Goal: Task Accomplishment & Management: Manage account settings

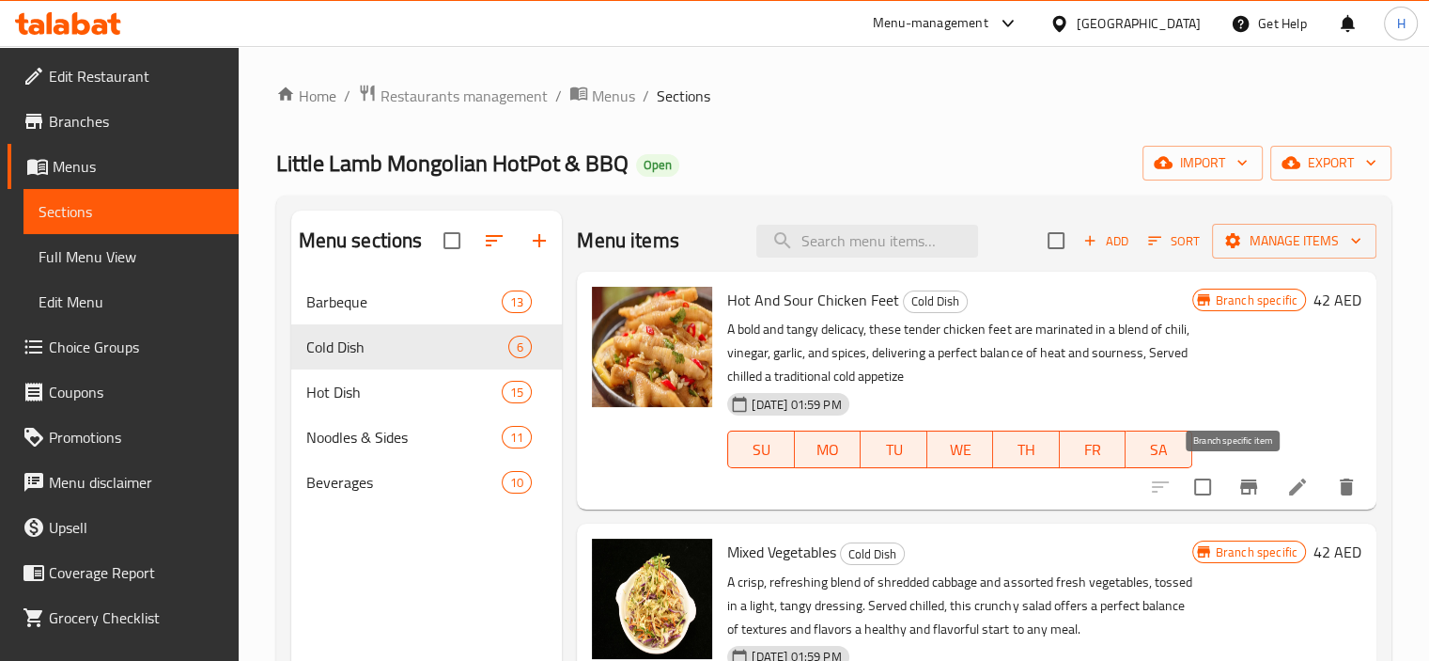
click at [1237, 495] on icon "Branch-specific-item" at bounding box center [1248, 486] width 23 height 23
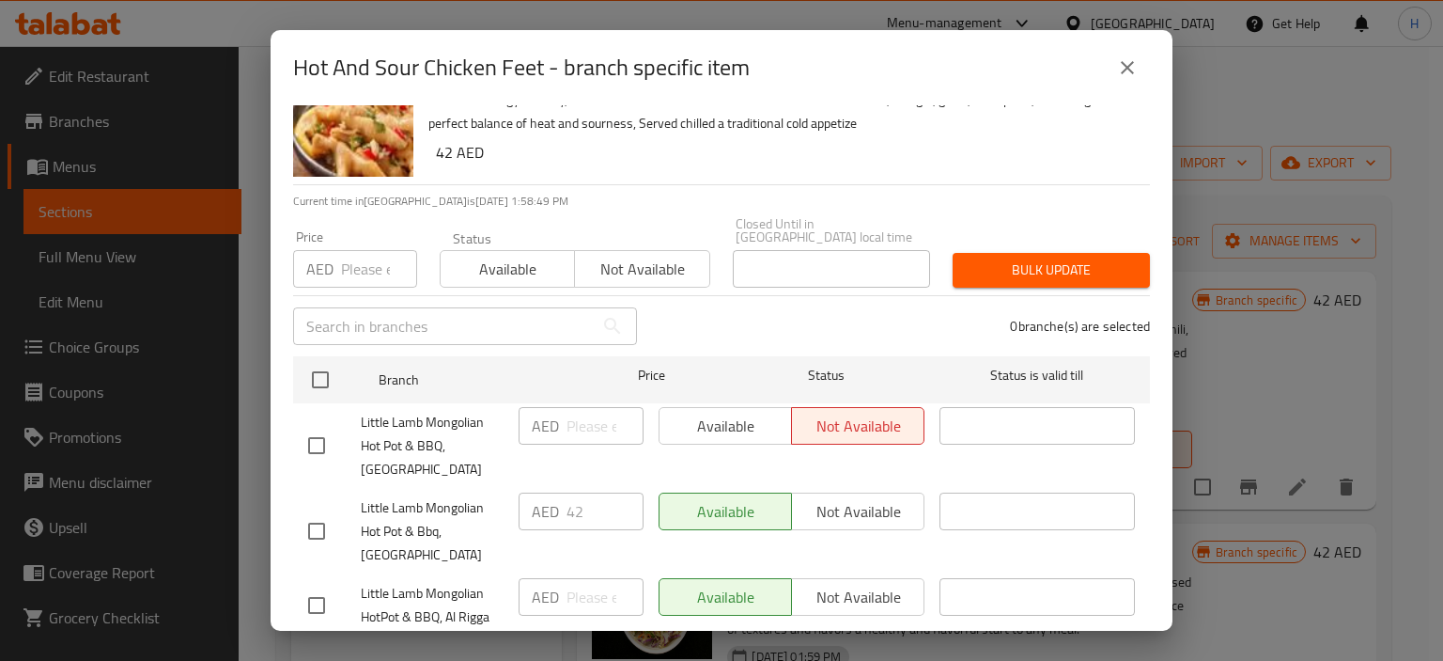
scroll to position [111, 0]
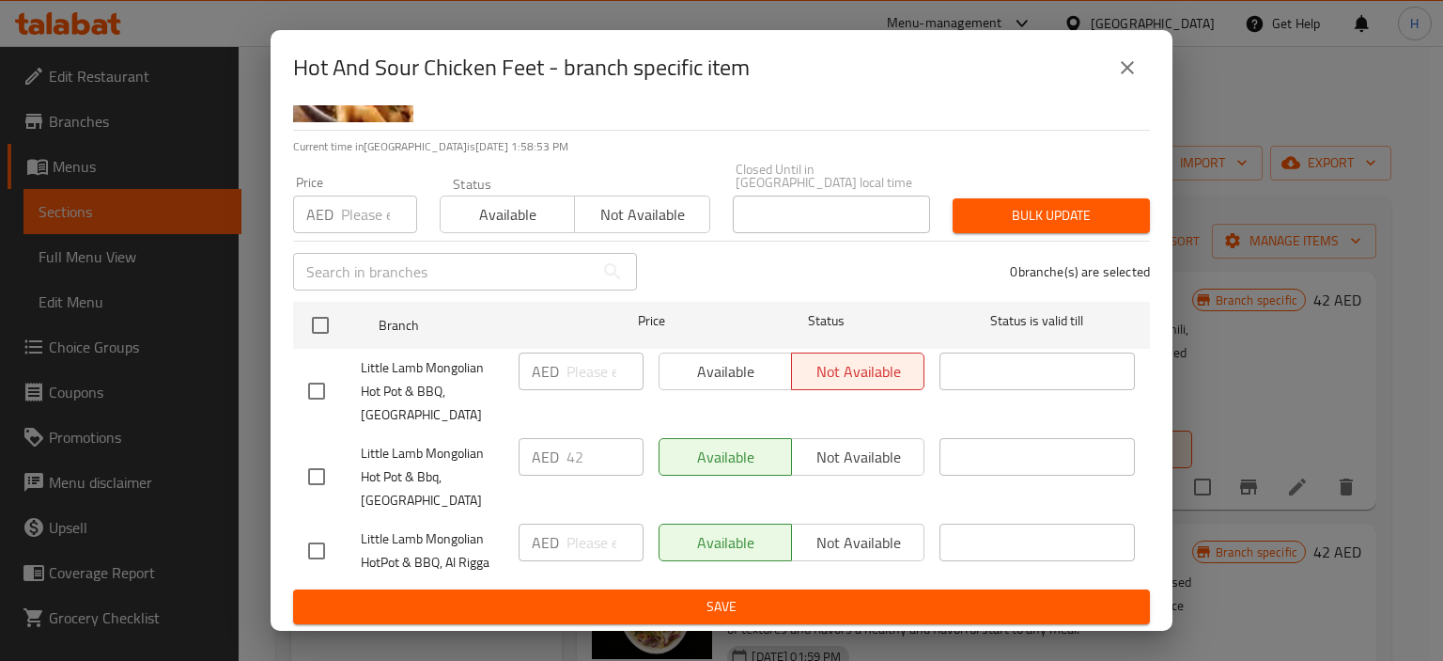
click at [1124, 80] on button "close" at bounding box center [1127, 67] width 45 height 45
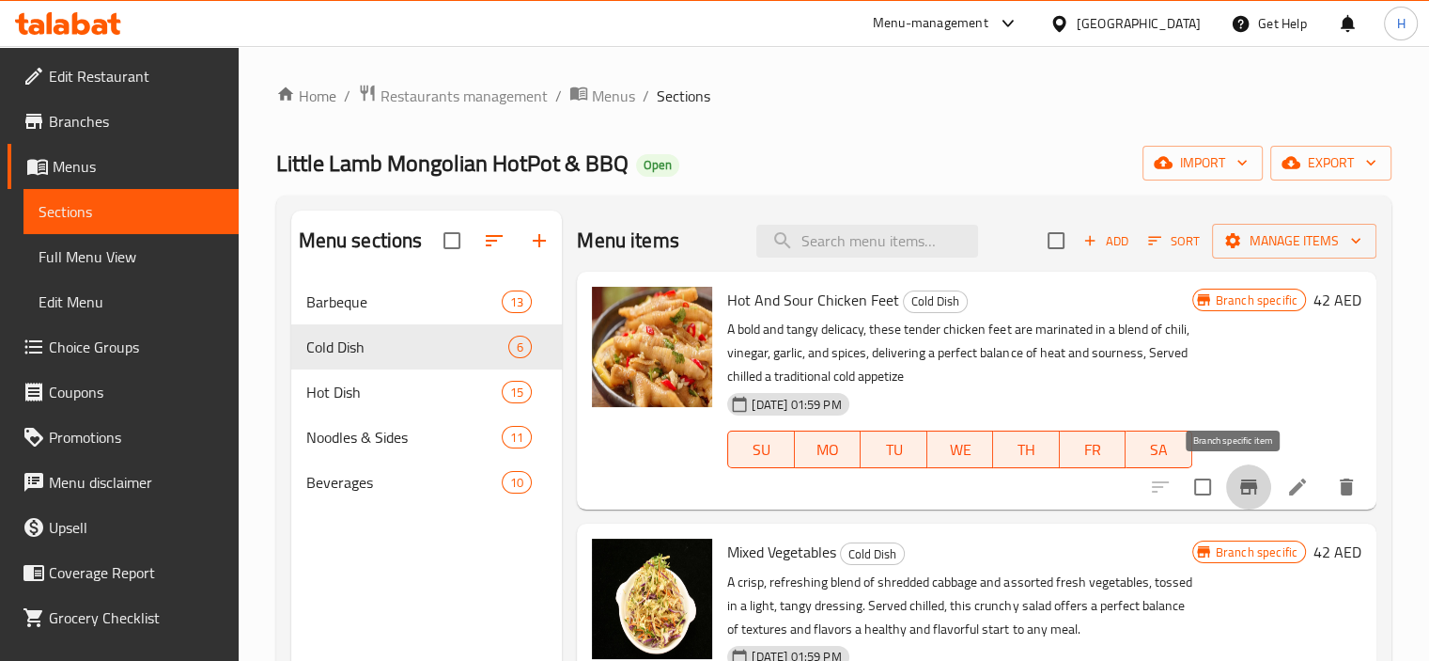
click at [1240, 486] on icon "Branch-specific-item" at bounding box center [1248, 486] width 17 height 15
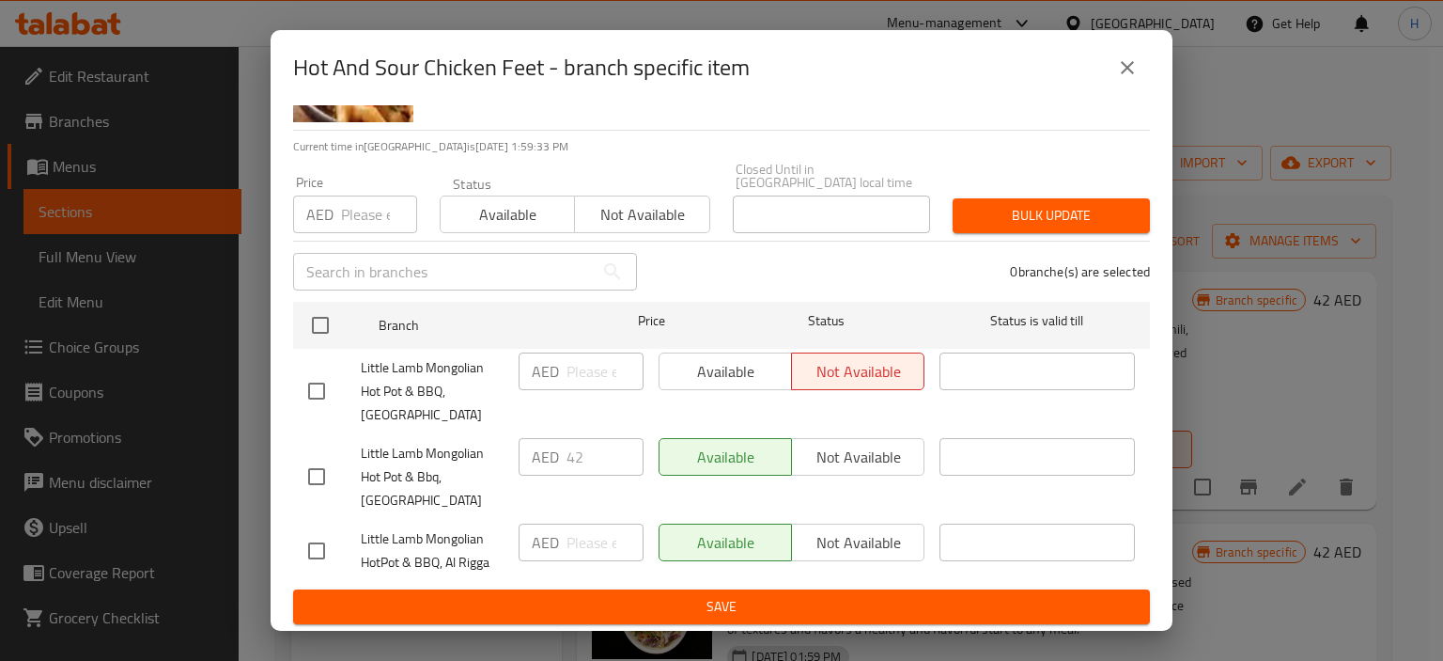
click at [1120, 68] on icon "close" at bounding box center [1127, 67] width 23 height 23
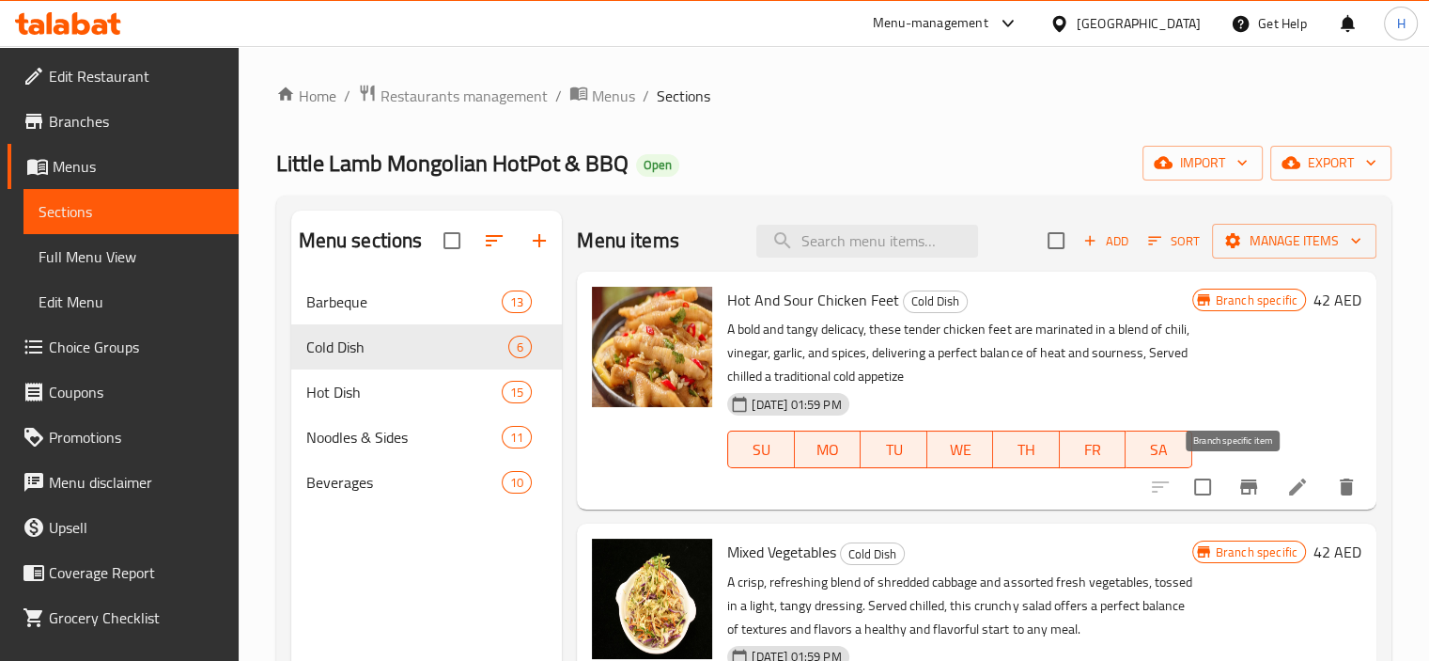
click at [1237, 495] on icon "Branch-specific-item" at bounding box center [1248, 486] width 23 height 23
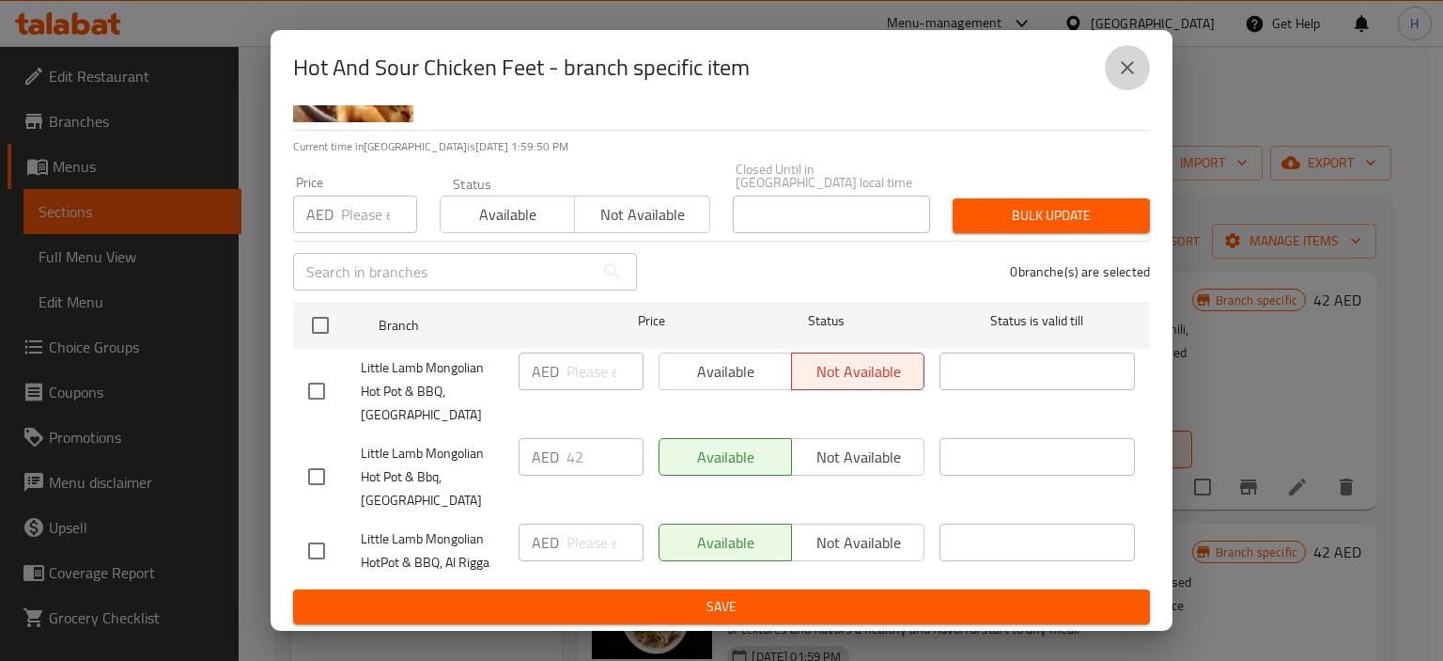
click at [1135, 74] on icon "close" at bounding box center [1127, 67] width 23 height 23
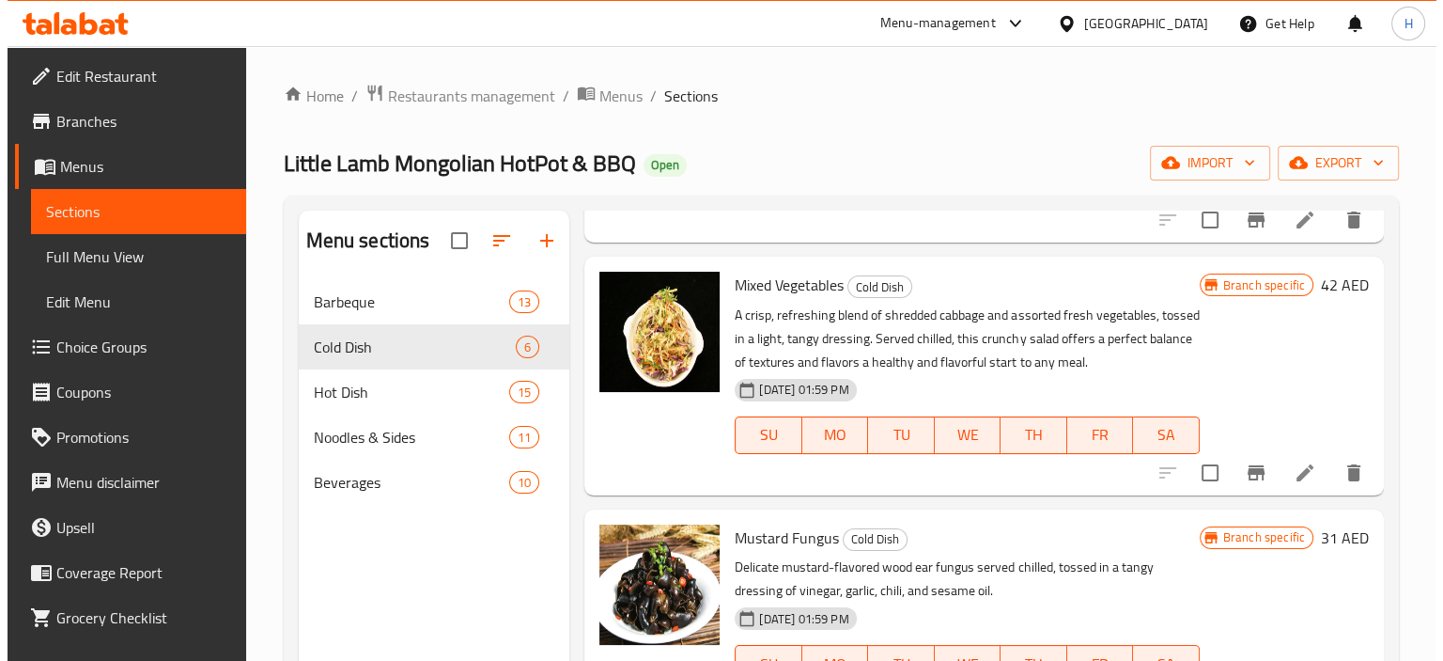
scroll to position [282, 0]
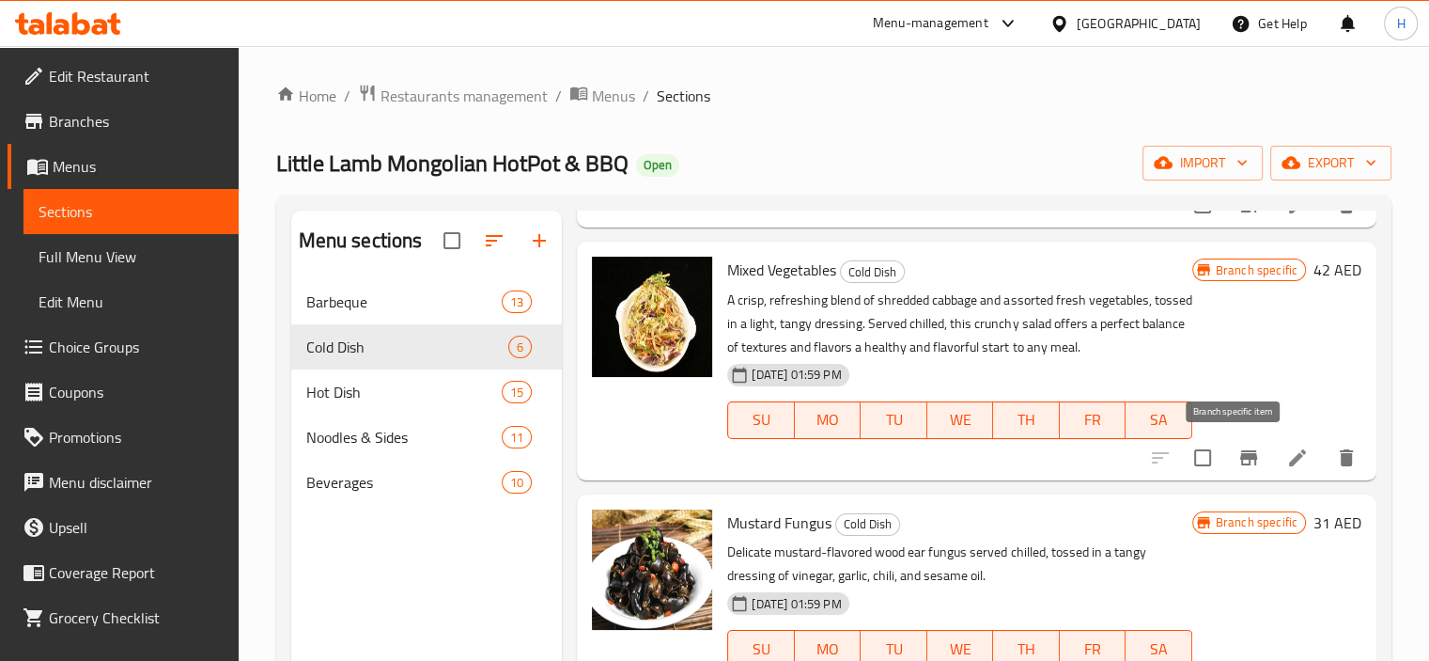
click at [1240, 459] on icon "Branch-specific-item" at bounding box center [1248, 457] width 17 height 15
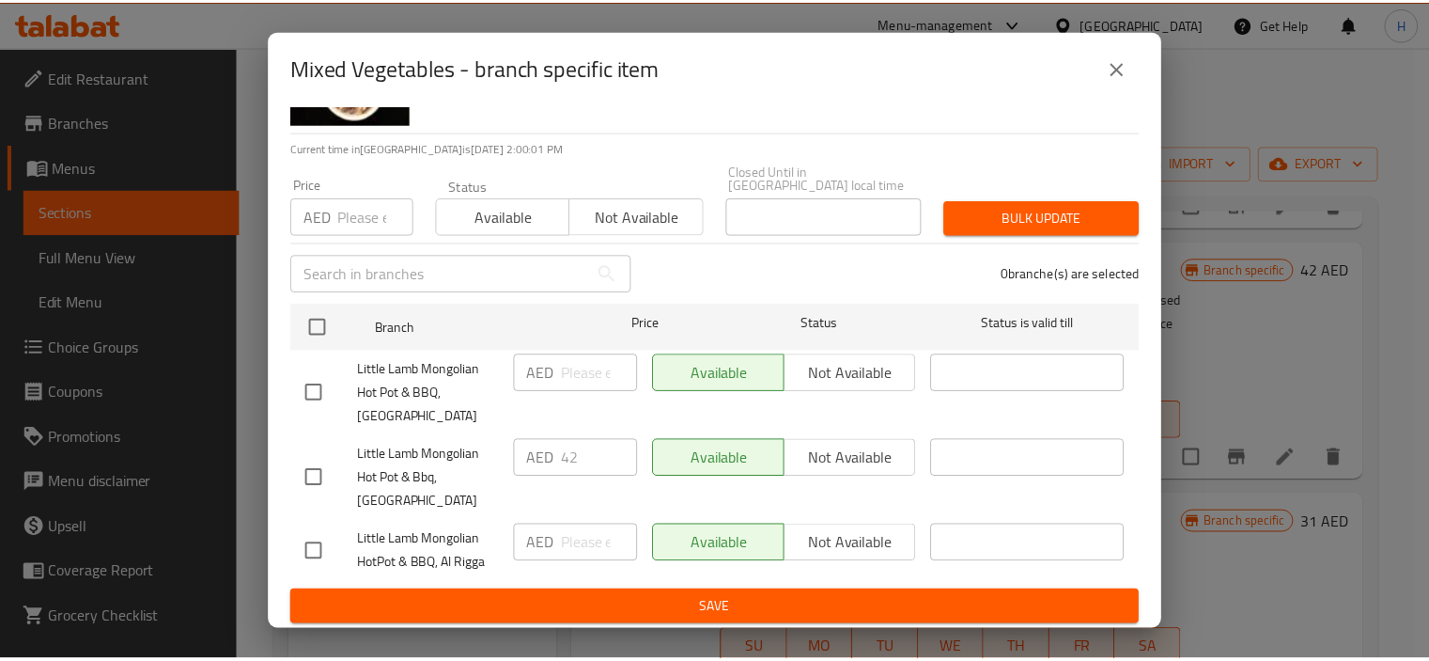
scroll to position [111, 0]
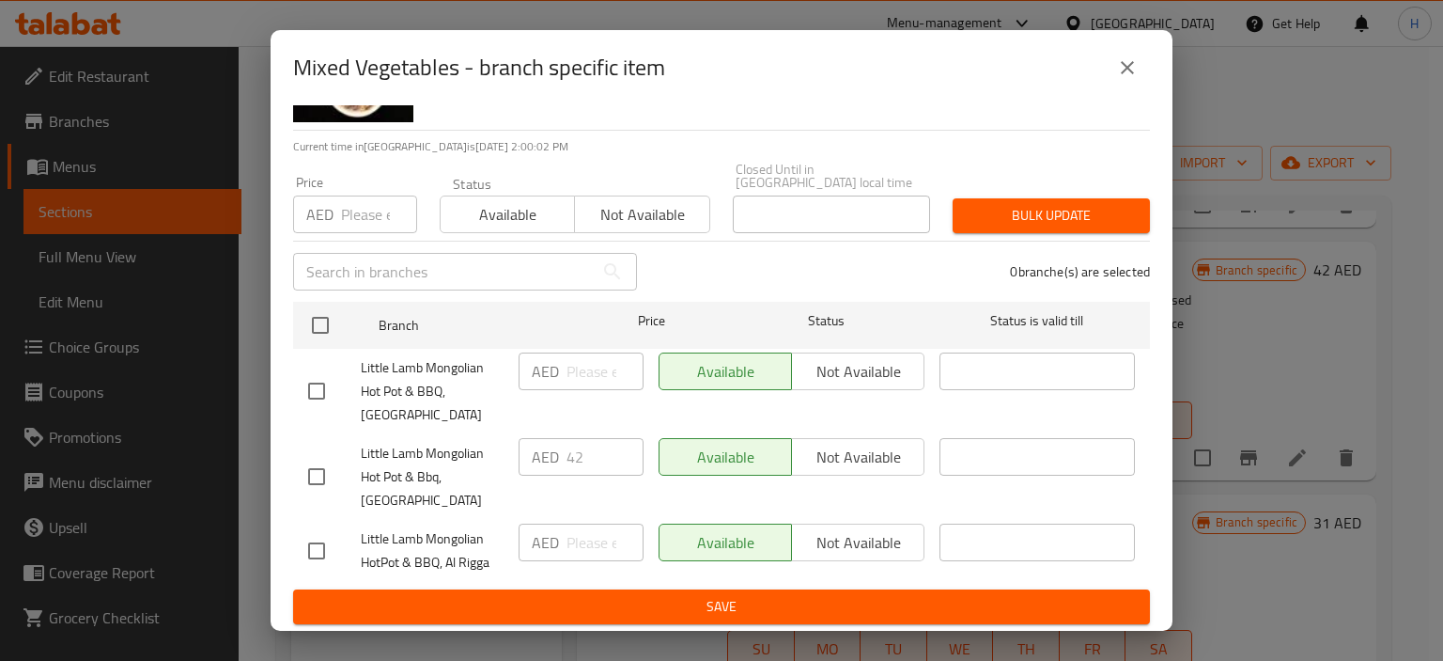
click at [324, 551] on input "checkbox" at bounding box center [316, 550] width 39 height 39
checkbox input "true"
click at [822, 539] on span "Not available" at bounding box center [858, 542] width 117 height 27
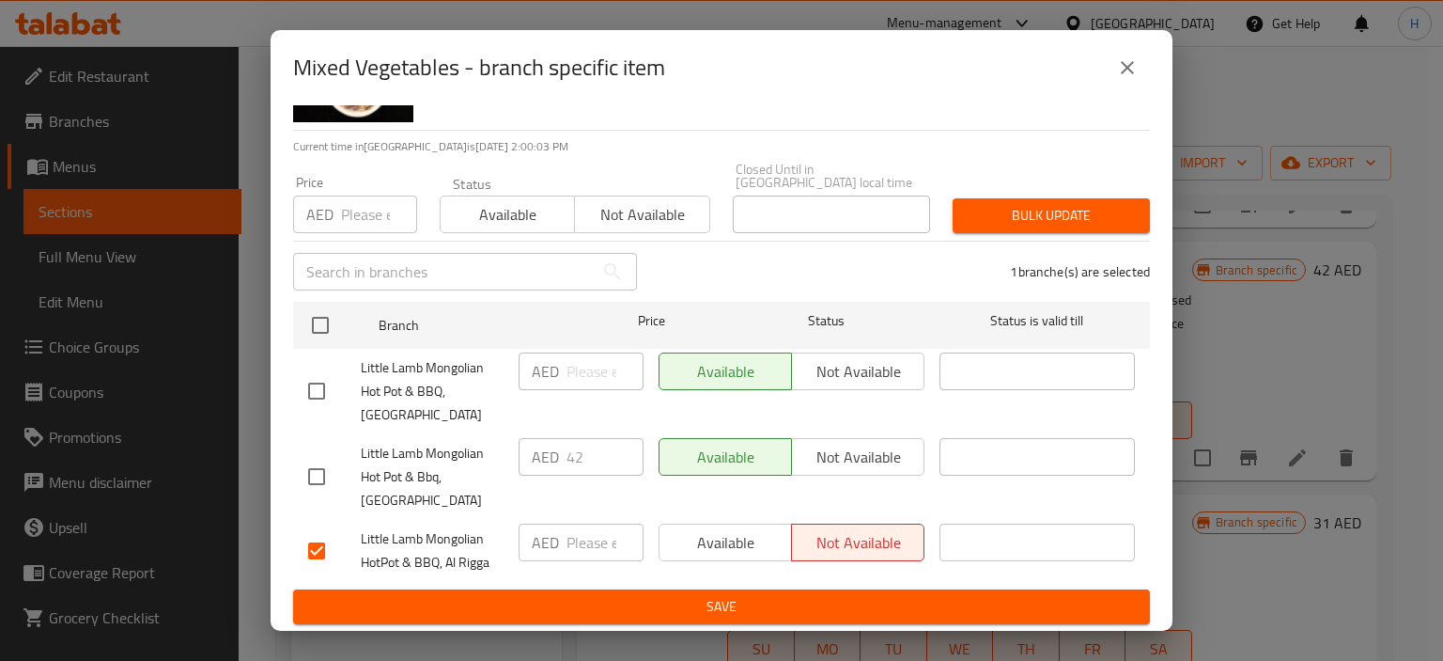
click at [812, 610] on span "Save" at bounding box center [721, 606] width 827 height 23
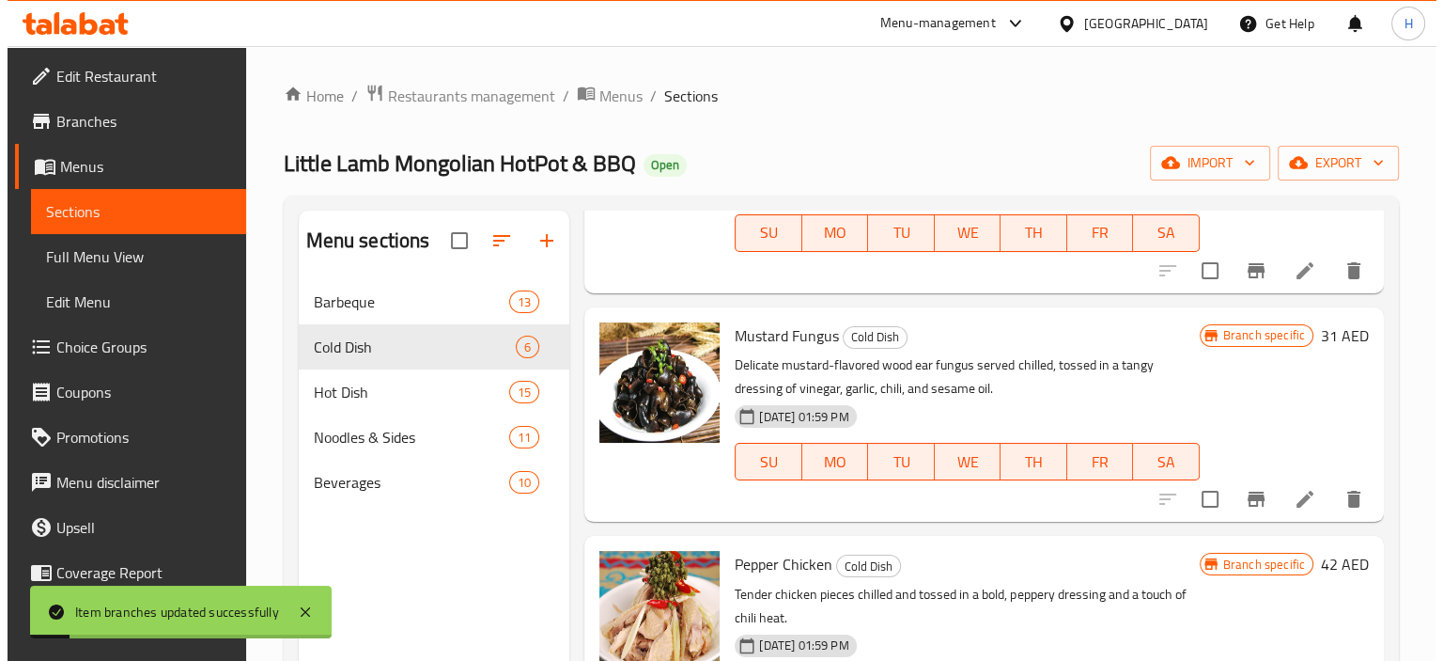
scroll to position [470, 0]
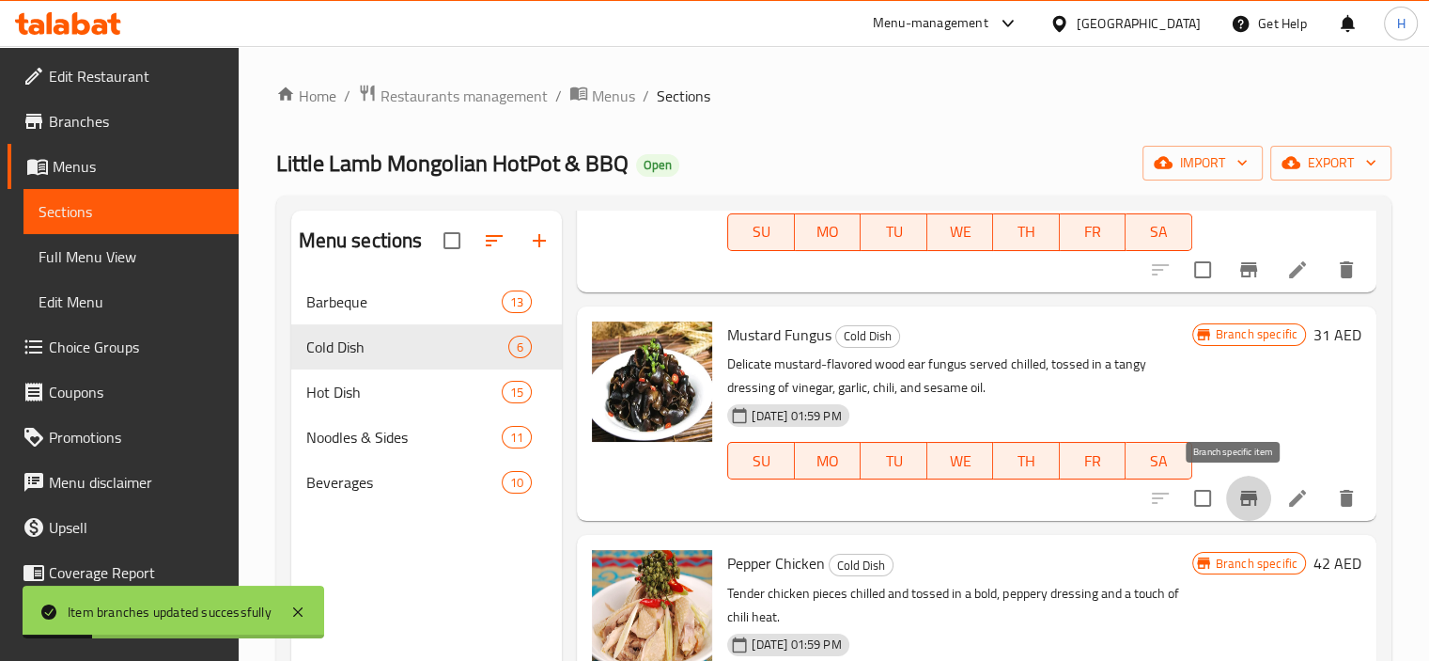
click at [1240, 503] on icon "Branch-specific-item" at bounding box center [1248, 497] width 17 height 15
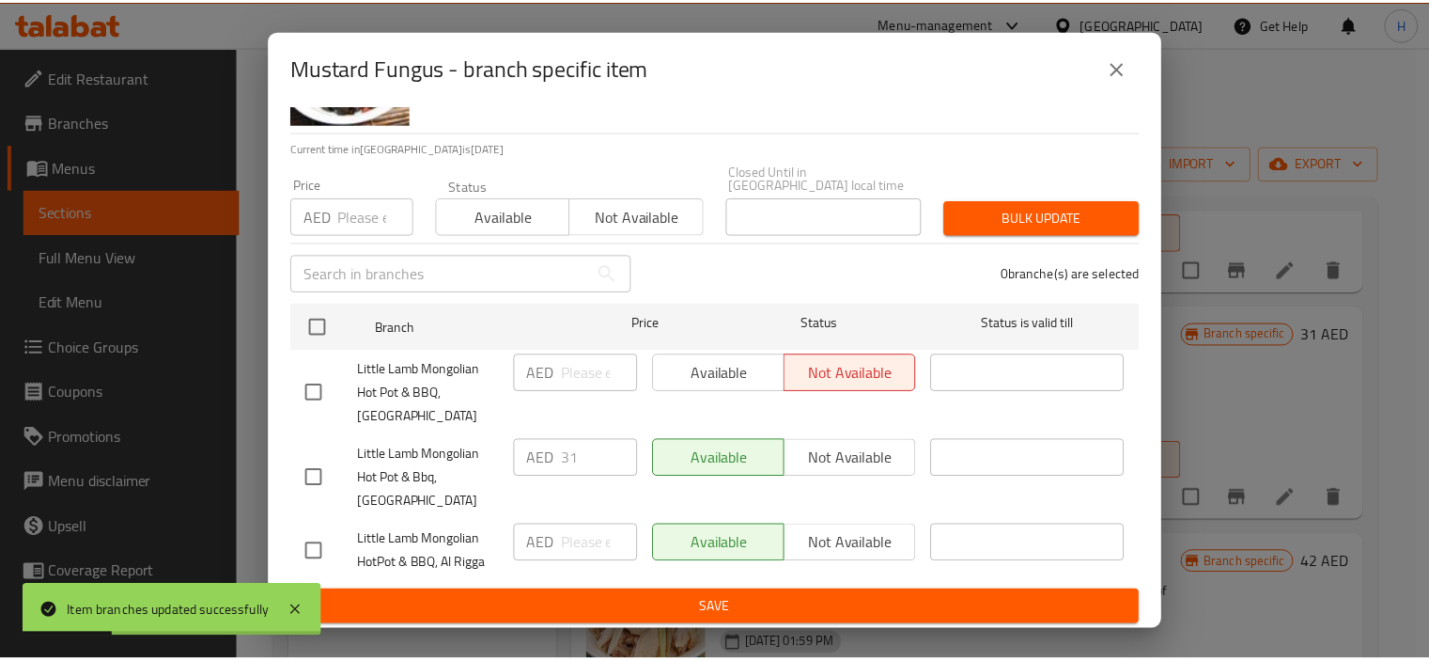
scroll to position [111, 0]
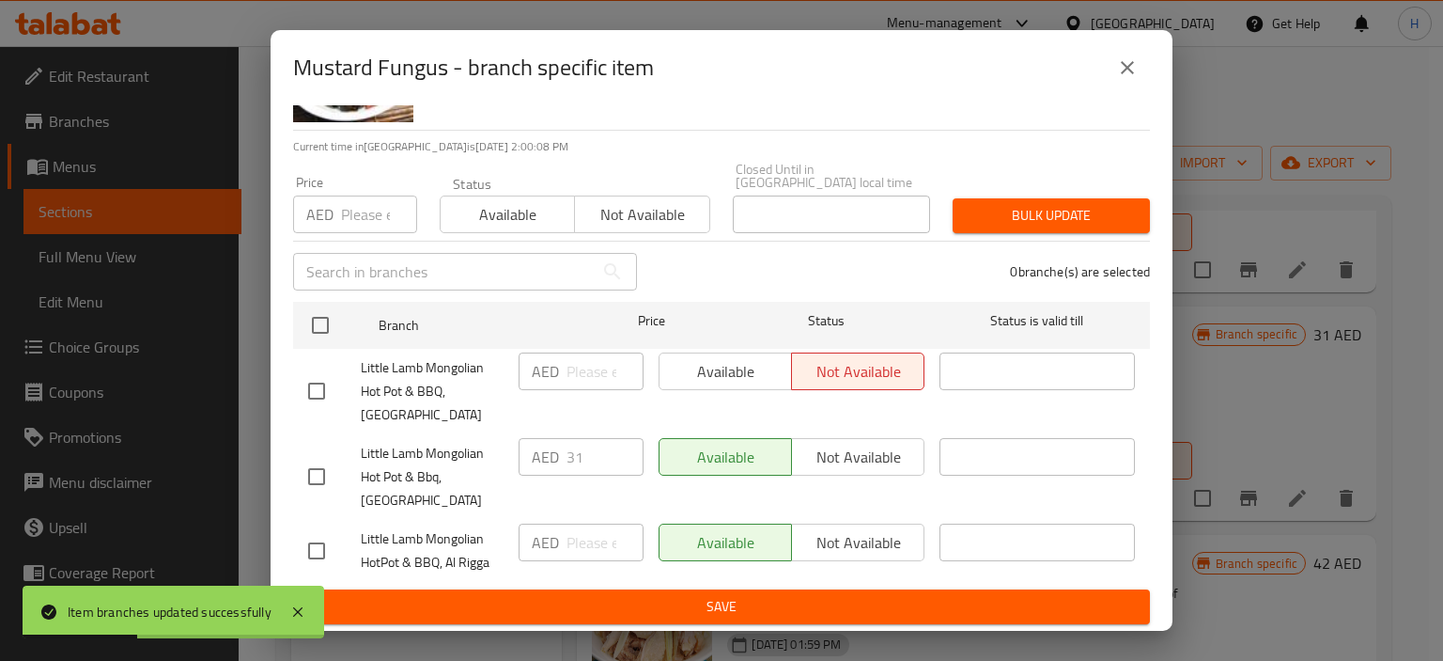
click at [318, 553] on input "checkbox" at bounding box center [316, 550] width 39 height 39
checkbox input "true"
click at [844, 540] on span "Not available" at bounding box center [858, 542] width 117 height 27
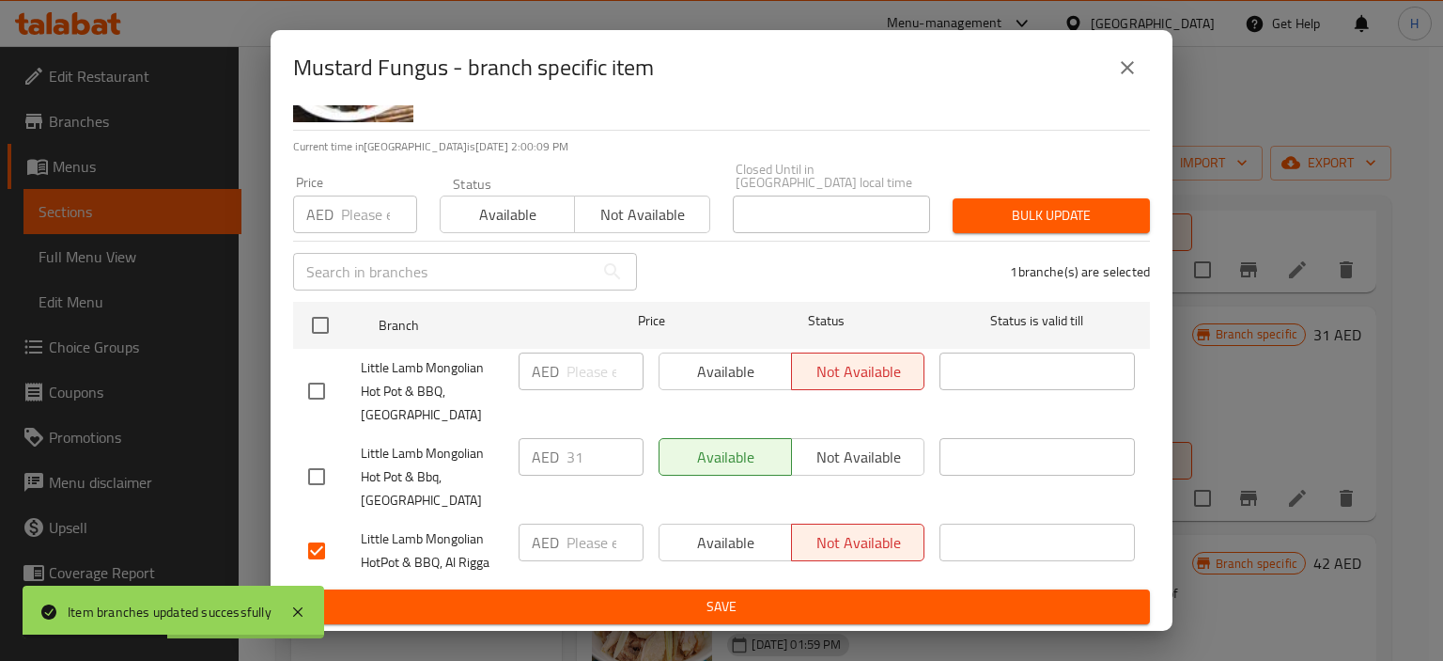
click at [828, 605] on span "Save" at bounding box center [721, 606] width 827 height 23
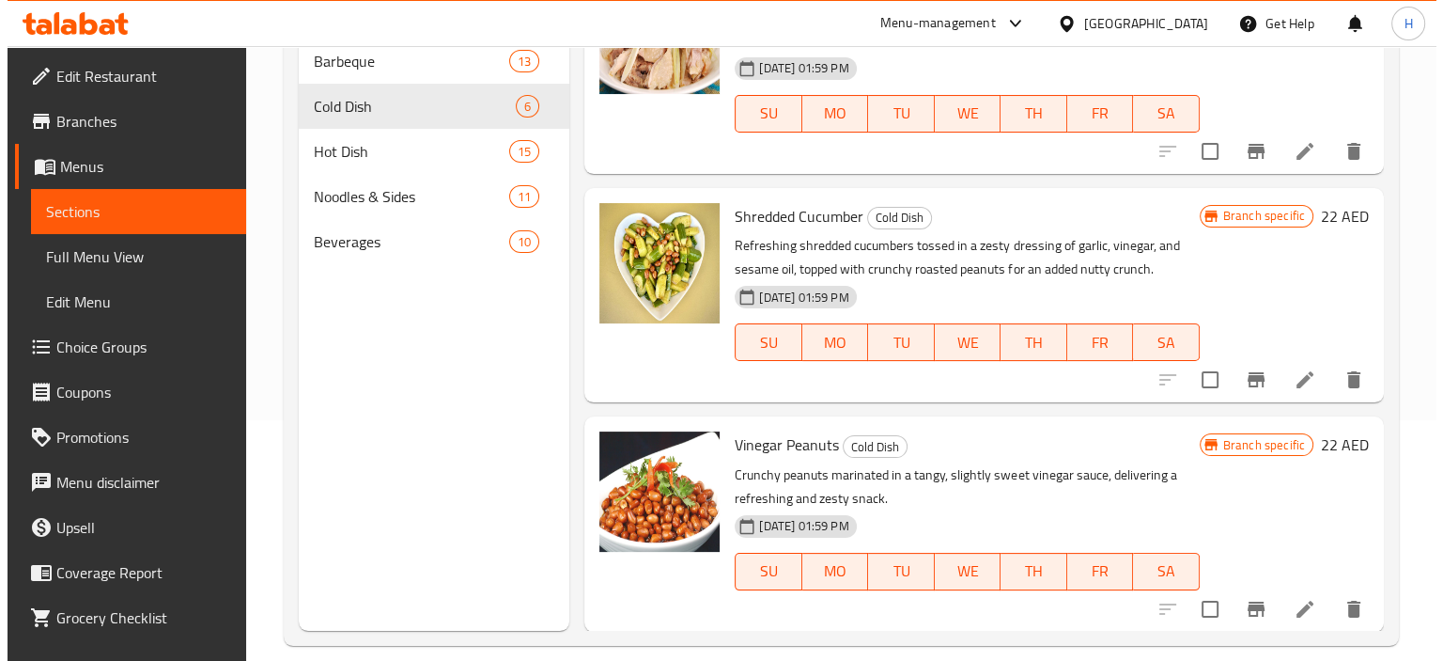
scroll to position [263, 0]
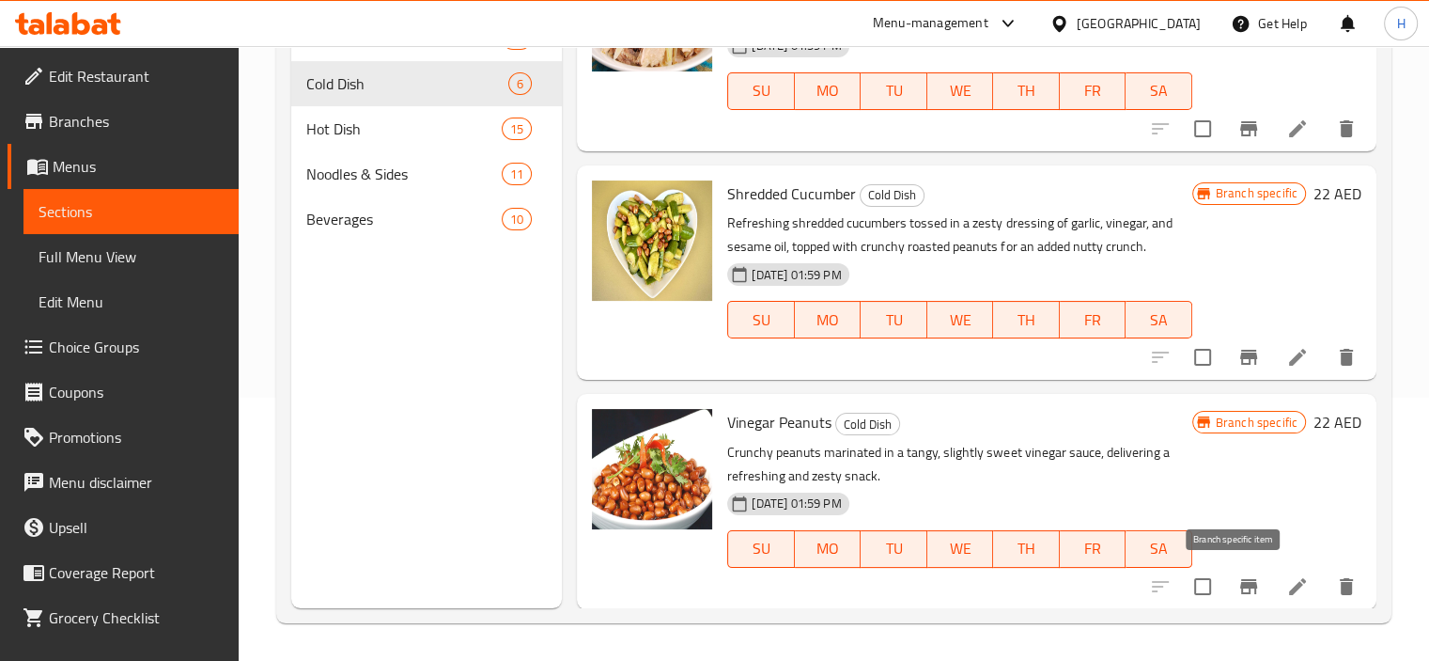
click at [1240, 584] on icon "Branch-specific-item" at bounding box center [1248, 586] width 17 height 15
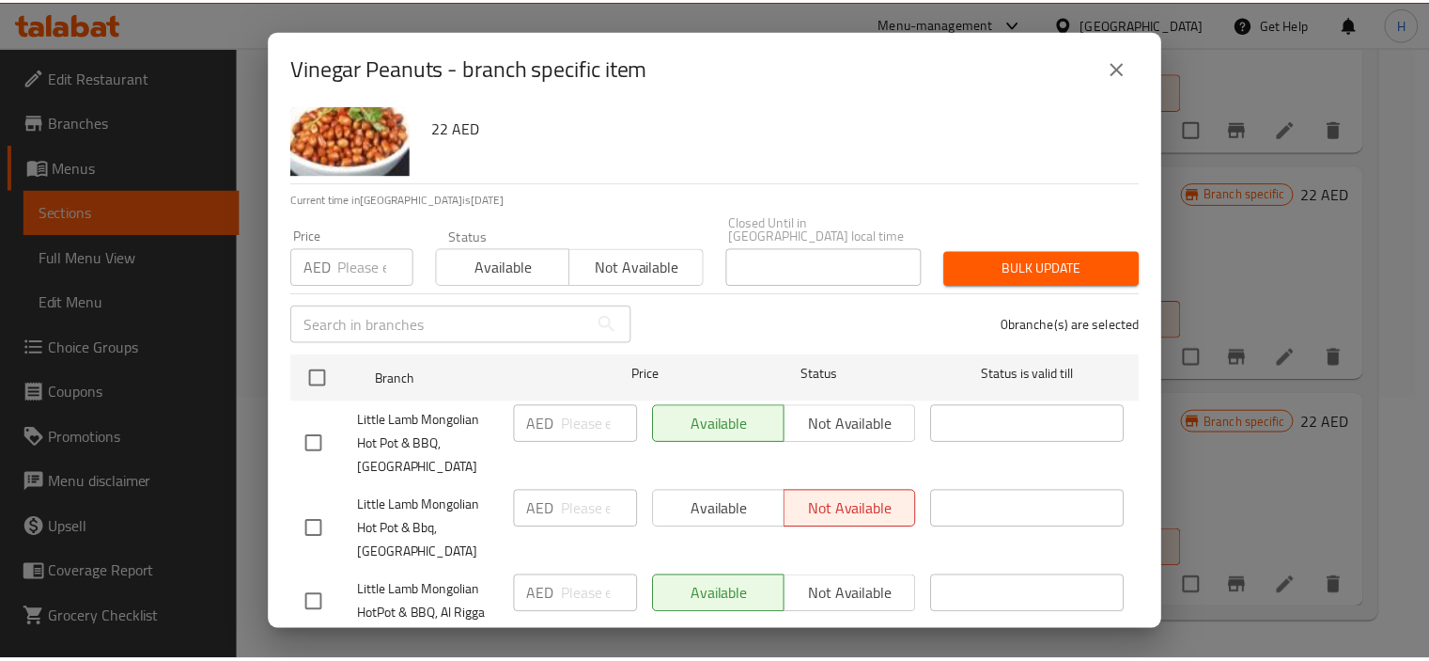
scroll to position [111, 0]
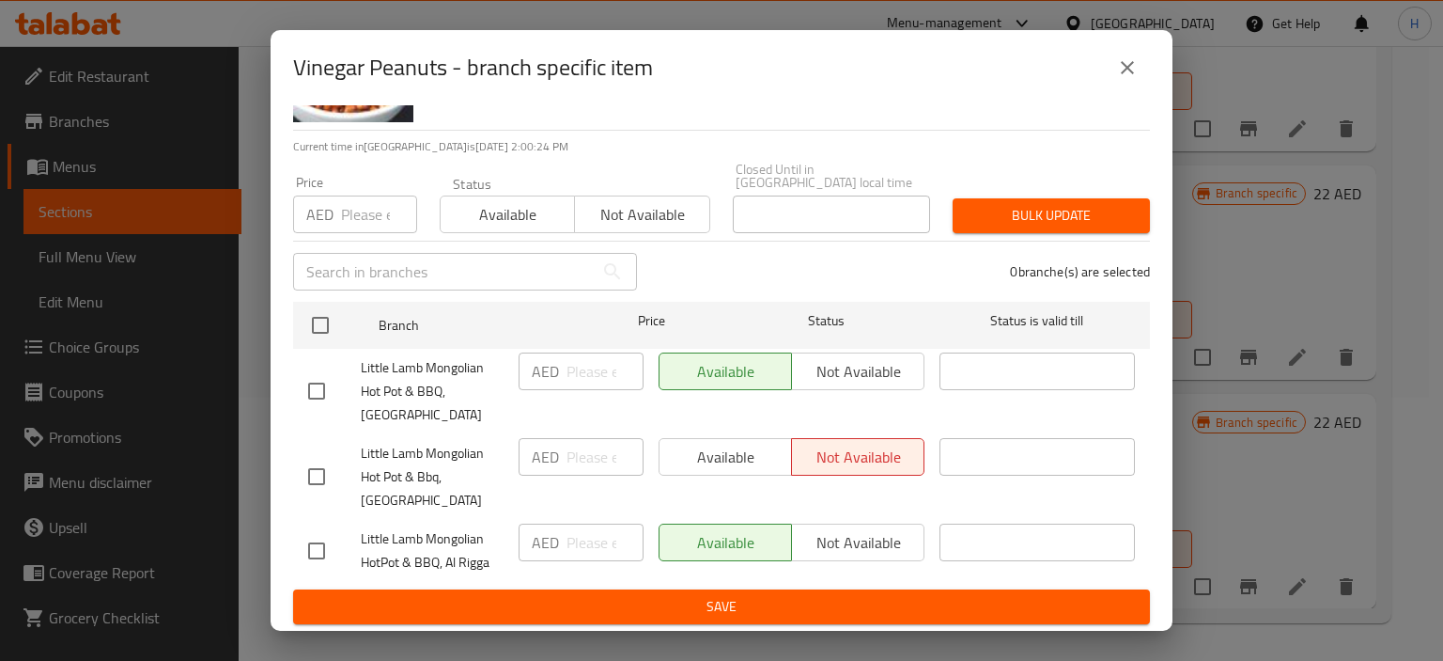
click at [312, 545] on input "checkbox" at bounding box center [316, 550] width 39 height 39
checkbox input "true"
click at [804, 552] on span "Not available" at bounding box center [858, 542] width 117 height 27
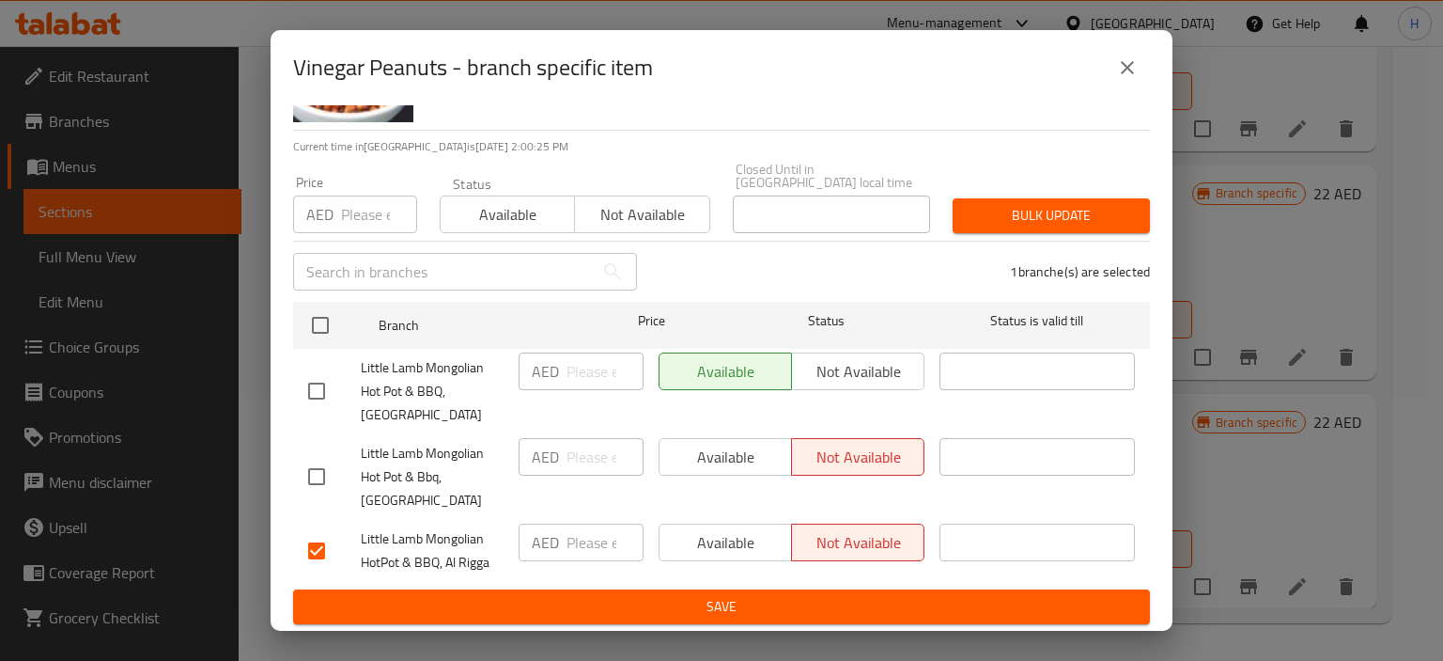
click at [782, 617] on span "Save" at bounding box center [721, 606] width 827 height 23
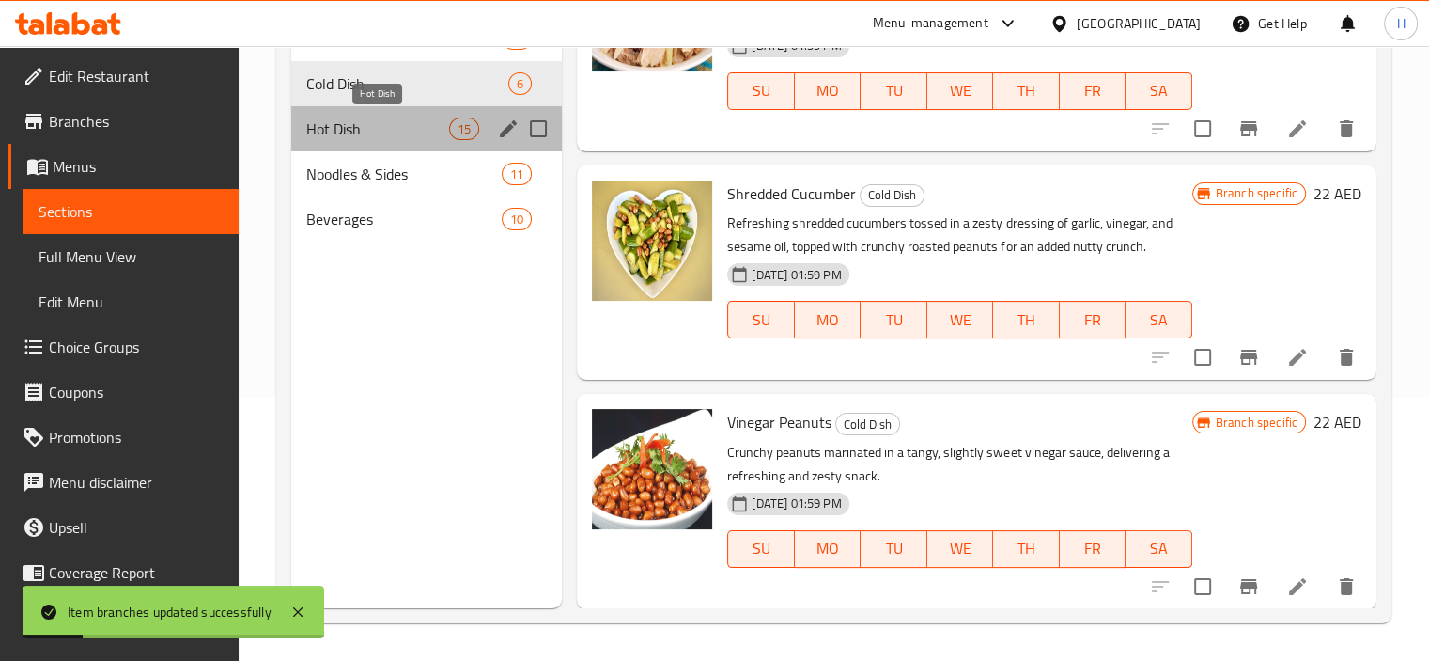
click at [356, 138] on span "Hot Dish" at bounding box center [378, 128] width 144 height 23
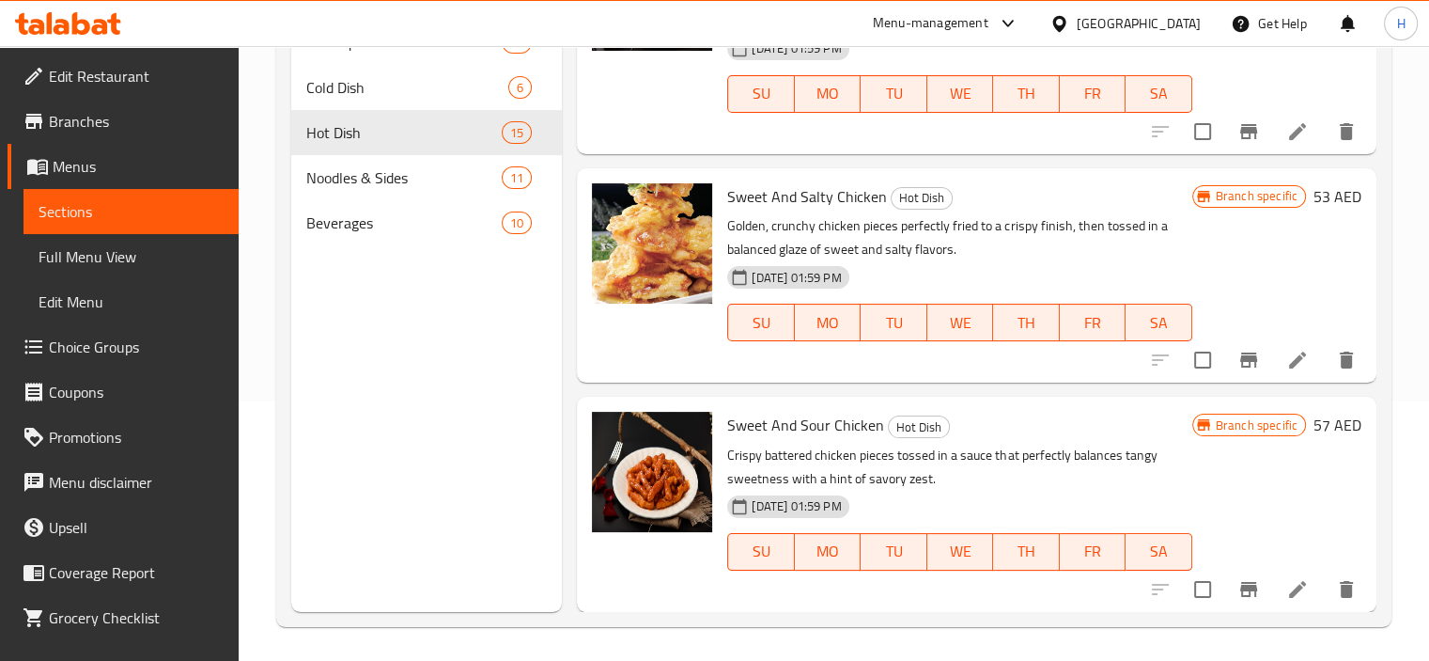
scroll to position [263, 0]
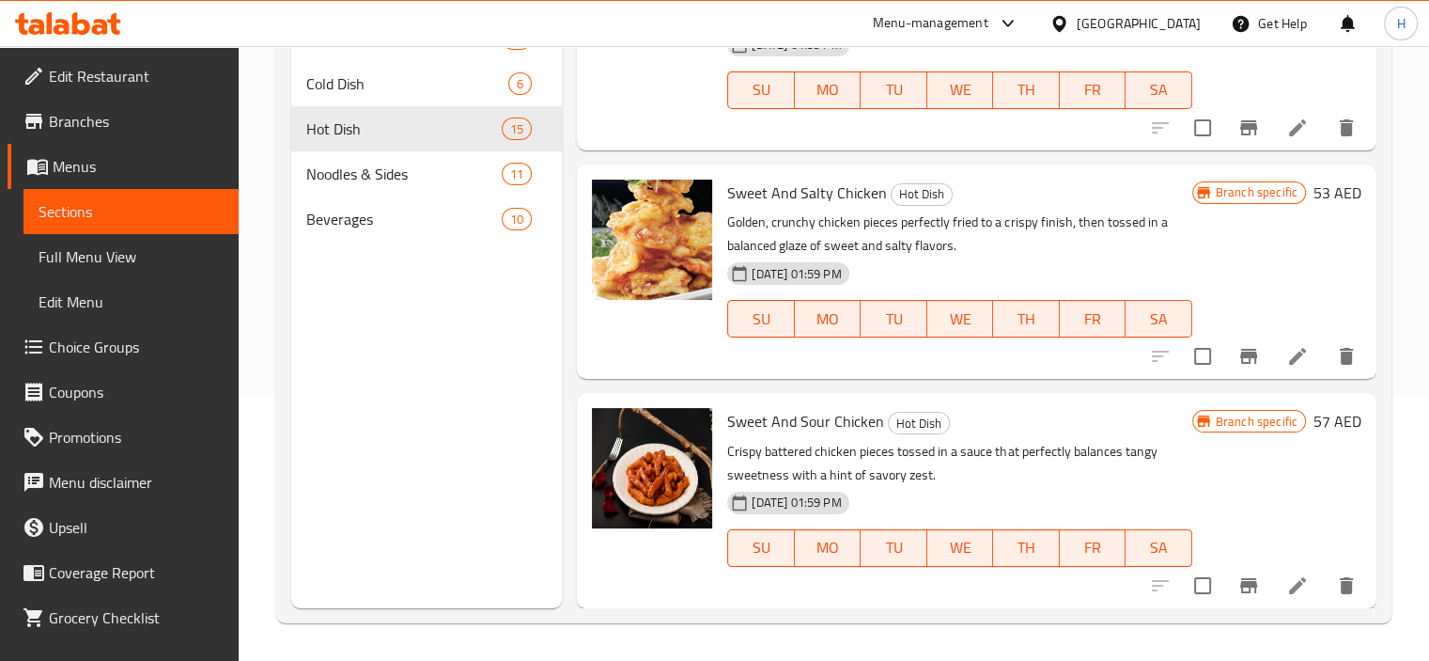
click at [1018, 396] on div "Sweet And Sour Chicken Hot Dish Crispy battered chicken pieces tossed in a sauc…" at bounding box center [977, 500] width 800 height 214
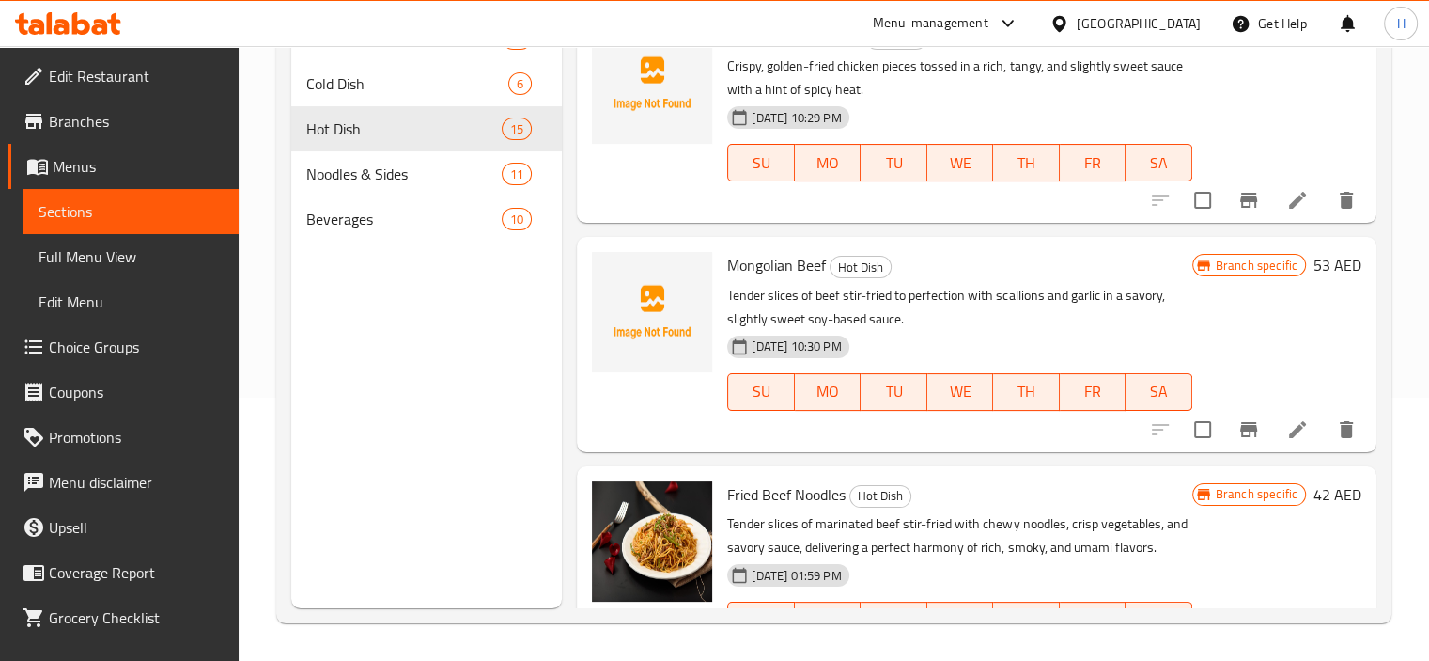
scroll to position [0, 0]
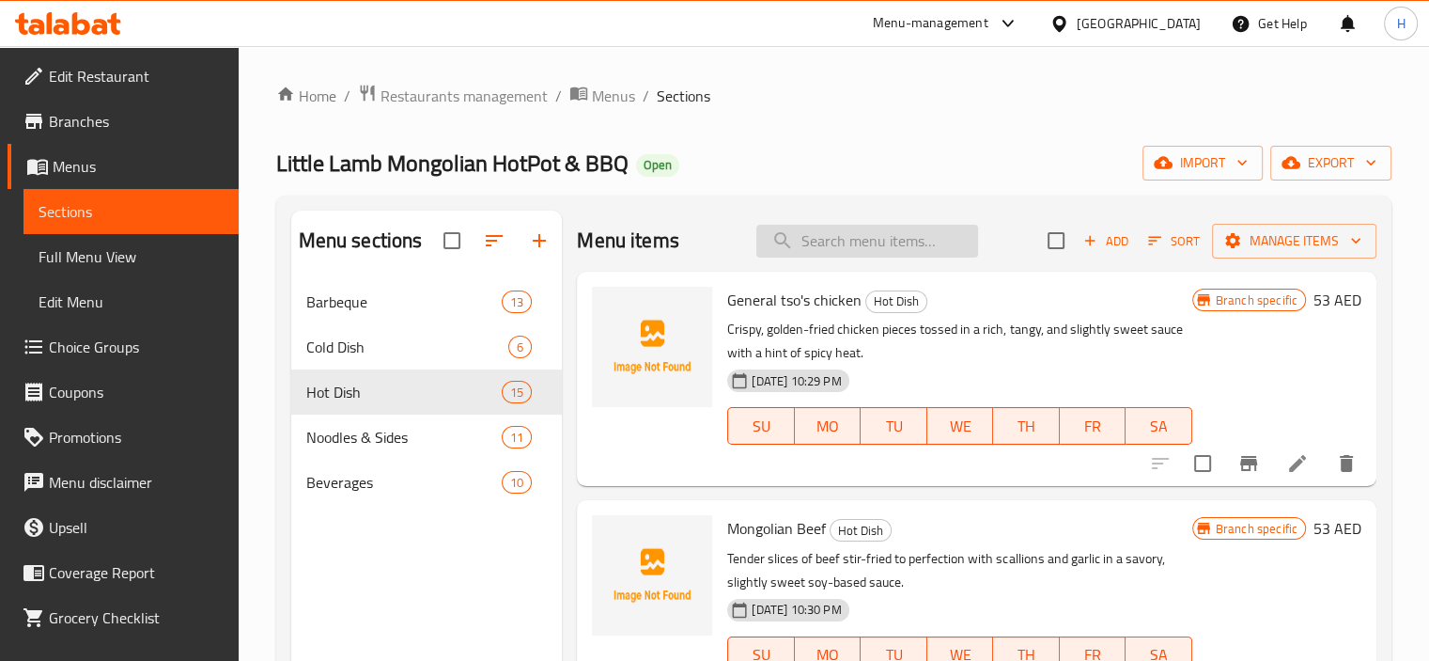
click at [811, 242] on input "search" at bounding box center [867, 241] width 222 height 33
paste input "Mint Chicken"
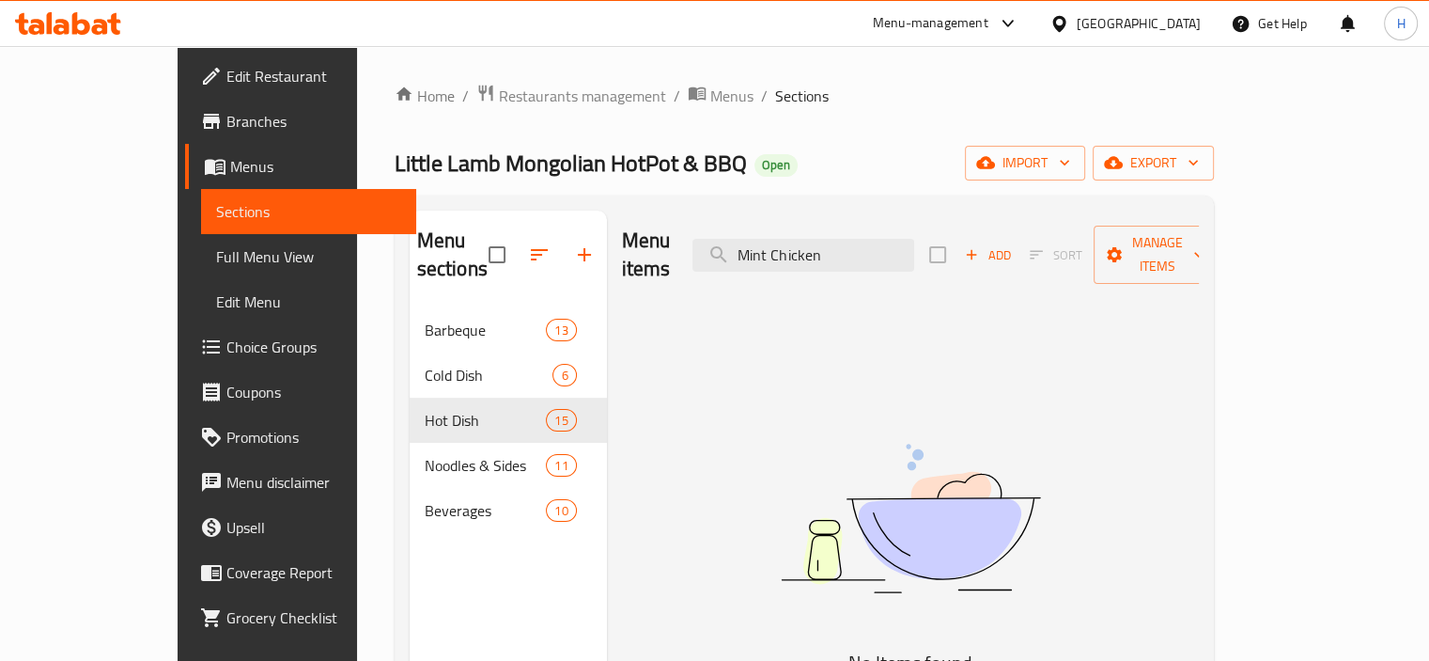
type input "Mint Chicken"
click at [812, 246] on input "Mint Chicken" at bounding box center [803, 255] width 222 height 33
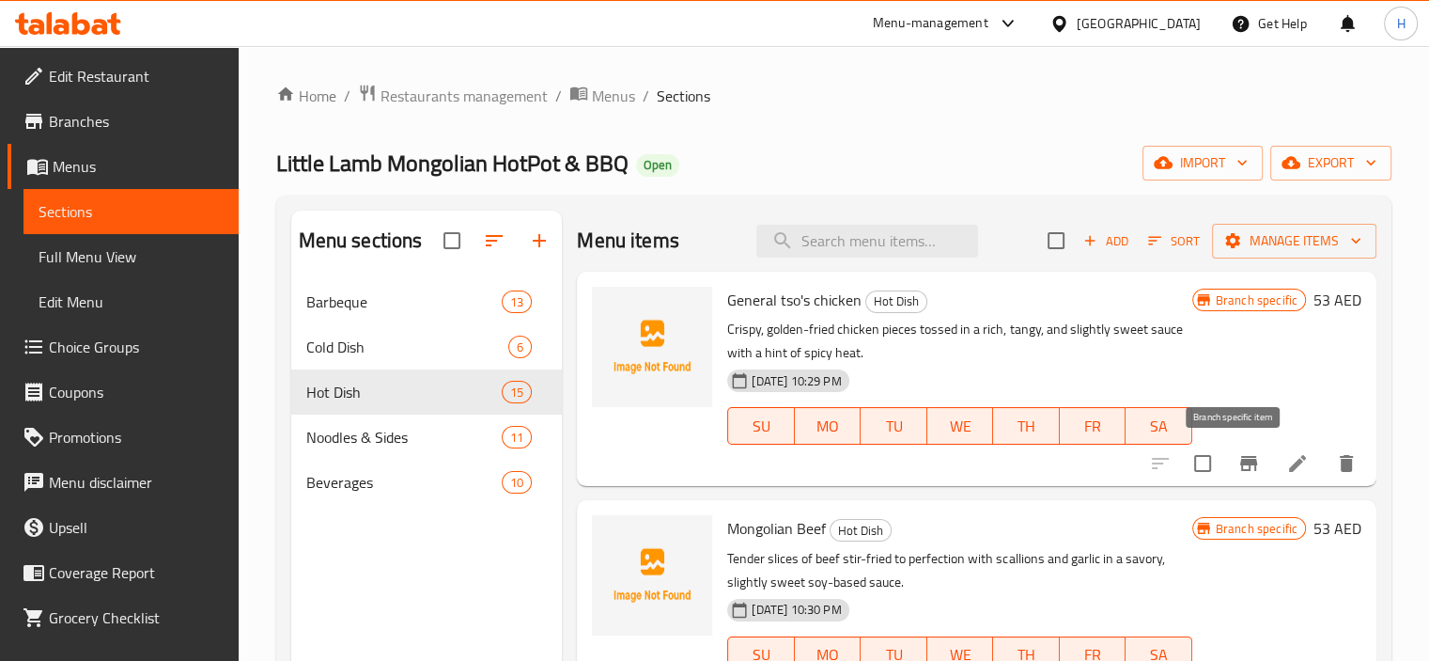
click at [1240, 461] on icon "Branch-specific-item" at bounding box center [1248, 463] width 17 height 15
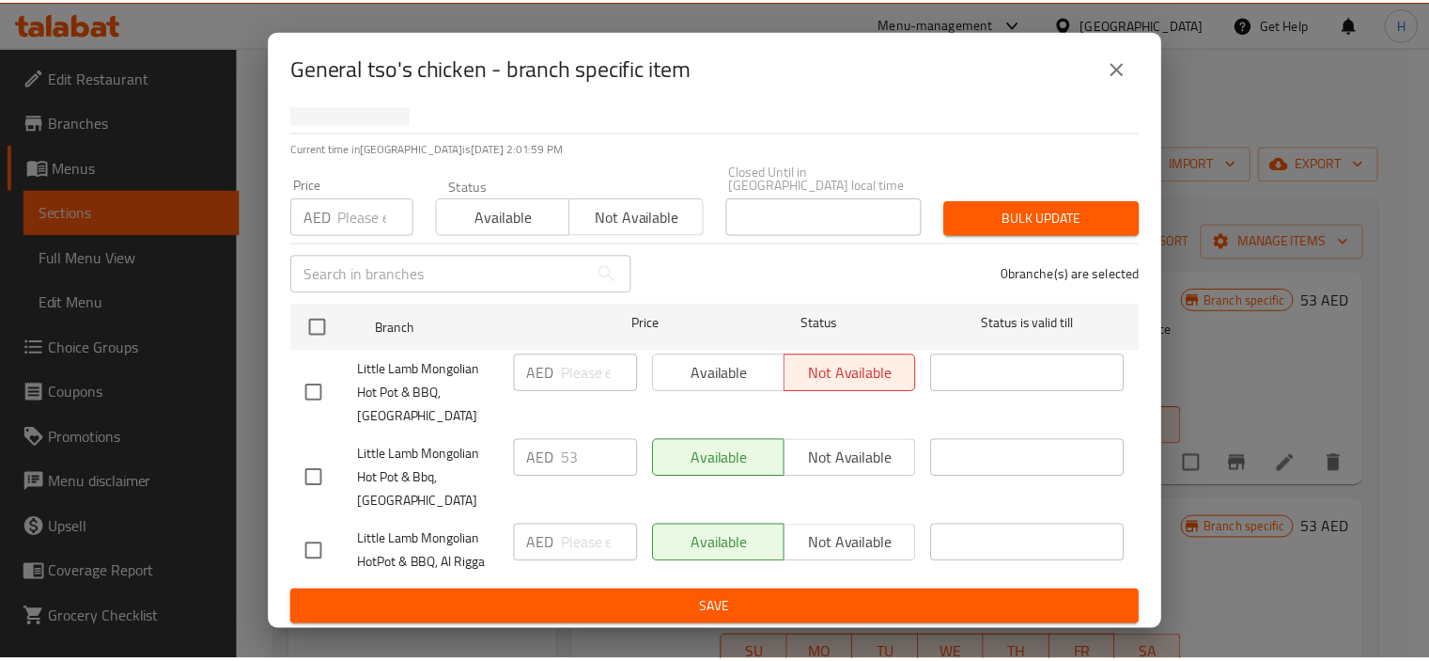
scroll to position [111, 0]
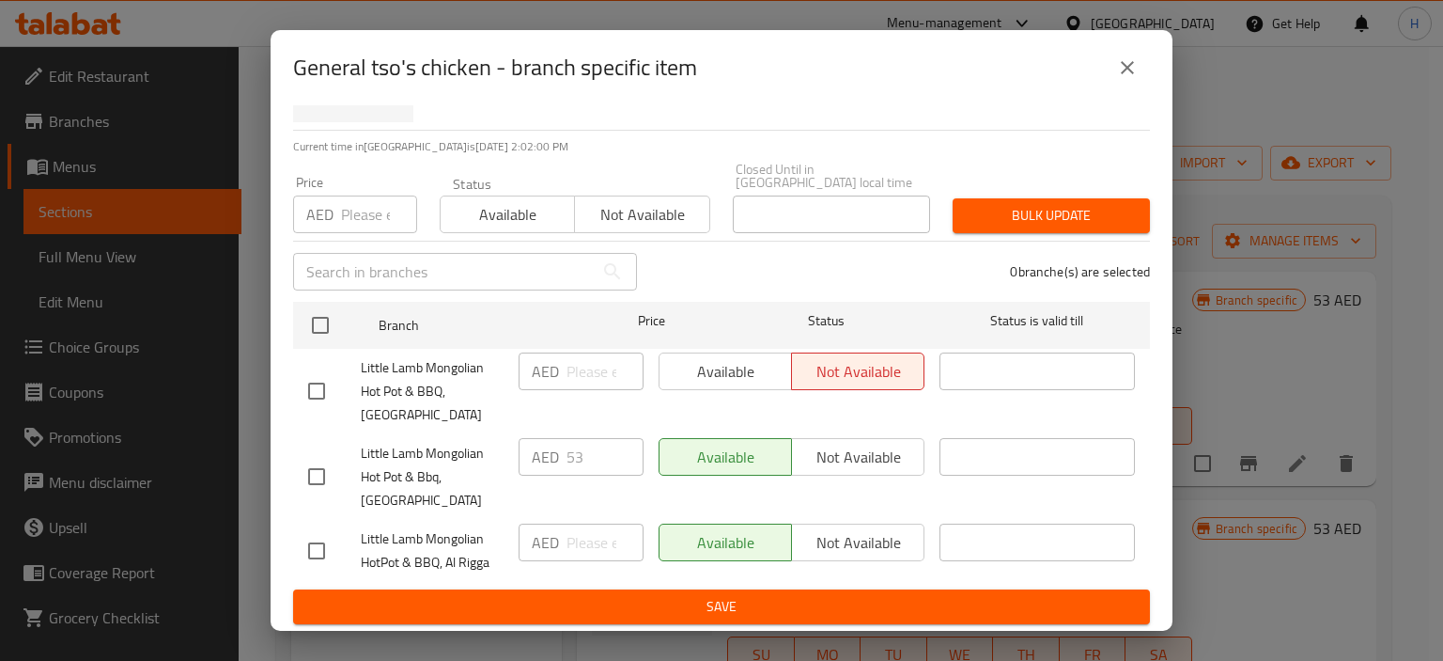
click at [314, 551] on input "checkbox" at bounding box center [316, 550] width 39 height 39
checkbox input "true"
click at [860, 550] on span "Not available" at bounding box center [858, 542] width 117 height 27
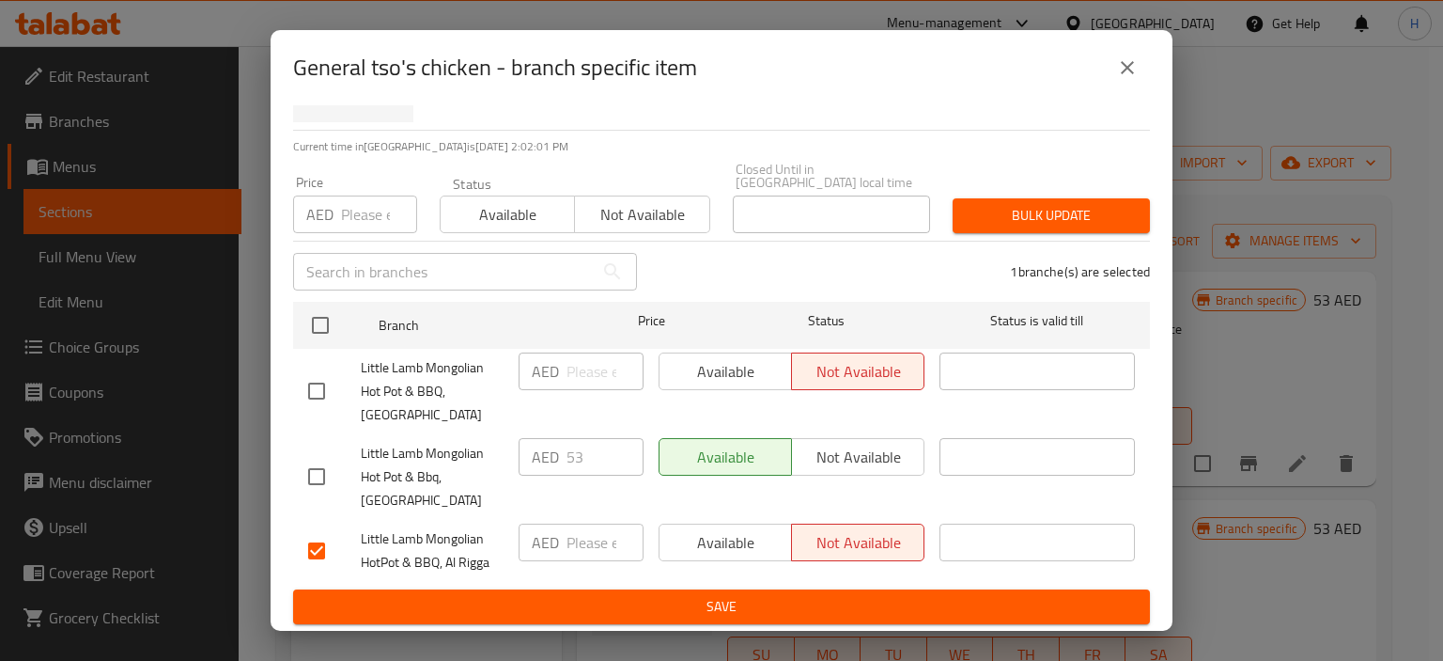
click at [848, 610] on span "Save" at bounding box center [721, 606] width 827 height 23
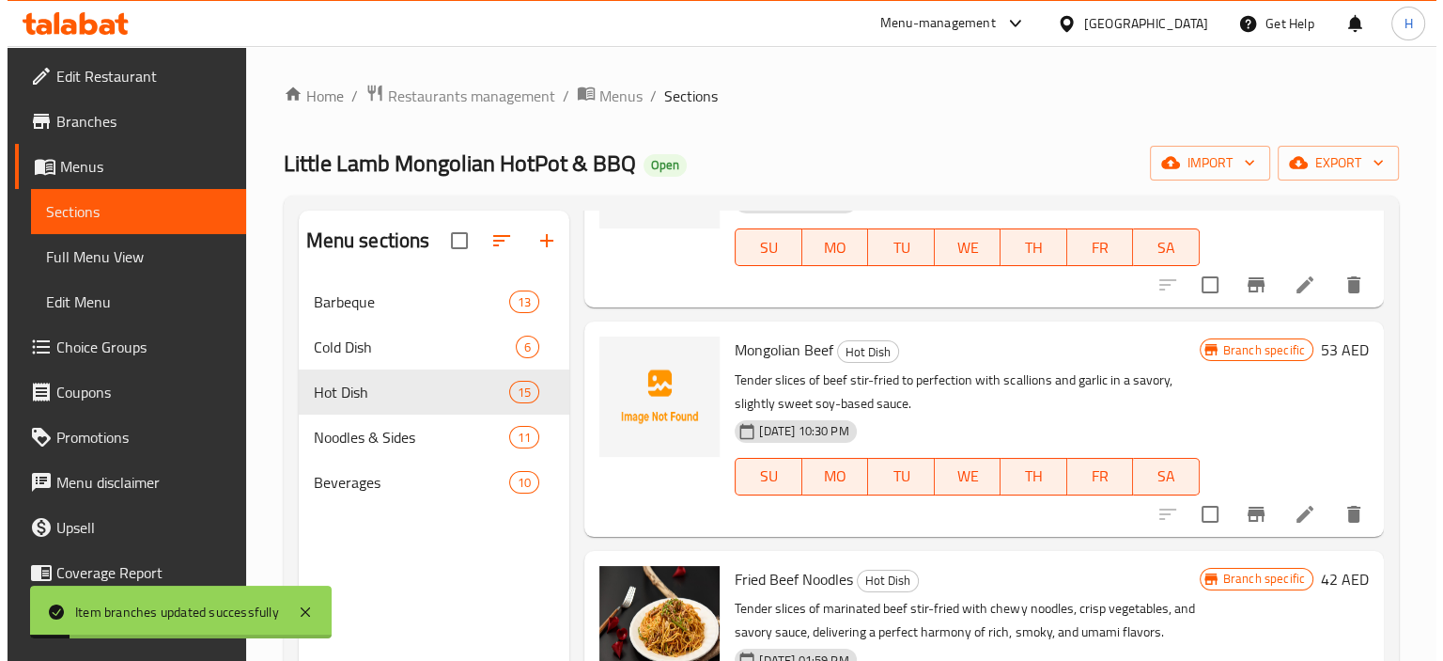
scroll to position [188, 0]
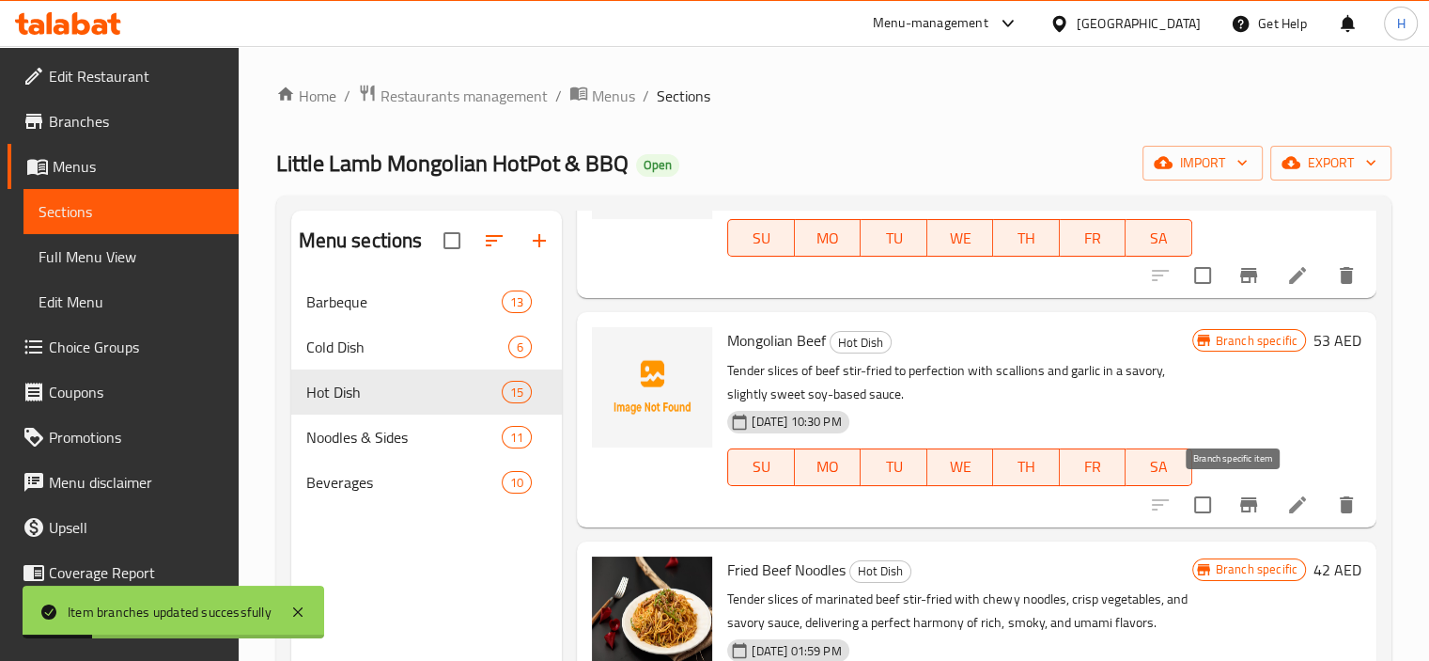
click at [1237, 506] on icon "Branch-specific-item" at bounding box center [1248, 504] width 23 height 23
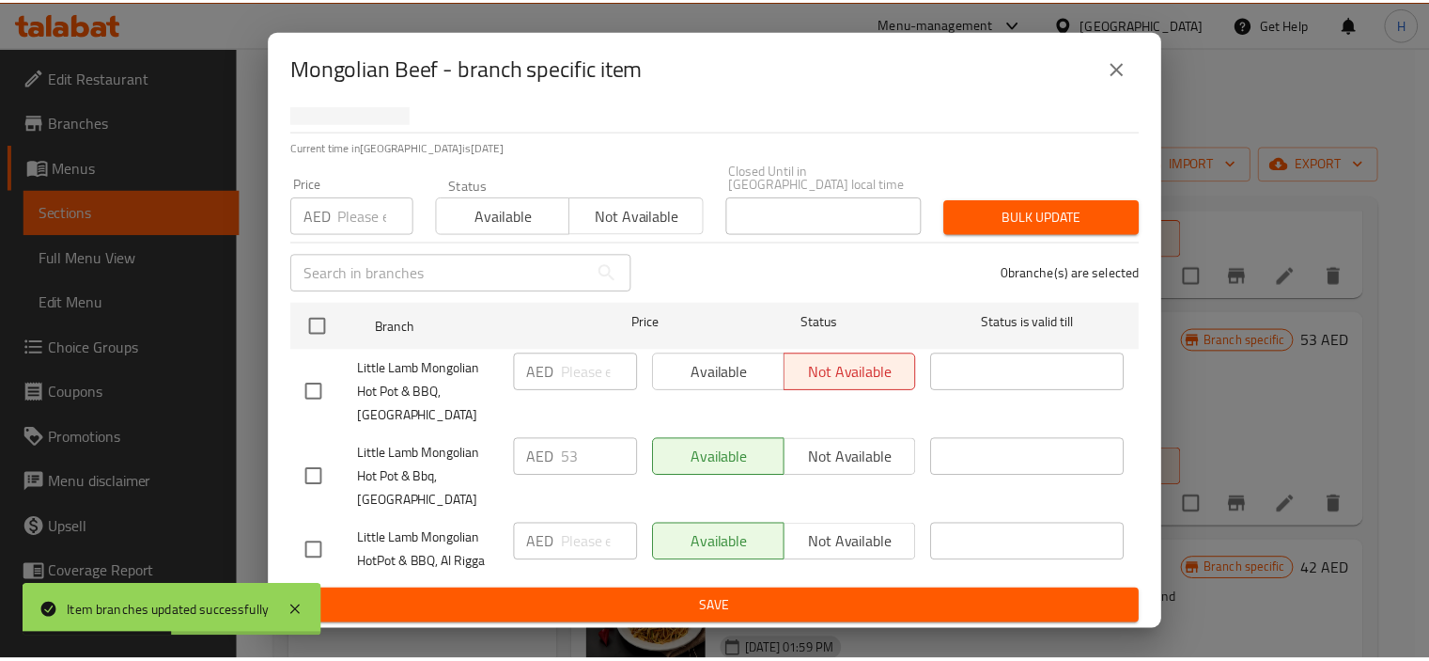
scroll to position [111, 0]
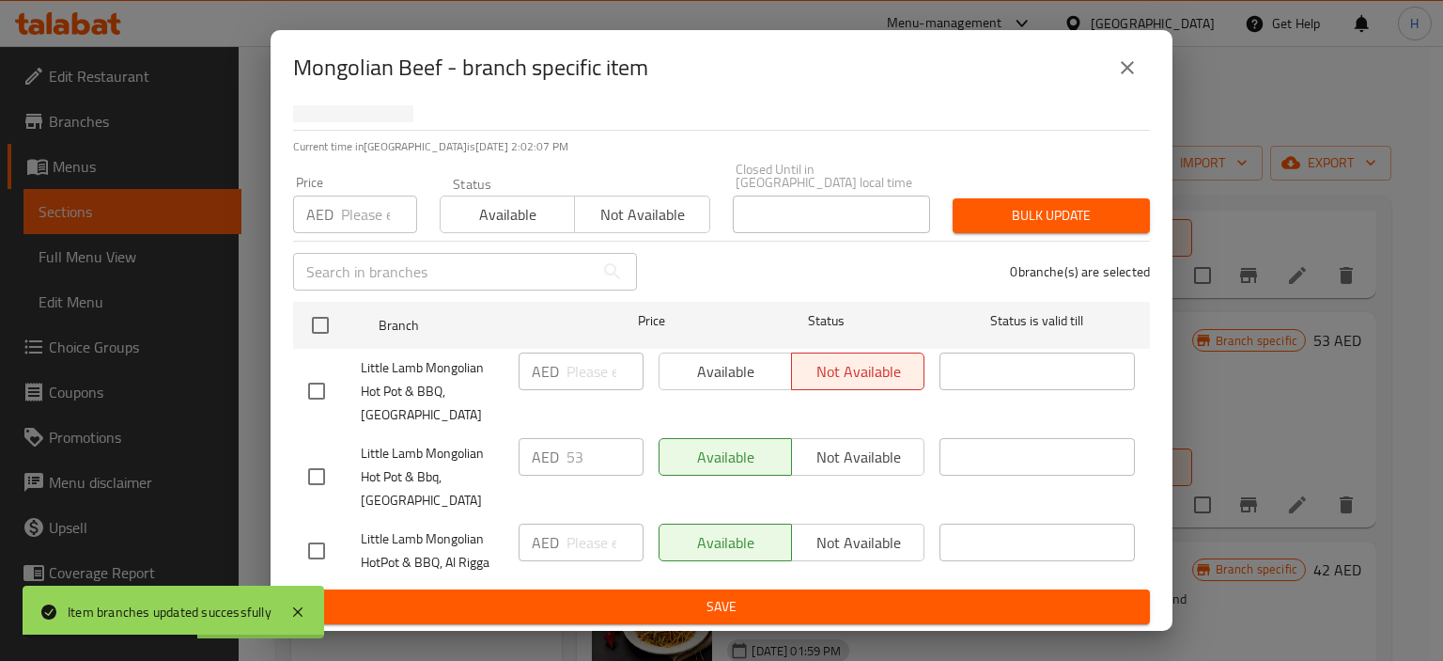
click at [328, 548] on input "checkbox" at bounding box center [316, 550] width 39 height 39
checkbox input "true"
click at [881, 557] on button "Not available" at bounding box center [857, 542] width 133 height 38
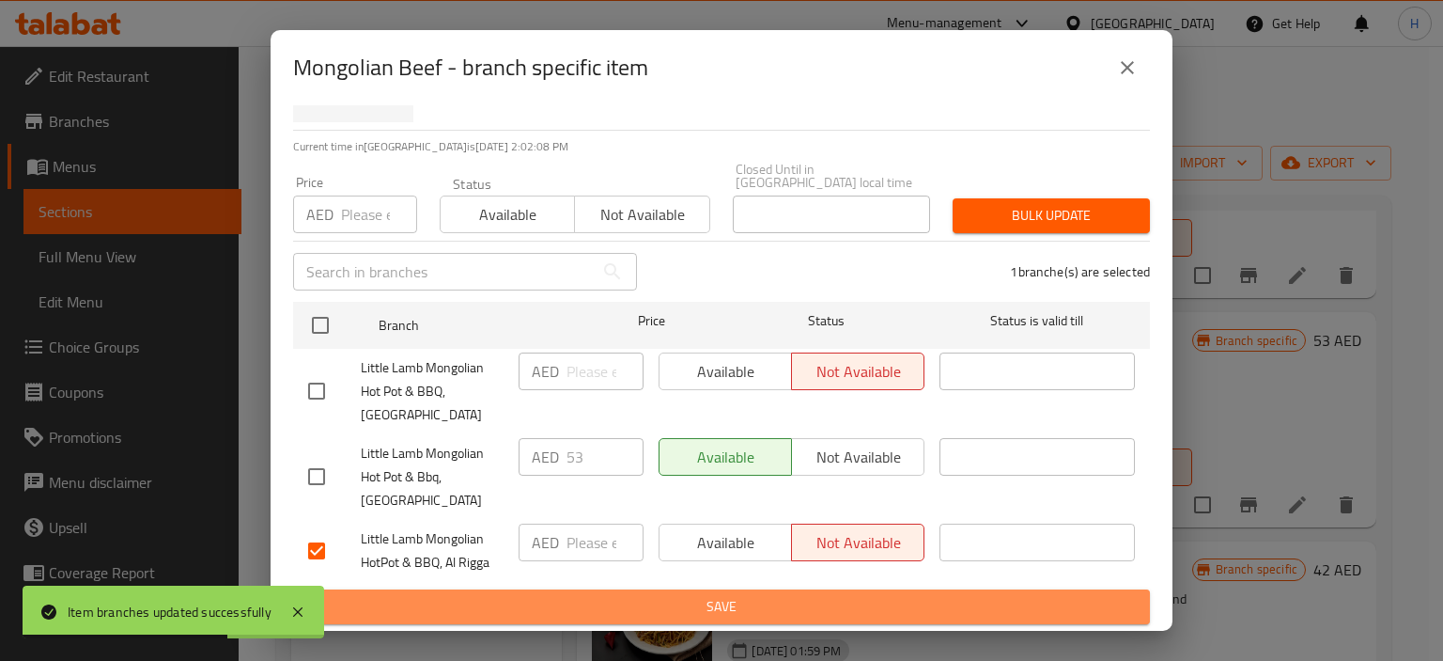
click at [869, 589] on button "Save" at bounding box center [721, 606] width 857 height 35
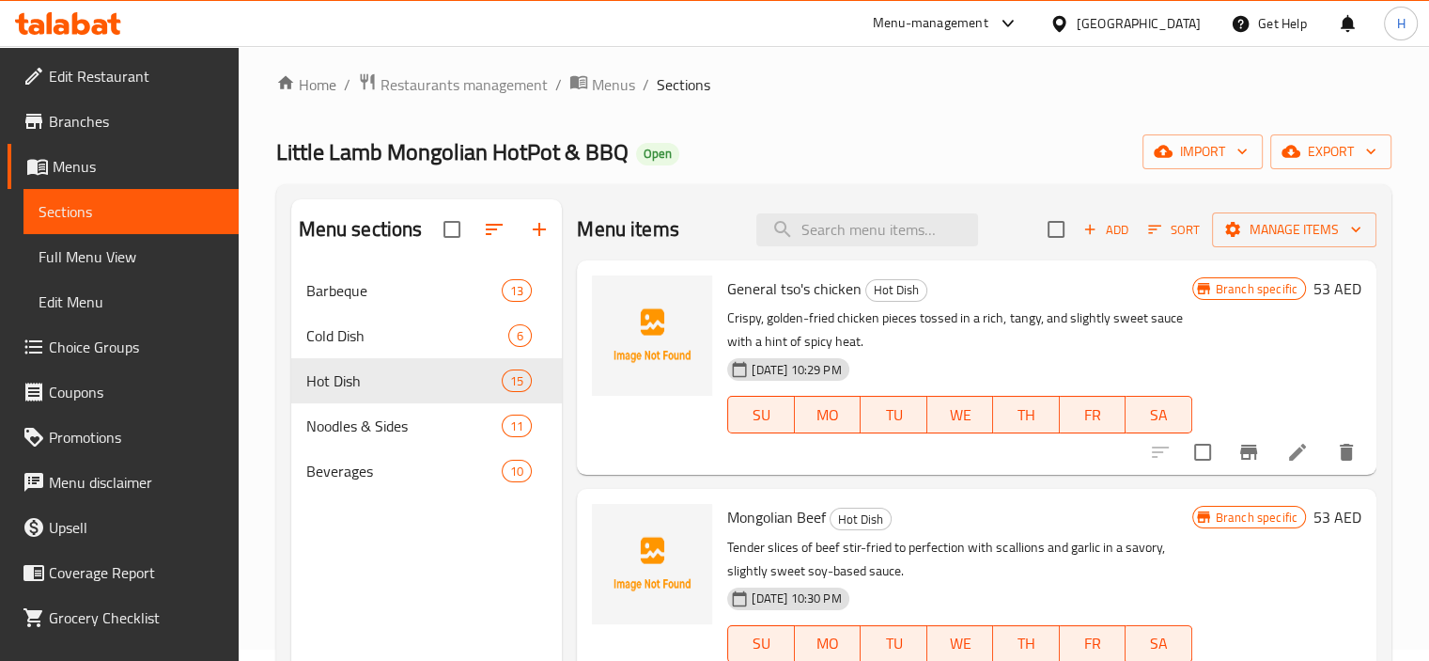
scroll to position [0, 0]
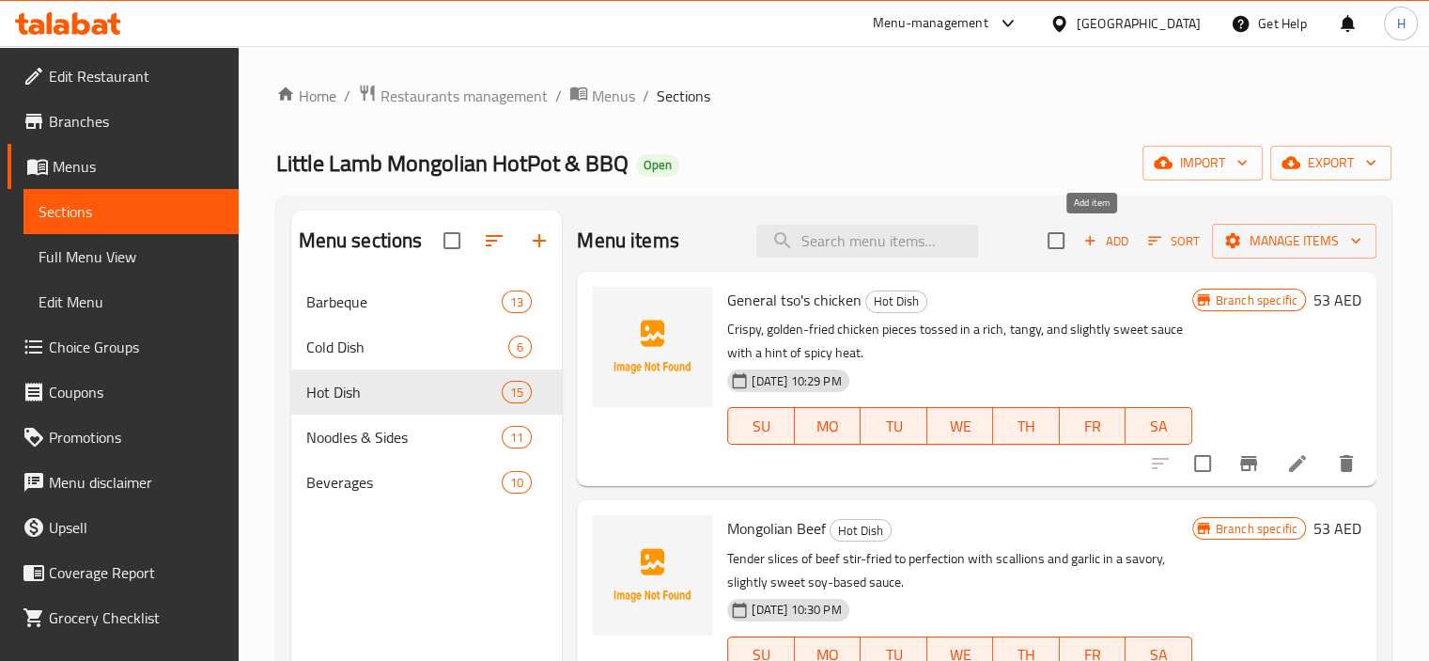
click at [1094, 235] on span "Add" at bounding box center [1106, 241] width 51 height 22
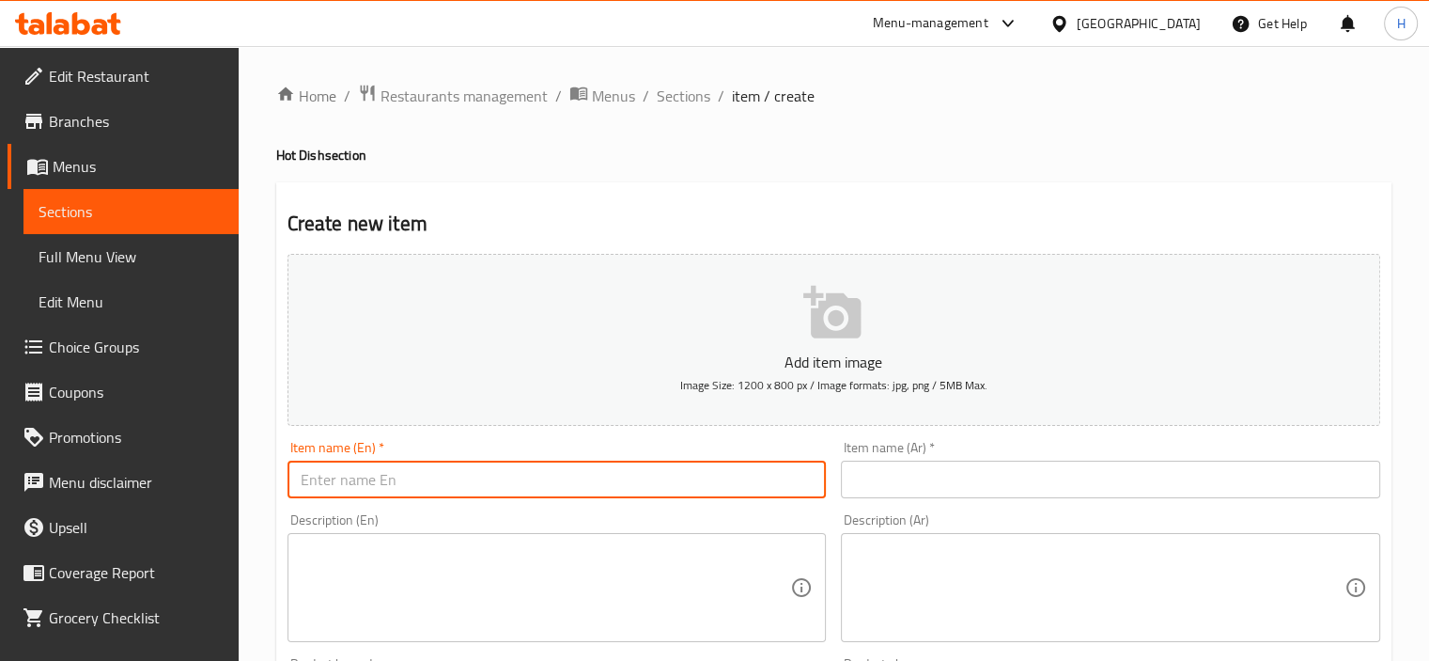
click at [457, 480] on input "text" at bounding box center [557, 479] width 539 height 38
paste input "Mint Chicken"
type input "Mint Chicken"
click at [884, 476] on input "text" at bounding box center [1110, 479] width 539 height 38
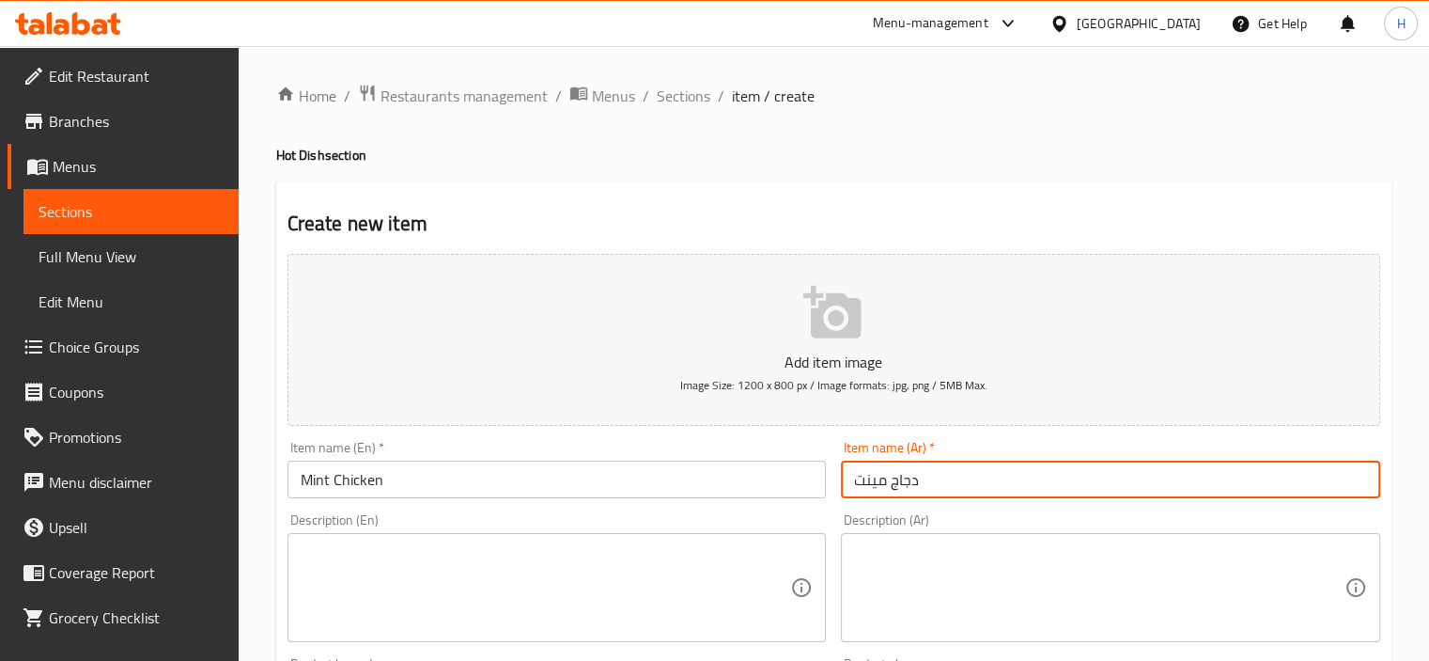
type input "دجاج مينت"
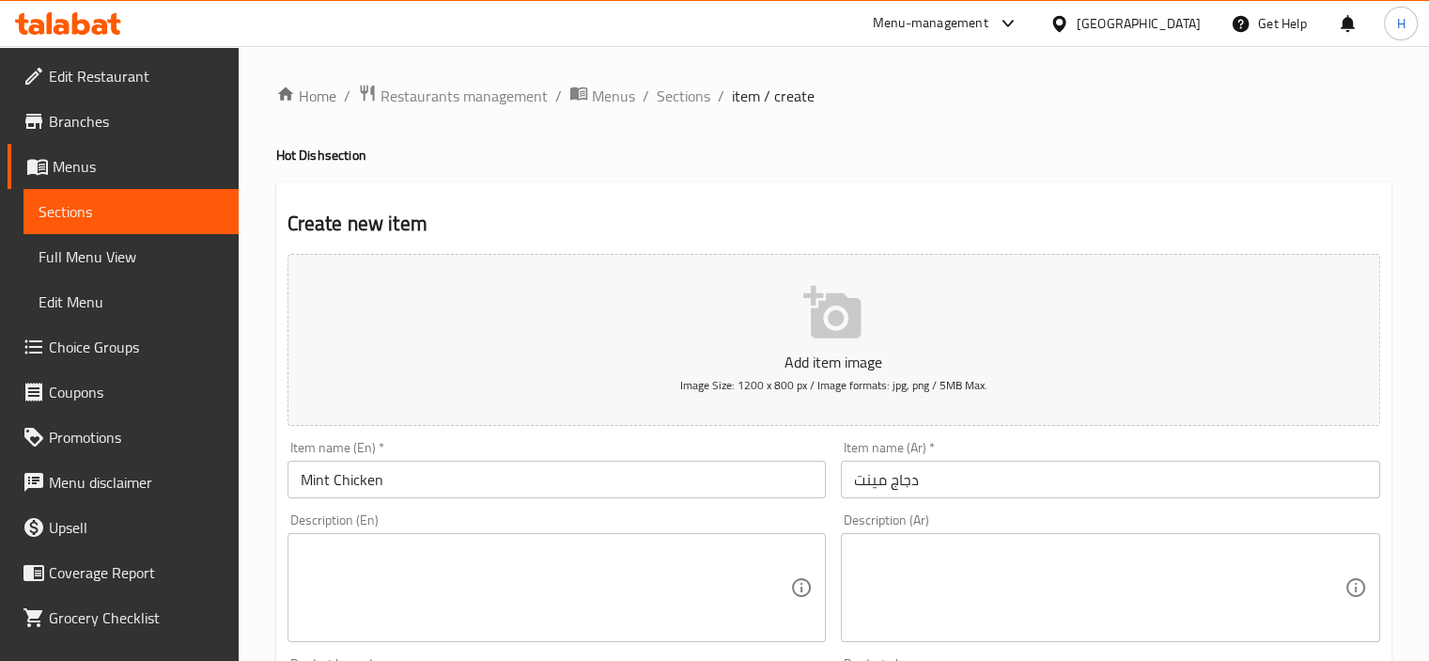
click at [613, 543] on textarea at bounding box center [546, 587] width 490 height 89
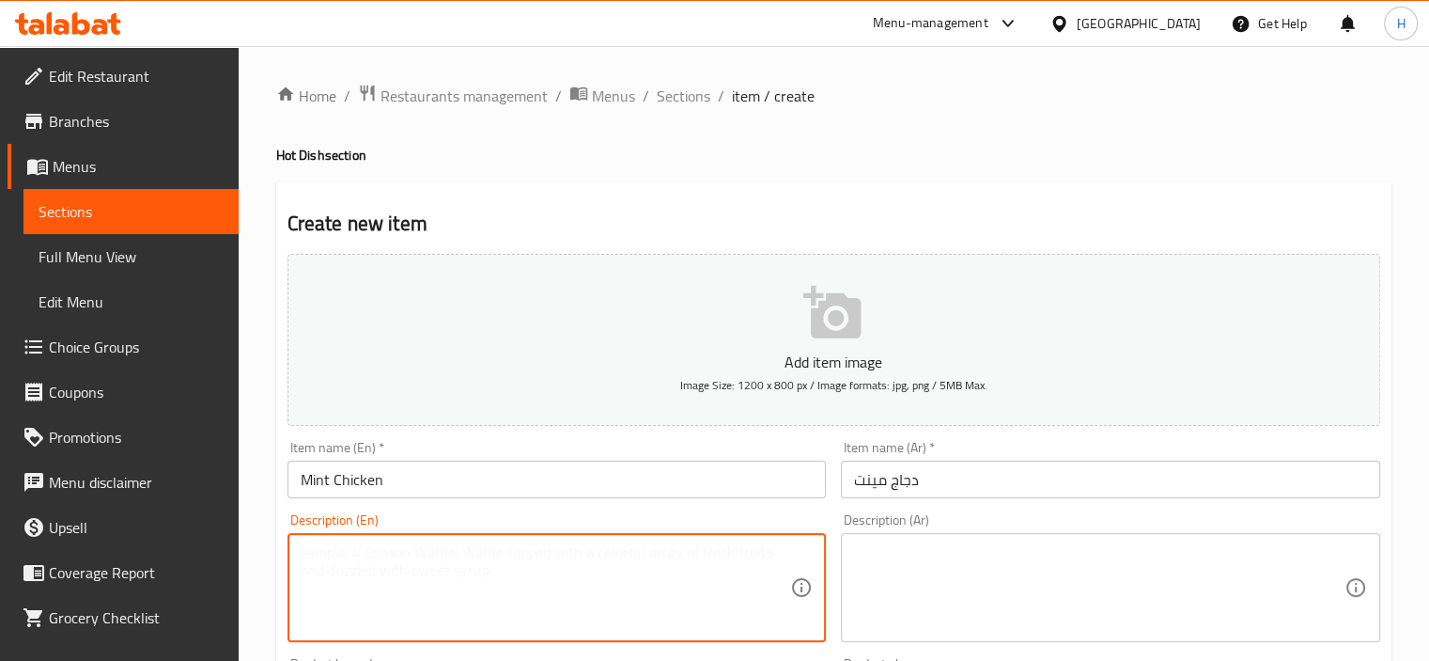
paste textarea "Juicy chicken marinated in a vibrant blend of fresh mint, garlic, chili, and ci…"
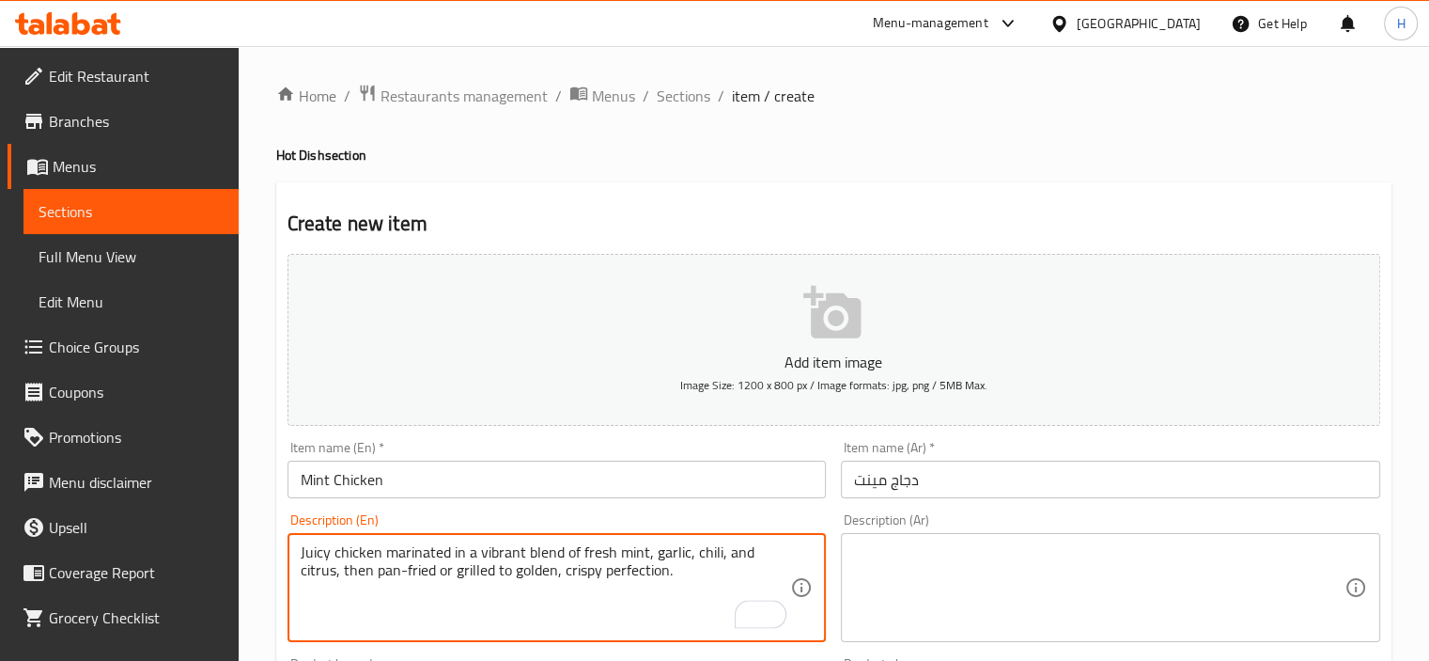
type textarea "Juicy chicken marinated in a vibrant blend of fresh mint, garlic, chili, and ci…"
click at [946, 567] on textarea at bounding box center [1099, 587] width 490 height 89
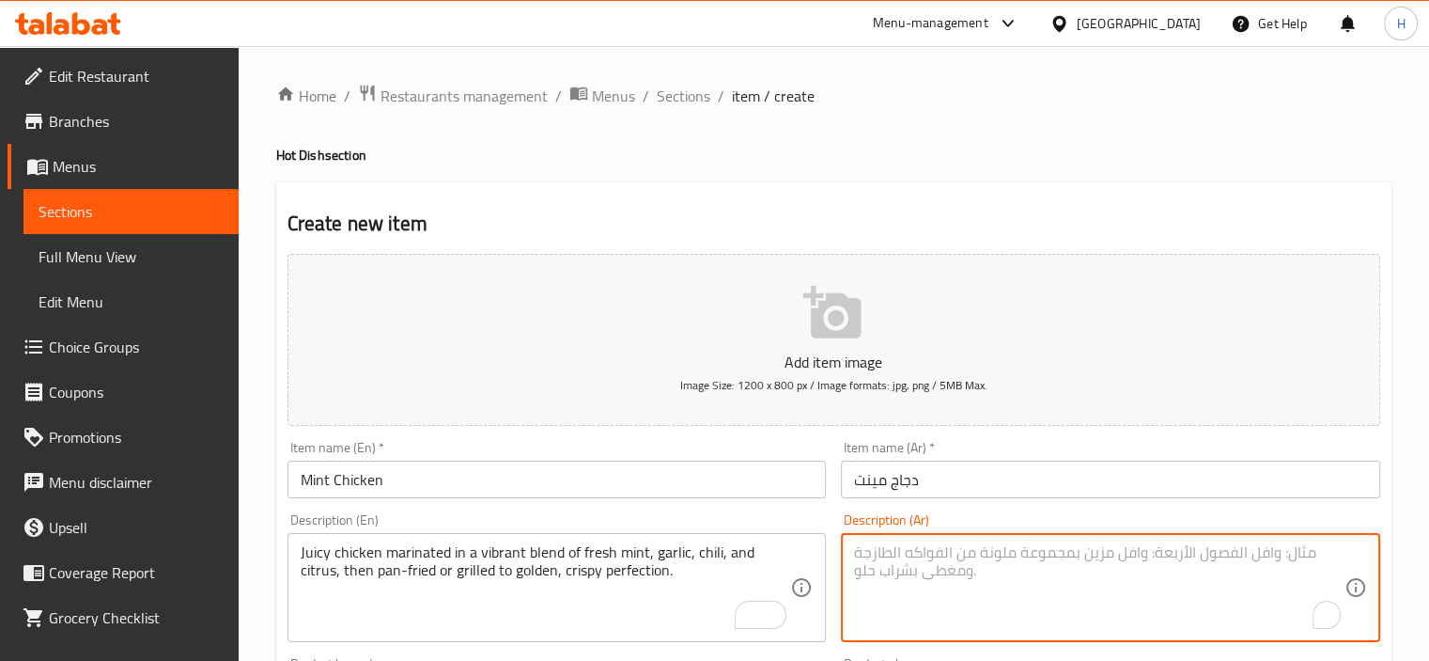
paste textarea "دجاج شهي متبل بمزيج رائع من النعناع الطازج والثوم والفلفل الحار والحمضيات، ثم م…"
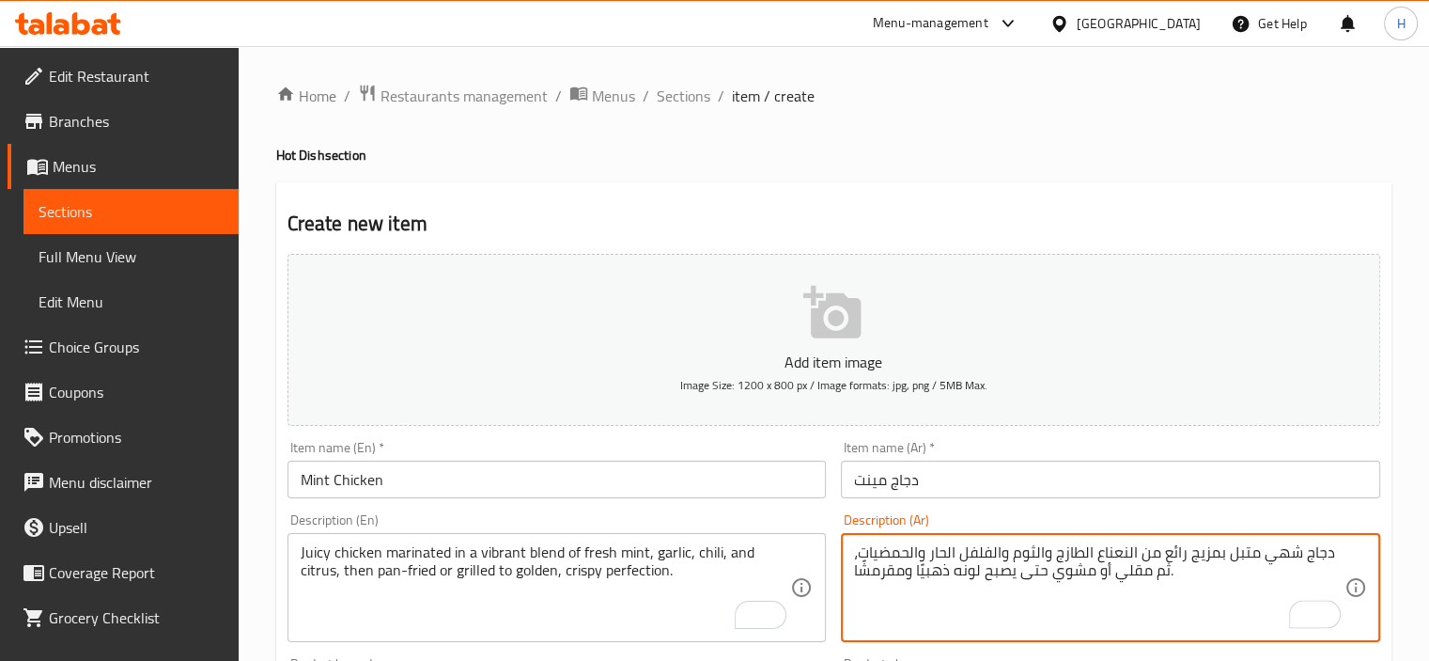
click at [1284, 552] on textarea "دجاج شهي متبل بمزيج رائع من النعناع الطازج والثوم والفلفل الحار والحمضيات، ثم م…" at bounding box center [1099, 587] width 490 height 89
type textarea "دجاج جوسي متبل بمزيج رائع من النعناع الطازج والثوم والفلفل الحار والحمضيات، ثم …"
click at [473, 555] on textarea "Juicy chicken marinated in a vibrant blend of fresh mint, garlic, chili, and ci…" at bounding box center [546, 587] width 490 height 89
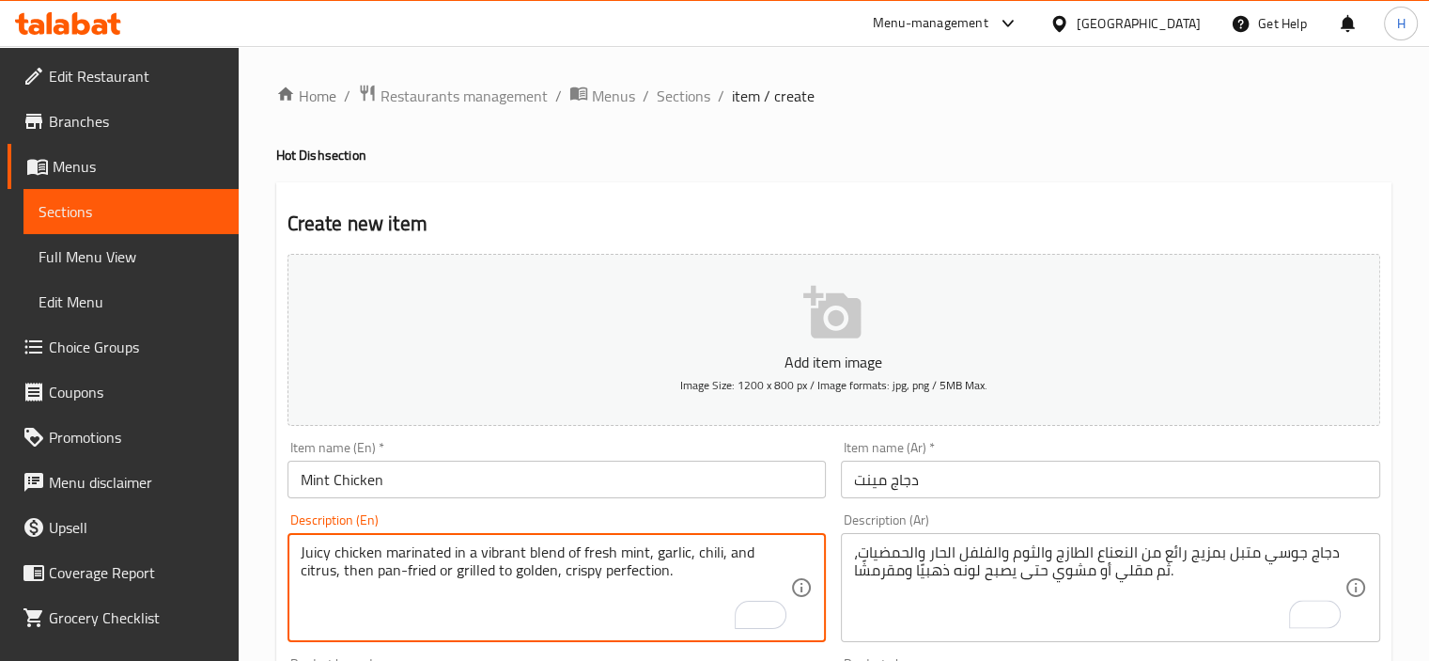
click at [479, 553] on textarea "Juicy chicken marinated in a vibrant blend of fresh mint, garlic, chili, and ci…" at bounding box center [546, 587] width 490 height 89
type textarea "Juicy chicken marinated in a blend of fresh mint, garlic, chili, and citrus, th…"
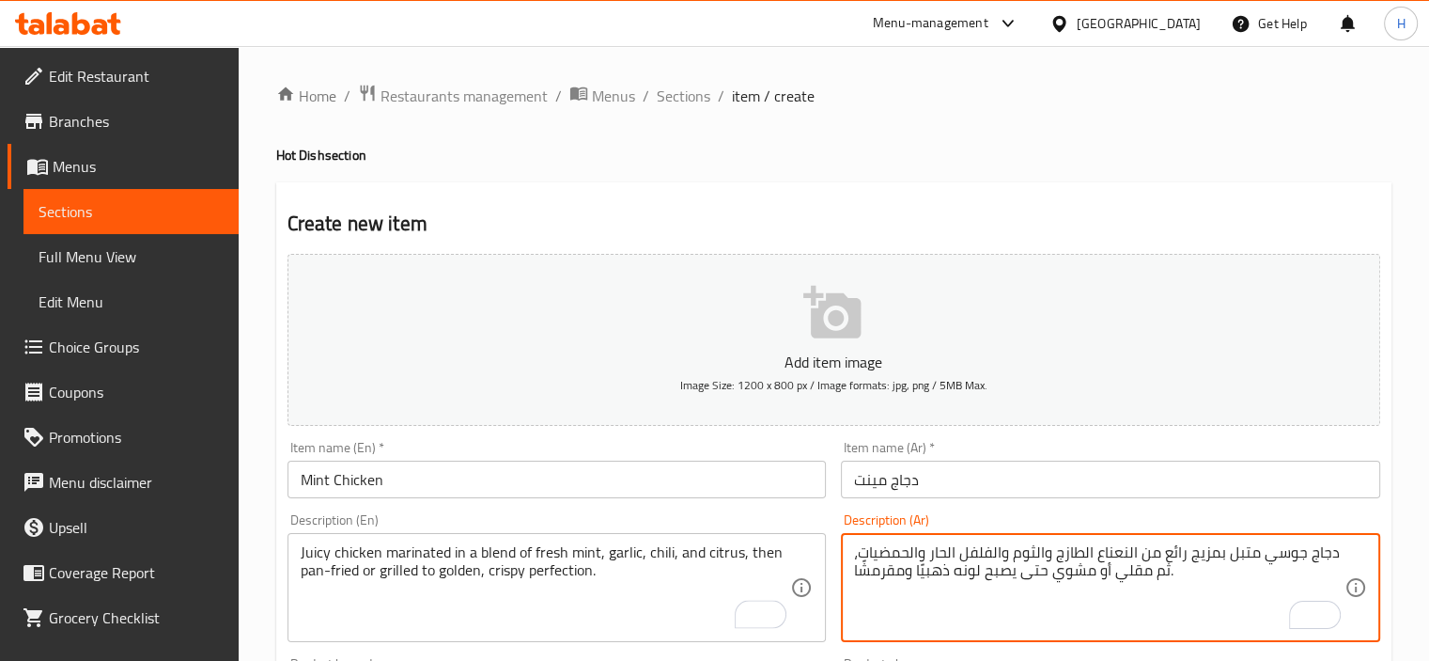
click at [1176, 552] on textarea "دجاج جوسي متبل بمزيج رائع من النعناع الطازج والثوم والفلفل الحار والحمضيات، ثم …" at bounding box center [1099, 587] width 490 height 89
click at [1115, 576] on textarea "دجاج جوسي متبل بمزيج من النعناع الطازج والثوم والفلفل الحار والحمضيات، ثم مقلي …" at bounding box center [1099, 587] width 490 height 89
drag, startPoint x: 1048, startPoint y: 571, endPoint x: 1021, endPoint y: 575, distance: 26.6
click at [1021, 575] on textarea "دجاج جوسي متبل بمزيج من النعناع الطازج والثوم والفلفل الحار والحمضيات، ثم مقلي …" at bounding box center [1099, 587] width 490 height 89
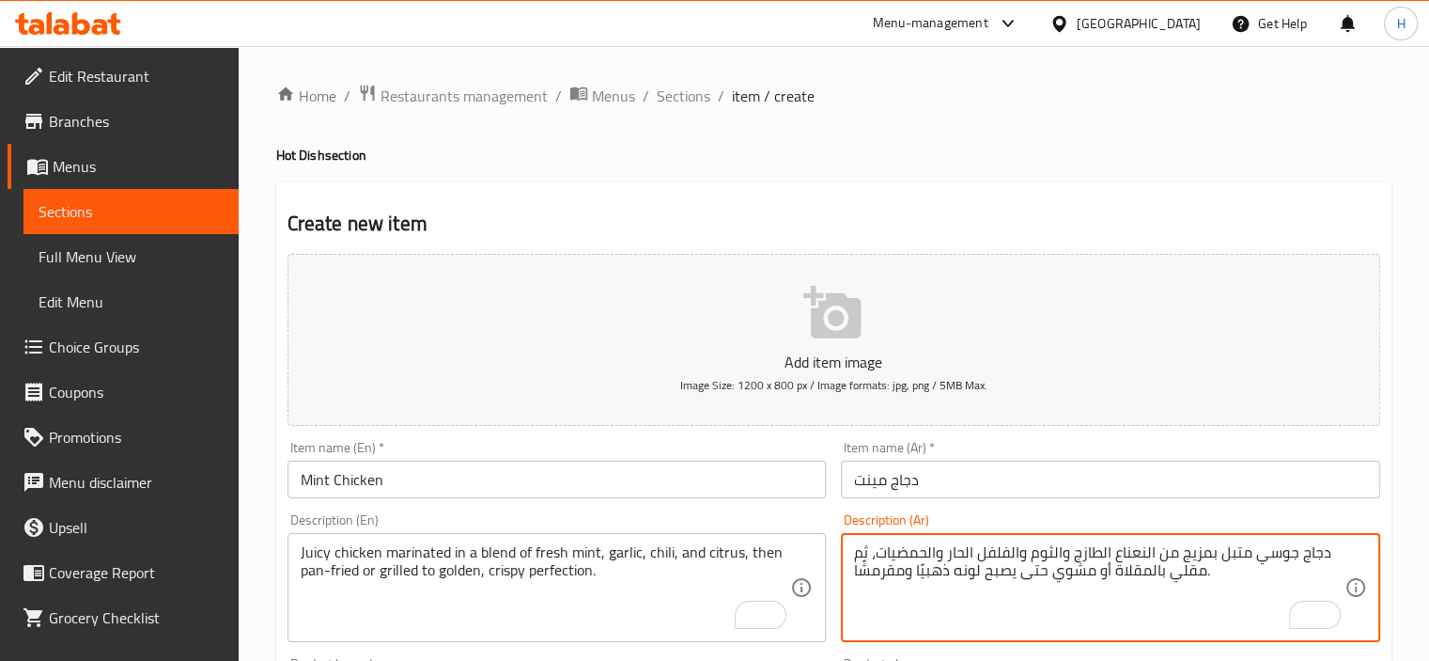
click at [1041, 570] on textarea "دجاج جوسي متبل بمزيج من النعناع الطازج والثوم والفلفل الحار والحمضيات، ثم مقلي …" at bounding box center [1099, 587] width 490 height 89
drag, startPoint x: 1044, startPoint y: 568, endPoint x: 855, endPoint y: 570, distance: 188.9
click at [855, 570] on textarea "دجاج جوسي متبل بمزيج من النعناع الطازج والثوم والفلفل الحار والحمضيات، ثم مقلي …" at bounding box center [1099, 587] width 490 height 89
type textarea "دجاج جوسي متبل بمزيج من النعناع الطازج والثوم والفلفل الحار والحمضيات، ثم مقلي …"
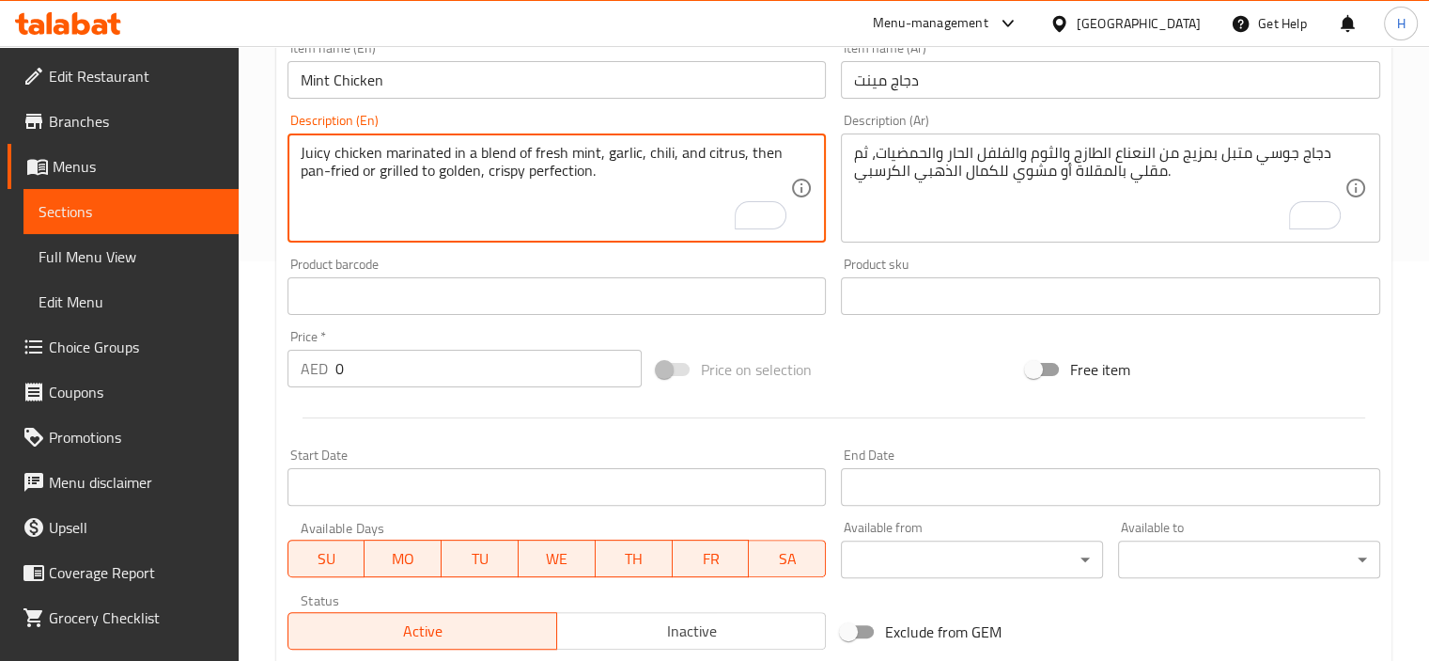
scroll to position [470, 0]
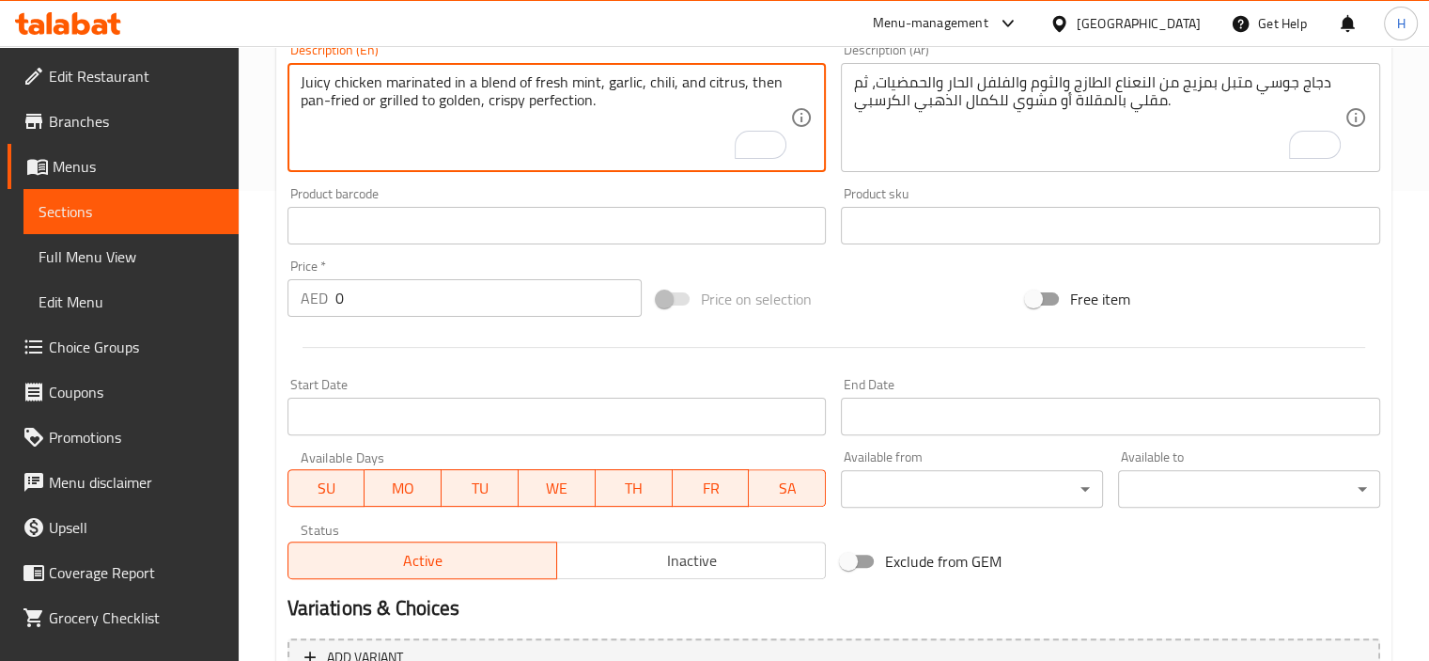
click at [356, 300] on input "0" at bounding box center [488, 298] width 306 height 38
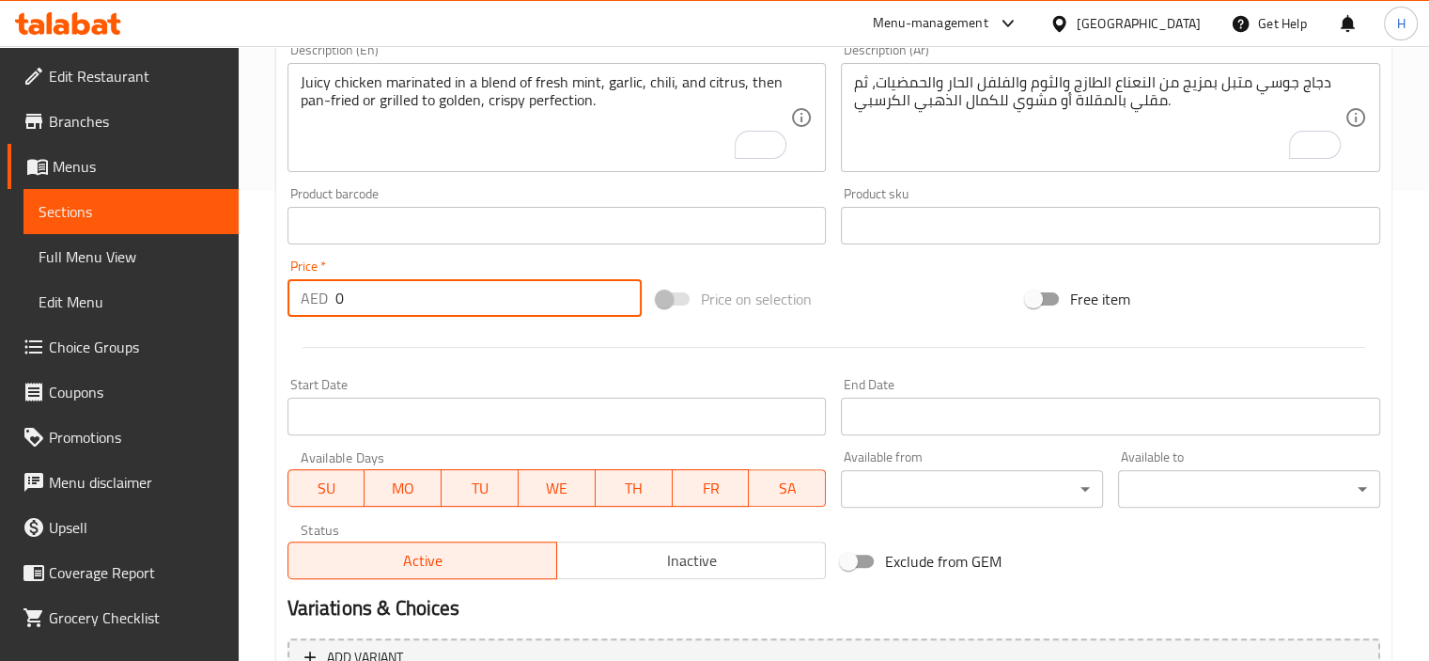
paste input "53"
type input "53"
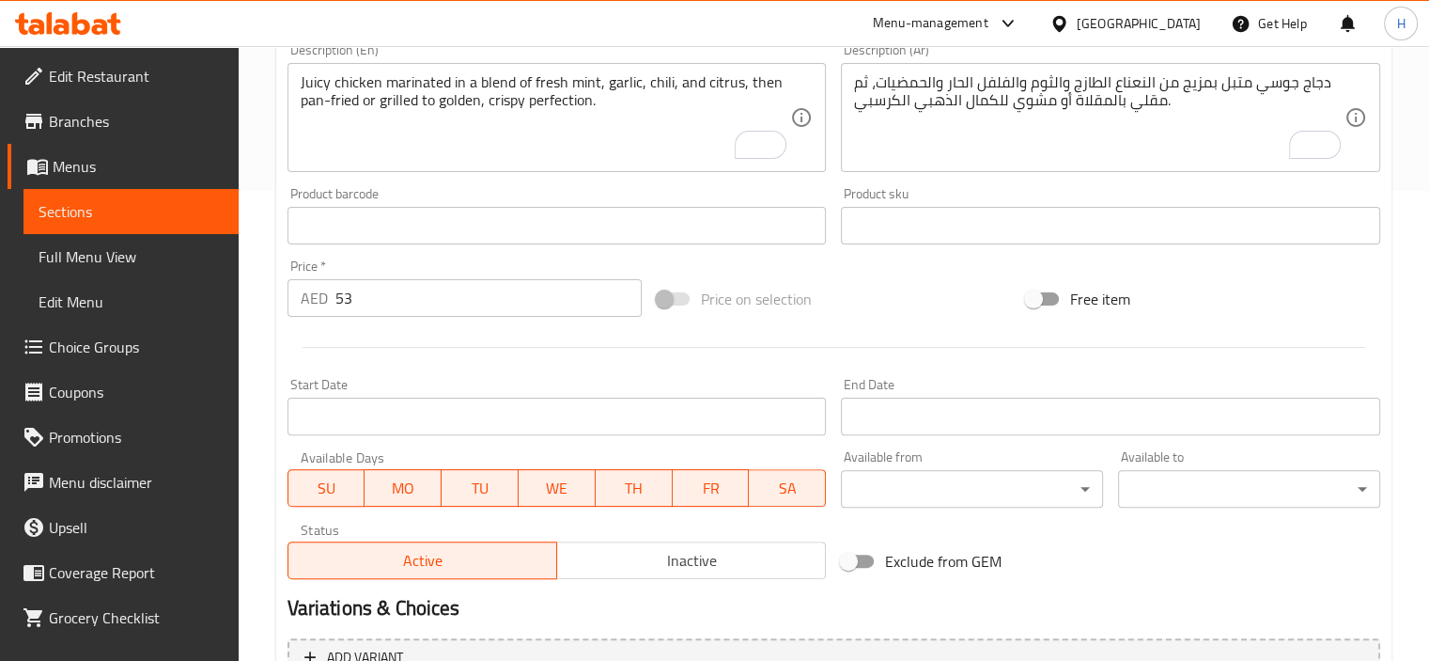
click at [388, 336] on div at bounding box center [834, 347] width 1108 height 46
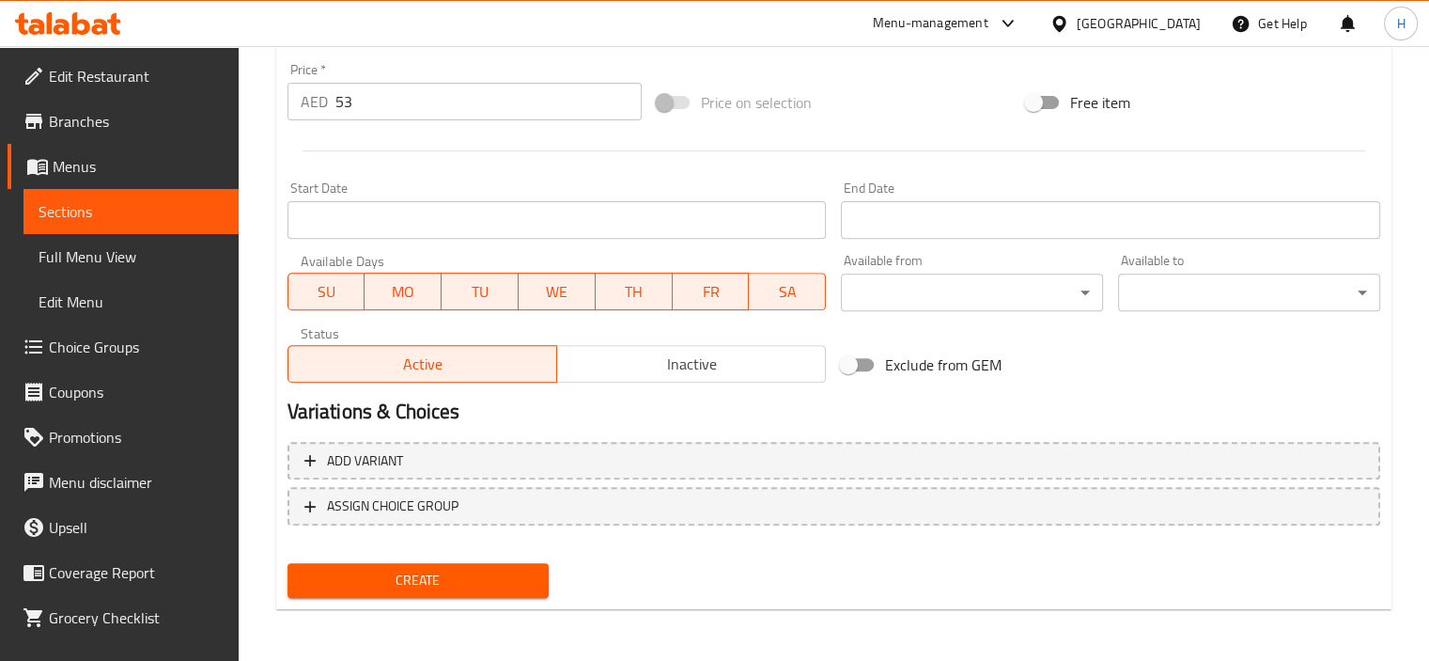
click at [474, 567] on button "Create" at bounding box center [419, 580] width 262 height 35
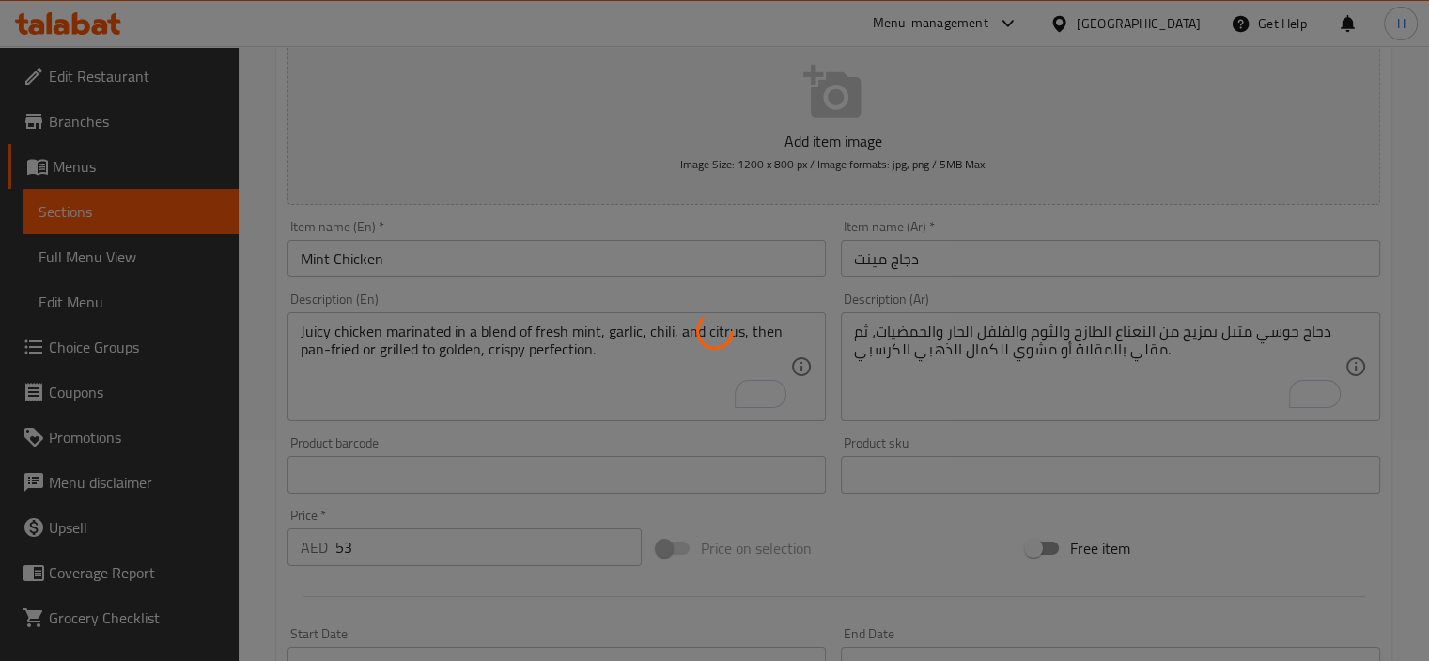
scroll to position [102, 0]
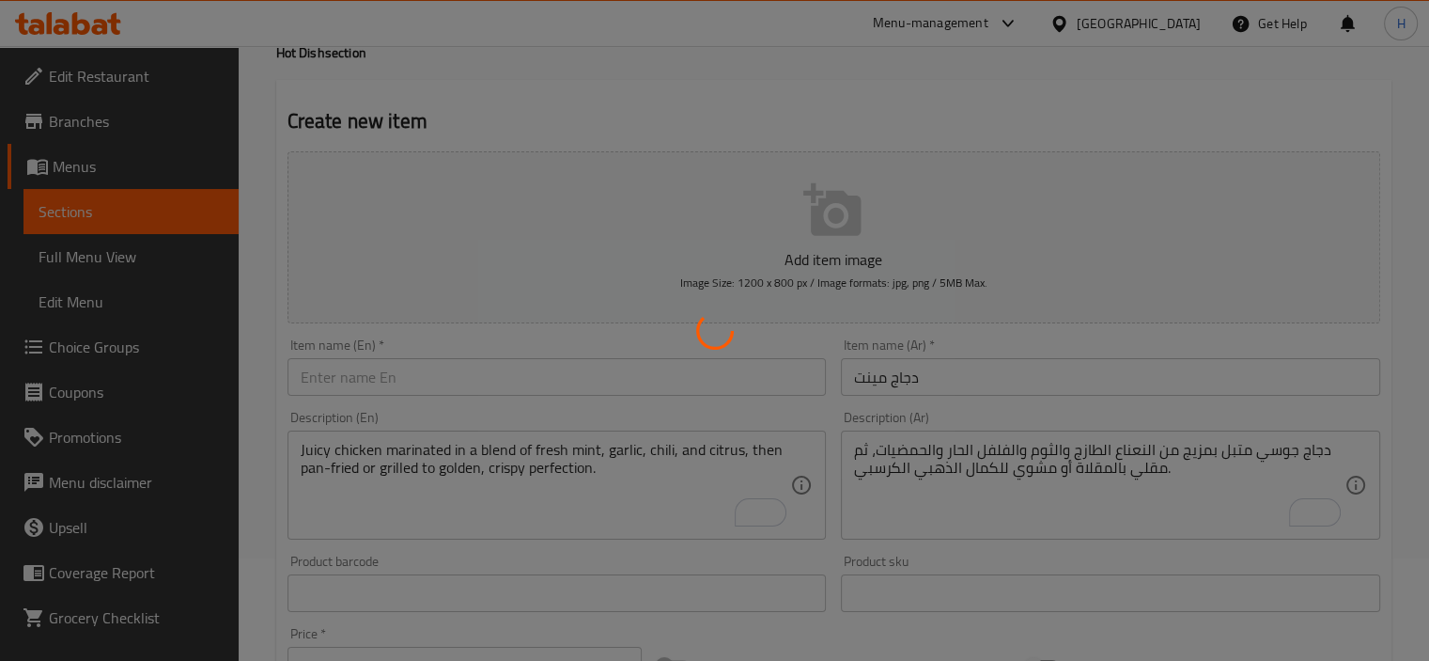
type input "0"
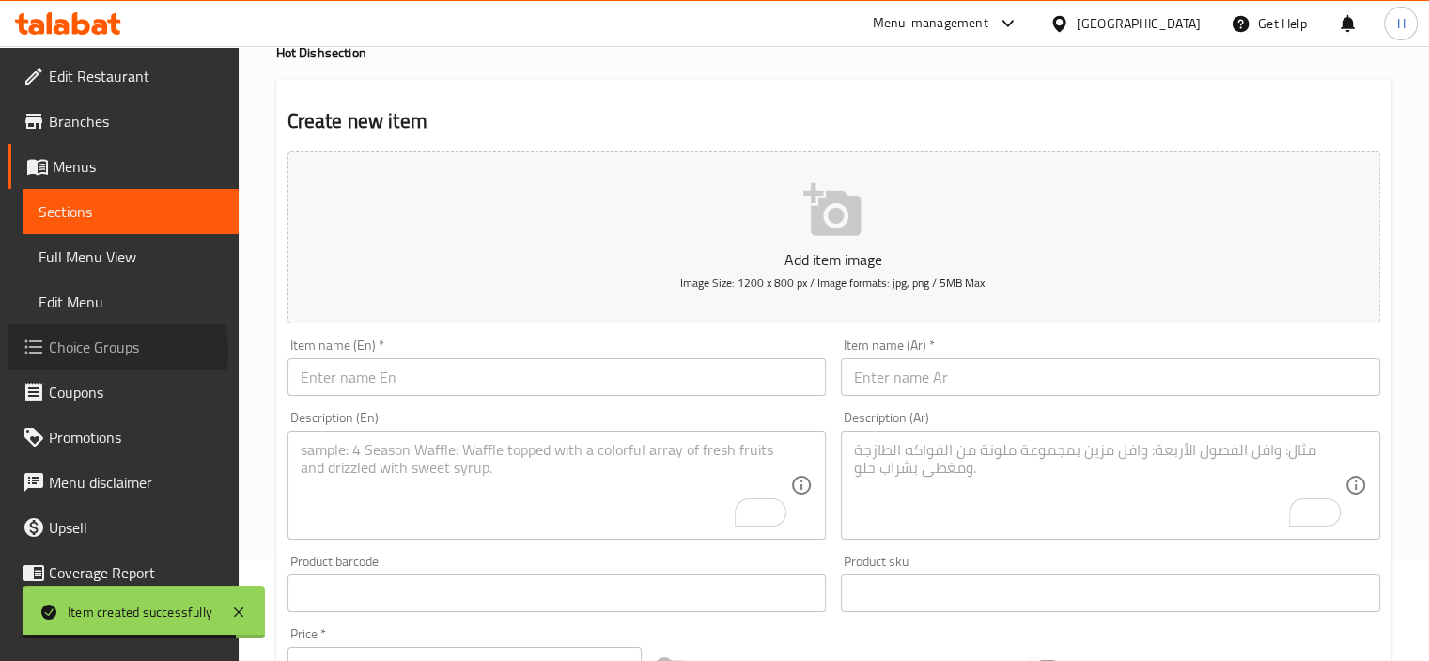
click at [113, 350] on span "Choice Groups" at bounding box center [136, 346] width 175 height 23
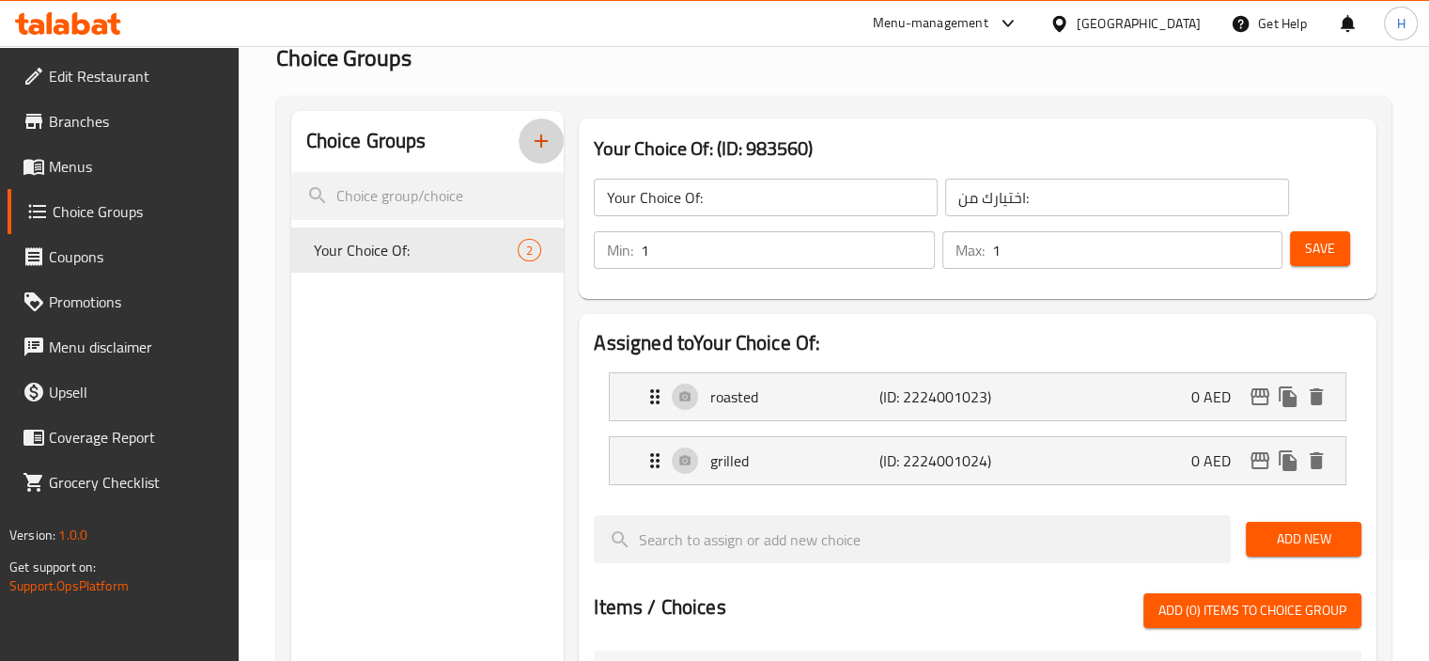
click at [545, 143] on icon "button" at bounding box center [541, 141] width 23 height 23
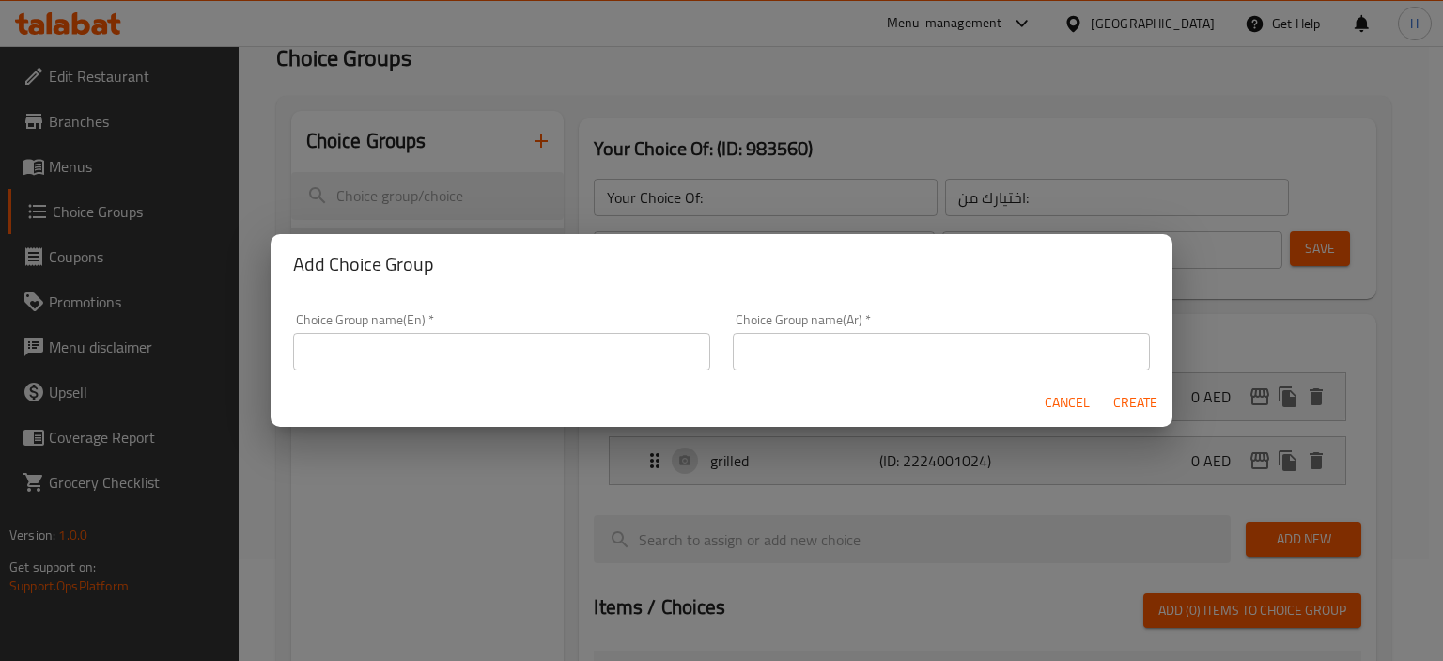
click at [489, 358] on input "text" at bounding box center [501, 352] width 417 height 38
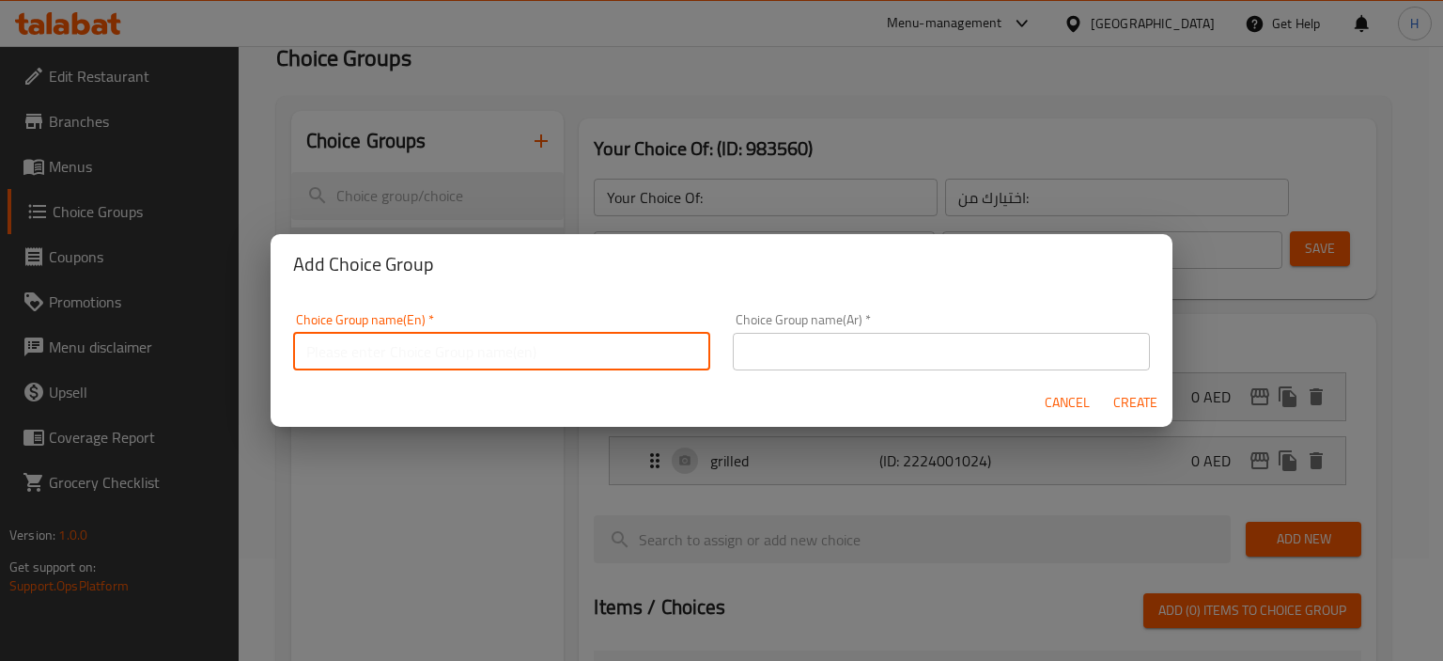
type input "Your Choice Of :"
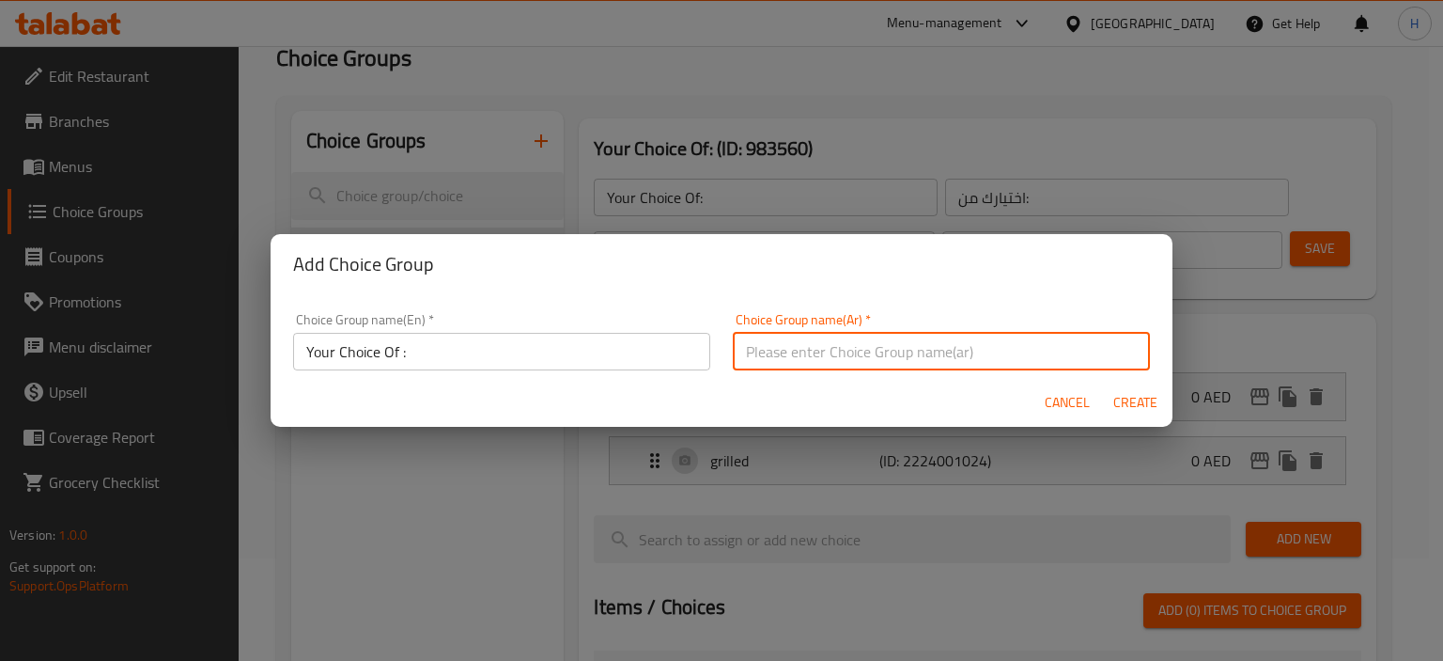
click at [814, 345] on input "text" at bounding box center [941, 352] width 417 height 38
type input "إختيارك من:"
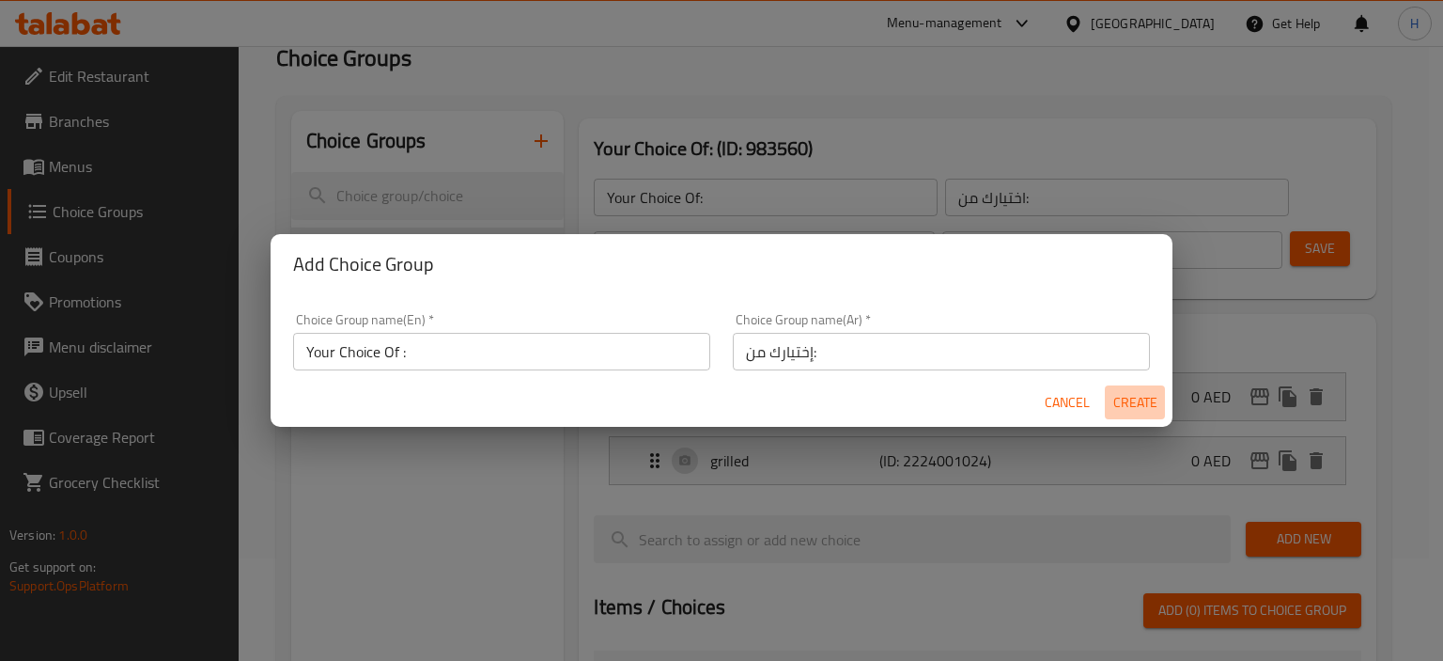
click at [1124, 401] on span "Create" at bounding box center [1134, 402] width 45 height 23
type input "Your Choice Of :"
type input "إختيارك من:"
type input "0"
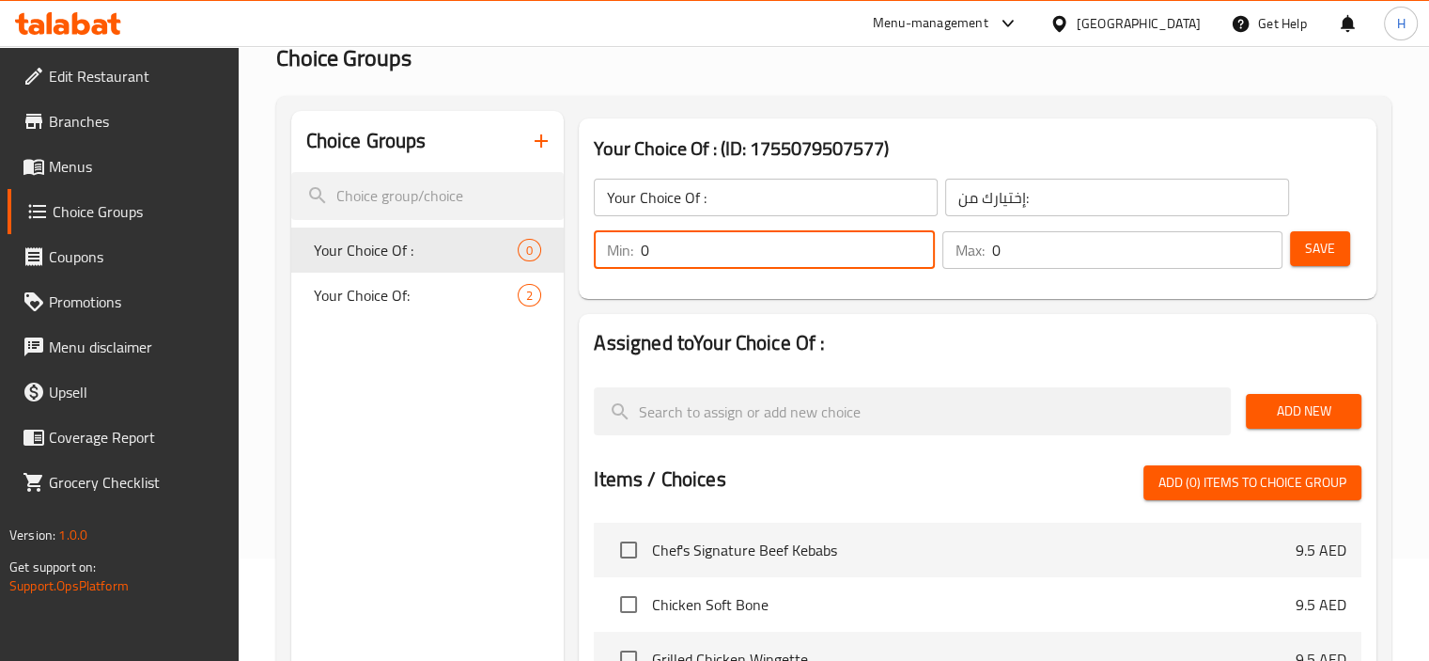
drag, startPoint x: 667, startPoint y: 250, endPoint x: 624, endPoint y: 258, distance: 44.0
click at [624, 258] on div "Min: 0 ​" at bounding box center [764, 250] width 340 height 38
type input "1"
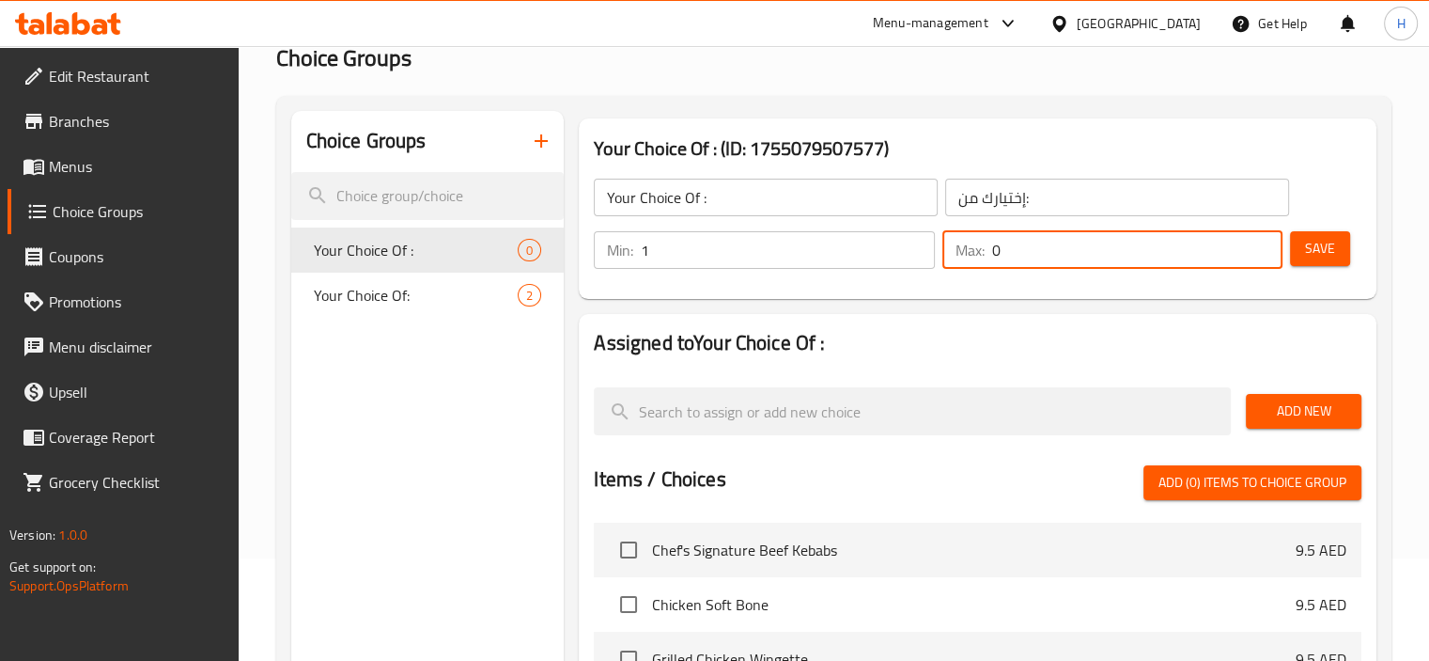
drag, startPoint x: 1004, startPoint y: 253, endPoint x: 982, endPoint y: 258, distance: 22.3
click at [982, 258] on div "Max: 0 ​" at bounding box center [1112, 250] width 340 height 38
type input "1"
click at [1328, 406] on span "Add New" at bounding box center [1304, 410] width 86 height 23
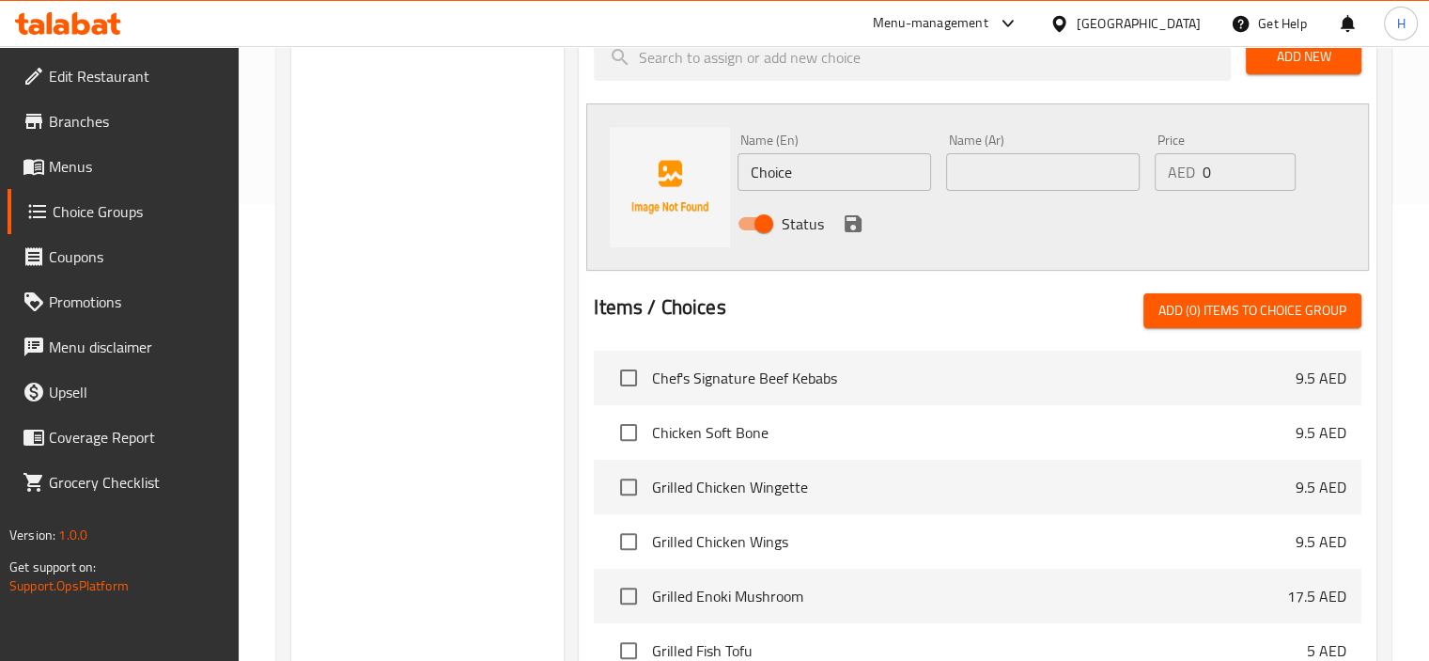
scroll to position [478, 0]
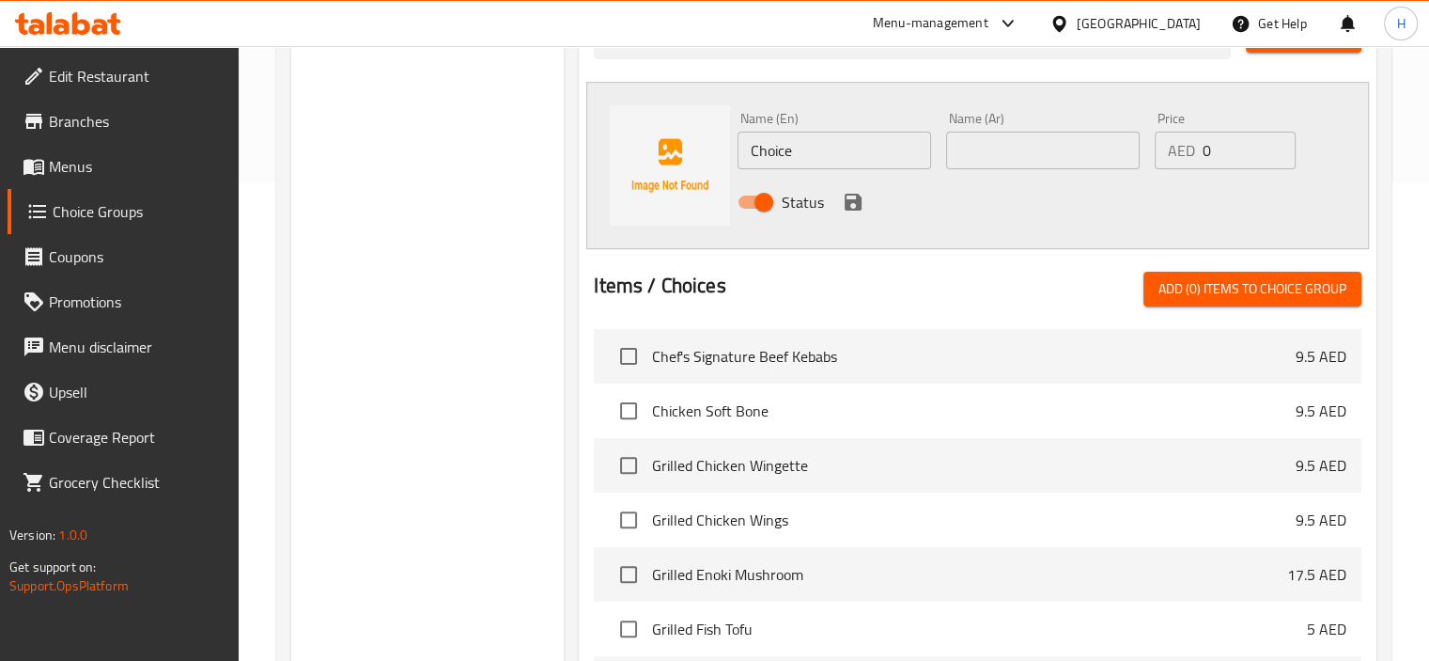
click at [773, 157] on input "Choice" at bounding box center [835, 151] width 194 height 38
paste input "pan-fried or grilled"
click at [847, 148] on input "pan-fried or grilled" at bounding box center [835, 151] width 194 height 38
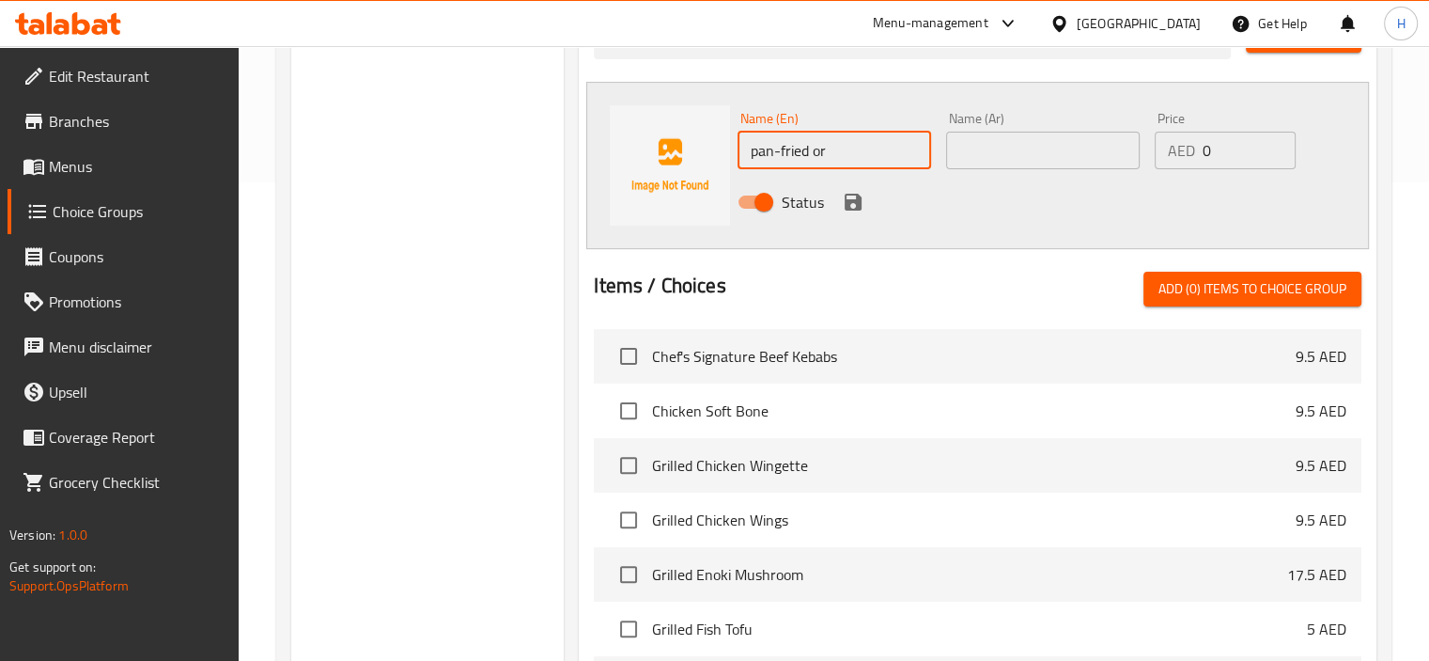
click at [823, 152] on input "pan-fried or" at bounding box center [835, 151] width 194 height 38
click at [753, 152] on input "pan-fried" at bounding box center [835, 151] width 194 height 38
click at [786, 144] on input "Pan-fried" at bounding box center [835, 151] width 194 height 38
click at [786, 146] on input "Pan-fried" at bounding box center [835, 151] width 194 height 38
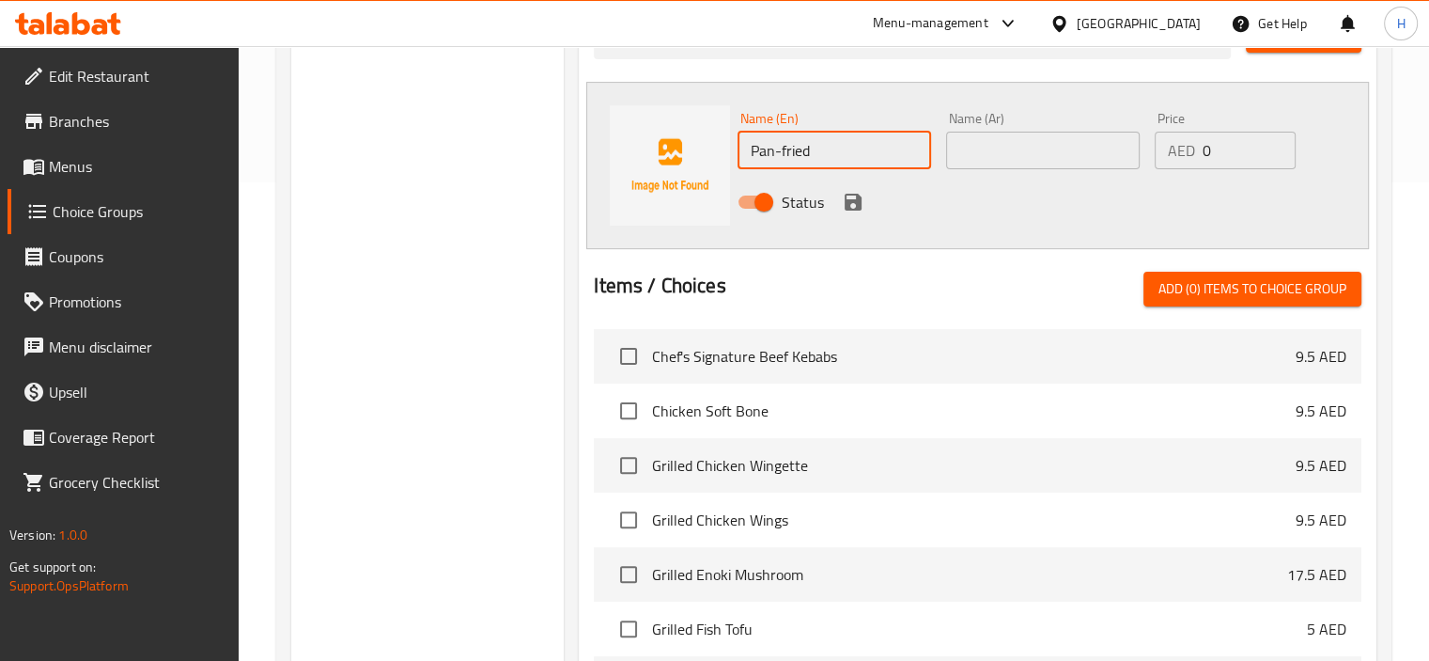
click at [781, 146] on input "Pan-fried" at bounding box center [835, 151] width 194 height 38
type input "Pan-Fried"
click at [843, 194] on icon "save" at bounding box center [853, 202] width 23 height 23
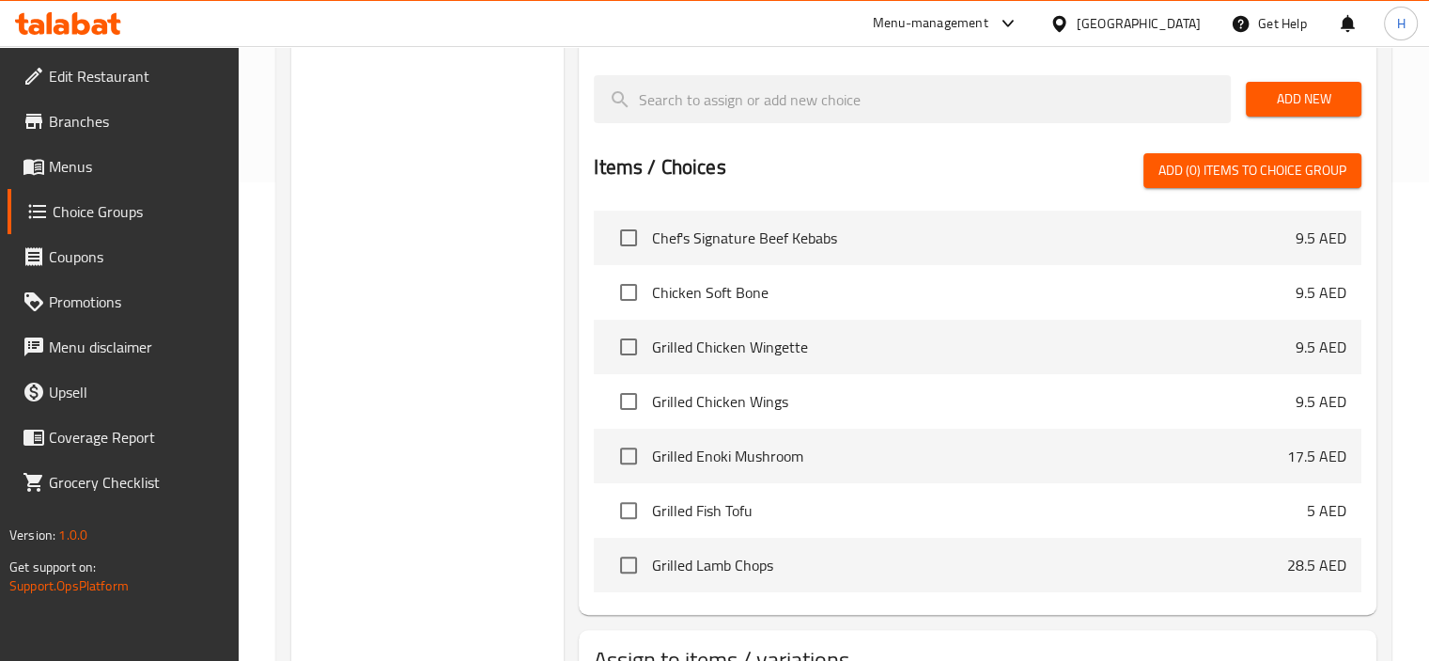
click at [1277, 97] on span "Add New" at bounding box center [1304, 98] width 86 height 23
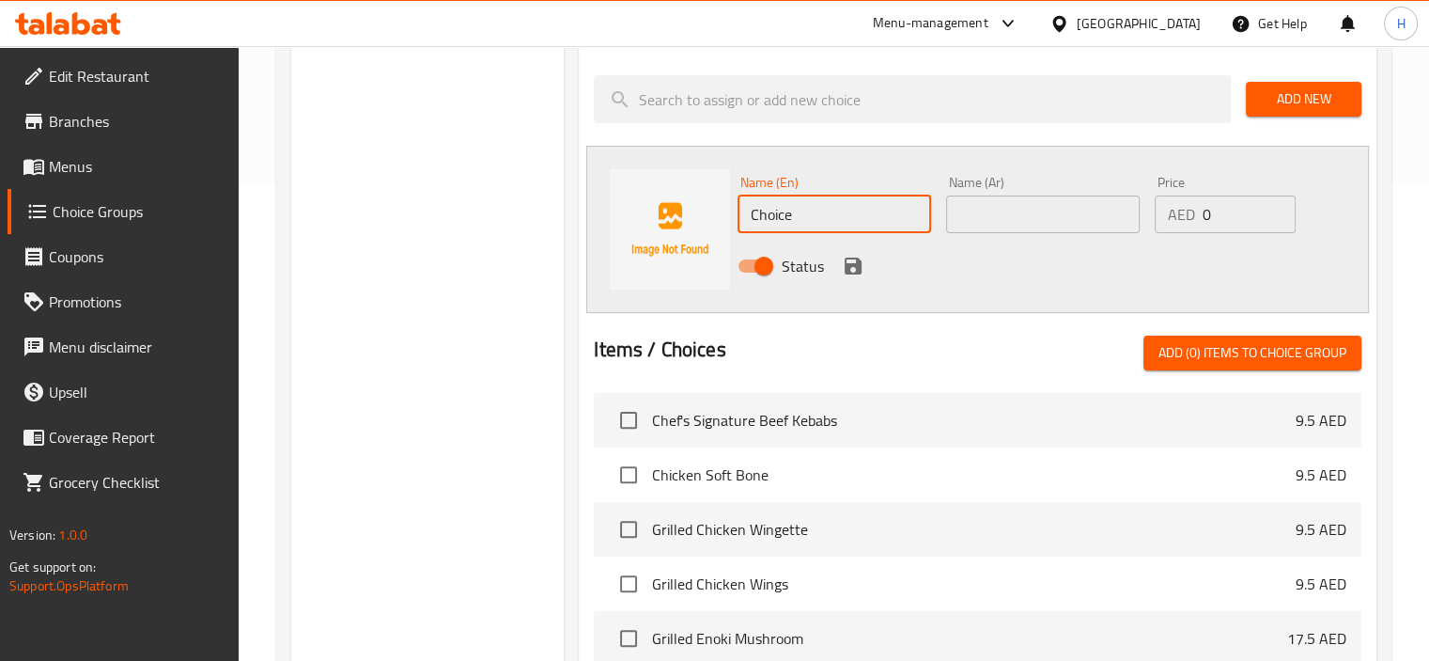
click at [848, 218] on input "Choice" at bounding box center [835, 214] width 194 height 38
paste input "grilled"
click at [751, 216] on input "grilled" at bounding box center [835, 214] width 194 height 38
type input "Grilled"
click at [1019, 204] on input "text" at bounding box center [1043, 214] width 194 height 38
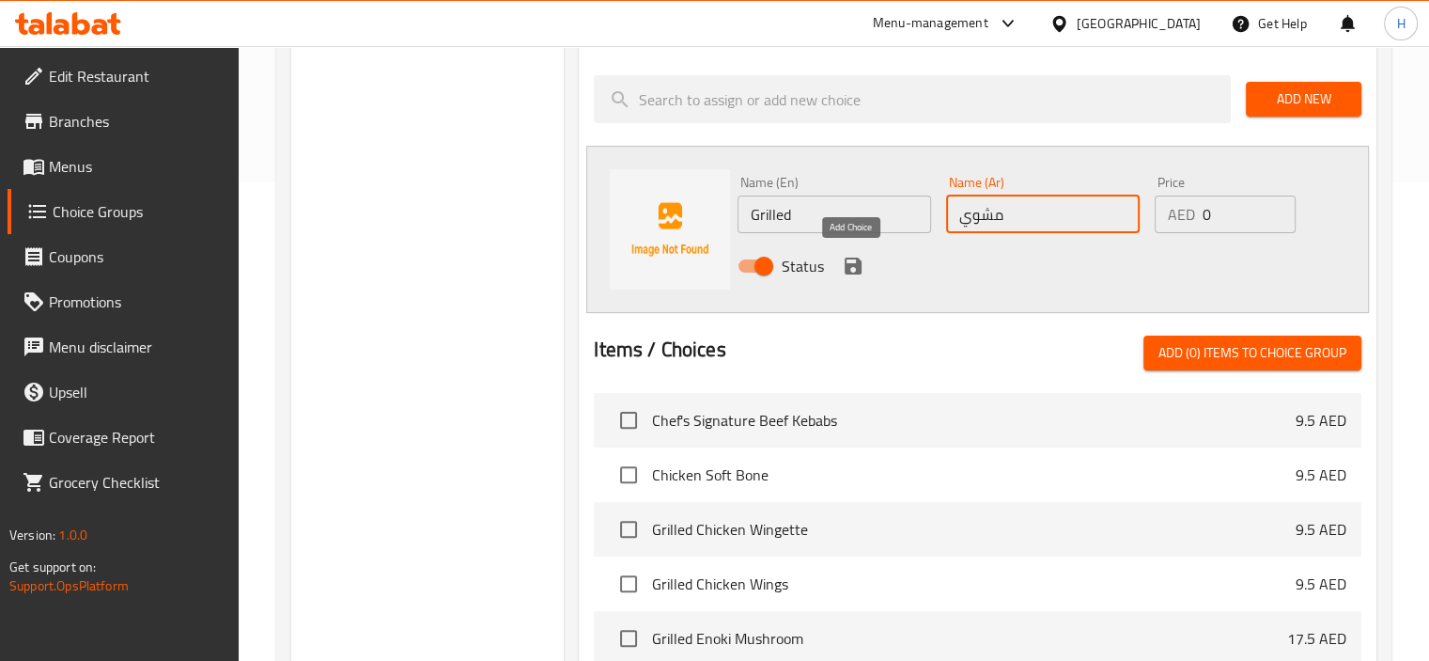
type input "مشوي"
click at [853, 265] on icon "save" at bounding box center [853, 265] width 17 height 17
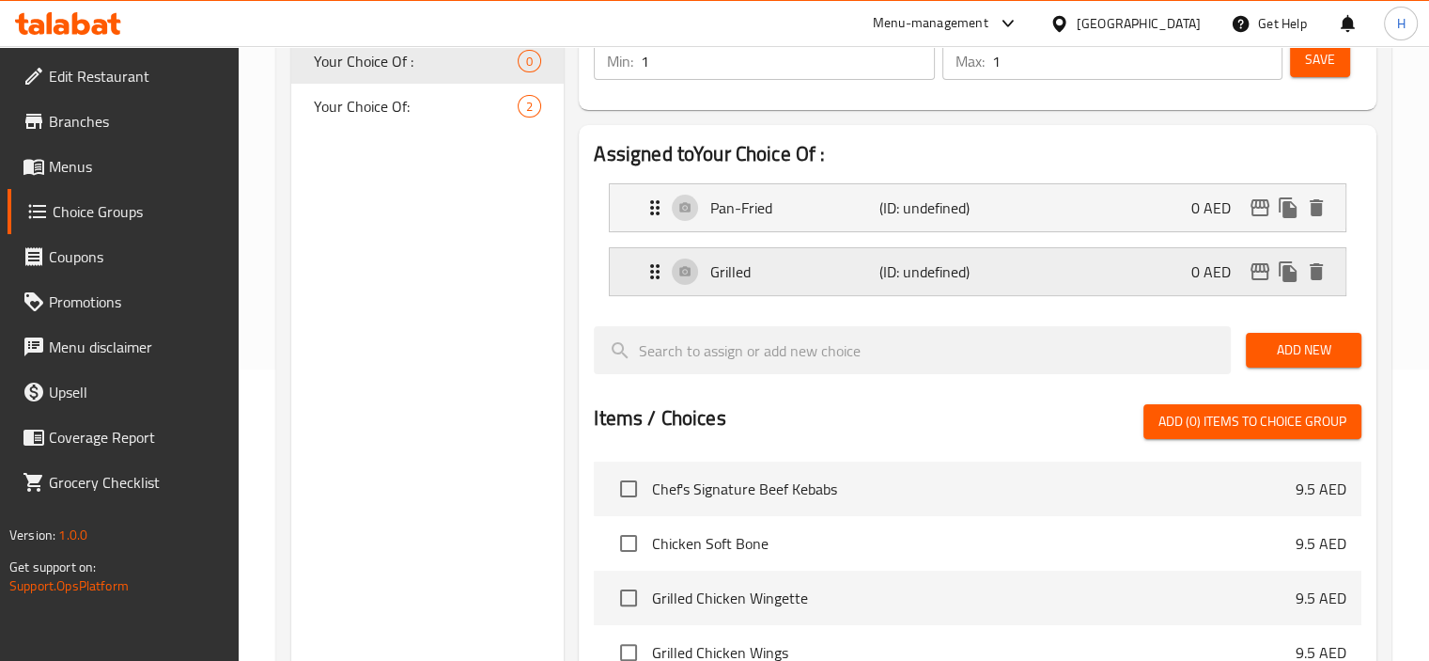
scroll to position [290, 0]
click at [764, 224] on div "Pan-Fried (ID: undefined) 0 AED" at bounding box center [983, 208] width 679 height 47
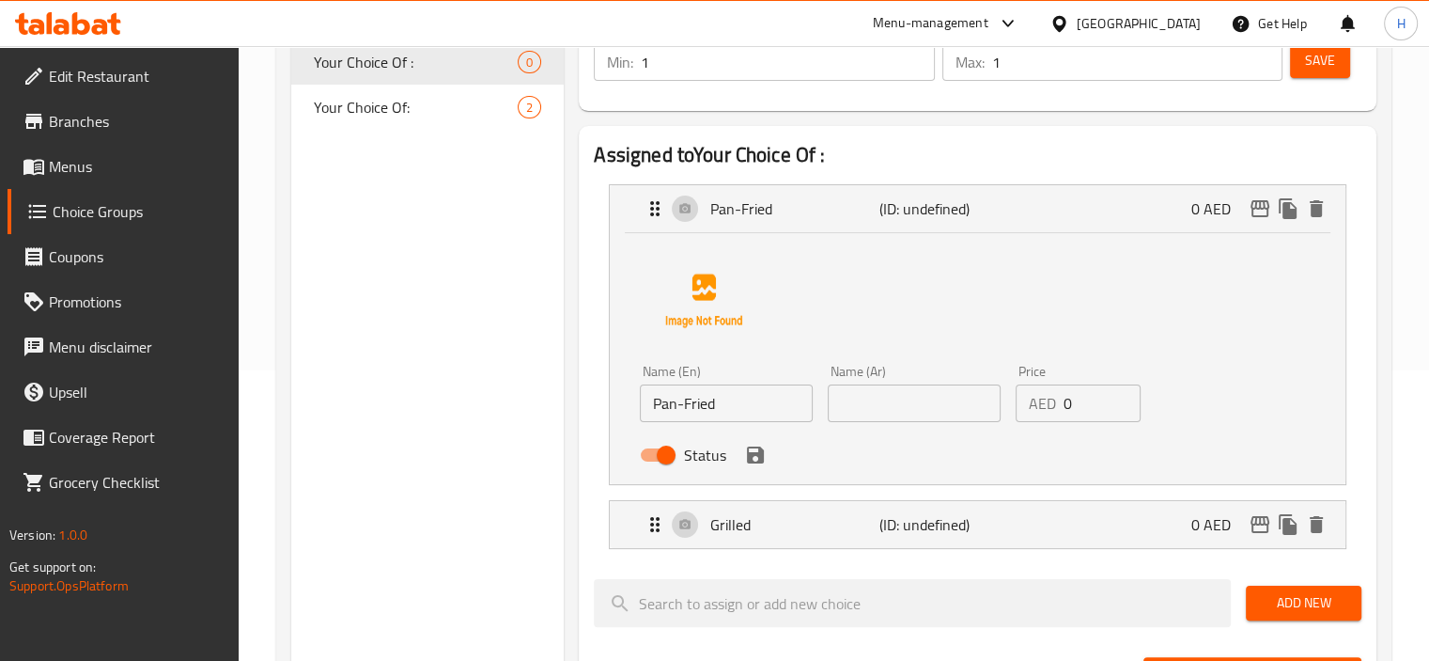
click at [741, 402] on input "Pan-Fried" at bounding box center [726, 403] width 173 height 38
click at [909, 409] on input "text" at bounding box center [914, 403] width 173 height 38
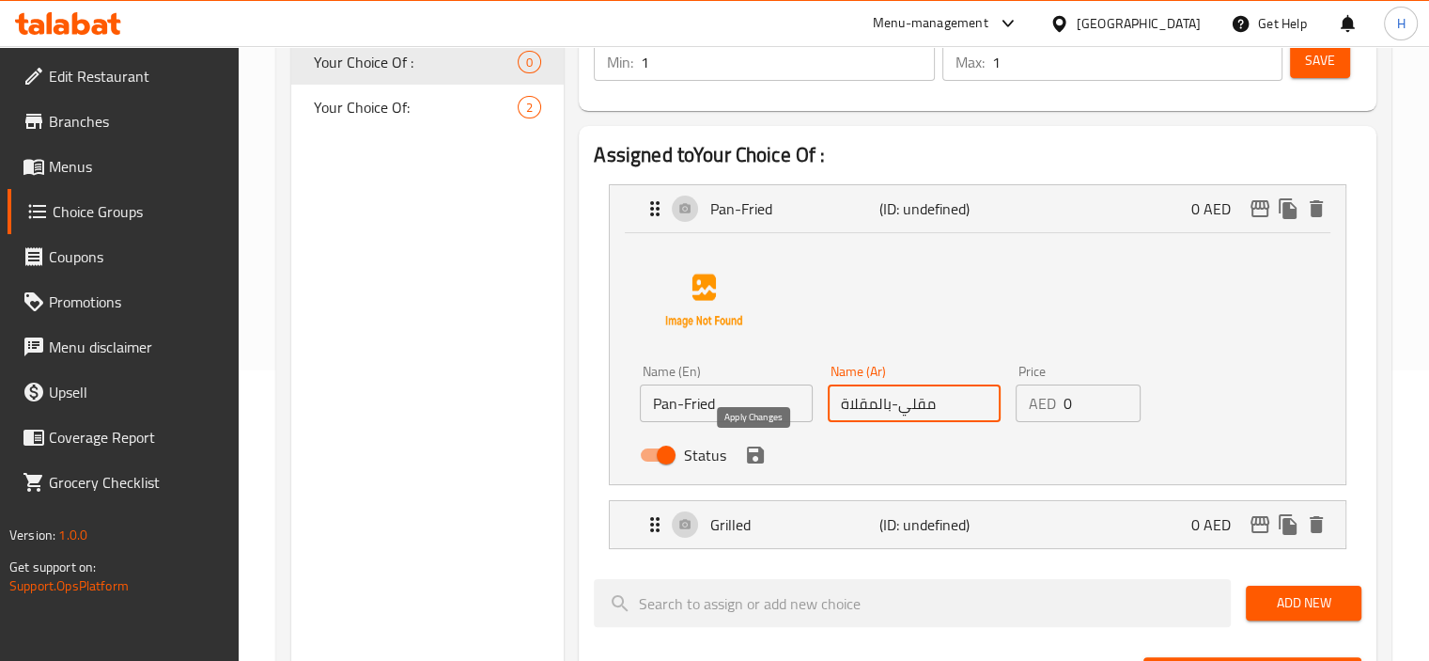
click at [763, 461] on icon "save" at bounding box center [755, 454] width 23 height 23
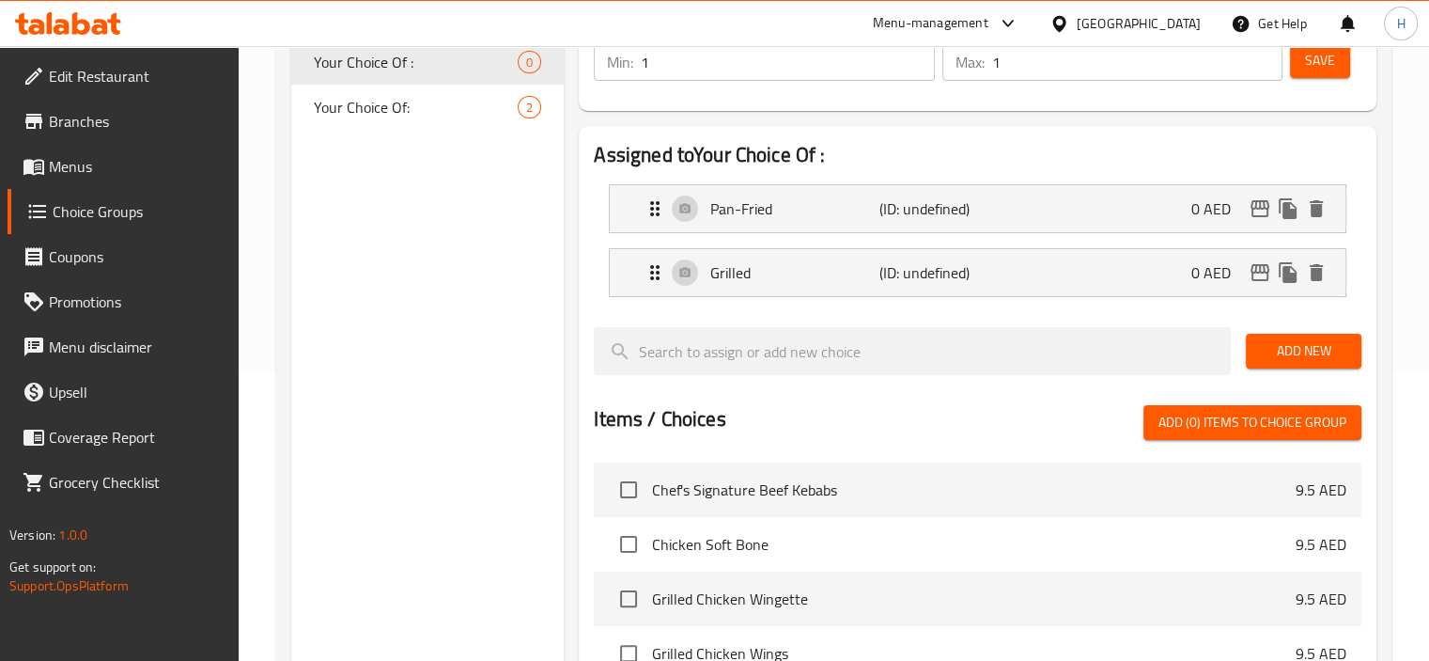
type input "مقلي-بالمقلاة"
click at [1323, 68] on span "Save" at bounding box center [1320, 60] width 30 height 23
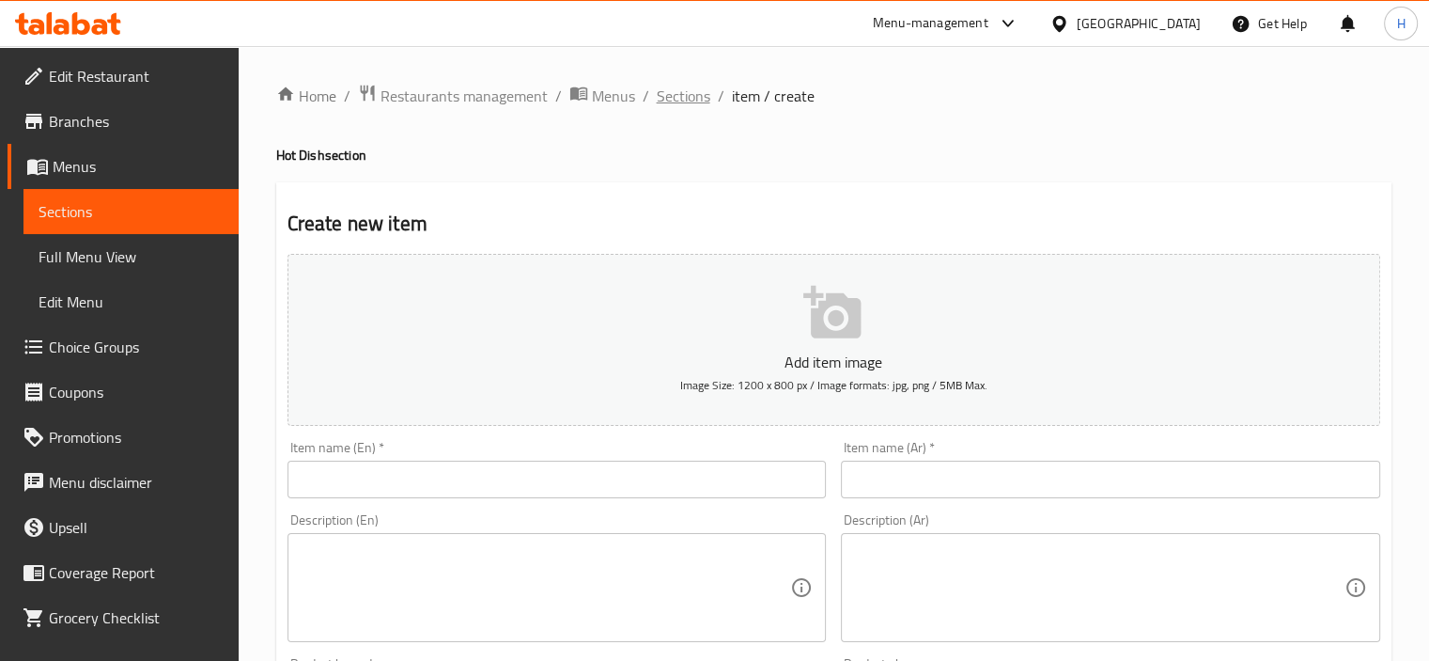
click at [692, 101] on span "Sections" at bounding box center [684, 96] width 54 height 23
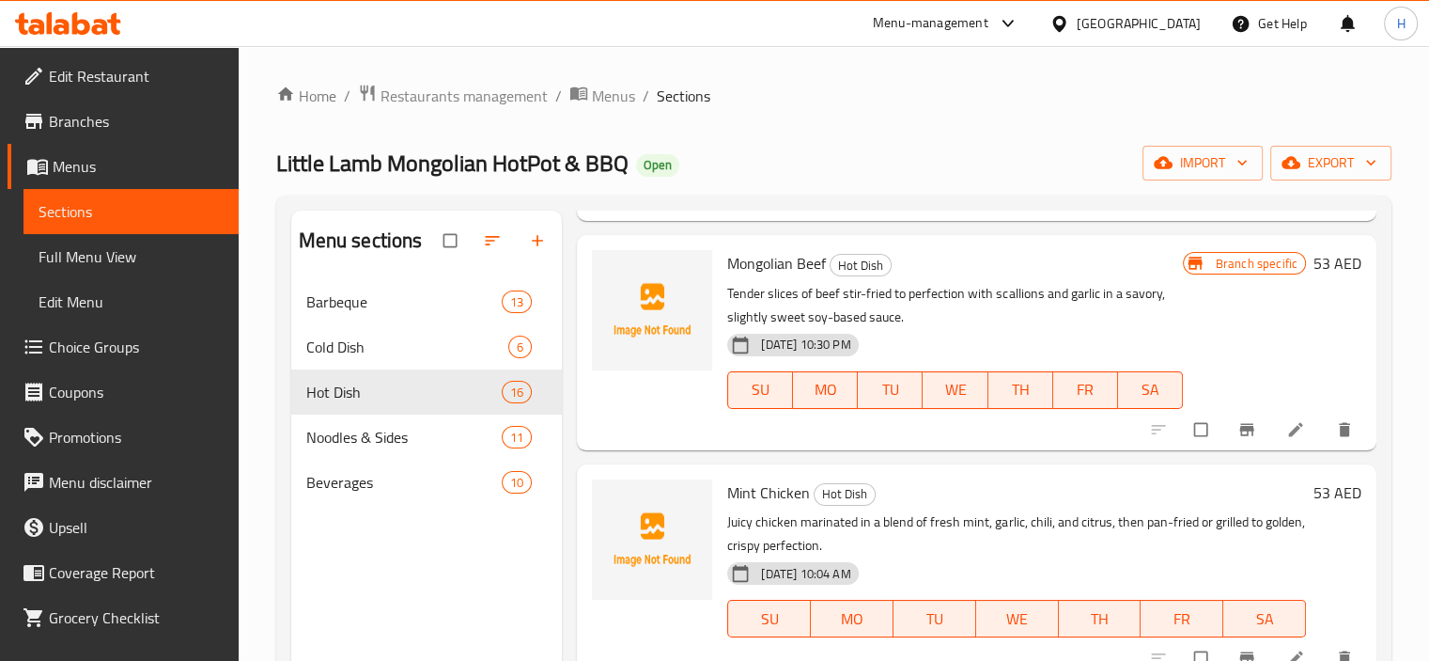
scroll to position [282, 0]
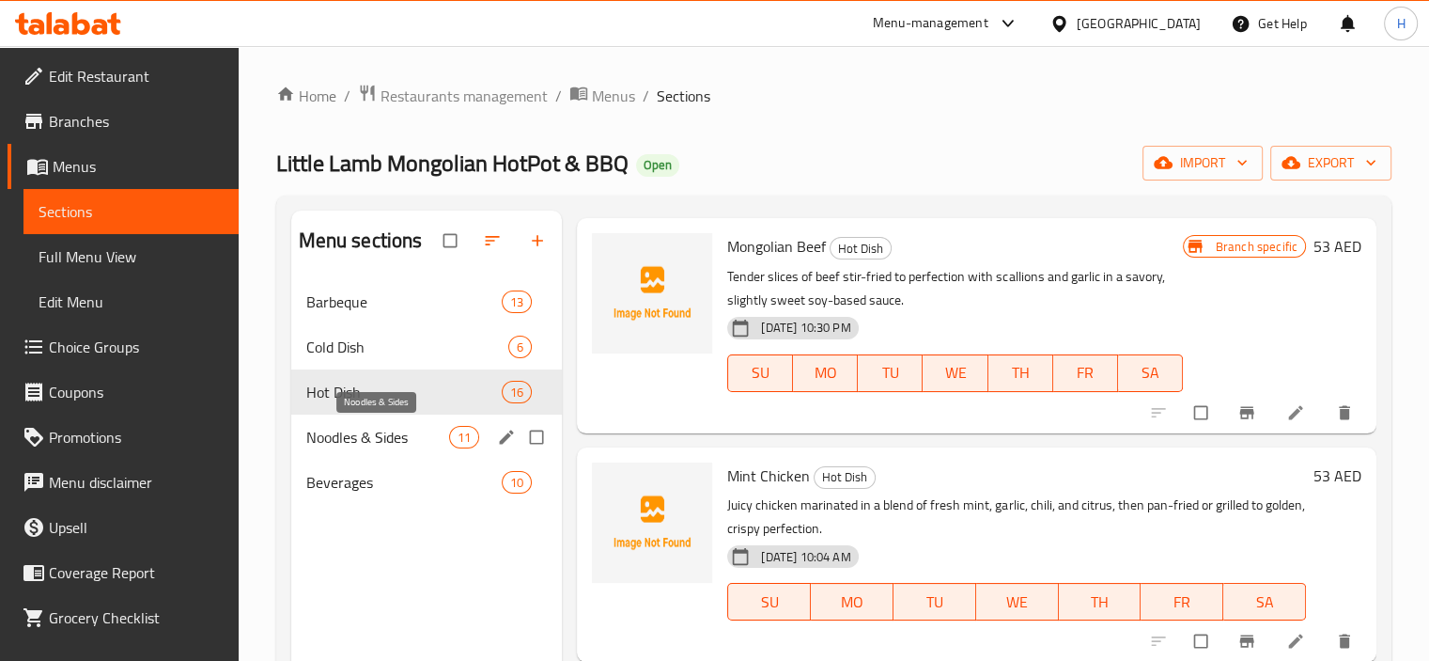
click at [408, 435] on span "Noodles & Sides" at bounding box center [378, 437] width 144 height 23
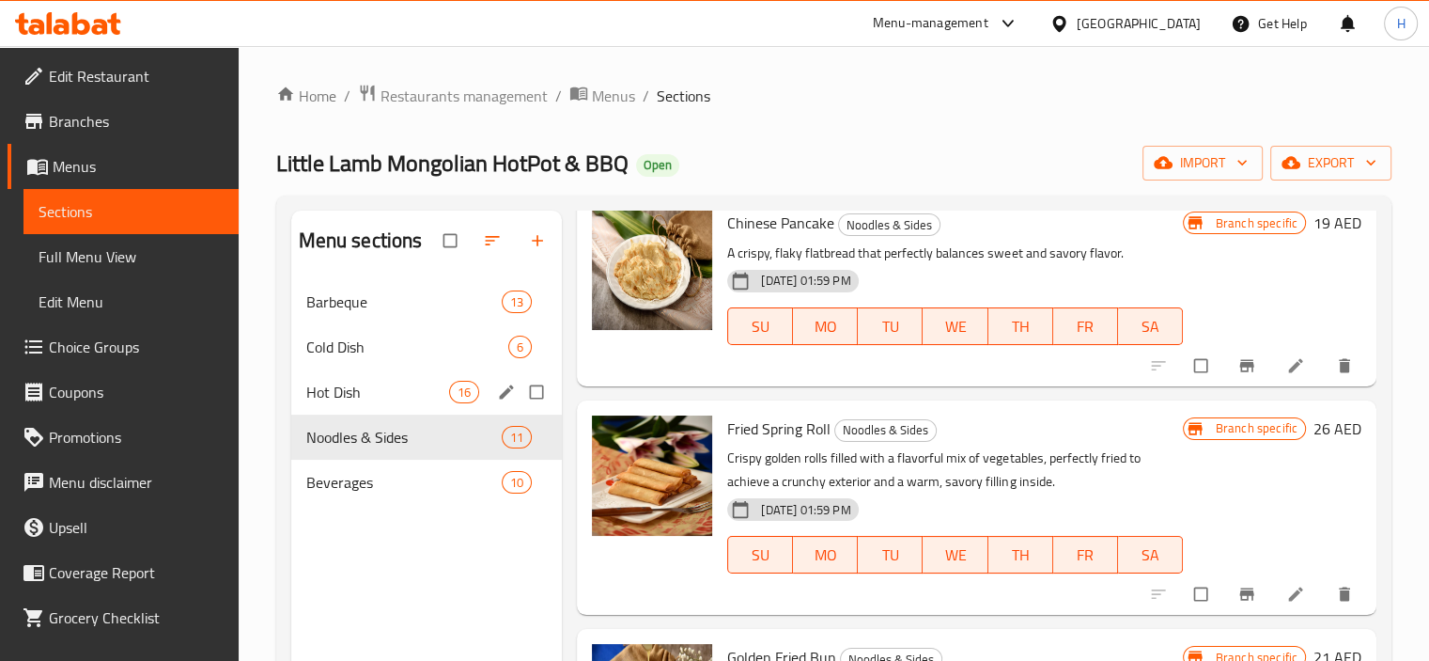
click at [388, 401] on span "Hot Dish" at bounding box center [378, 392] width 144 height 23
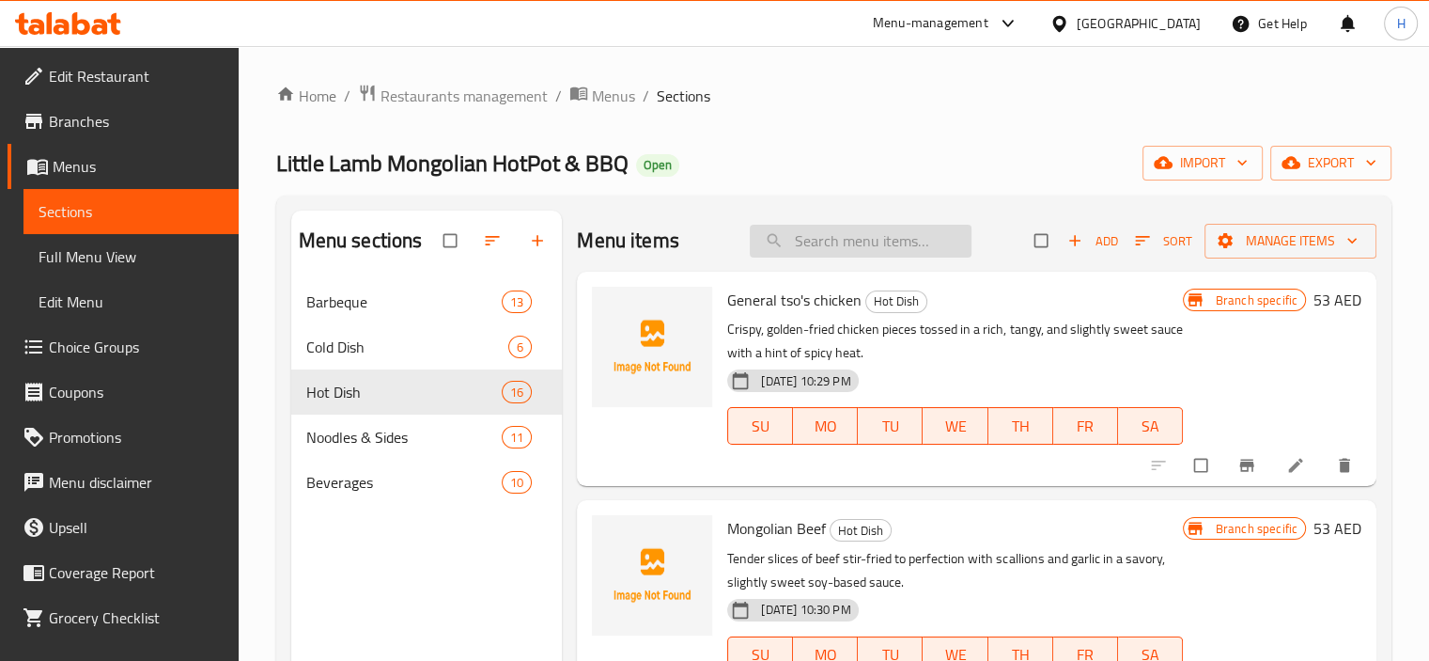
click at [802, 240] on input "search" at bounding box center [861, 241] width 222 height 33
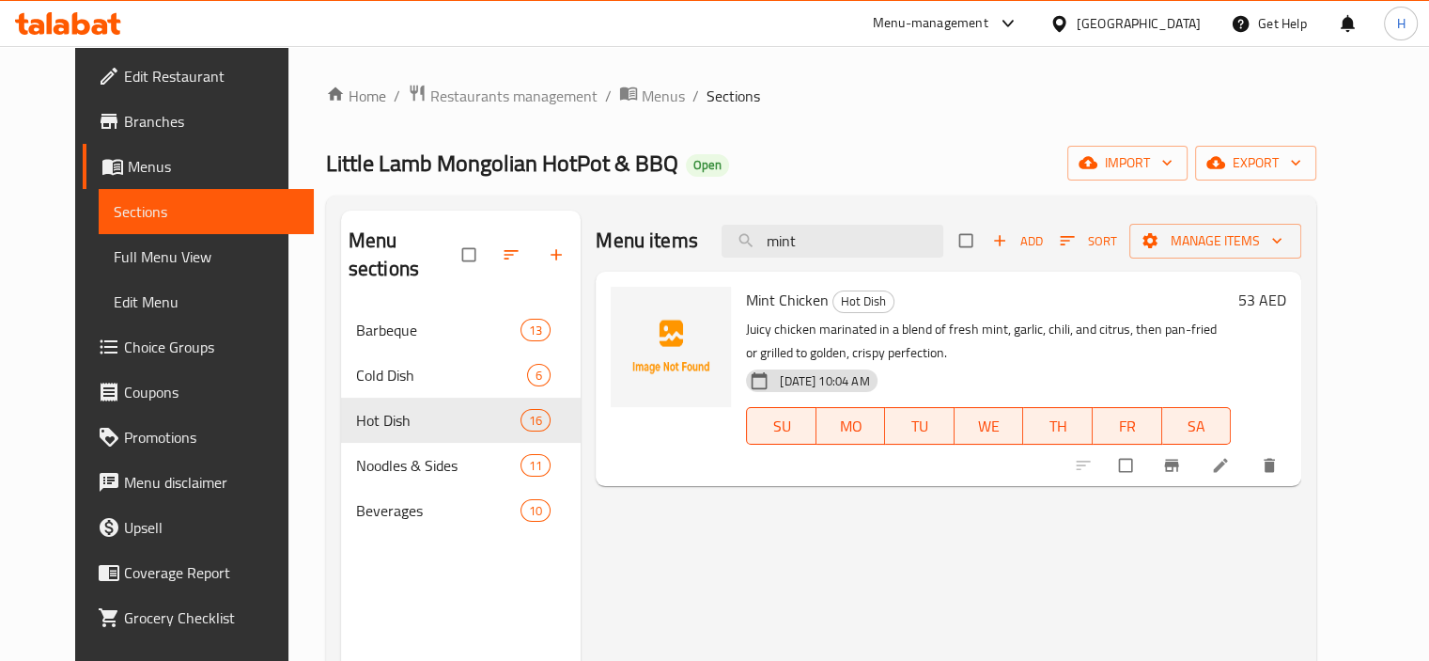
type input "mint"
click at [1181, 468] on icon "Branch-specific-item" at bounding box center [1171, 465] width 19 height 19
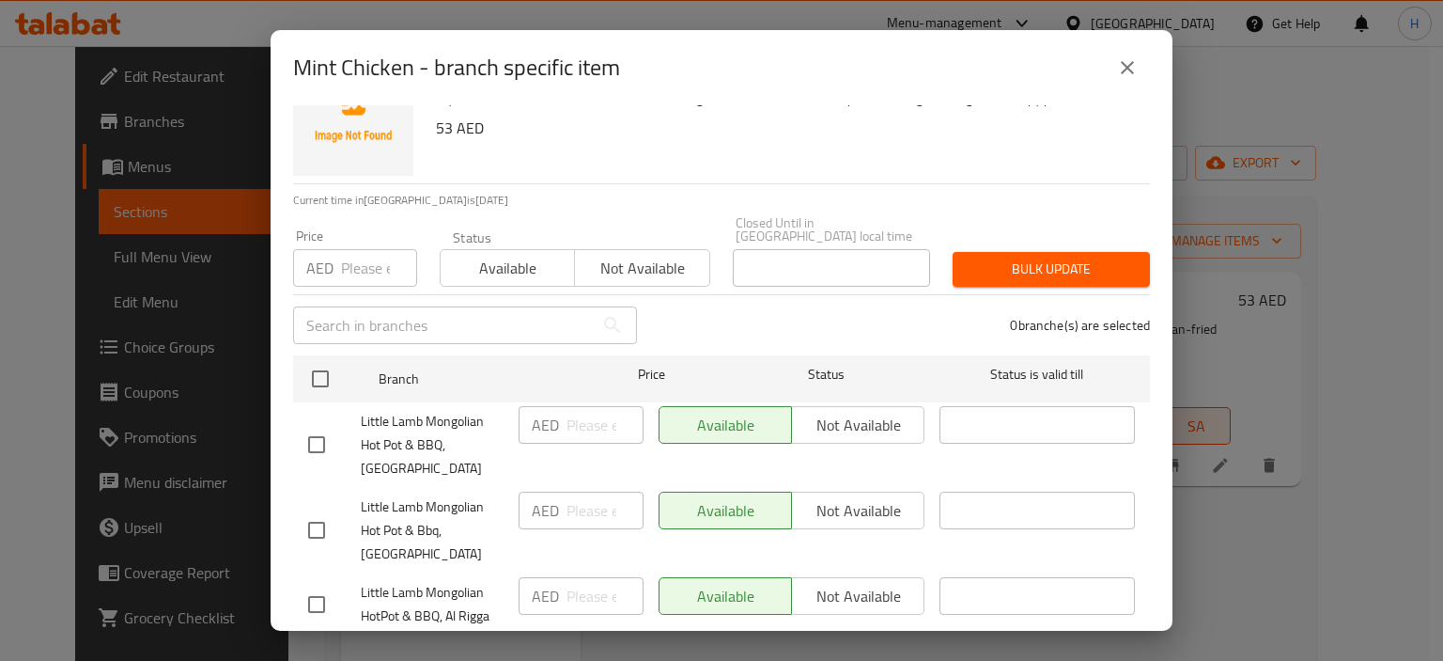
scroll to position [111, 0]
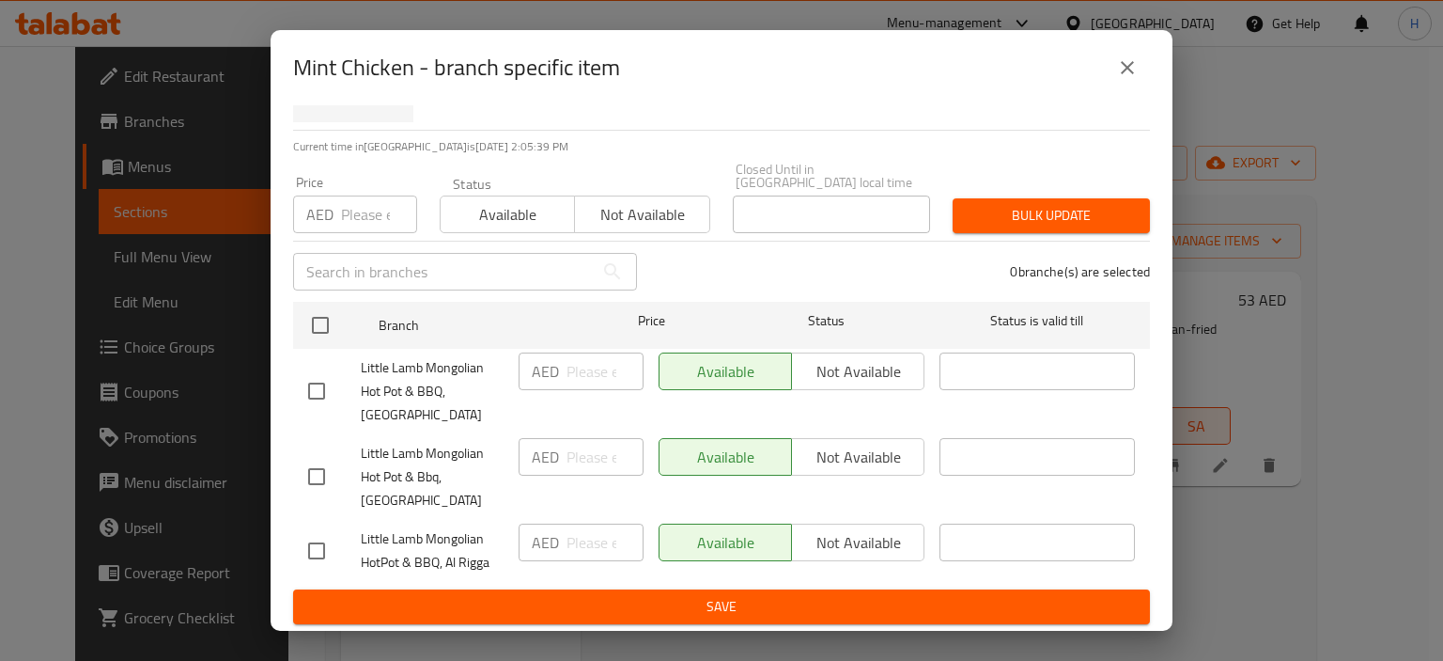
click at [310, 390] on input "checkbox" at bounding box center [316, 390] width 39 height 39
checkbox input "true"
click at [316, 471] on input "checkbox" at bounding box center [316, 476] width 39 height 39
checkbox input "true"
click at [834, 363] on span "Not available" at bounding box center [858, 371] width 117 height 27
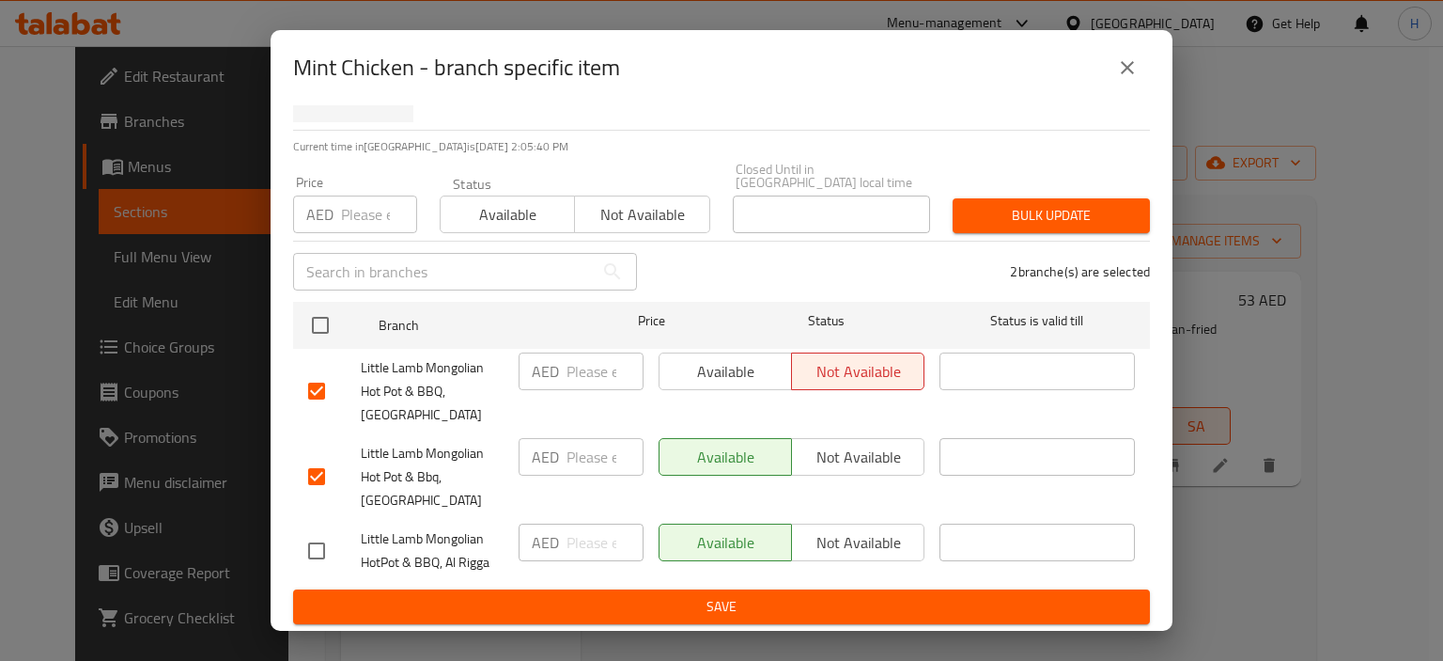
click at [841, 458] on span "Not available" at bounding box center [858, 456] width 117 height 27
click at [811, 608] on span "Save" at bounding box center [721, 606] width 827 height 23
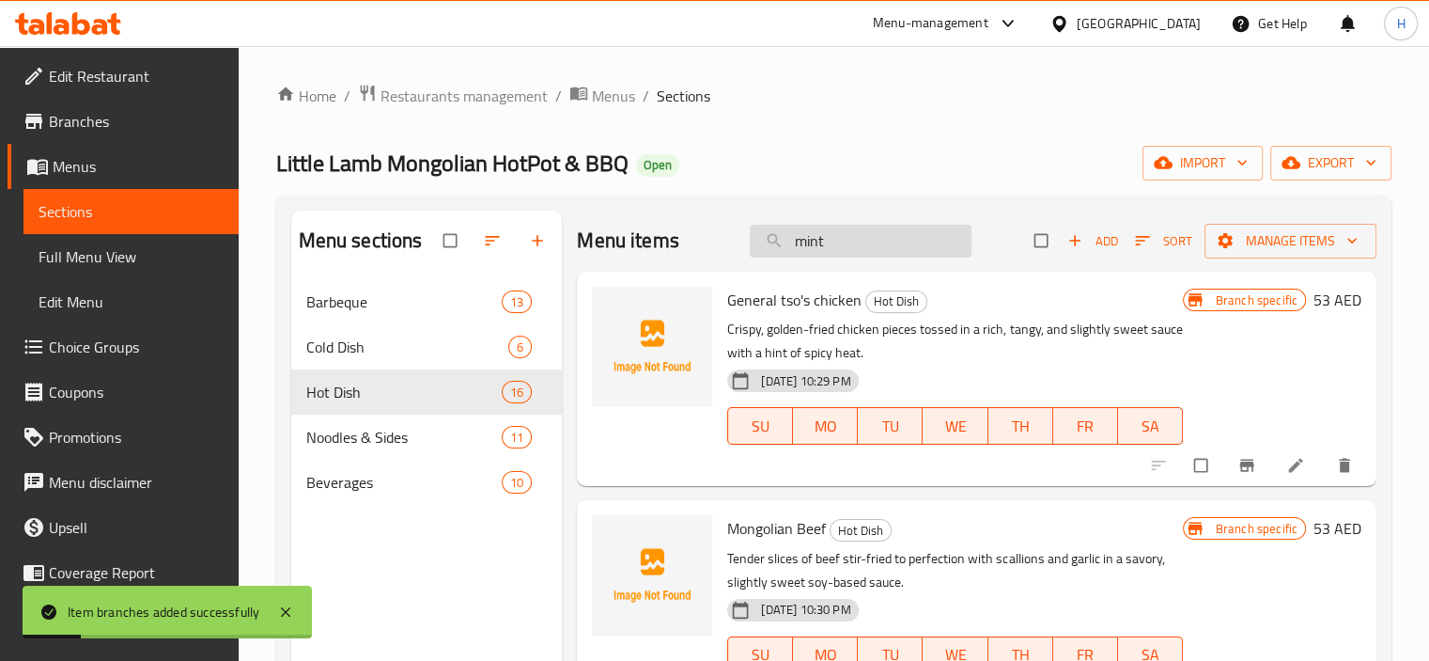
click at [849, 240] on input "mint" at bounding box center [861, 241] width 222 height 33
paste input "mint"
type input "mint"
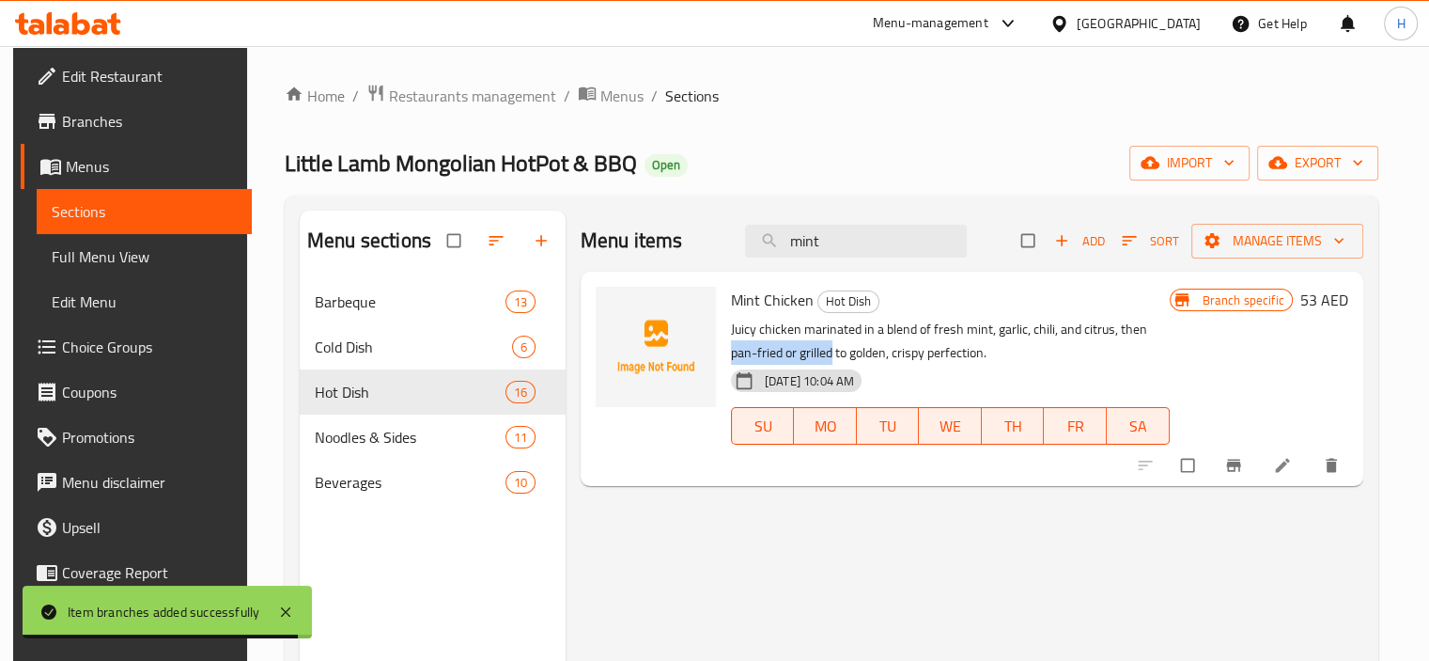
drag, startPoint x: 1144, startPoint y: 330, endPoint x: 803, endPoint y: 354, distance: 342.0
click at [803, 354] on p "Juicy chicken marinated in a blend of fresh mint, garlic, chili, and citrus, th…" at bounding box center [950, 341] width 439 height 47
copy p "pan-fried or grilled"
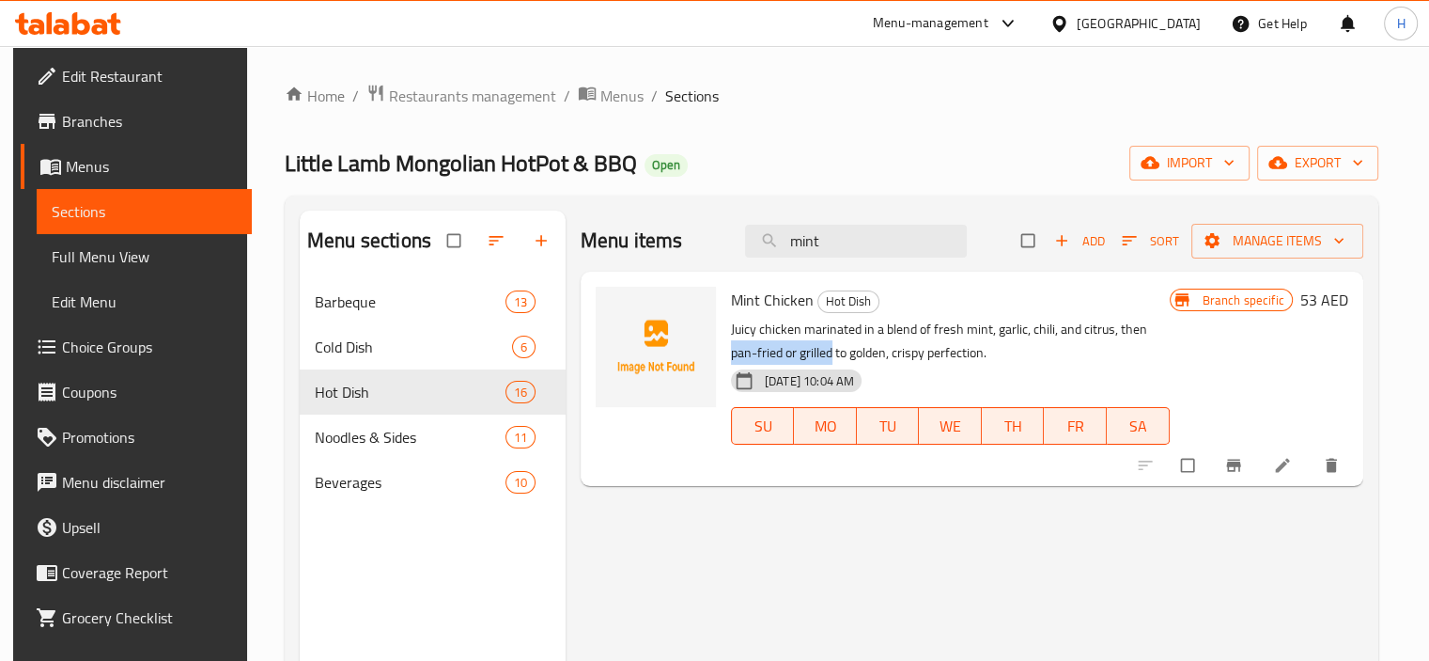
click at [1289, 470] on icon at bounding box center [1282, 466] width 14 height 14
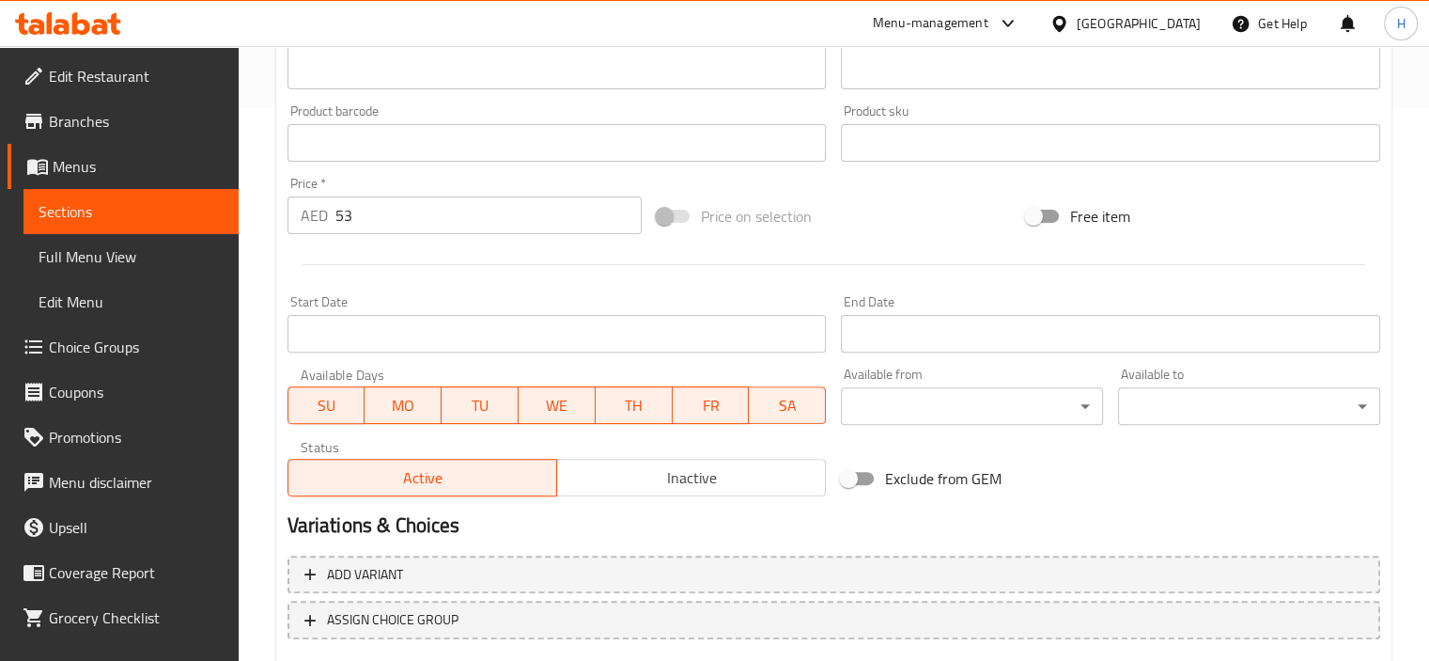
scroll to position [666, 0]
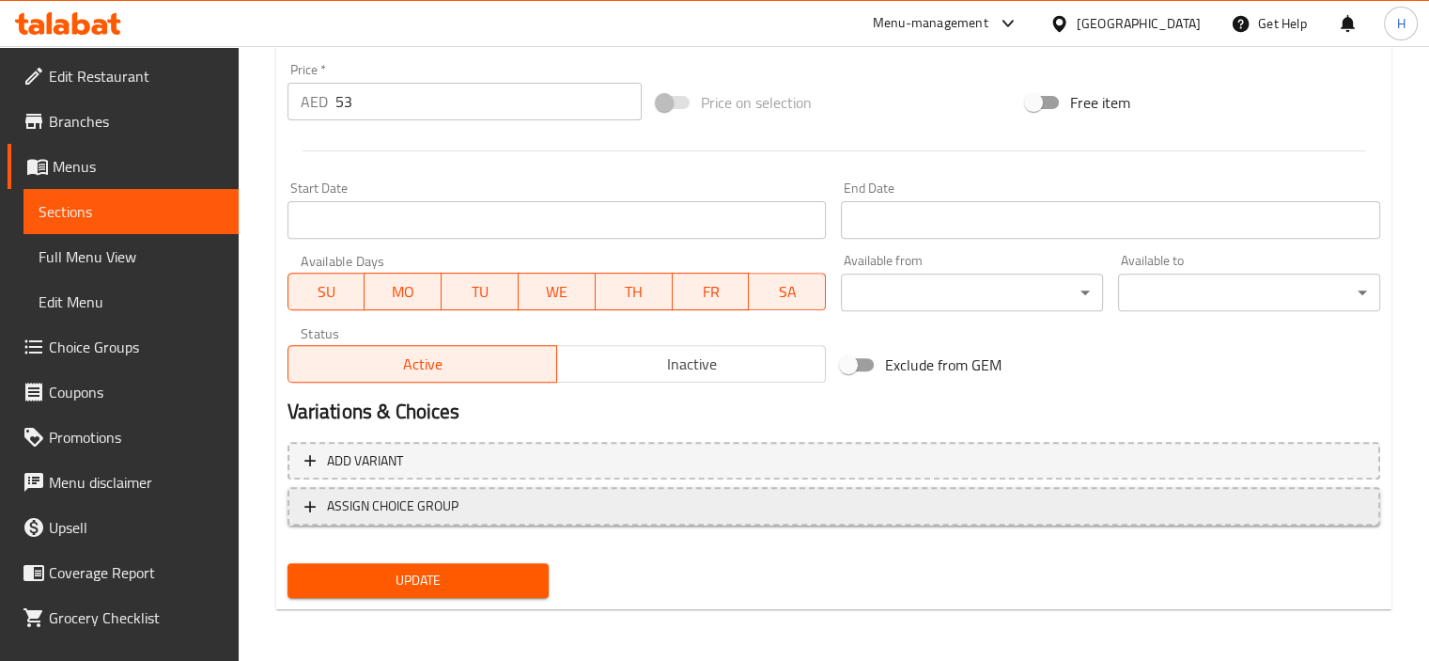
click at [458, 508] on span "ASSIGN CHOICE GROUP" at bounding box center [833, 505] width 1059 height 23
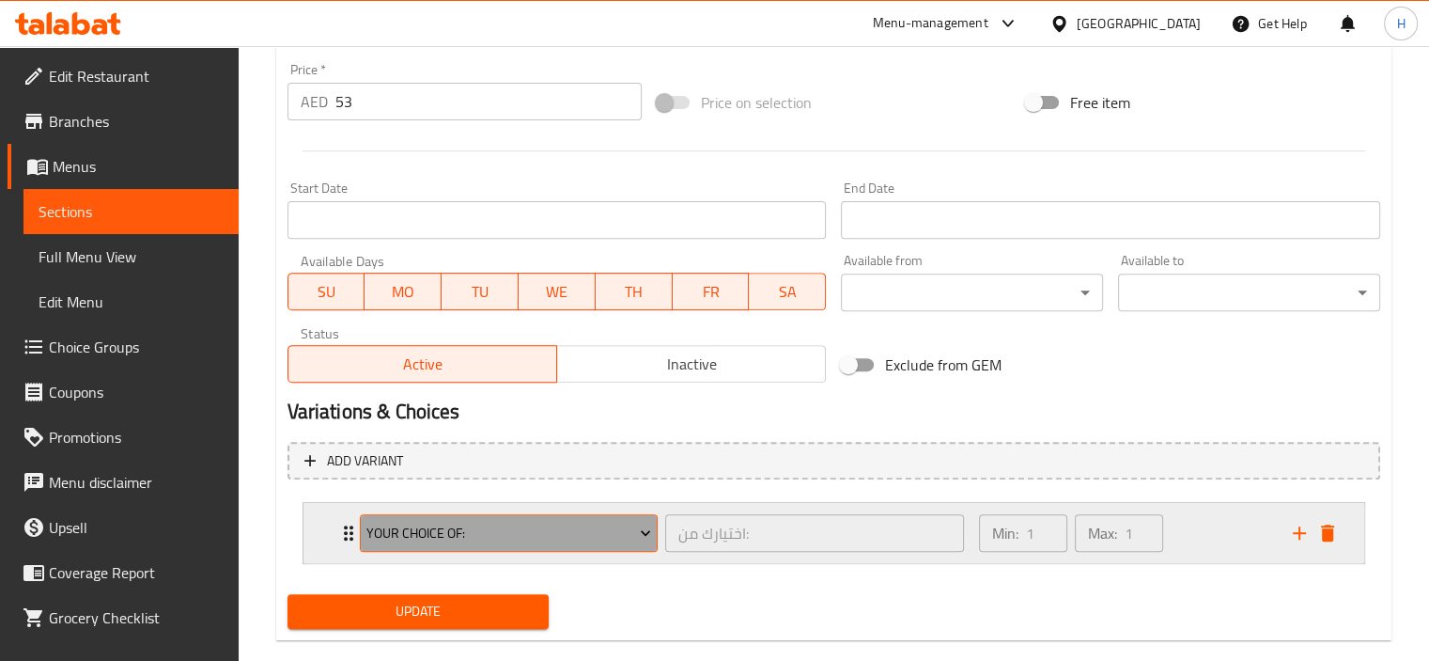
click at [437, 535] on span "Your Choice Of:" at bounding box center [508, 532] width 285 height 23
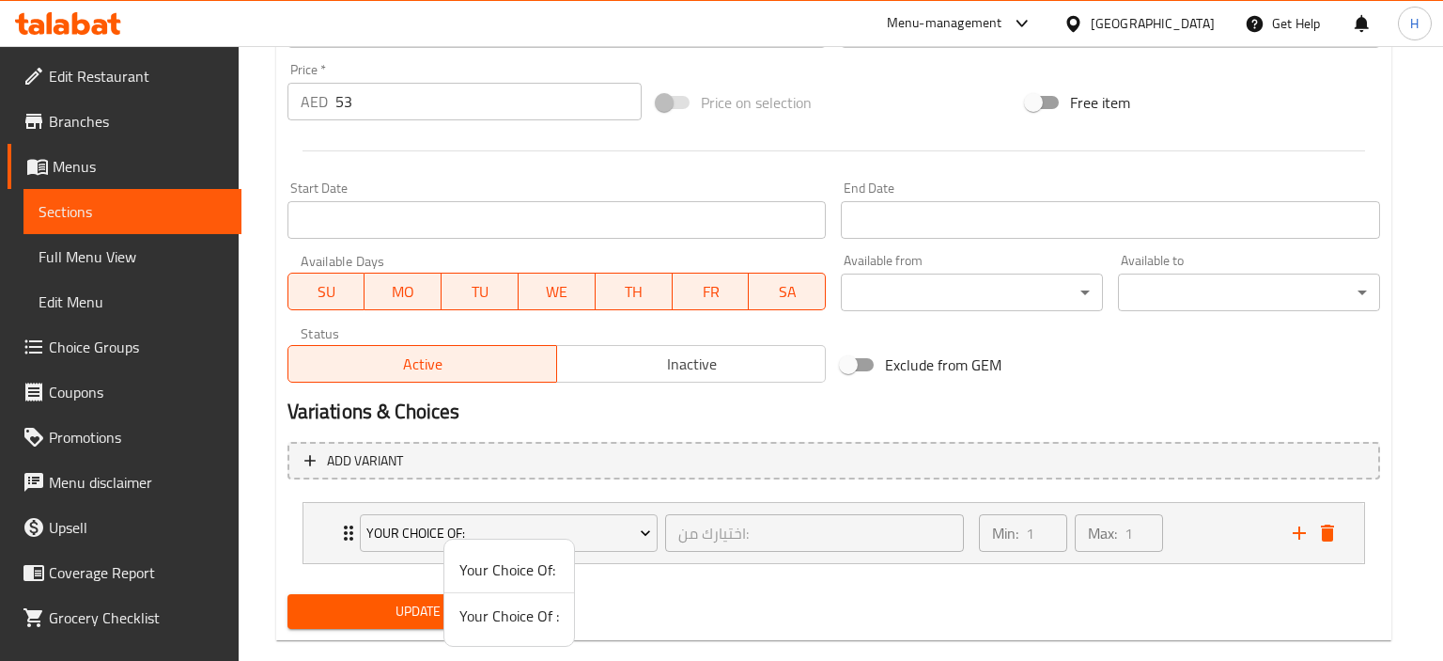
click at [496, 615] on span "Your Choice Of :" at bounding box center [509, 615] width 100 height 23
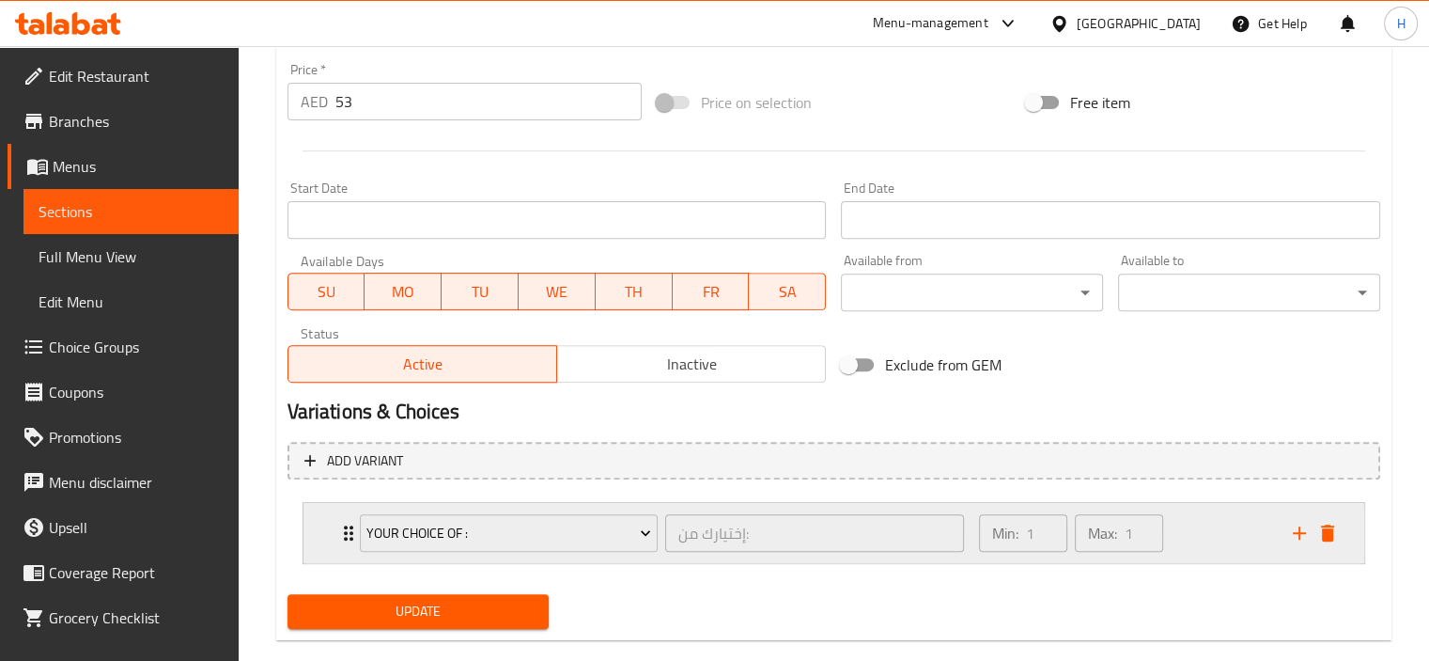
click at [341, 538] on icon "Expand" at bounding box center [348, 532] width 23 height 23
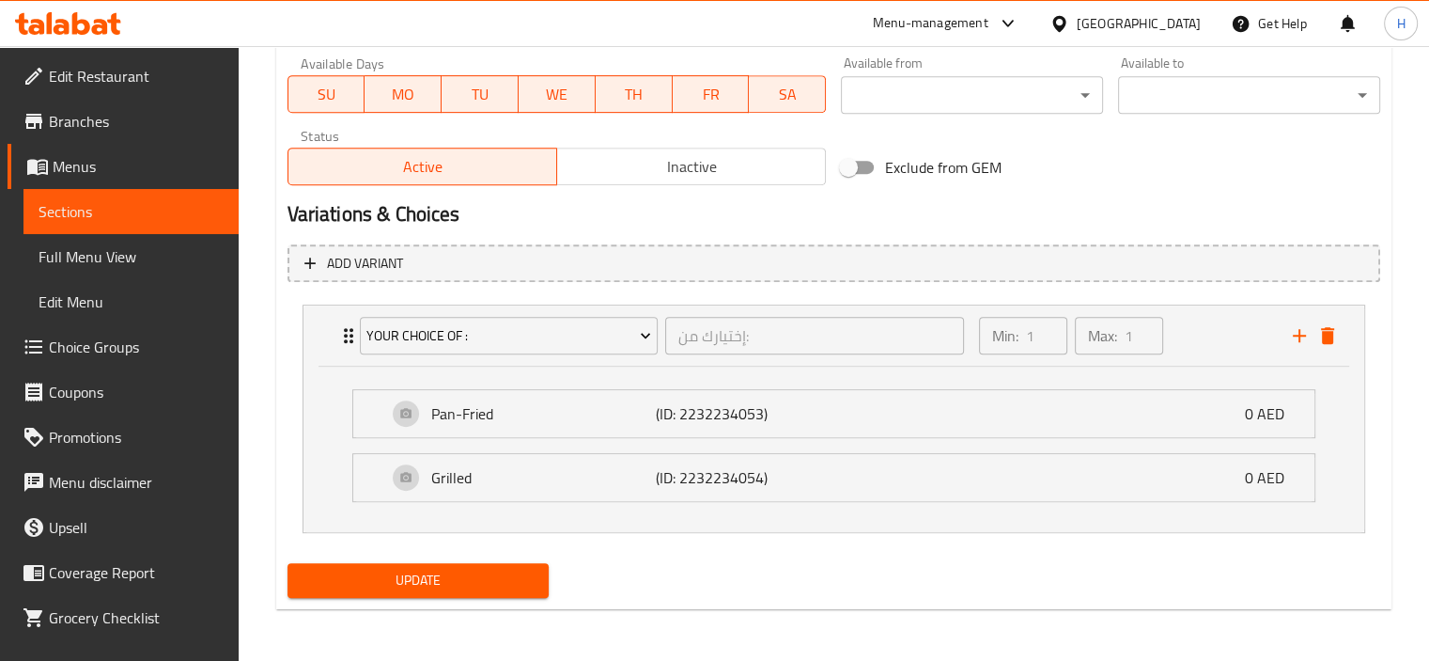
click at [430, 581] on span "Update" at bounding box center [419, 579] width 232 height 23
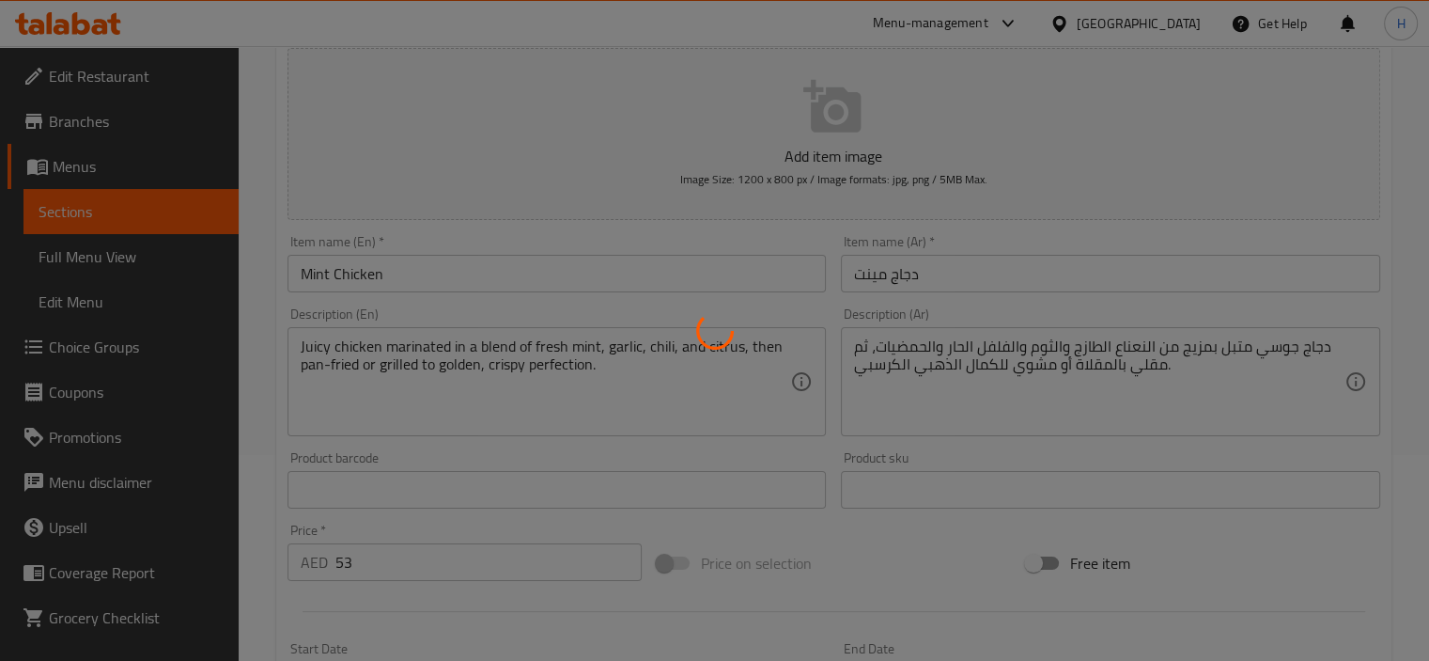
scroll to position [770, 0]
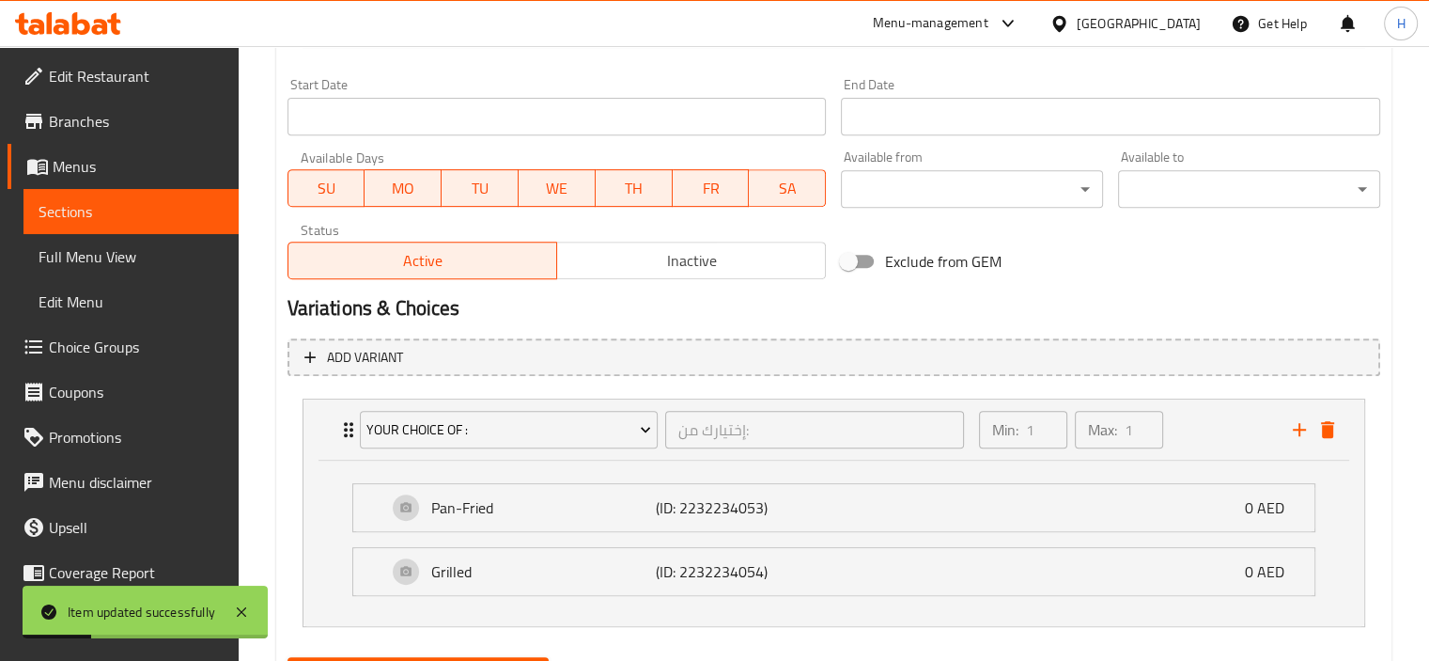
click at [139, 216] on span "Sections" at bounding box center [131, 211] width 185 height 23
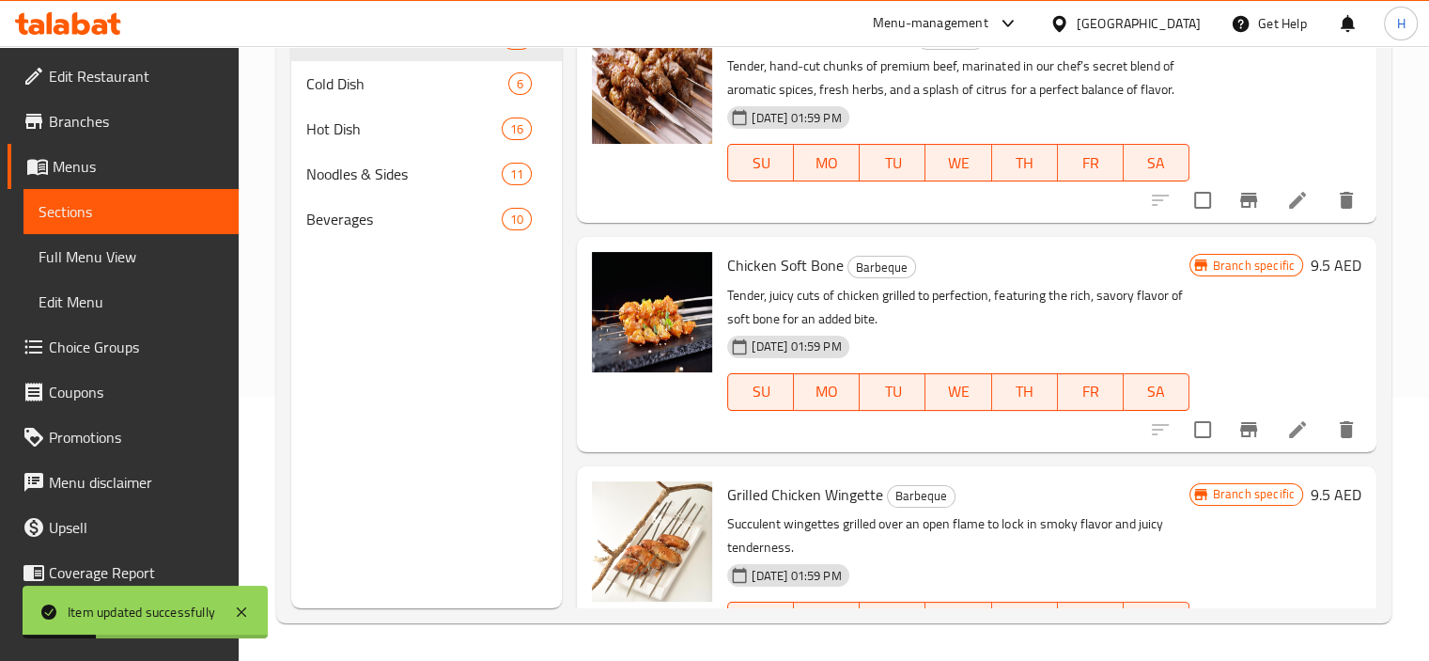
scroll to position [263, 0]
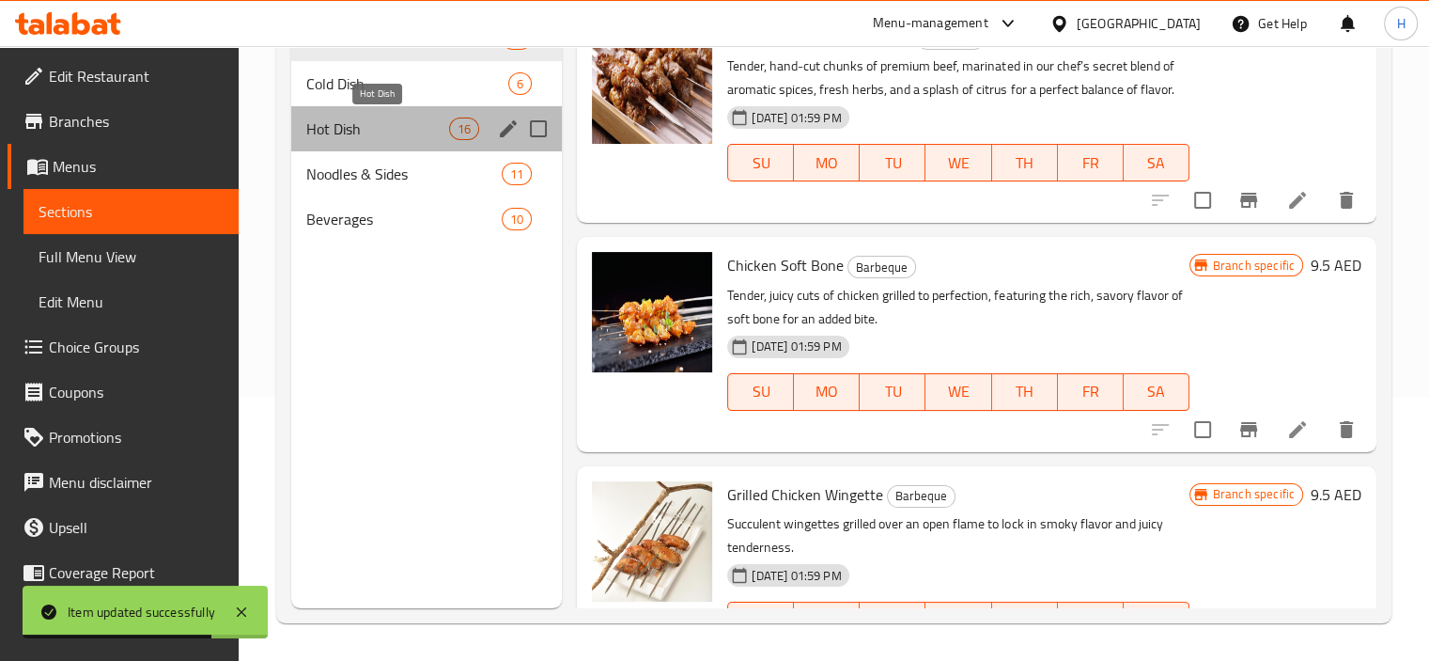
click at [371, 131] on span "Hot Dish" at bounding box center [378, 128] width 144 height 23
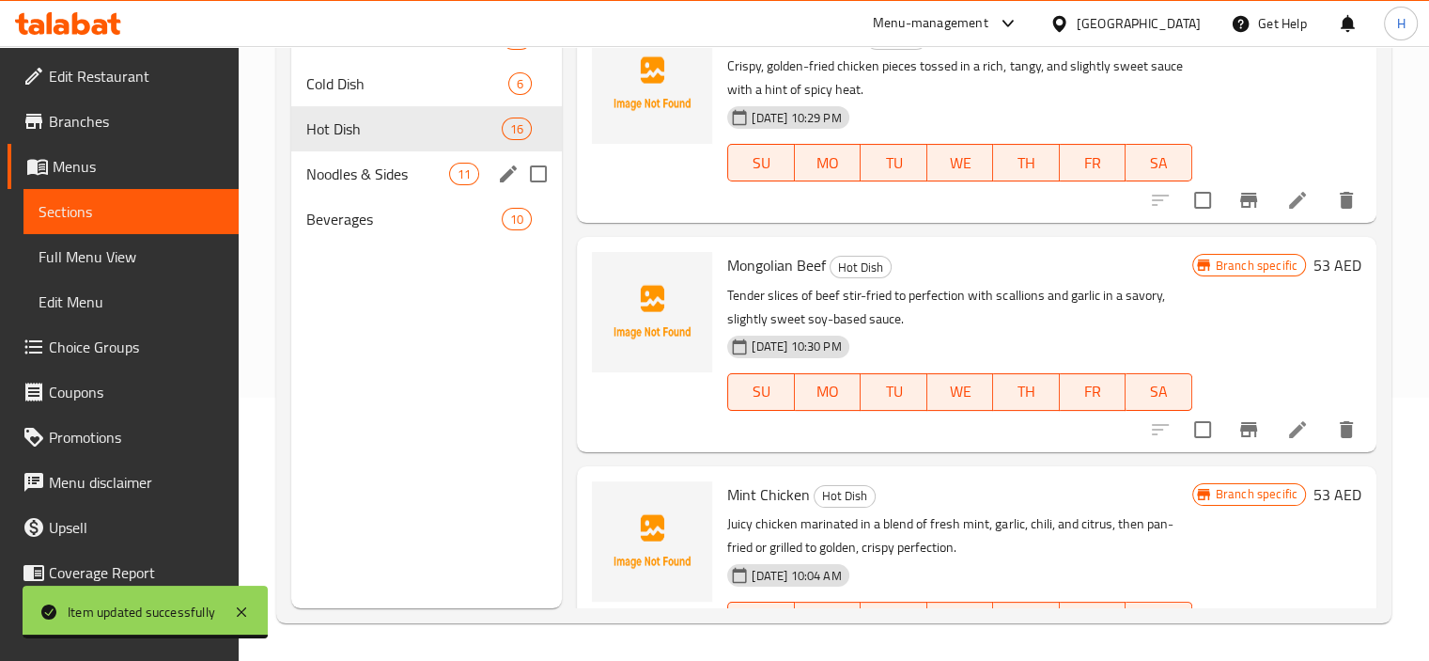
click at [368, 185] on div "Noodles & Sides 11" at bounding box center [427, 173] width 272 height 45
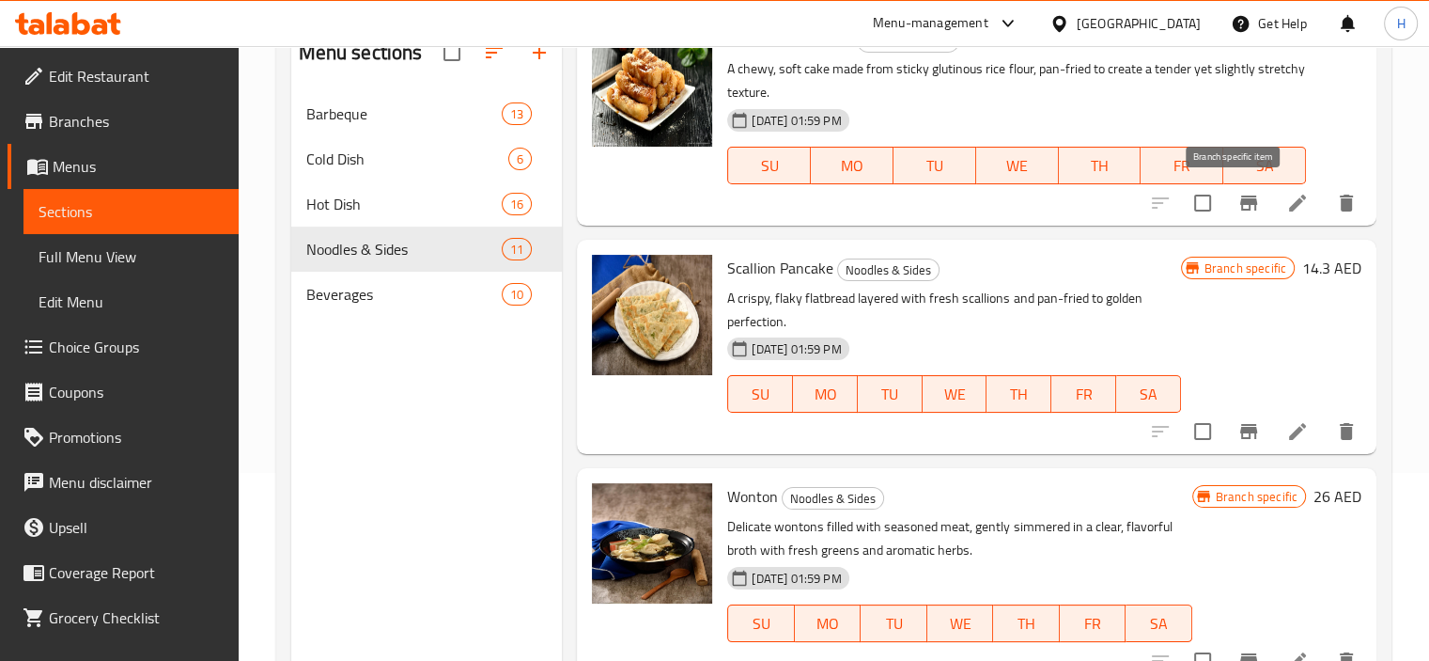
scroll to position [263, 0]
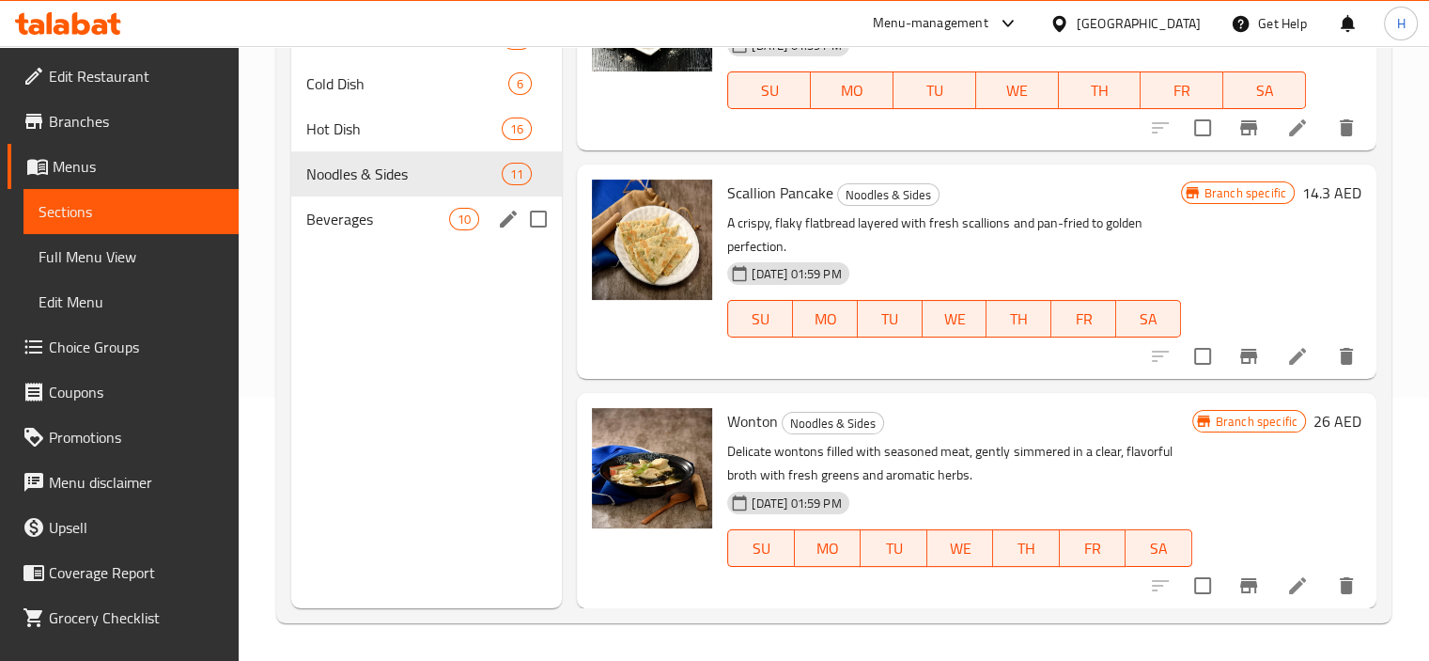
click at [534, 225] on input "Menu sections" at bounding box center [538, 218] width 39 height 39
checkbox input "true"
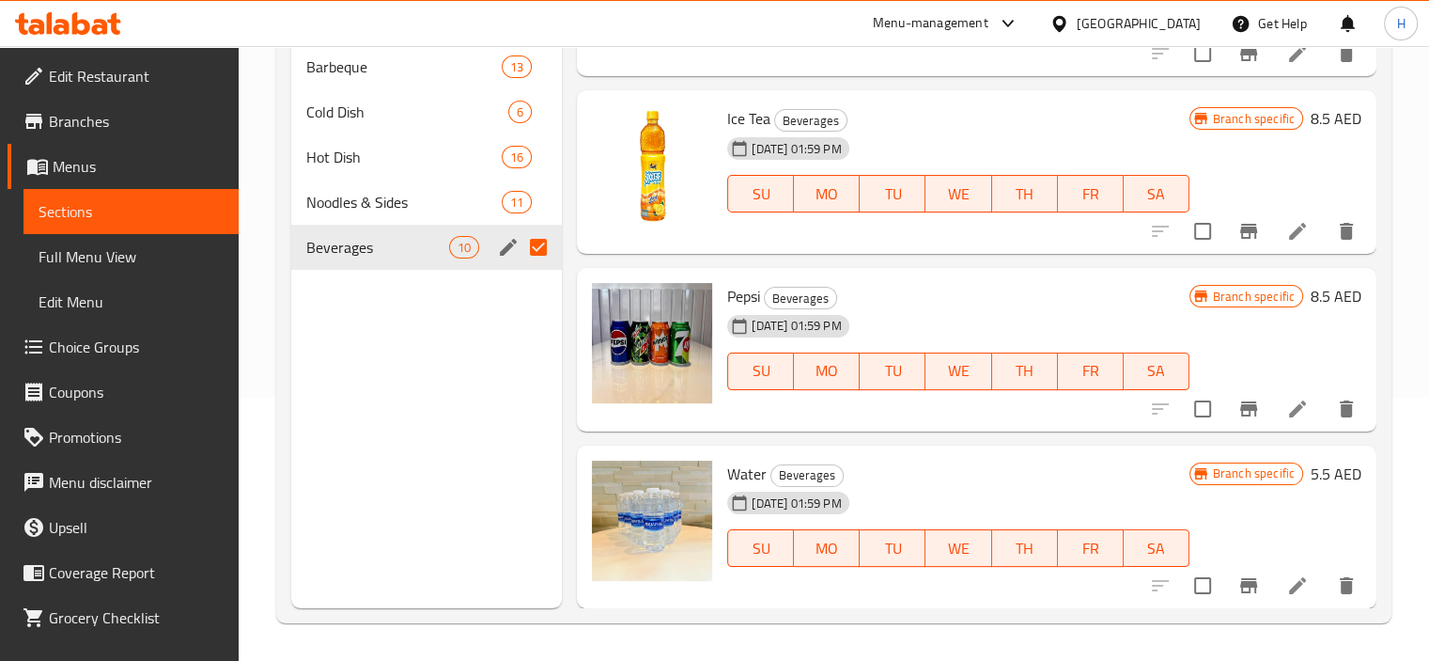
scroll to position [1393, 0]
click at [539, 249] on input "Menu sections" at bounding box center [538, 246] width 39 height 39
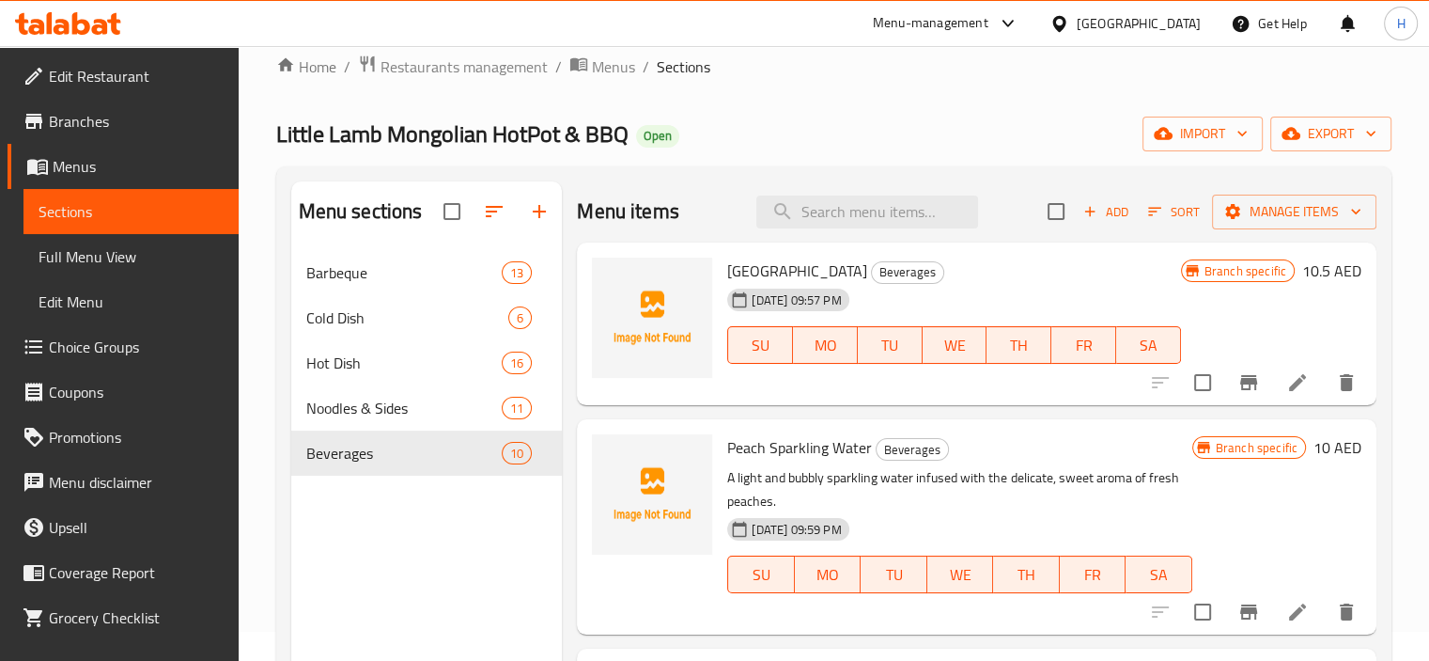
scroll to position [0, 0]
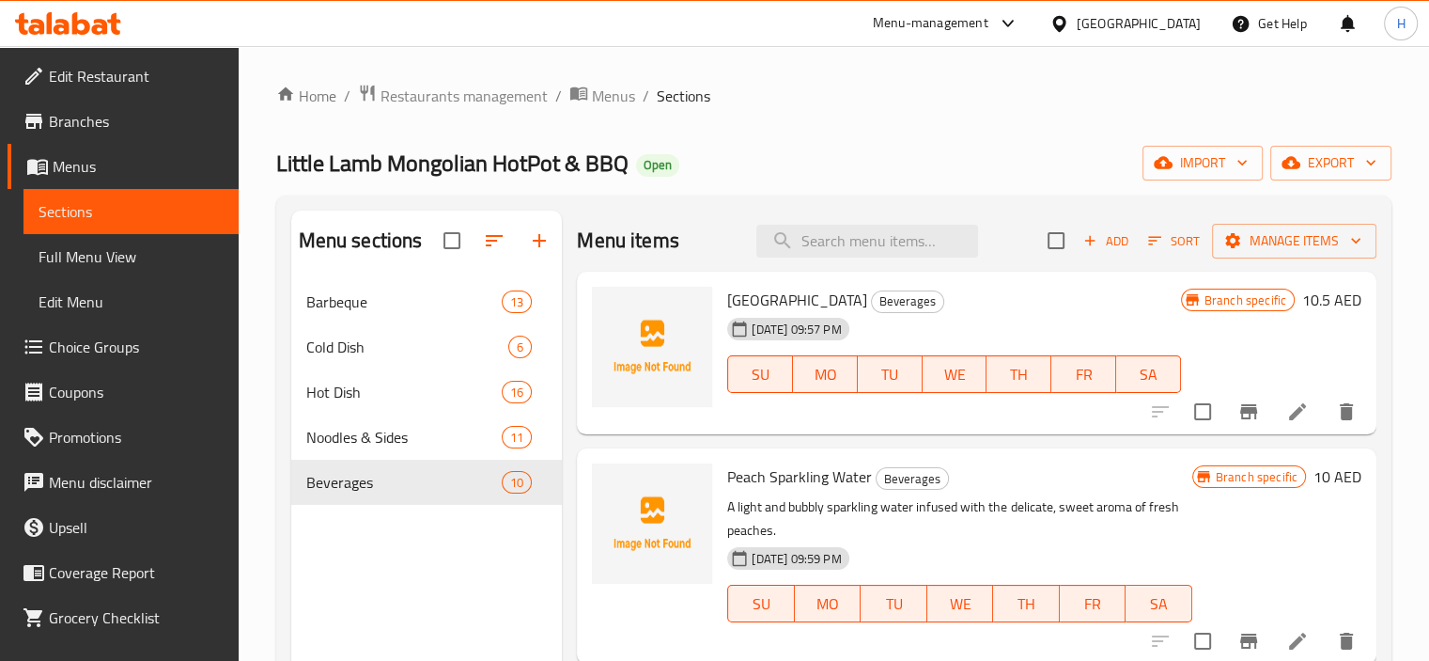
click at [910, 290] on h6 "Bavaria Beverages" at bounding box center [953, 300] width 453 height 26
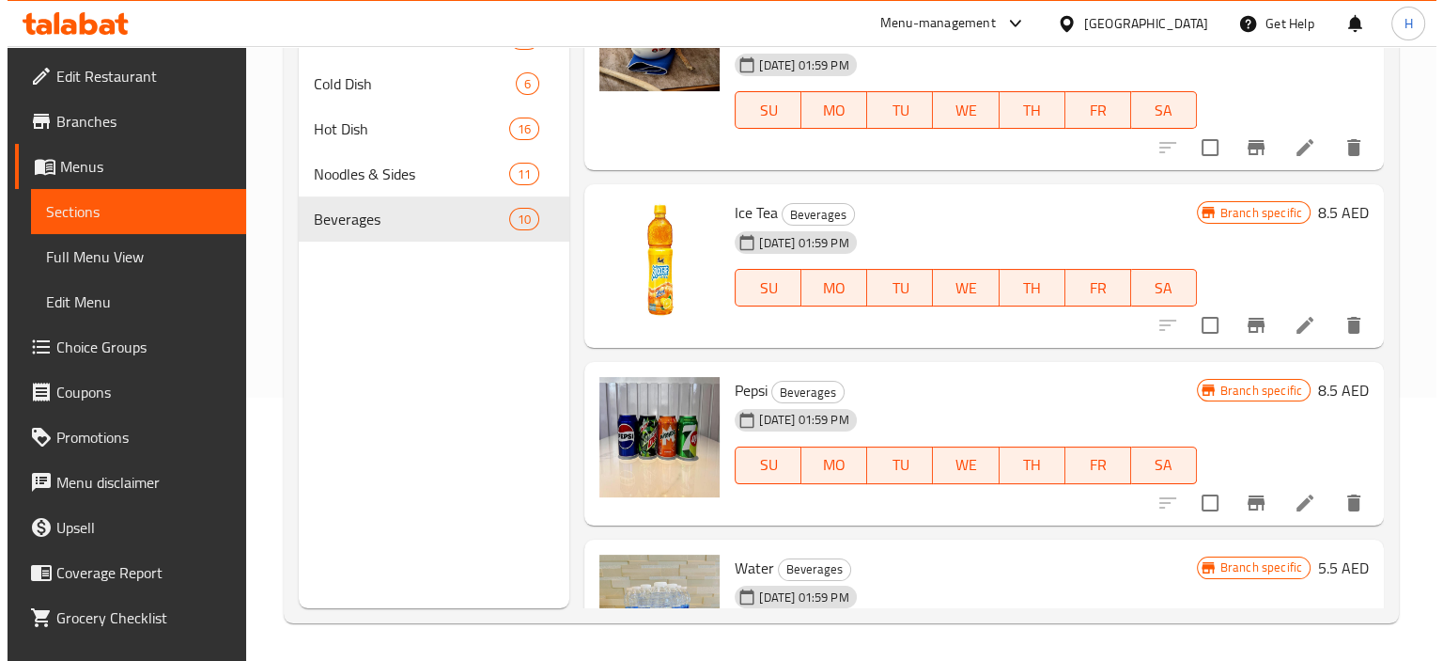
scroll to position [1111, 0]
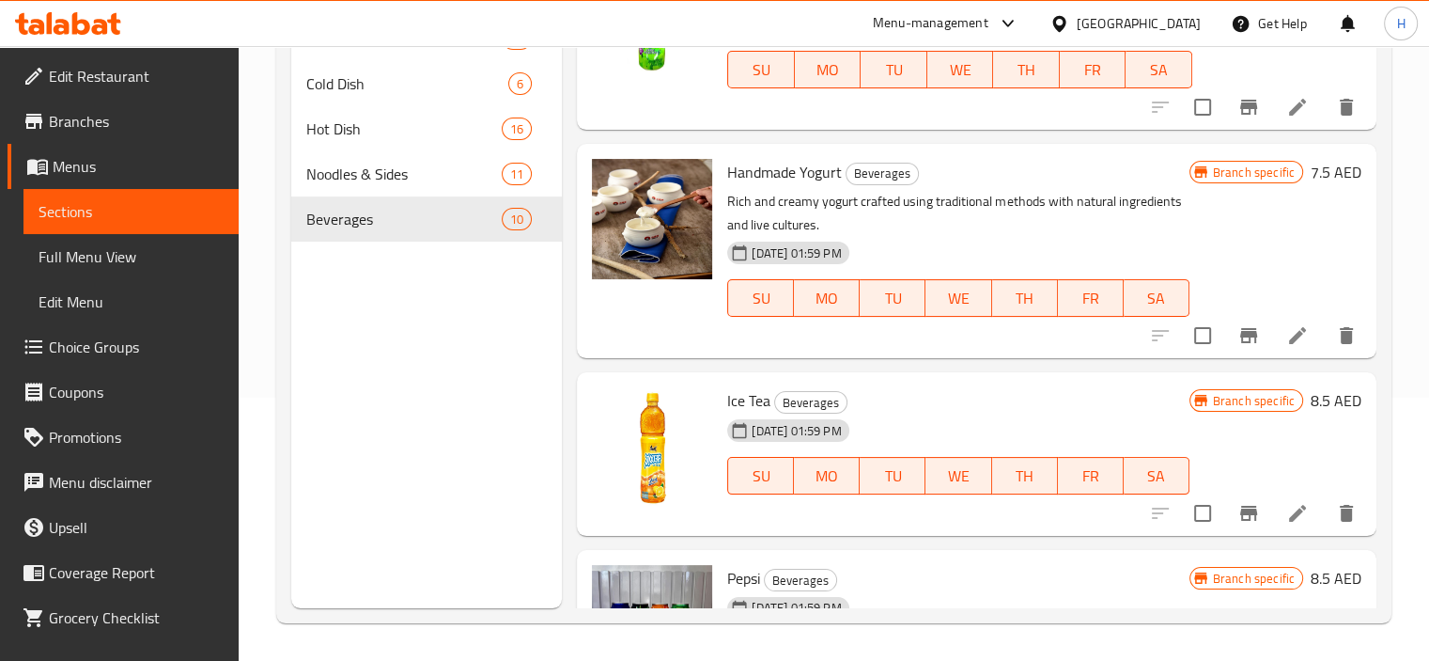
click at [1237, 345] on icon "Branch-specific-item" at bounding box center [1248, 335] width 23 height 23
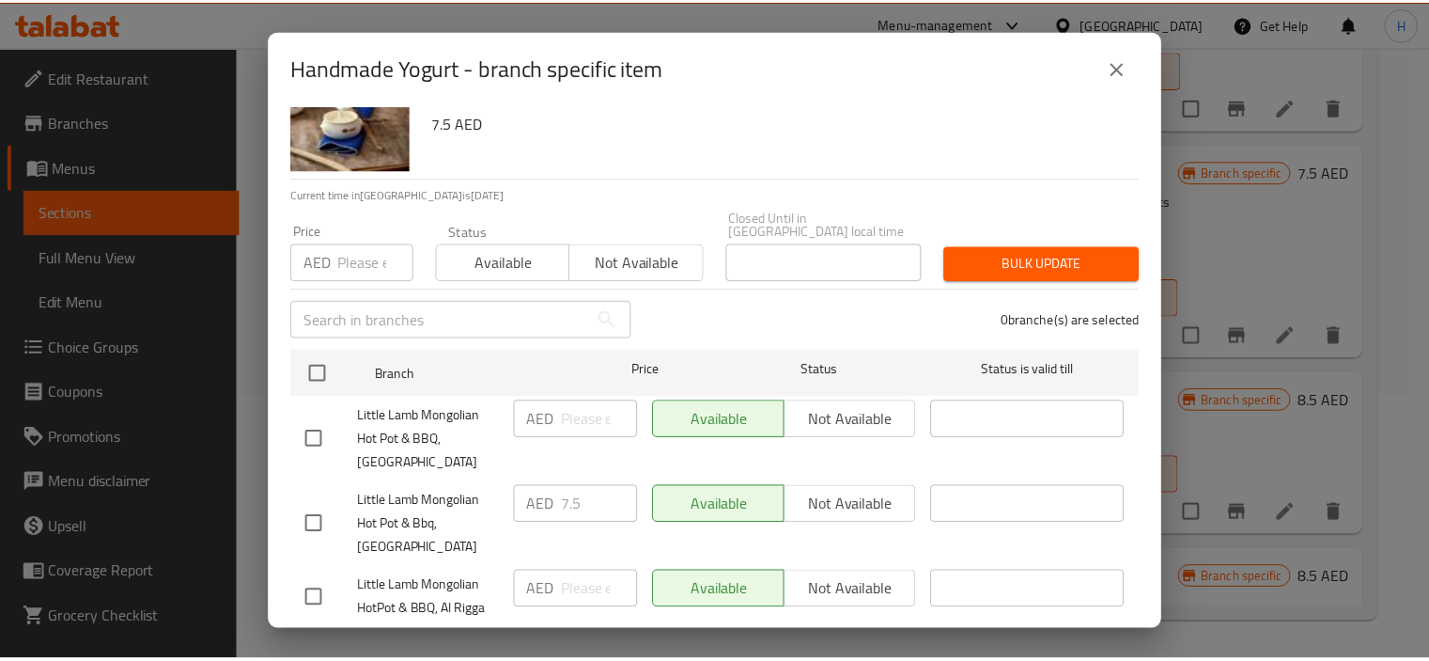
scroll to position [111, 0]
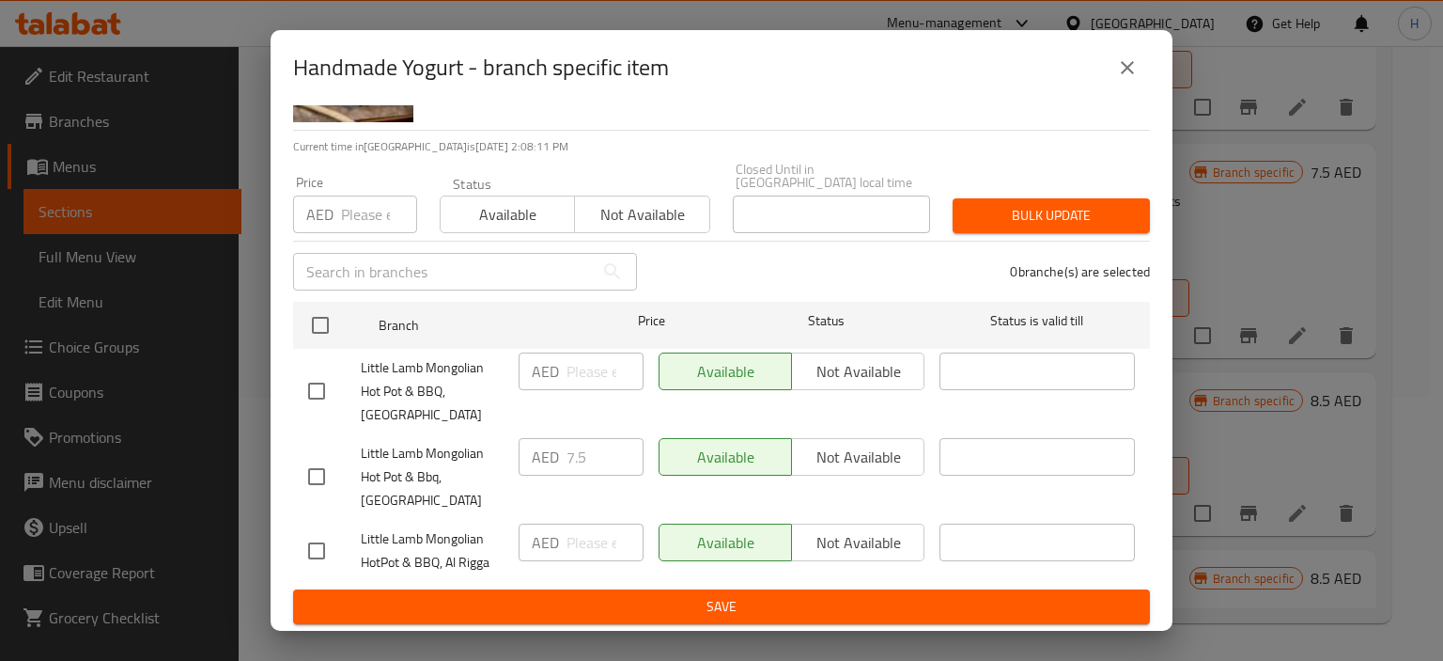
click at [324, 555] on input "checkbox" at bounding box center [316, 550] width 39 height 39
checkbox input "true"
click at [825, 547] on span "Not available" at bounding box center [858, 542] width 117 height 27
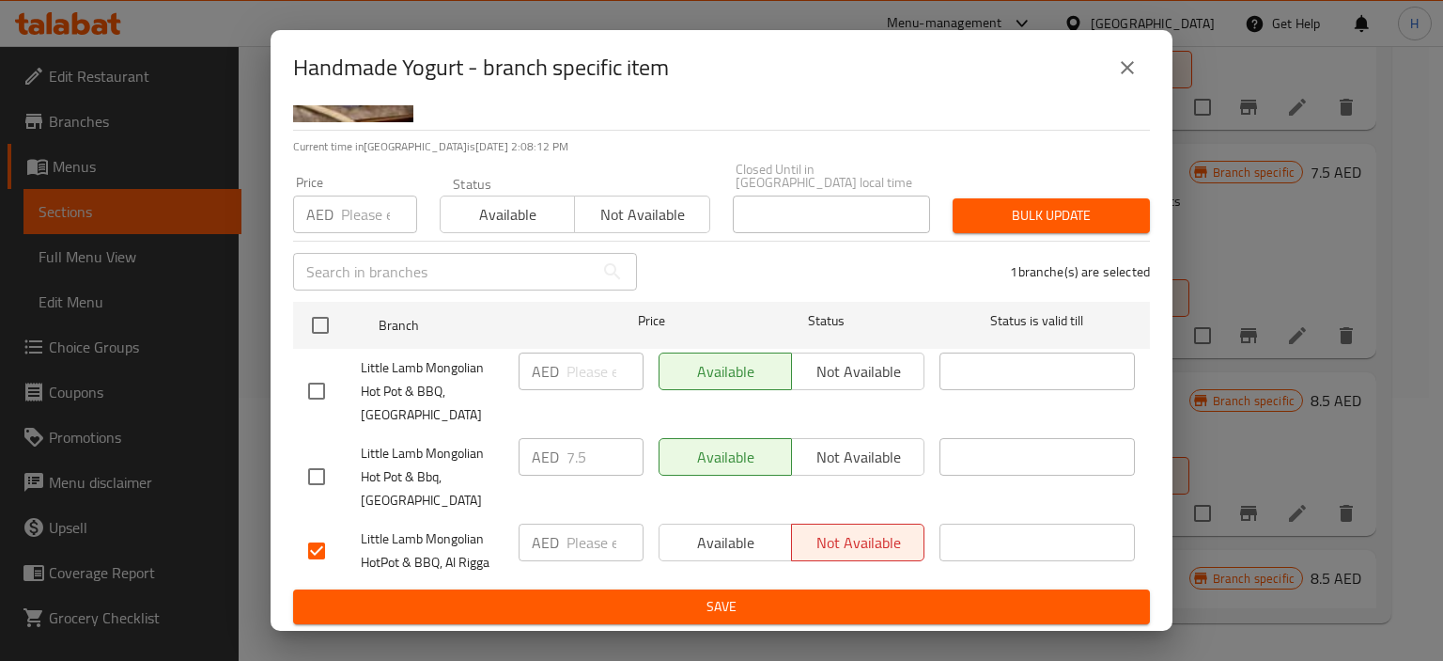
click at [808, 595] on span "Save" at bounding box center [721, 606] width 827 height 23
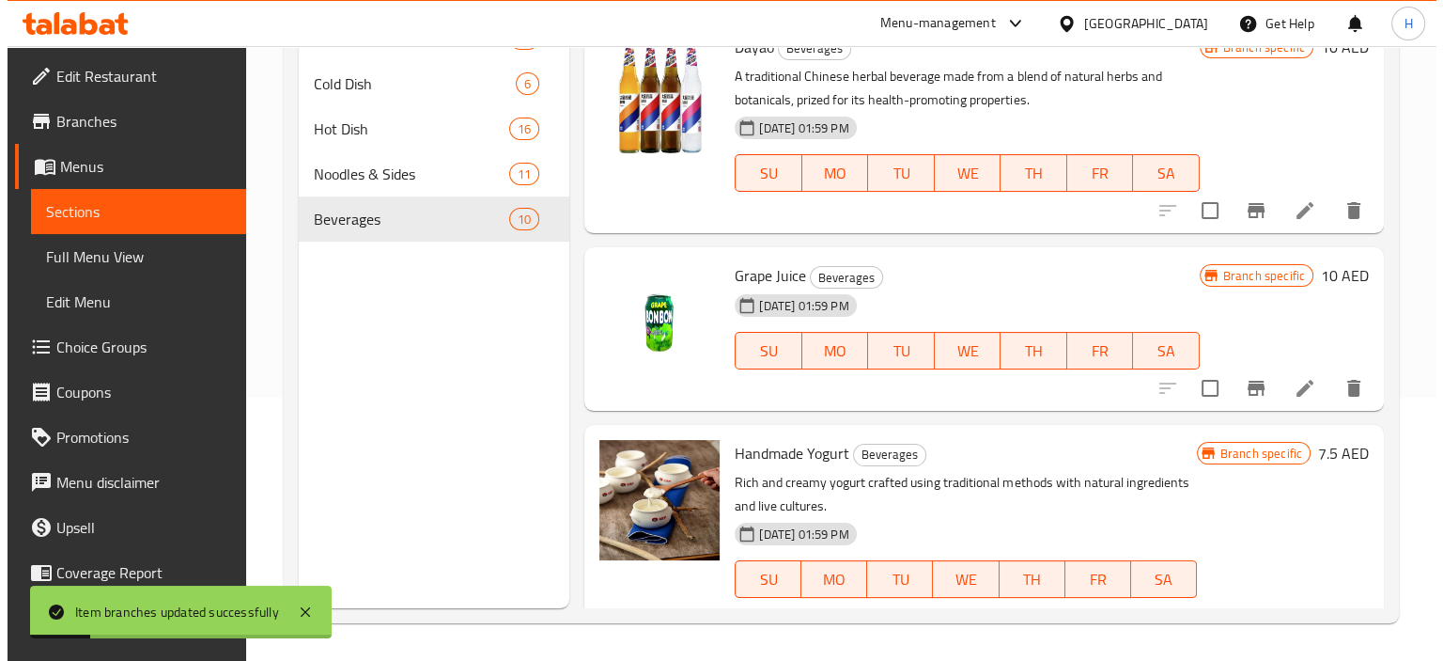
scroll to position [829, 0]
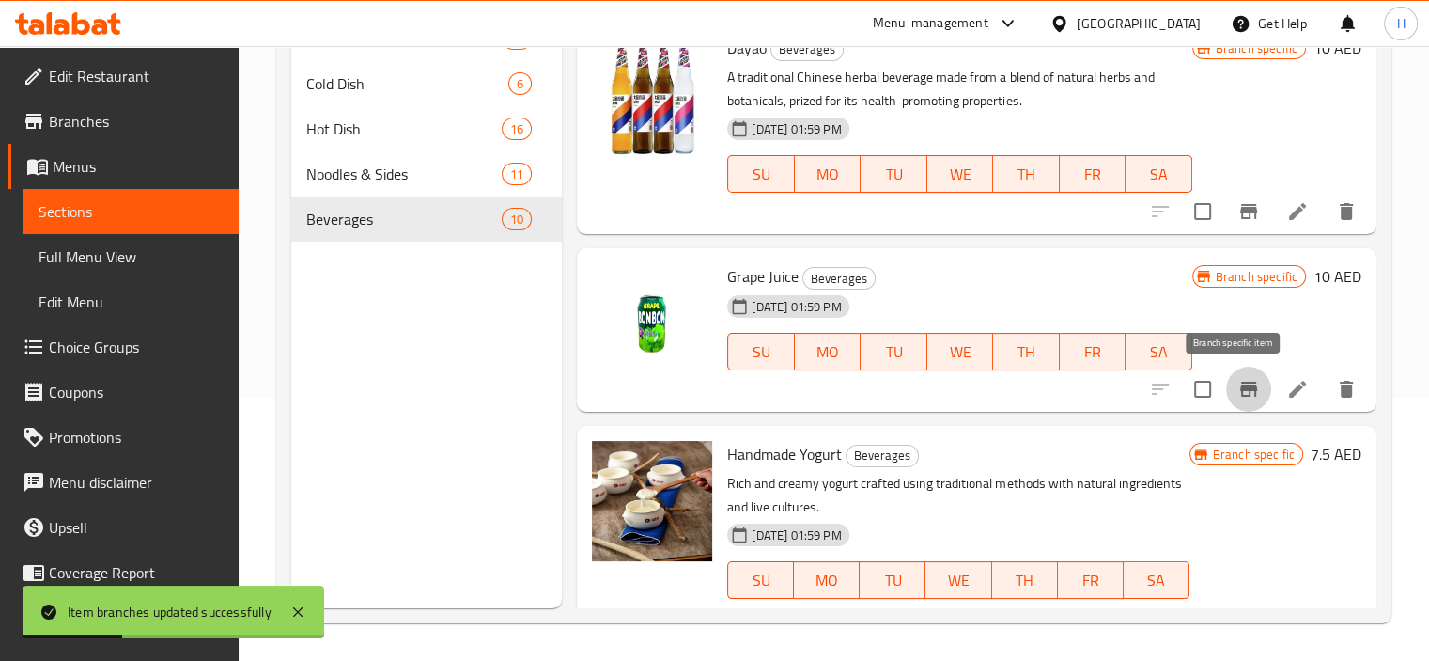
click at [1242, 394] on icon "Branch-specific-item" at bounding box center [1248, 389] width 23 height 23
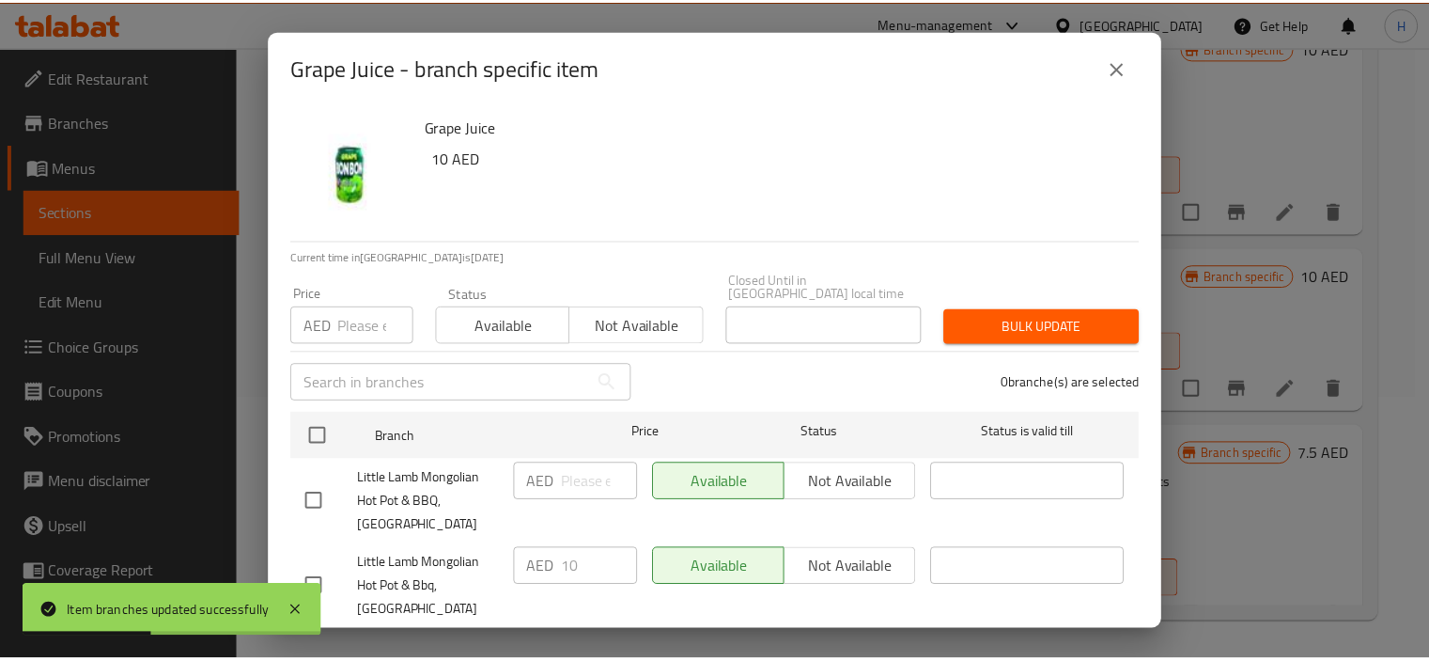
scroll to position [111, 0]
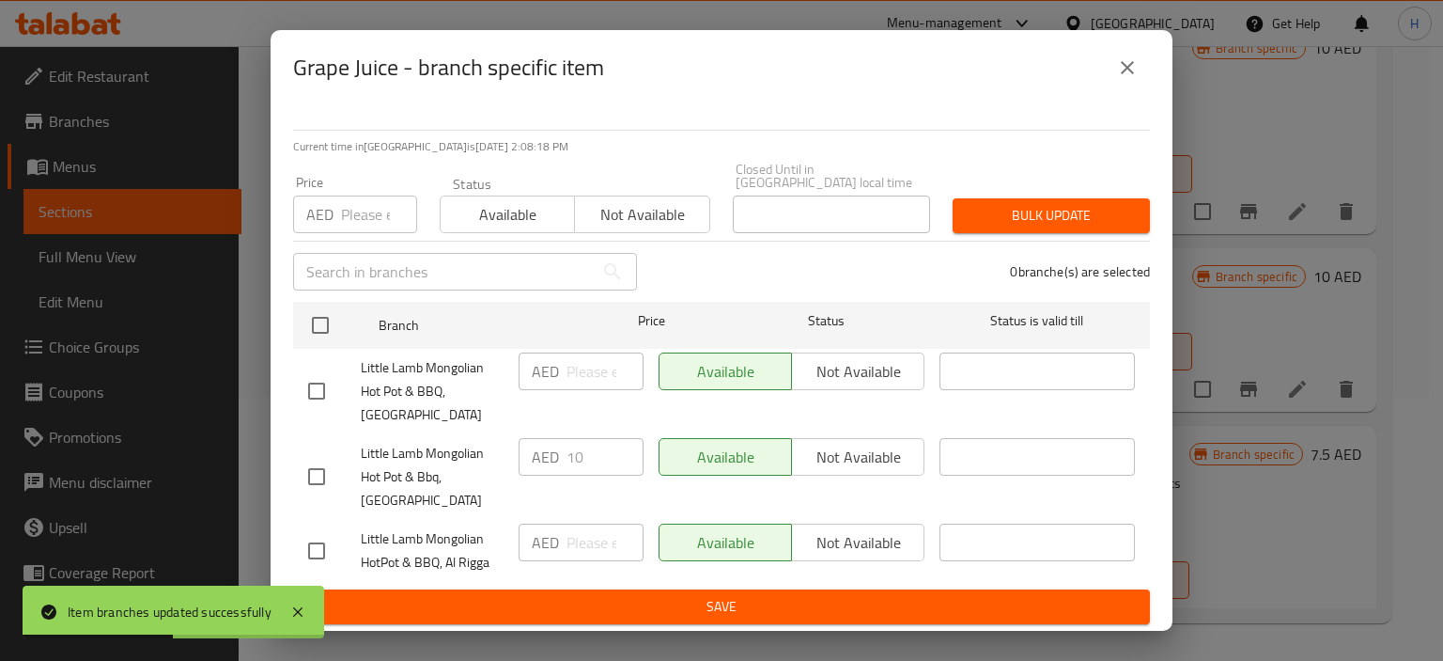
click at [327, 553] on input "checkbox" at bounding box center [316, 550] width 39 height 39
checkbox input "true"
click at [791, 534] on button "Not available" at bounding box center [857, 542] width 133 height 38
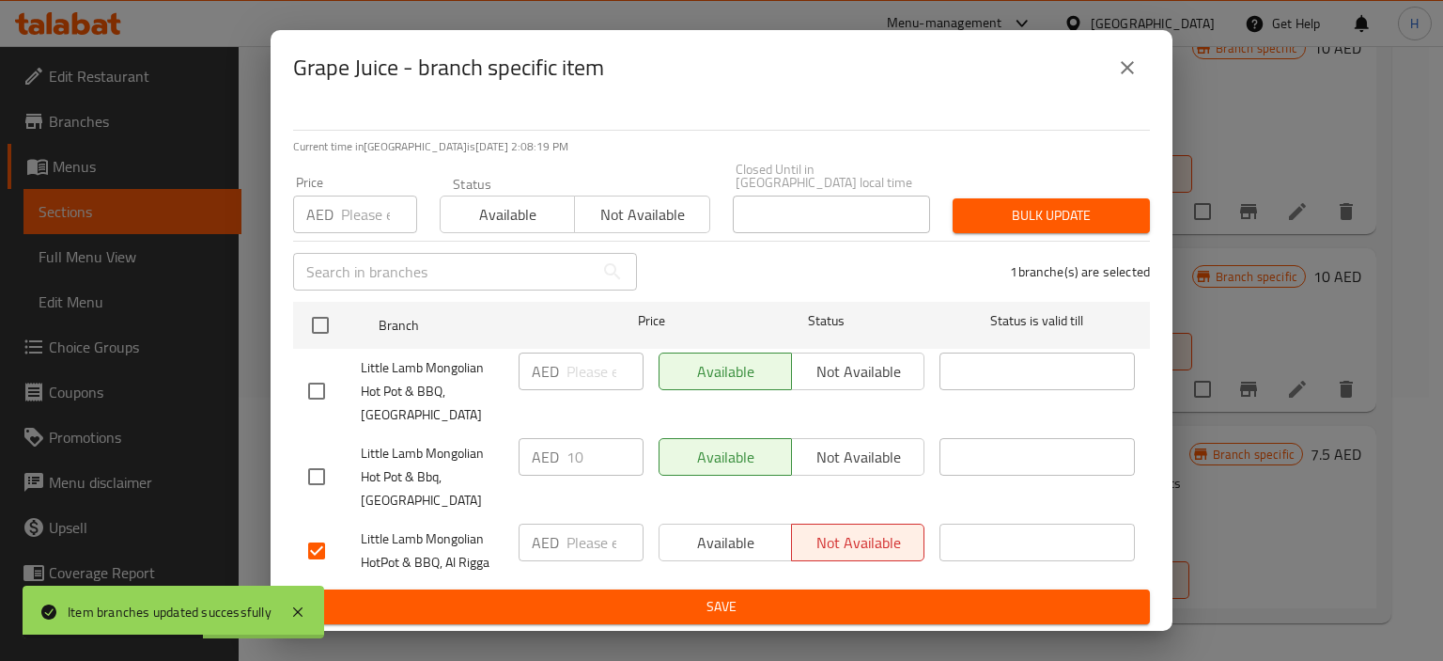
click at [793, 622] on button "Save" at bounding box center [721, 606] width 857 height 35
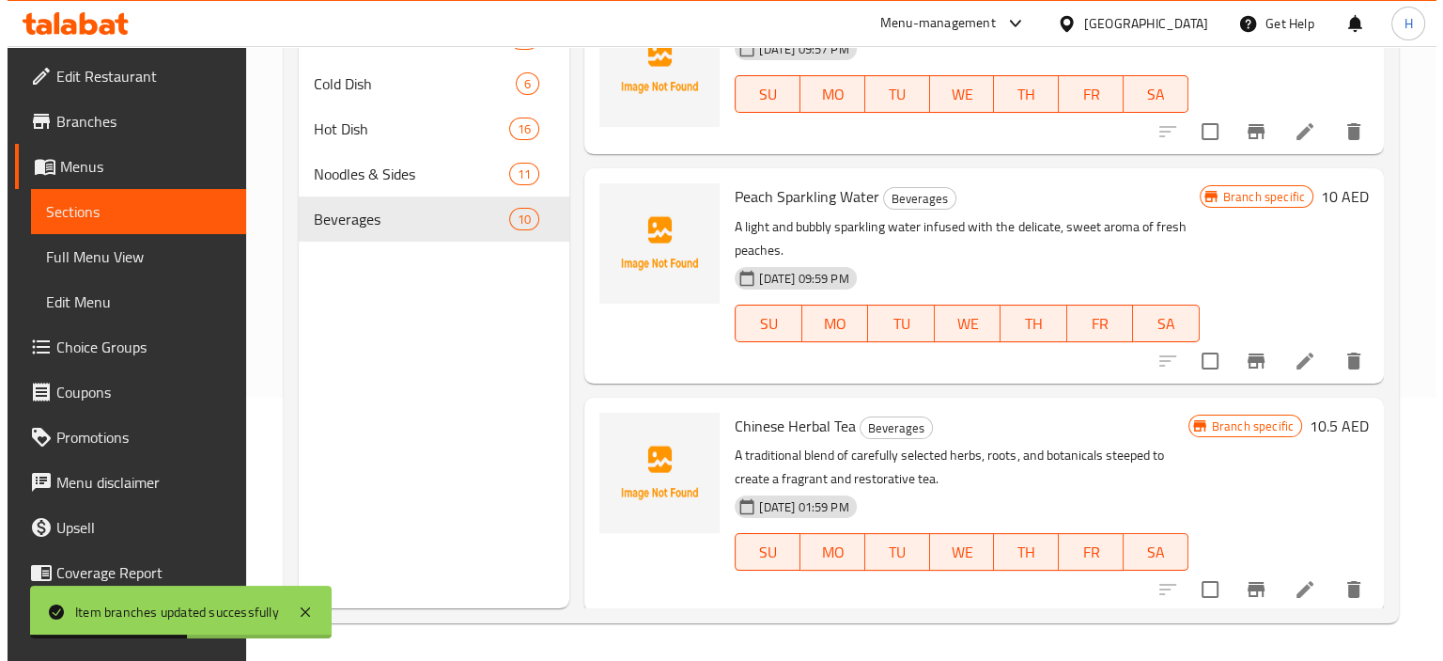
scroll to position [0, 0]
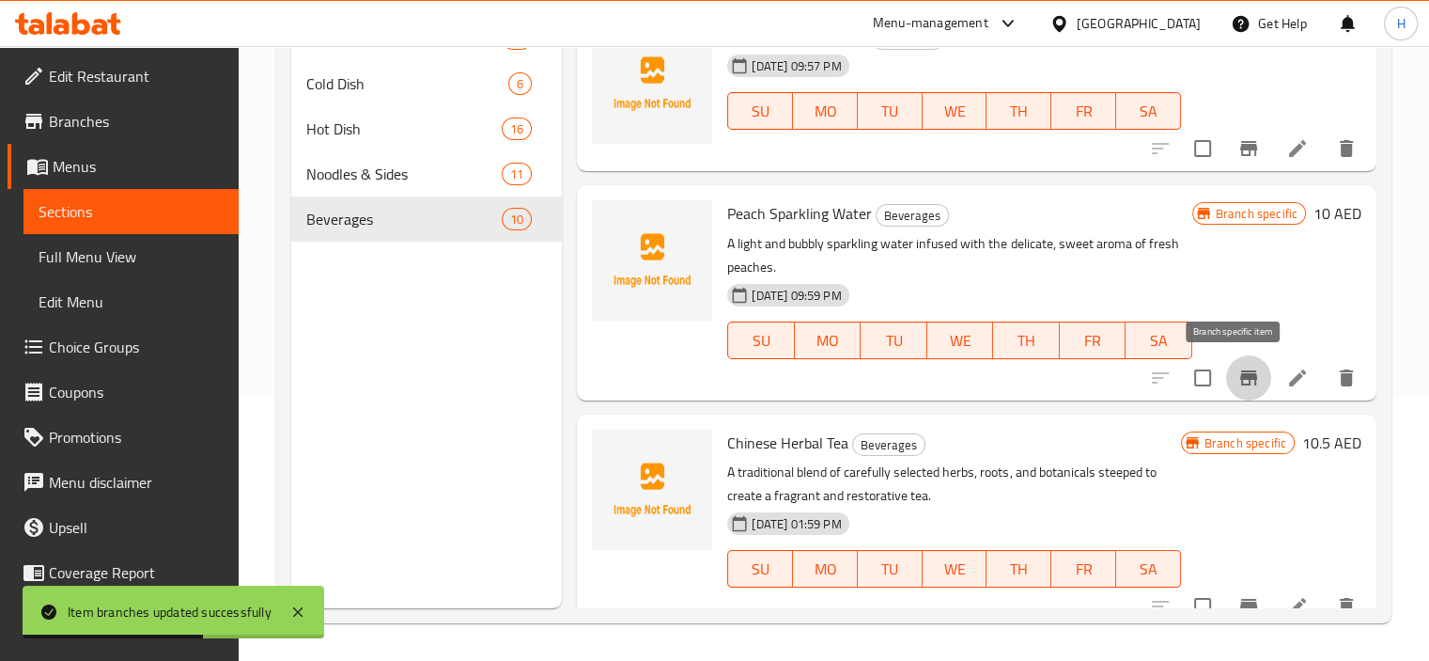
click at [1237, 369] on icon "Branch-specific-item" at bounding box center [1248, 377] width 23 height 23
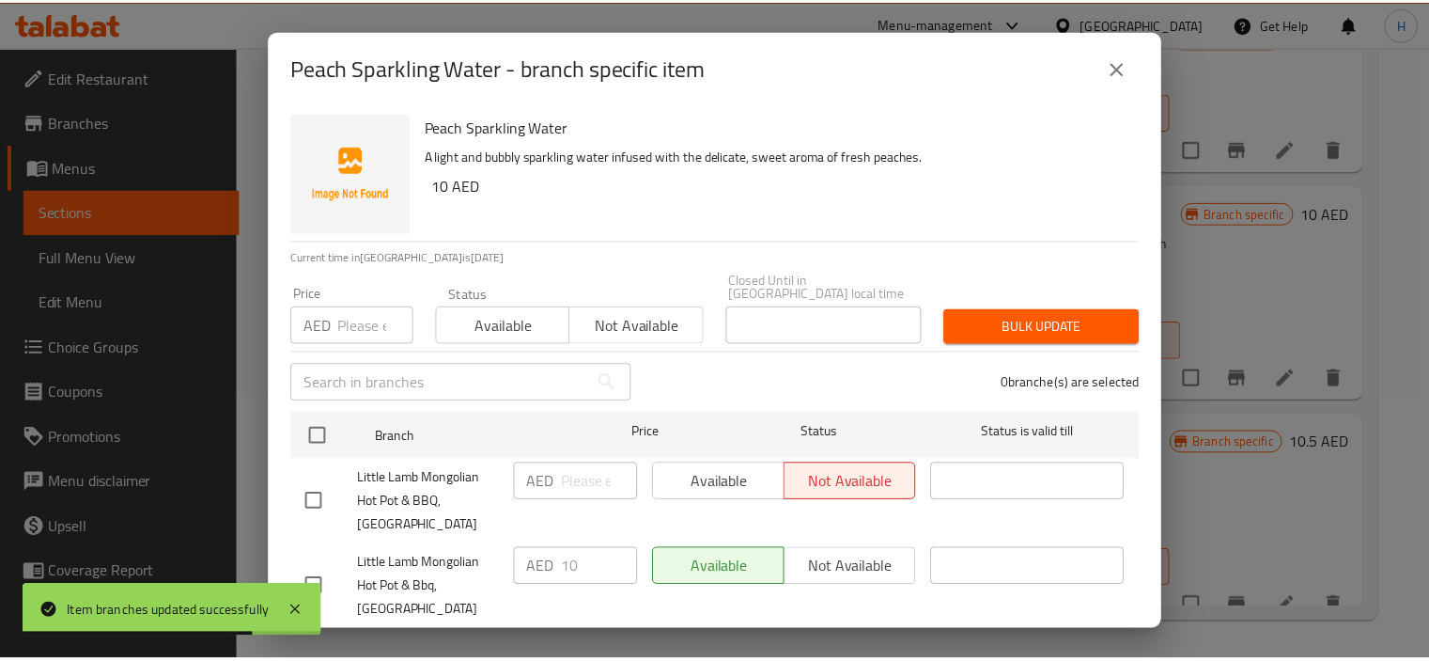
scroll to position [111, 0]
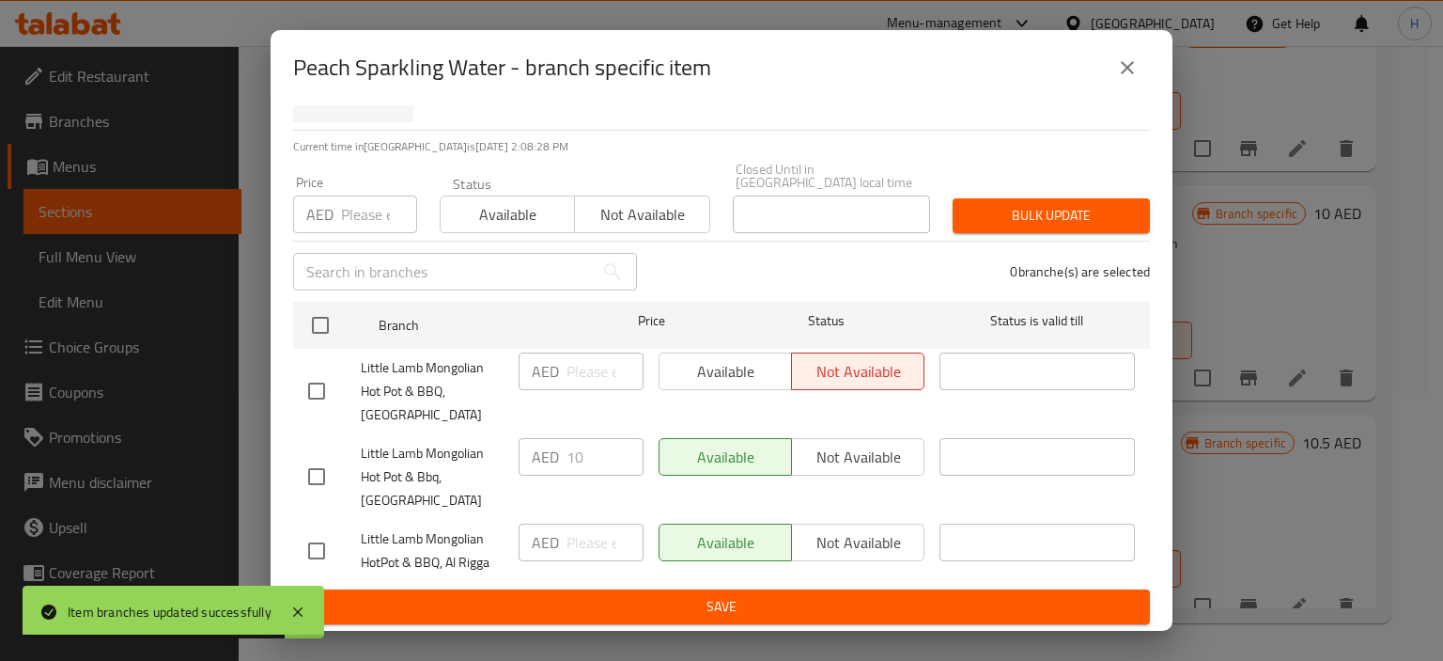
click at [314, 556] on input "checkbox" at bounding box center [316, 550] width 39 height 39
checkbox input "true"
click at [887, 539] on span "Not available" at bounding box center [858, 542] width 117 height 27
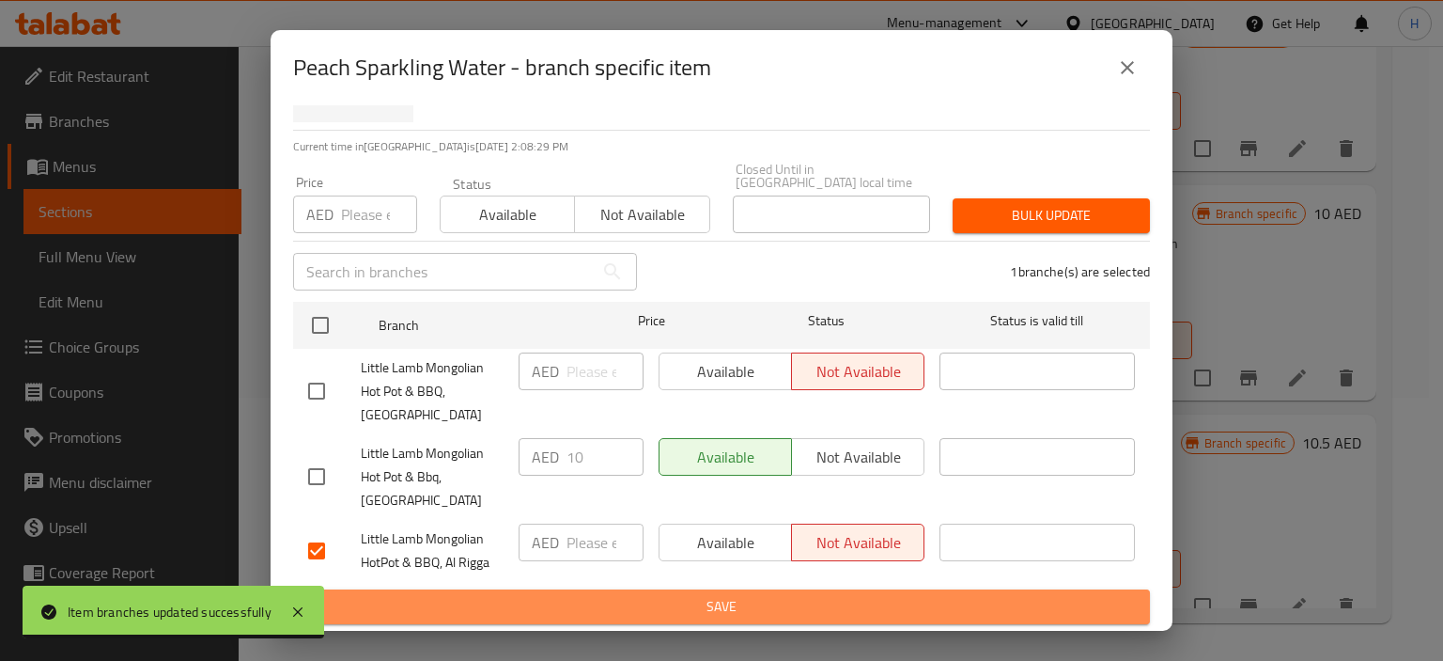
click at [870, 604] on span "Save" at bounding box center [721, 606] width 827 height 23
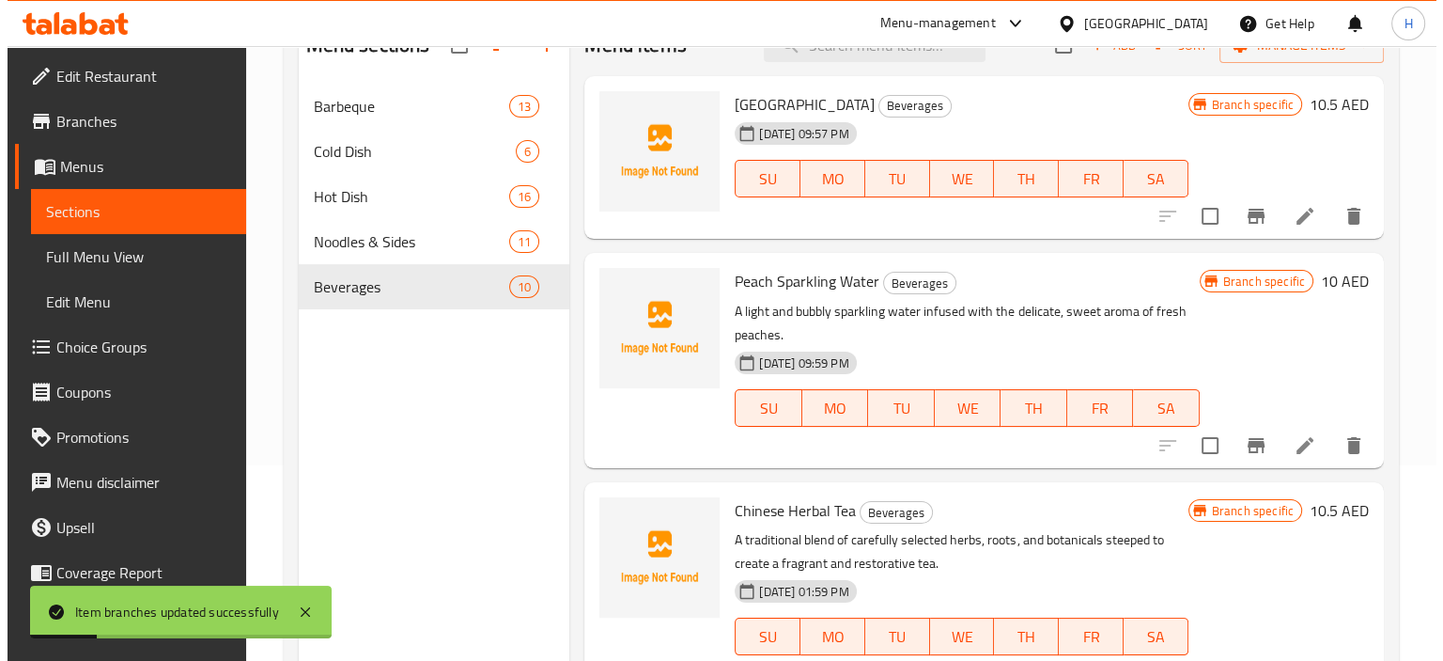
scroll to position [169, 0]
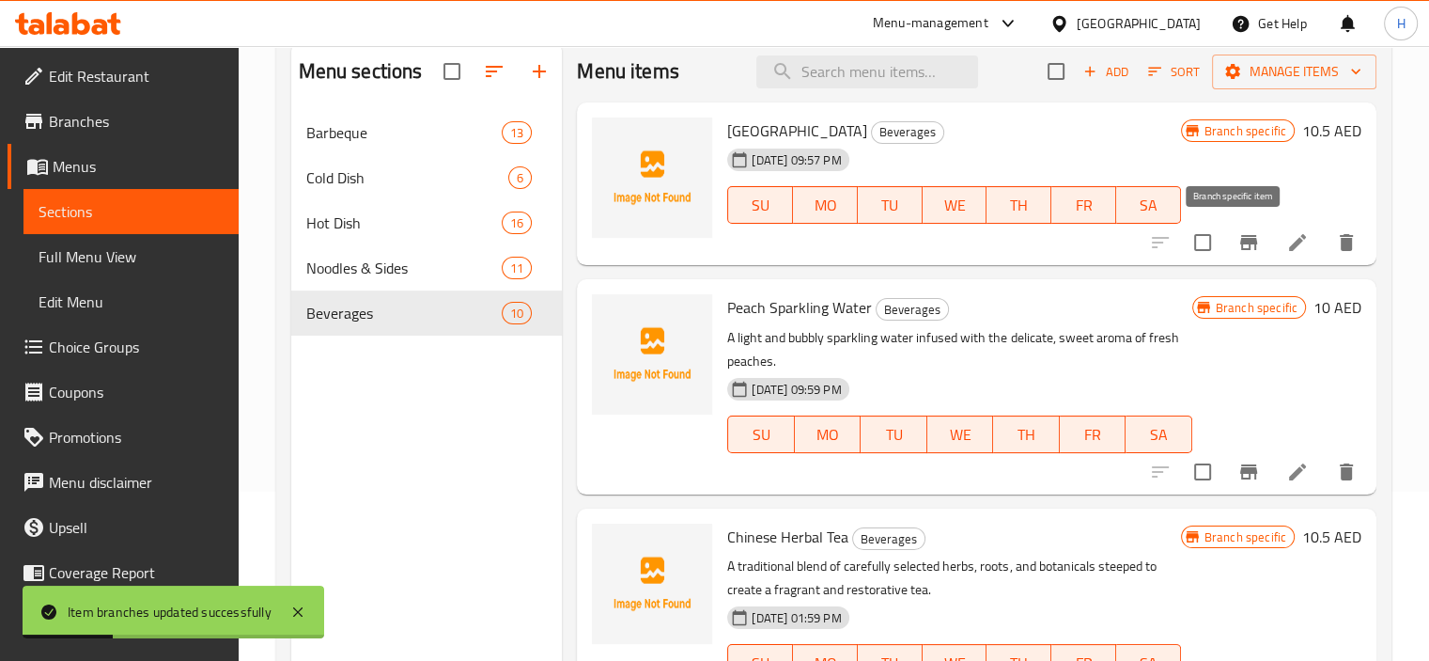
click at [1237, 247] on icon "Branch-specific-item" at bounding box center [1248, 242] width 23 height 23
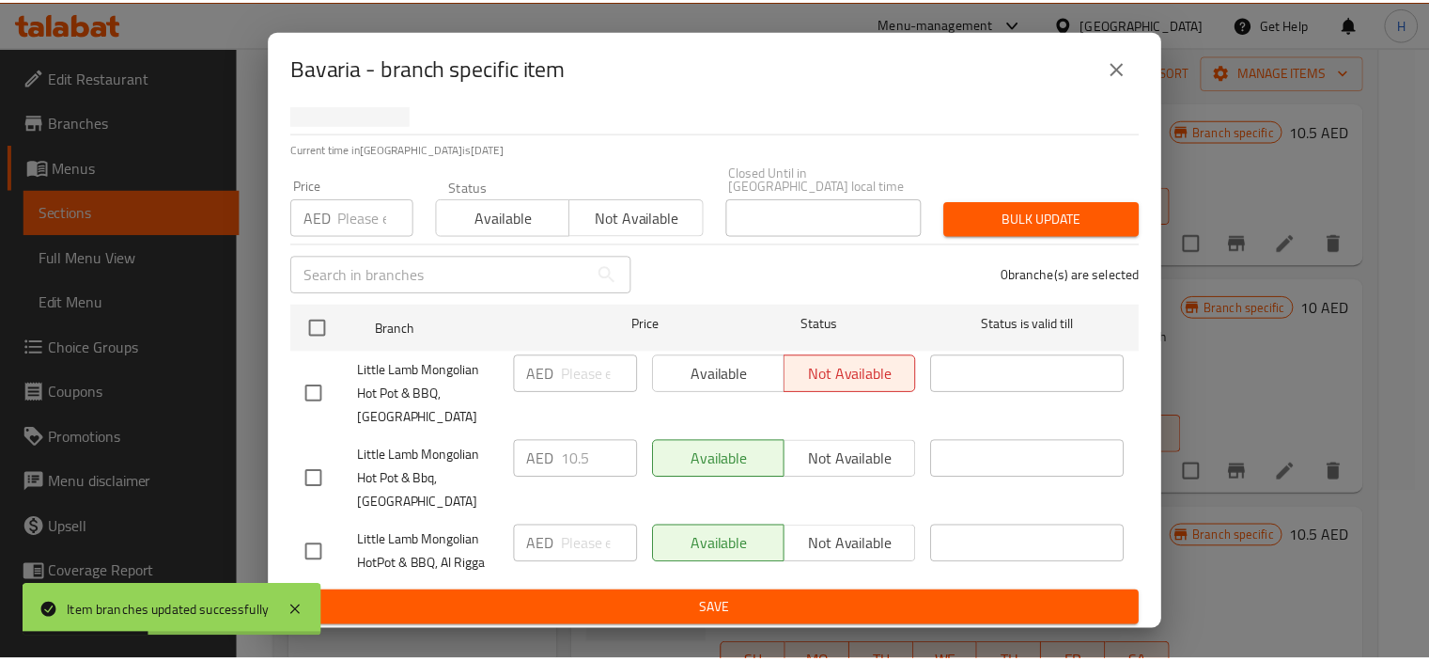
scroll to position [111, 0]
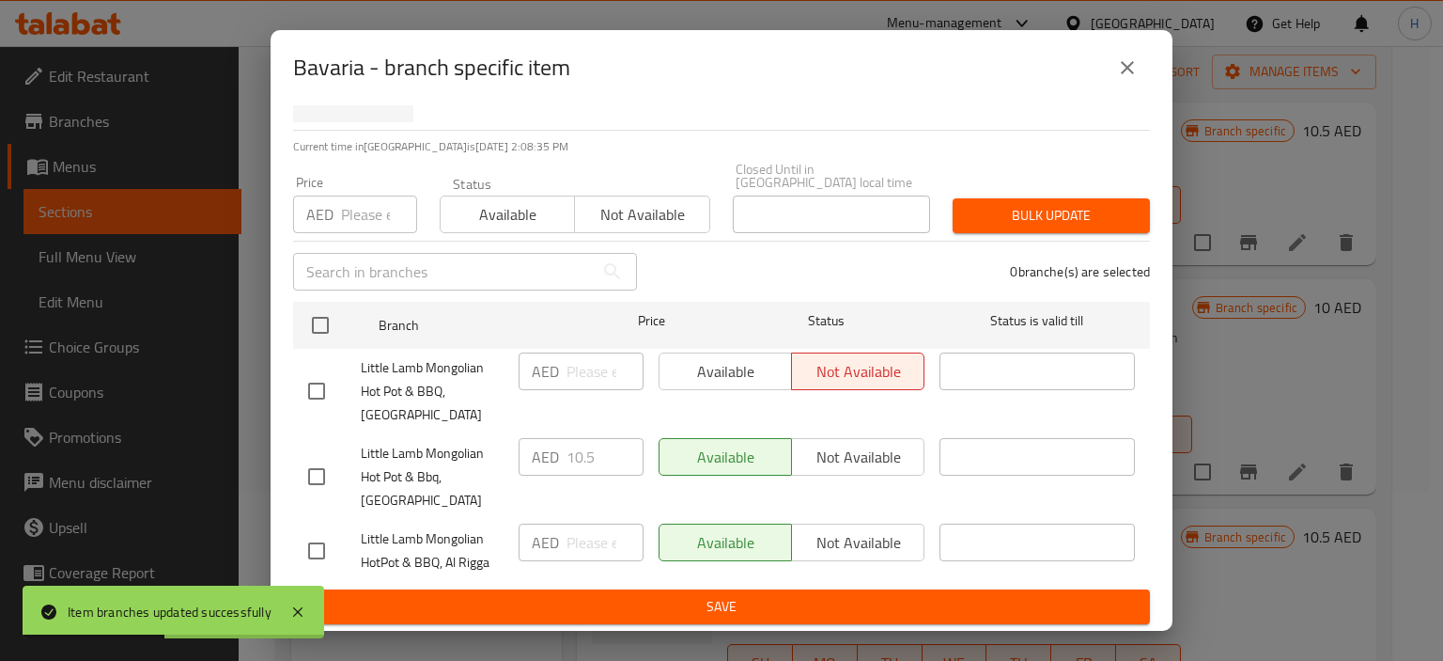
click at [327, 545] on input "checkbox" at bounding box center [316, 550] width 39 height 39
checkbox input "true"
click at [875, 540] on span "Not available" at bounding box center [858, 542] width 117 height 27
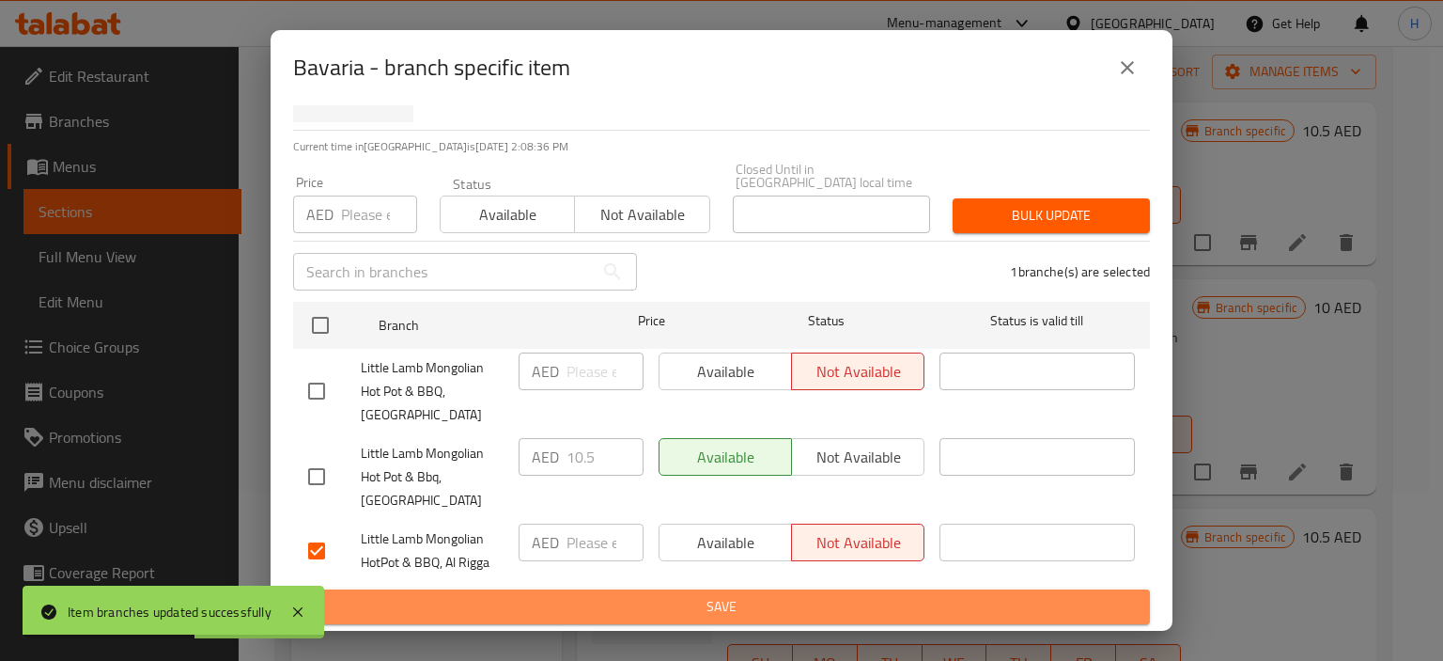
click at [843, 606] on span "Save" at bounding box center [721, 606] width 827 height 23
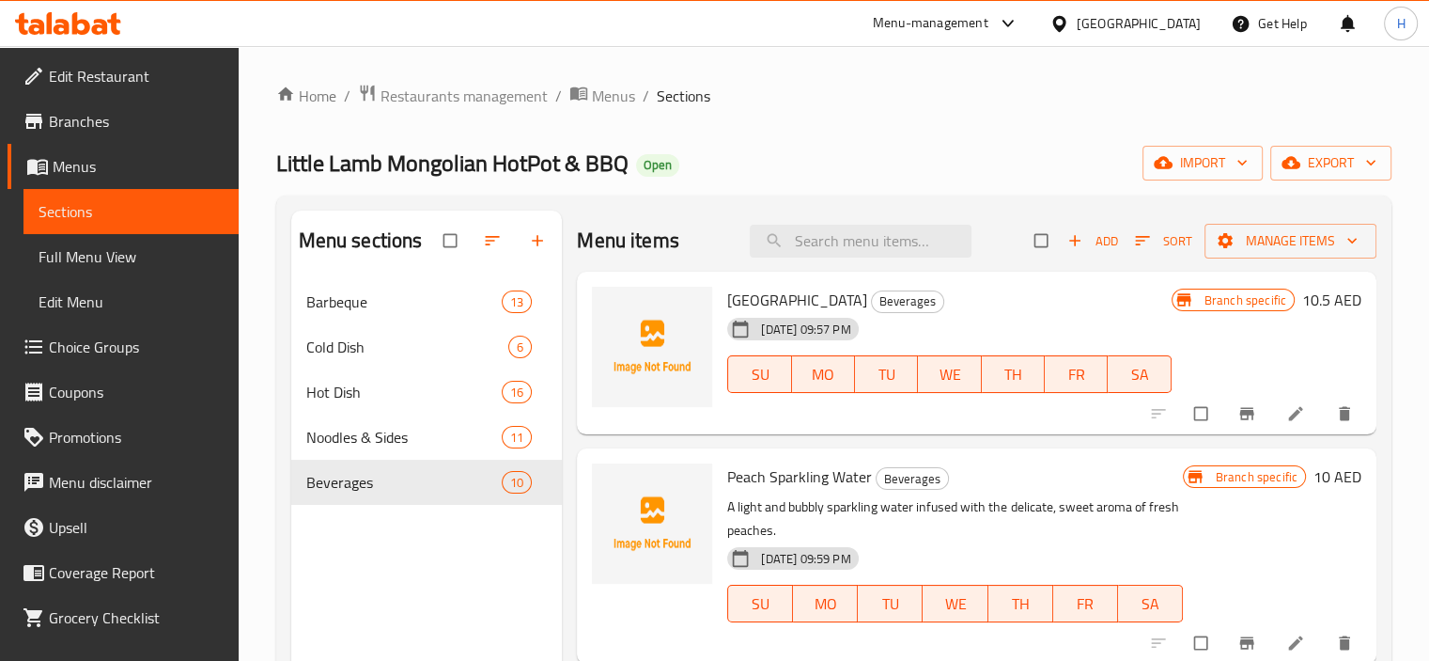
click at [106, 249] on span "Full Menu View" at bounding box center [131, 256] width 185 height 23
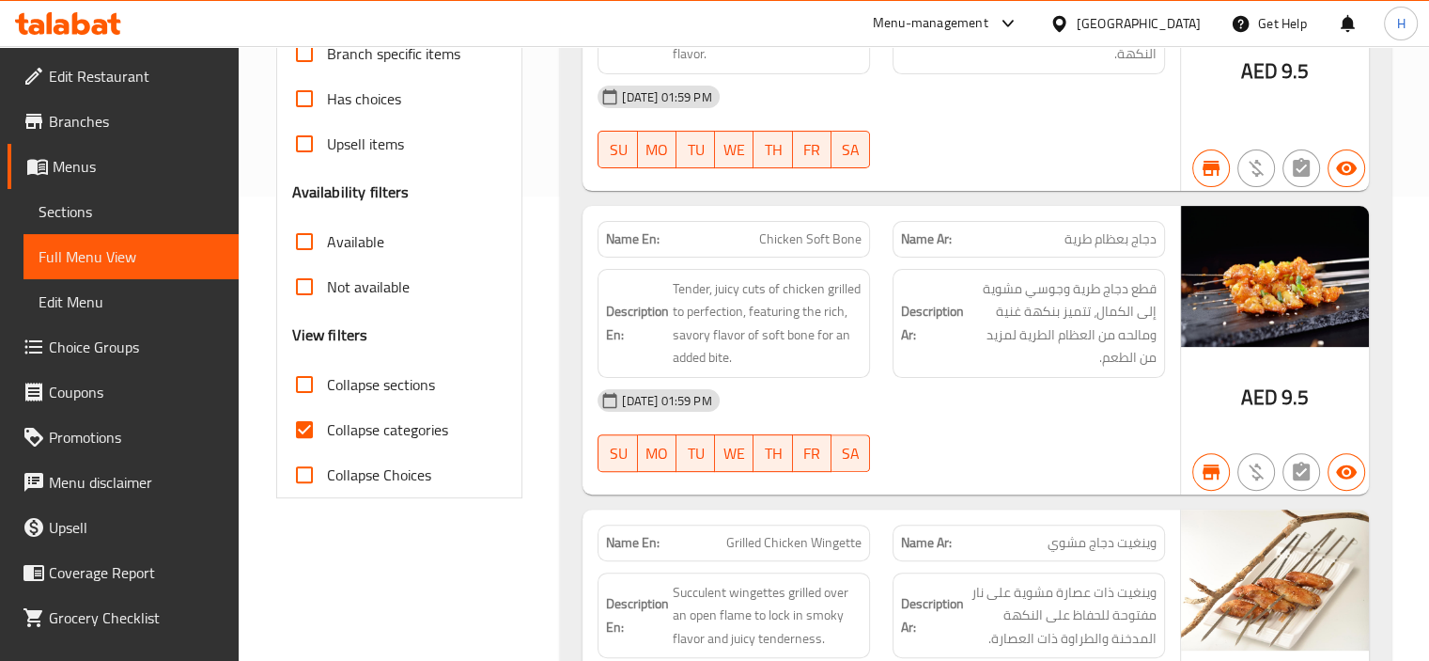
scroll to position [188, 0]
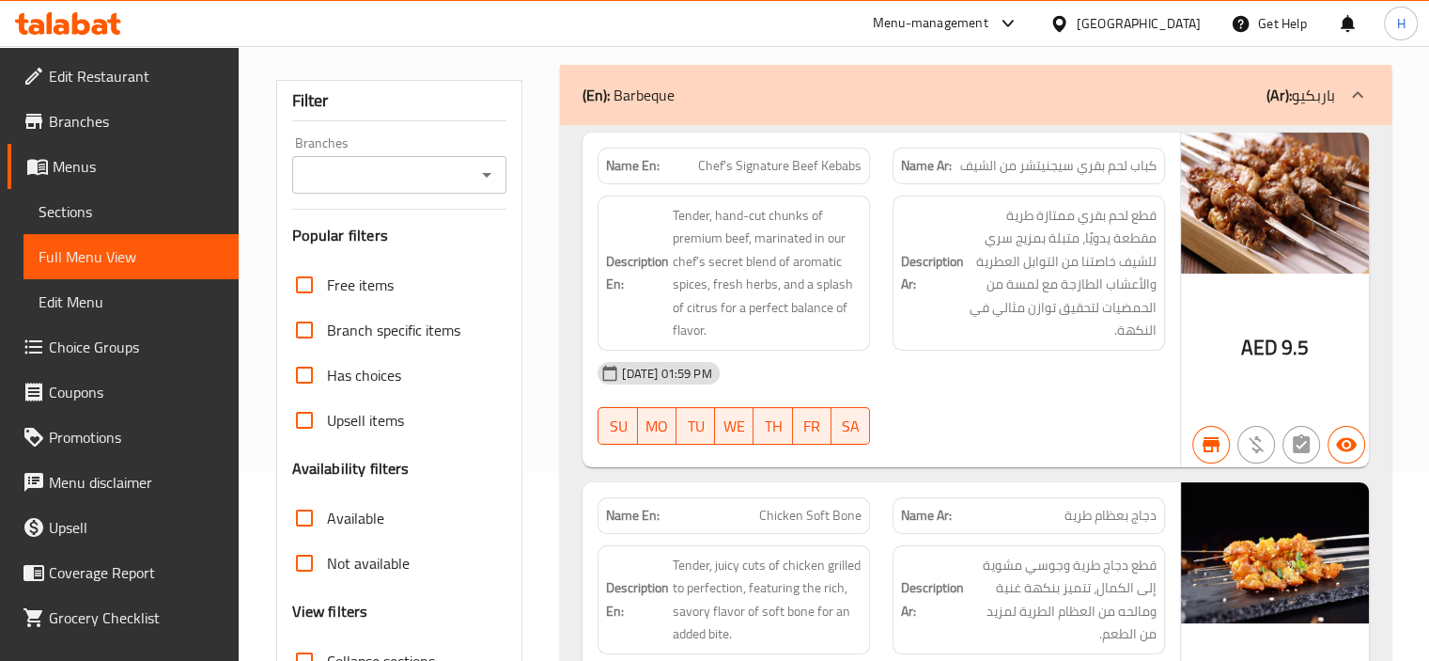
click at [354, 192] on div "Filter Branches Branches Popular filters Free items Branch specific items Has c…" at bounding box center [399, 427] width 247 height 694
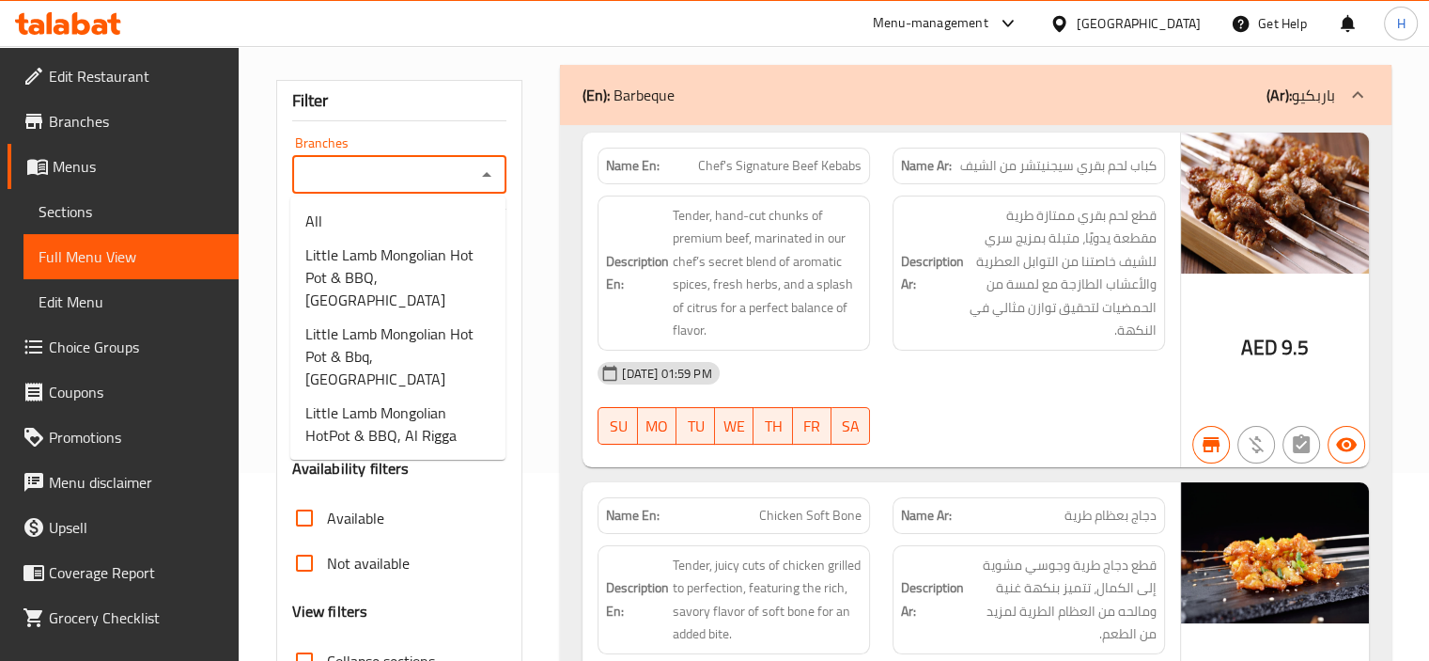
click at [356, 176] on input "Branches" at bounding box center [384, 175] width 173 height 26
click at [416, 401] on span "Little Lamb Mongolian HotPot & BBQ, Al Rigga" at bounding box center [397, 423] width 185 height 45
type input "Little Lamb Mongolian HotPot & BBQ, Al Rigga"
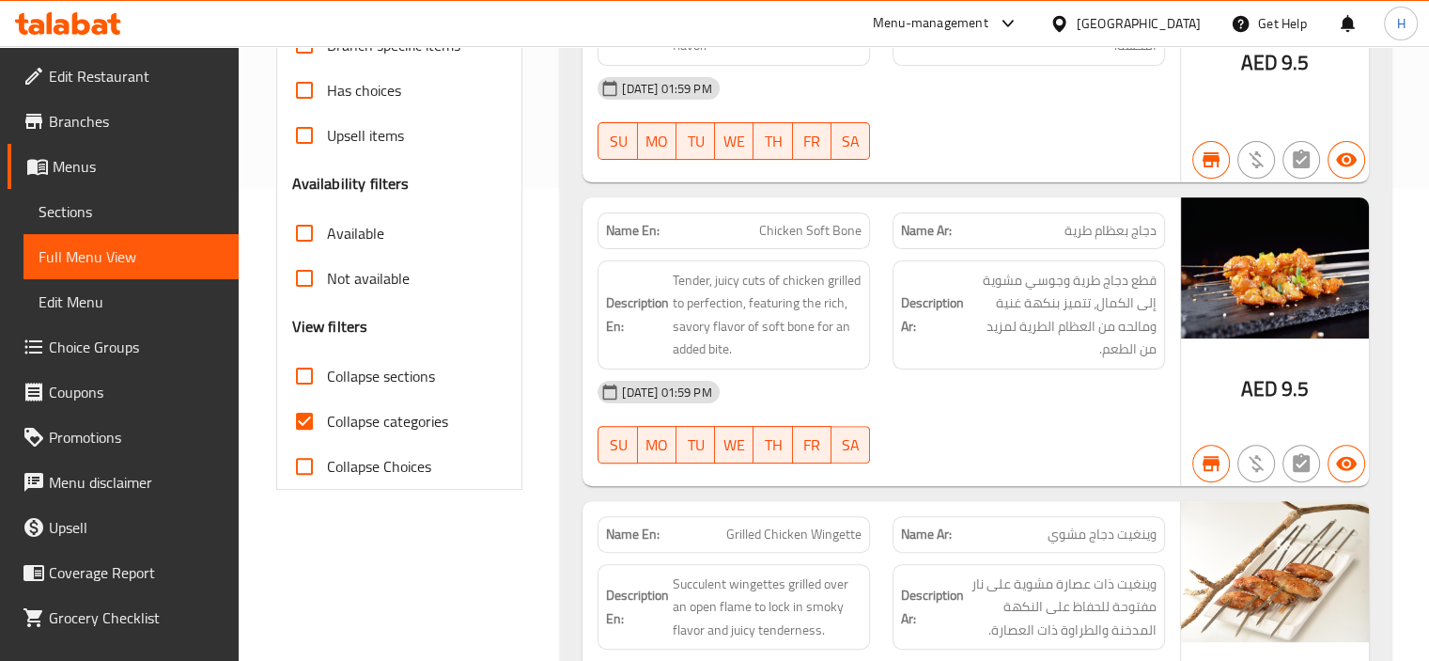
scroll to position [564, 0]
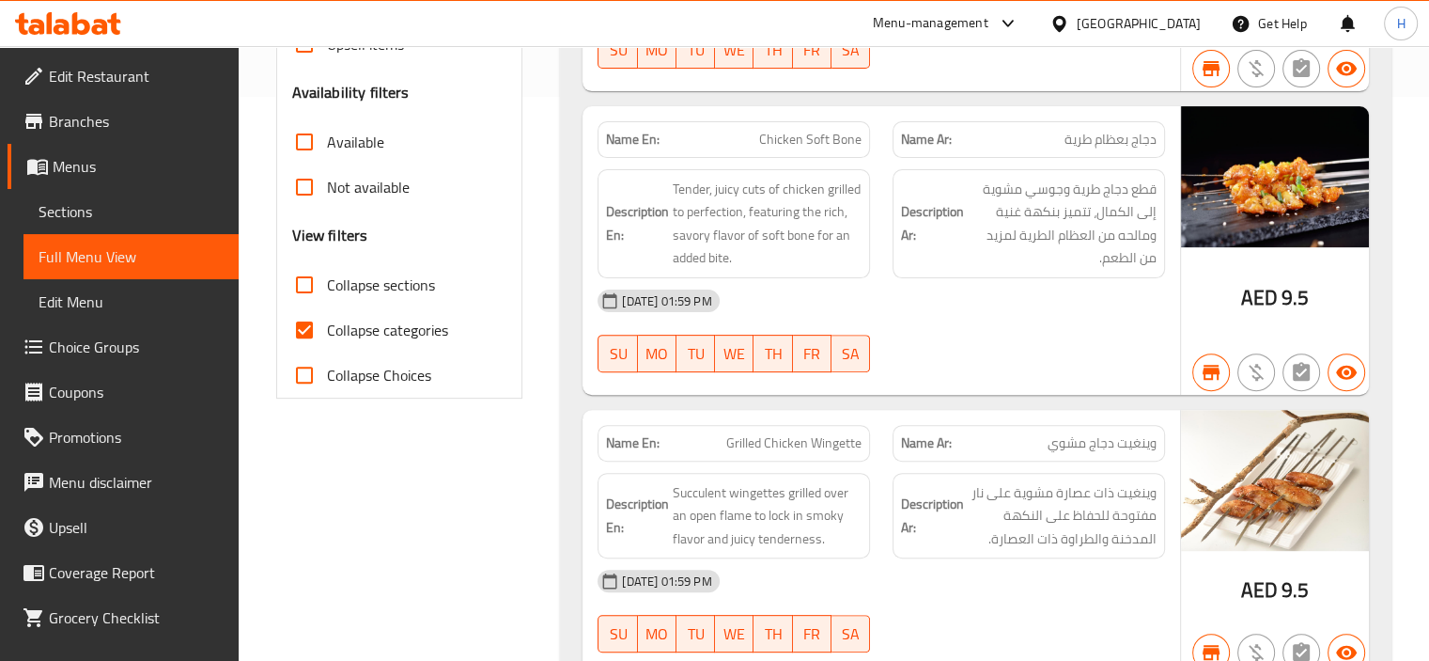
click at [352, 153] on span "Available" at bounding box center [355, 142] width 57 height 23
click at [327, 153] on input "Available" at bounding box center [304, 141] width 45 height 45
checkbox input "true"
click at [382, 285] on span "Collapse sections" at bounding box center [381, 284] width 108 height 23
click at [327, 285] on input "Collapse sections" at bounding box center [304, 284] width 45 height 45
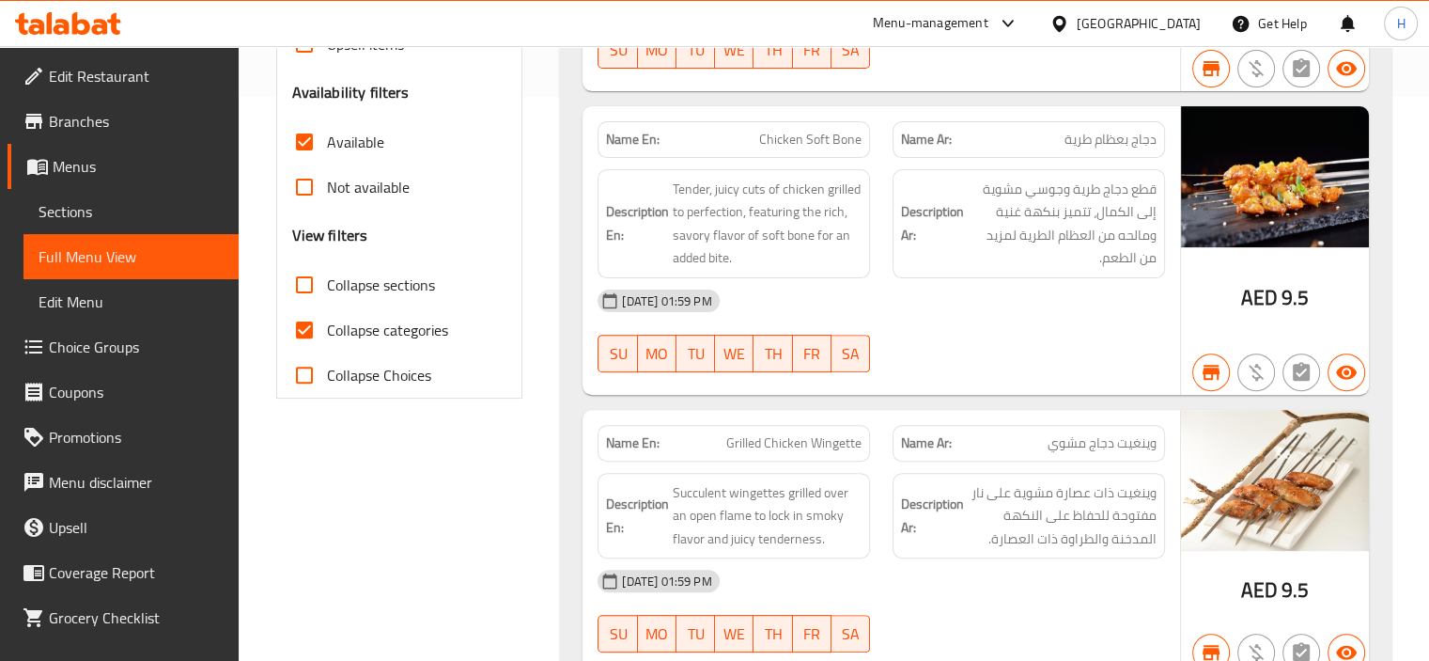
checkbox input "true"
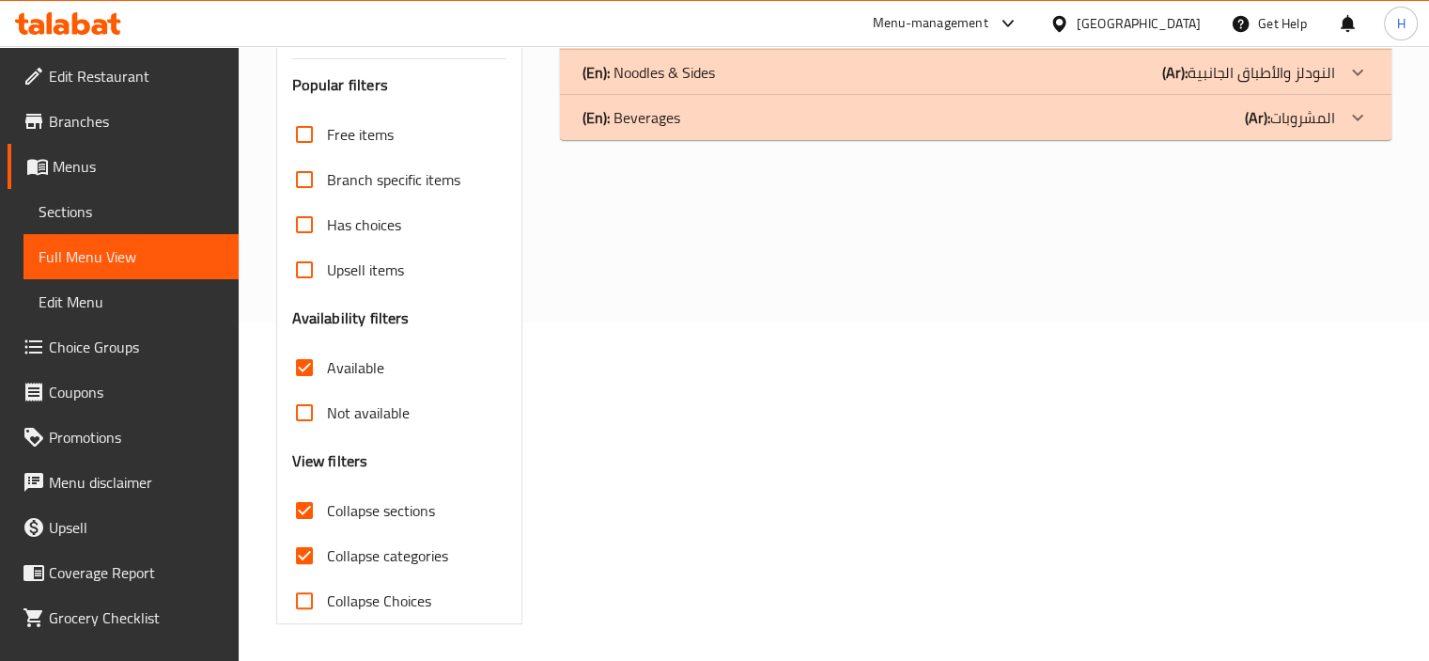
scroll to position [0, 0]
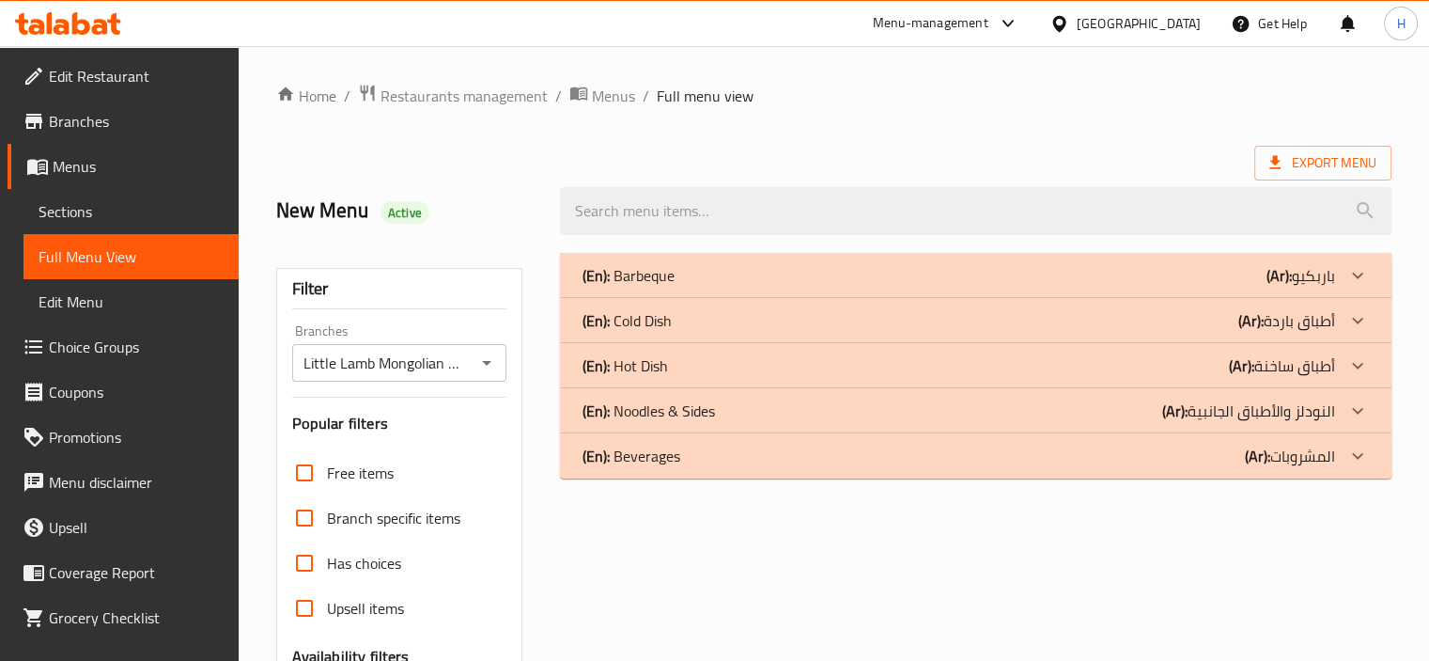
click at [1143, 265] on div "(En): Barbeque (Ar): باربكيو" at bounding box center [959, 275] width 753 height 23
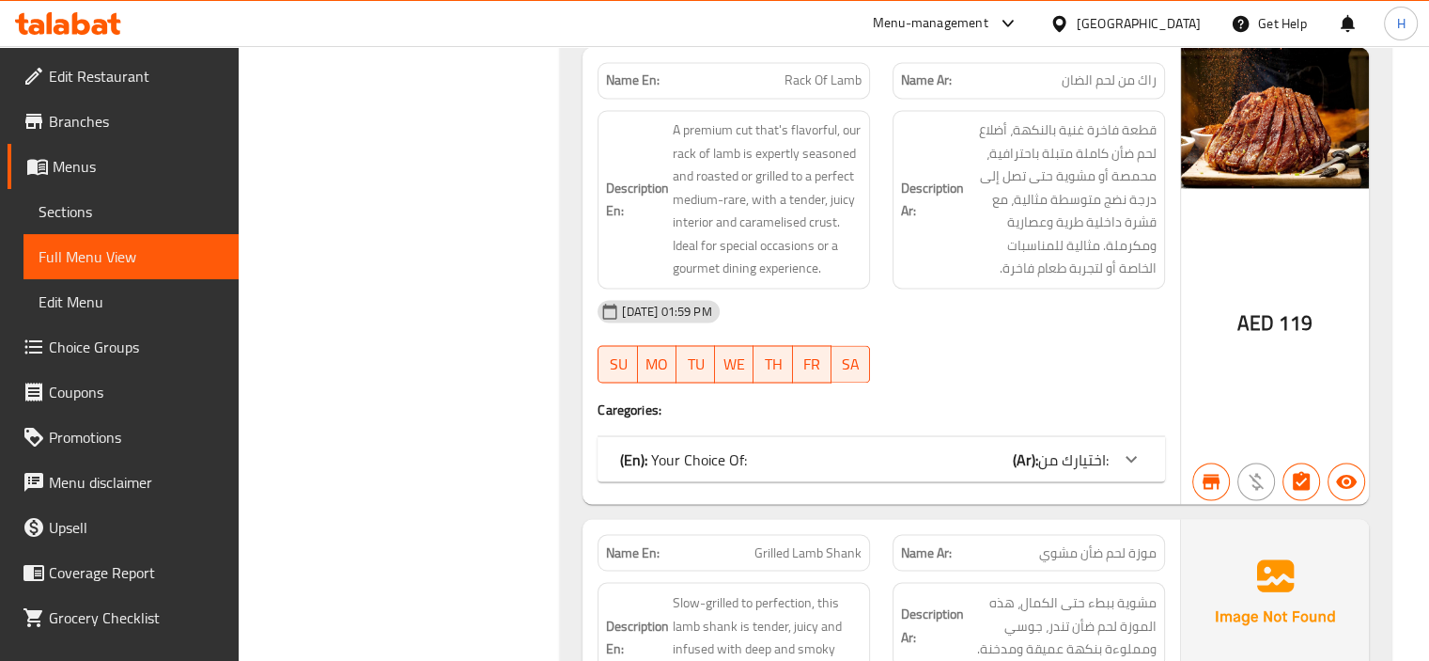
scroll to position [3195, 0]
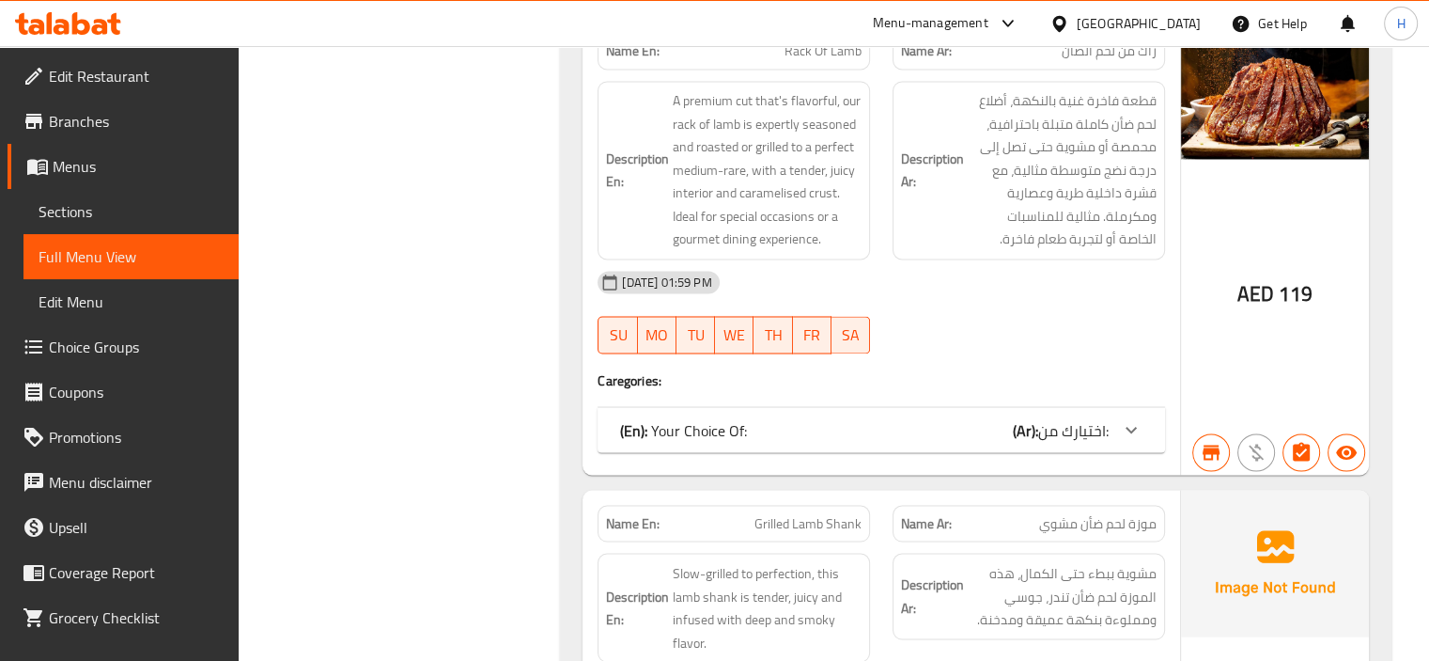
click at [955, 422] on div "(En): Your Choice Of: (Ar): اختيارك من:" at bounding box center [864, 429] width 489 height 23
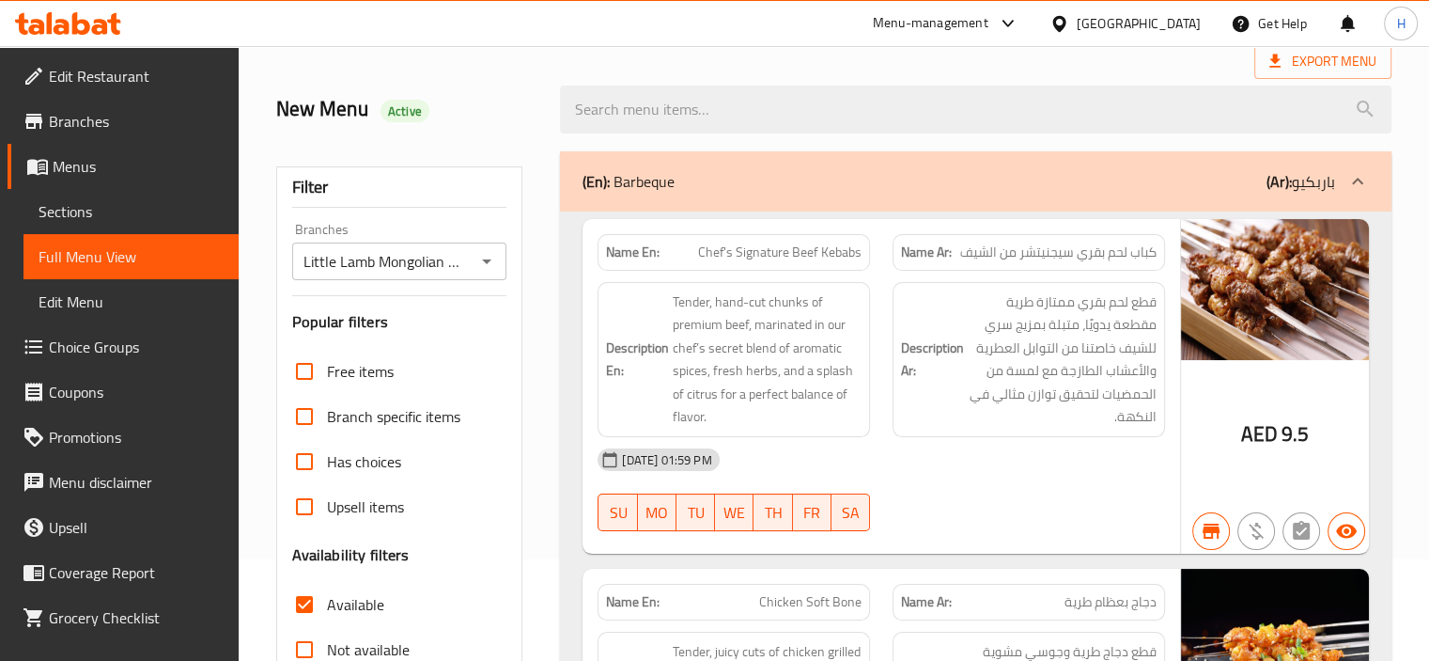
scroll to position [94, 0]
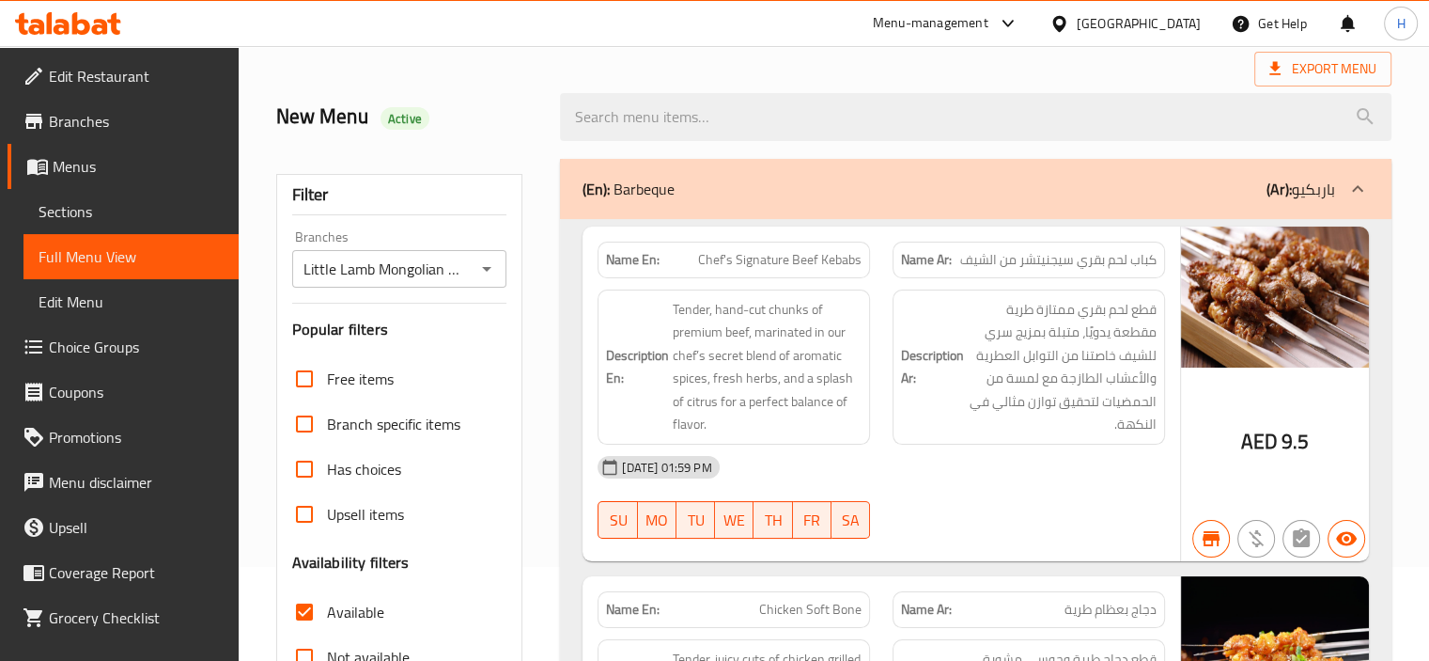
click at [1102, 198] on div "(En): Barbeque (Ar): باربكيو" at bounding box center [959, 189] width 753 height 23
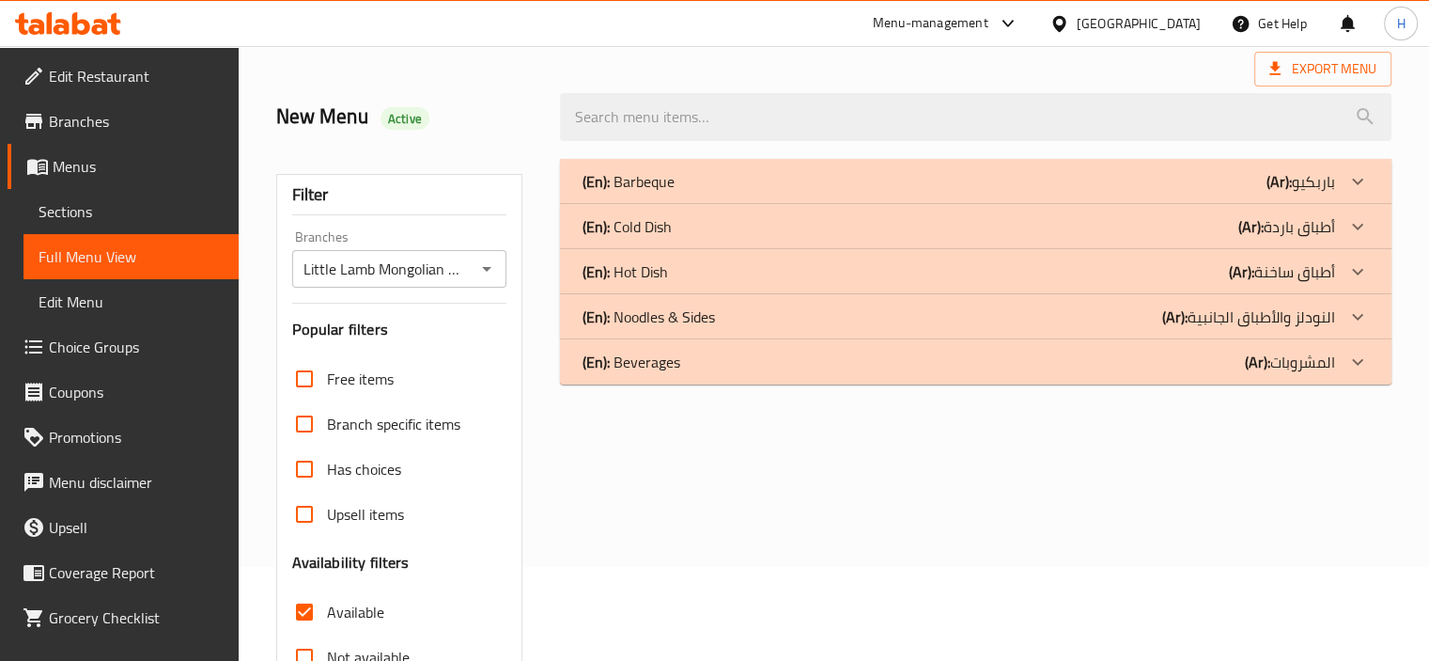
click at [694, 193] on div "(En): Cold Dish (Ar): أطباق باردة" at bounding box center [959, 181] width 753 height 23
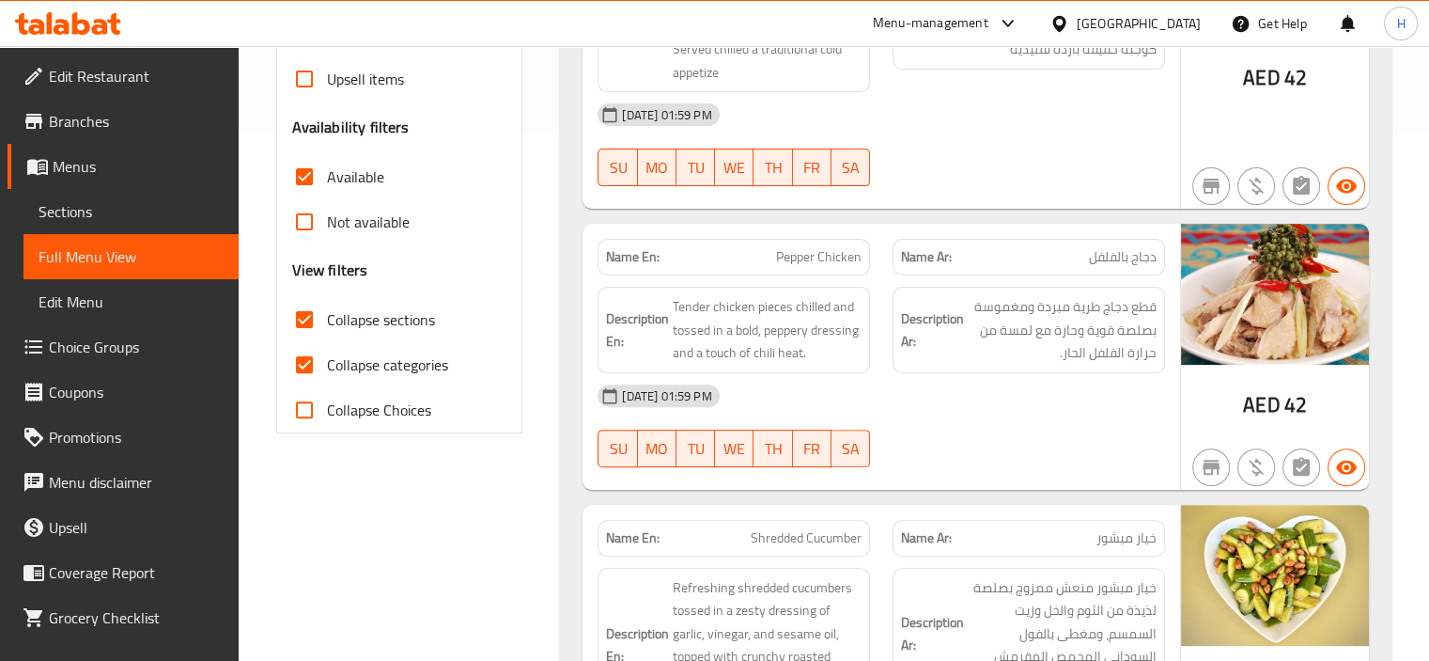
scroll to position [85, 0]
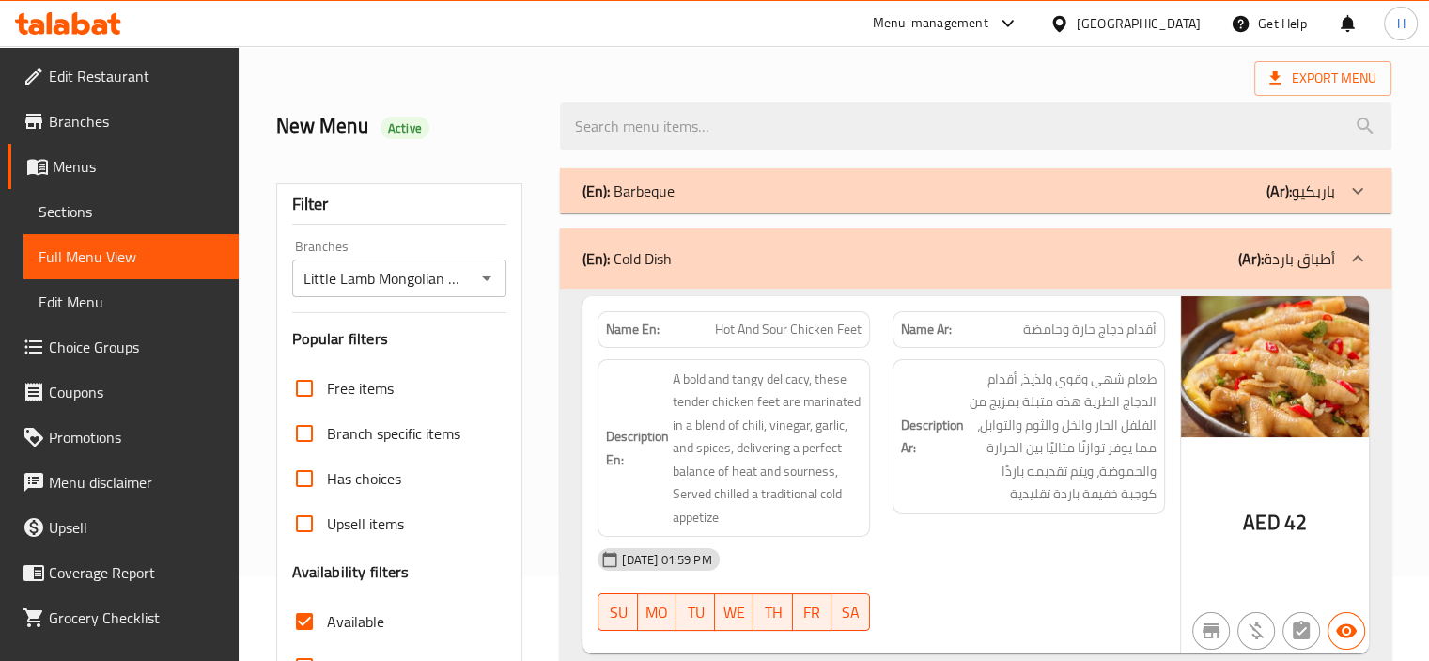
drag, startPoint x: 1026, startPoint y: 293, endPoint x: 1027, endPoint y: 275, distance: 17.9
click at [1025, 272] on div "(En): Cold Dish (Ar): أطباق باردة" at bounding box center [976, 258] width 832 height 60
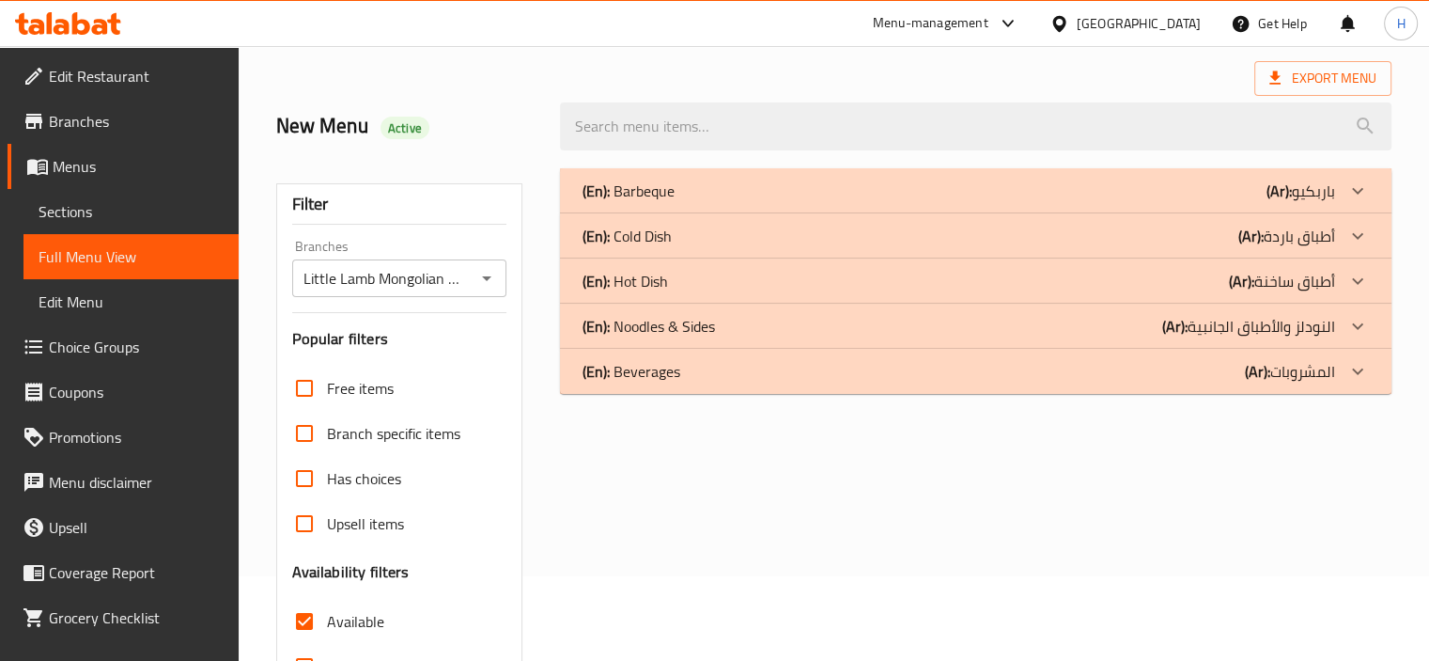
click at [683, 202] on div "(En): Hot Dish (Ar): أطباق ساخنة" at bounding box center [959, 190] width 753 height 23
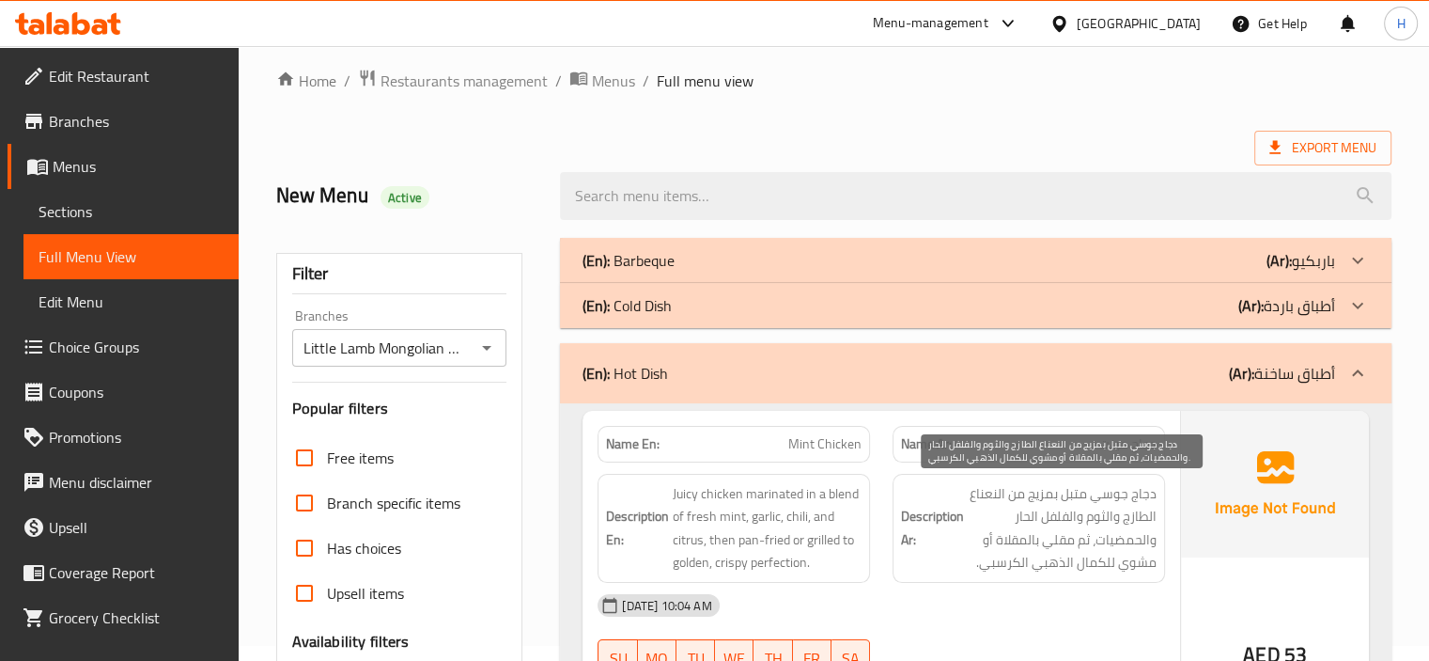
scroll to position [0, 0]
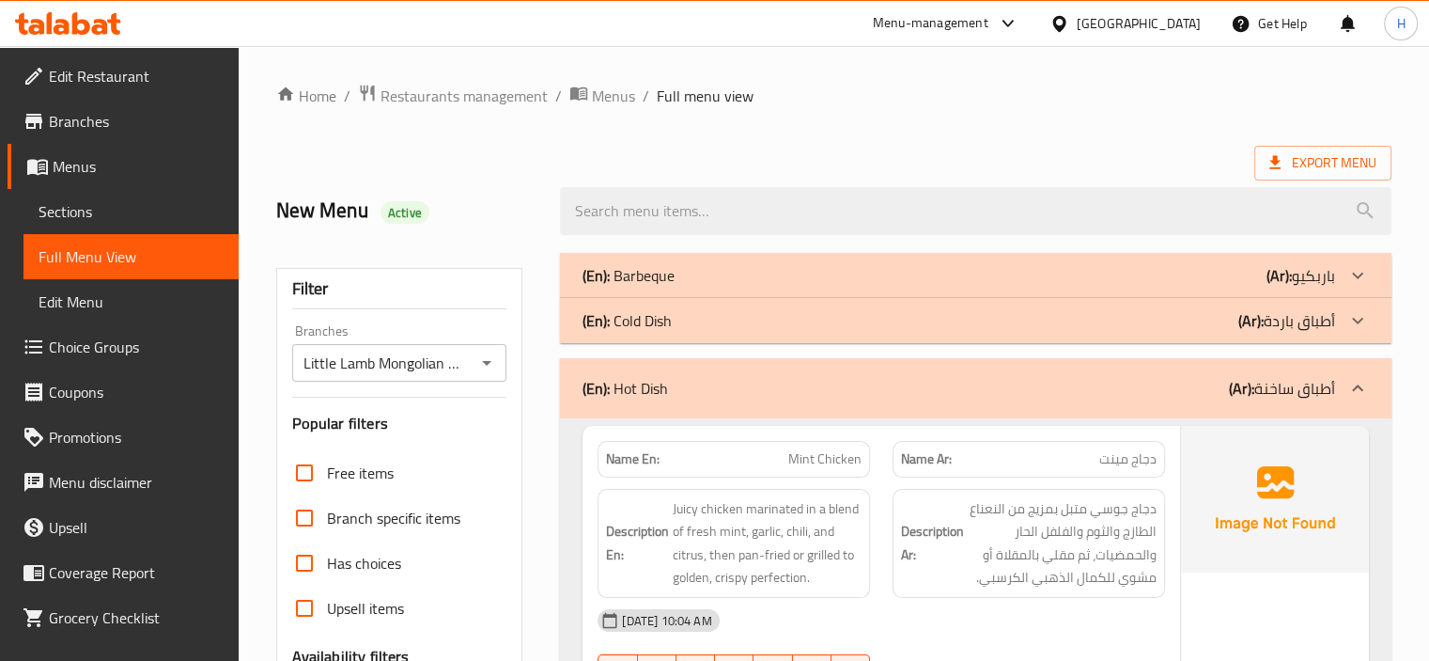
click at [995, 380] on div "(En): Hot Dish (Ar): أطباق ساخنة" at bounding box center [959, 388] width 753 height 23
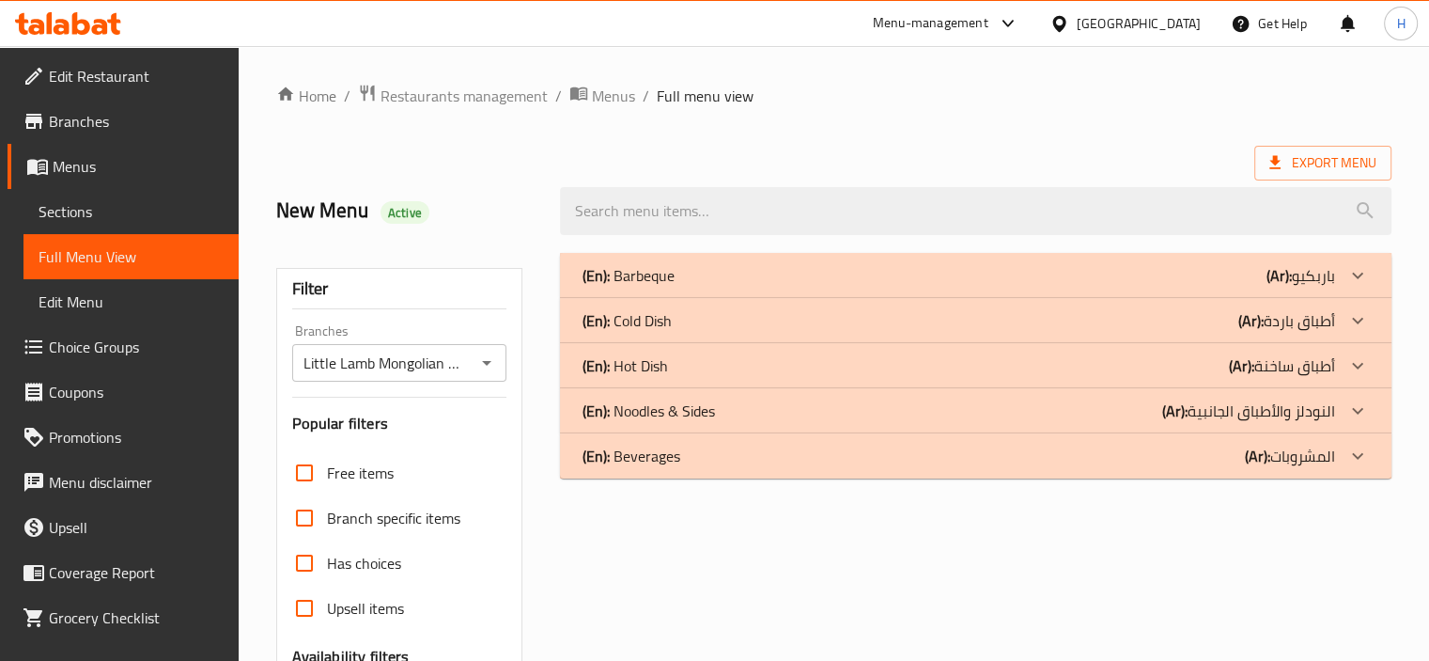
click at [675, 287] on p "(En): Noodles & Sides" at bounding box center [629, 275] width 92 height 23
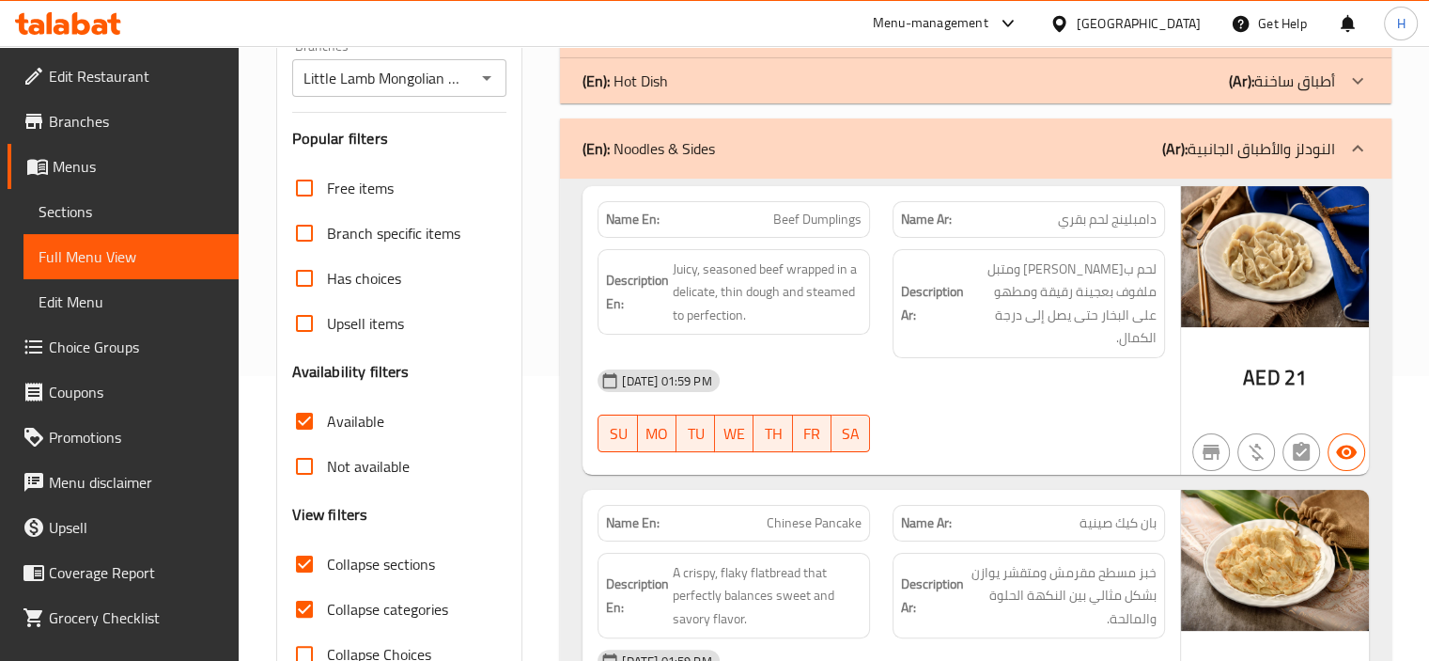
scroll to position [282, 0]
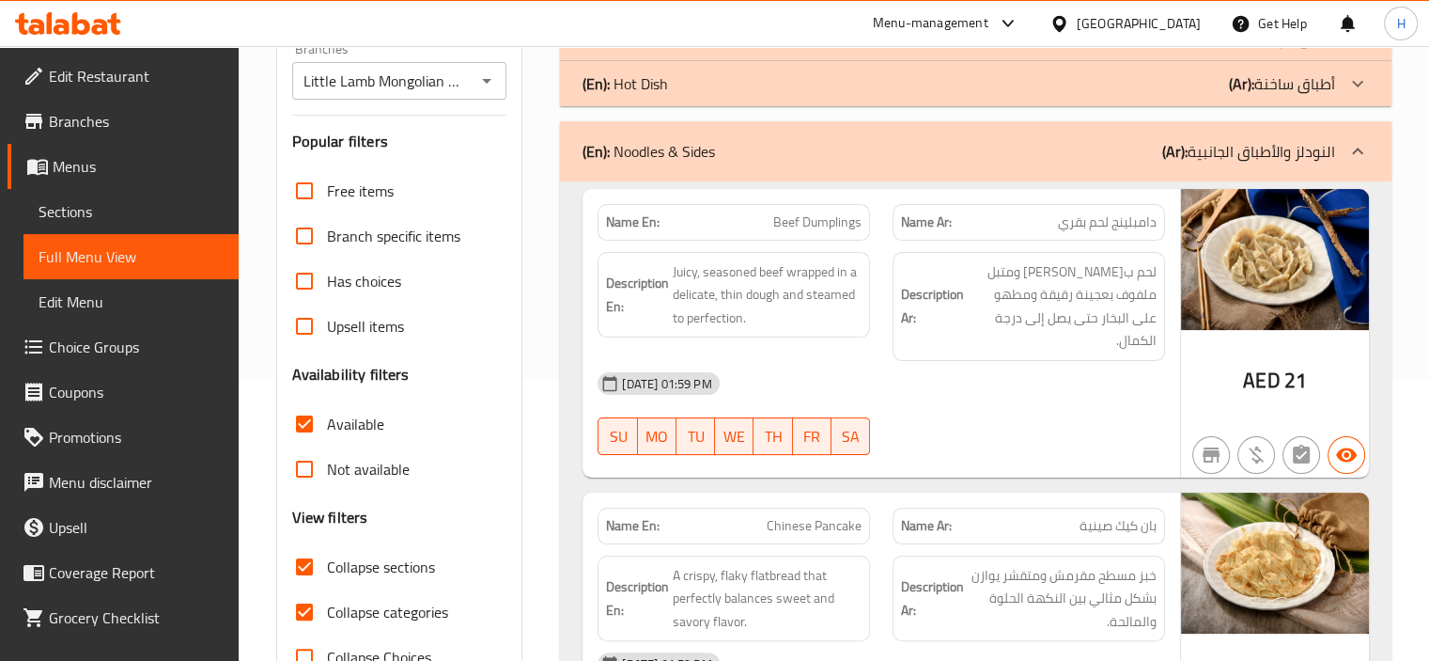
click at [961, 159] on div "(En): Noodles & Sides (Ar): النودلز والأطباق الجانبية" at bounding box center [959, 151] width 753 height 23
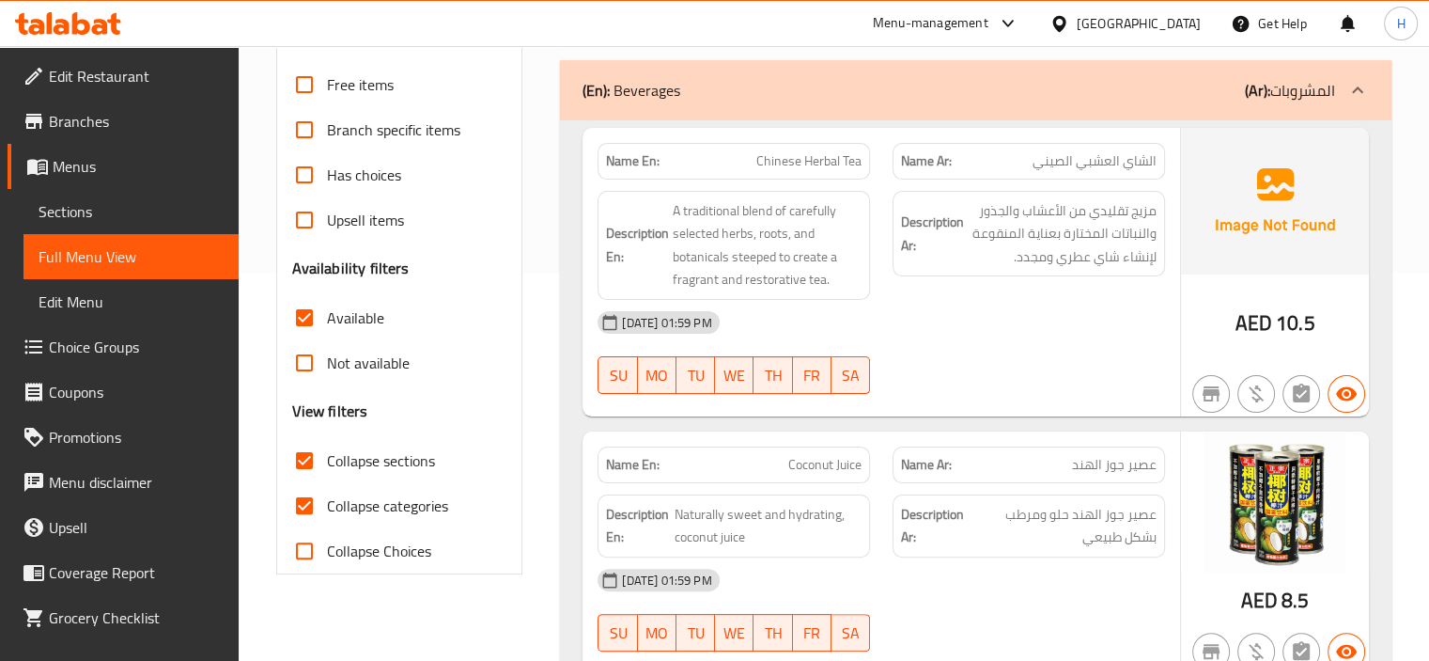
scroll to position [373, 0]
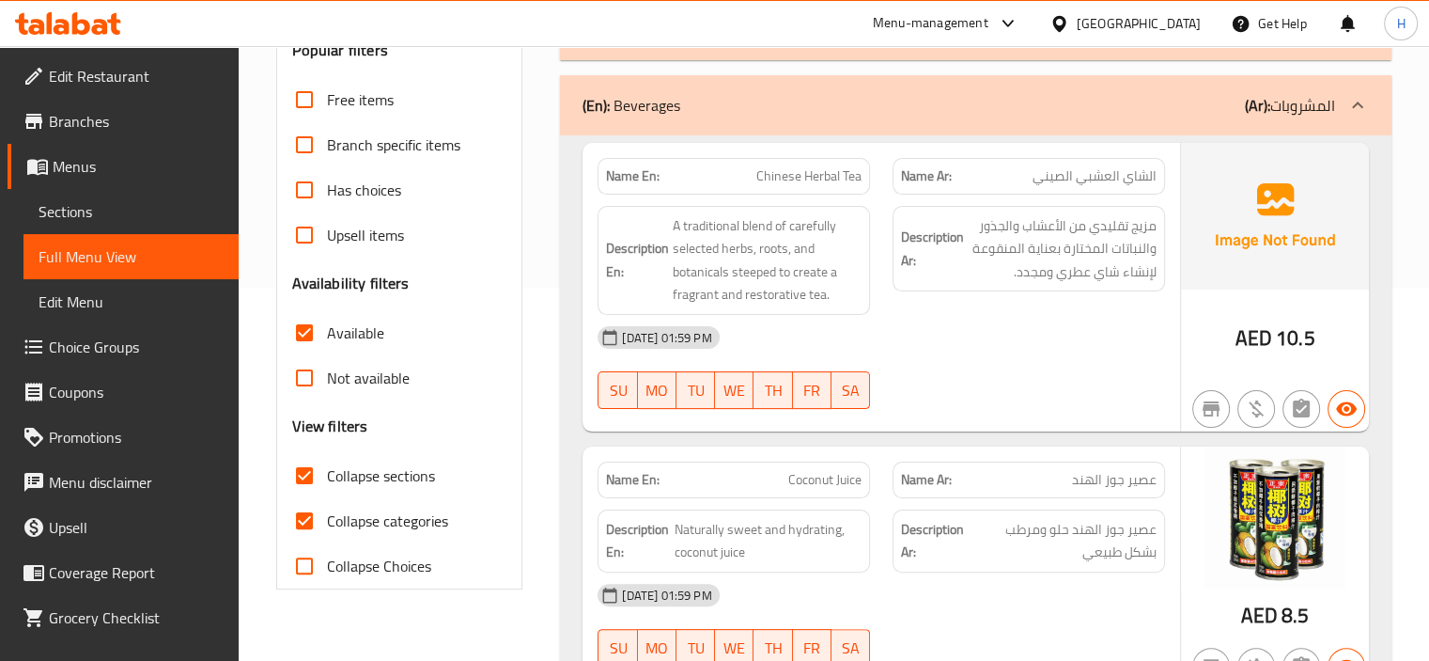
click at [1082, 360] on div "[DATE] 01:59 PM SU MO TU WE TH FR SA" at bounding box center [881, 367] width 590 height 105
click at [318, 515] on input "Collapse categories" at bounding box center [304, 520] width 45 height 45
checkbox input "false"
click at [340, 478] on span "Collapse sections" at bounding box center [381, 475] width 108 height 23
click at [327, 478] on input "Collapse sections" at bounding box center [304, 475] width 45 height 45
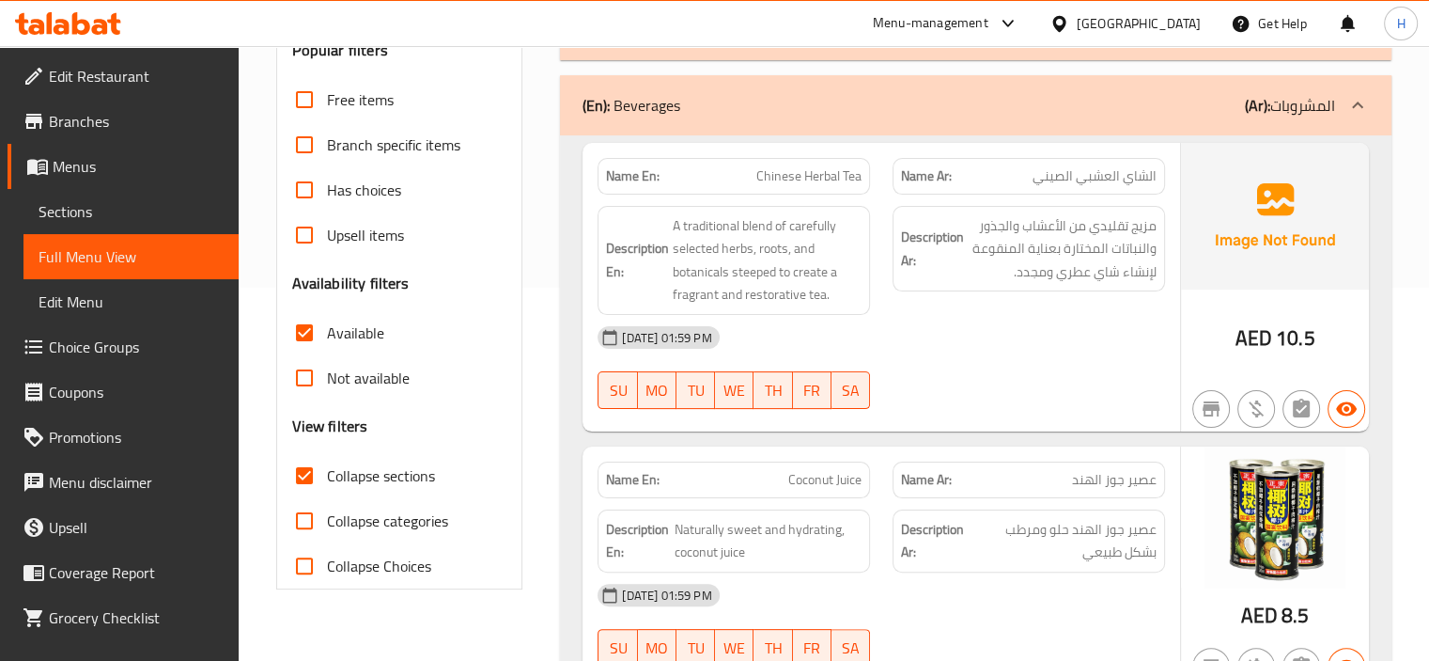
checkbox input "false"
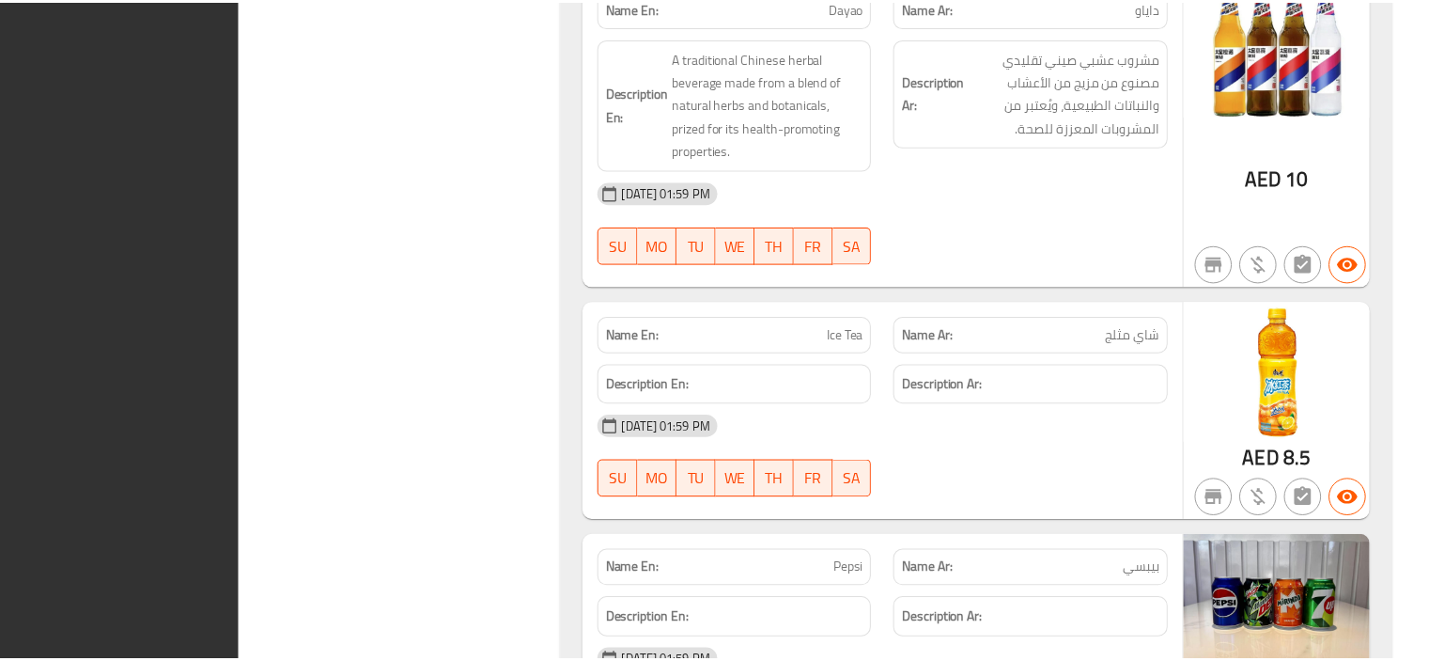
scroll to position [14916, 0]
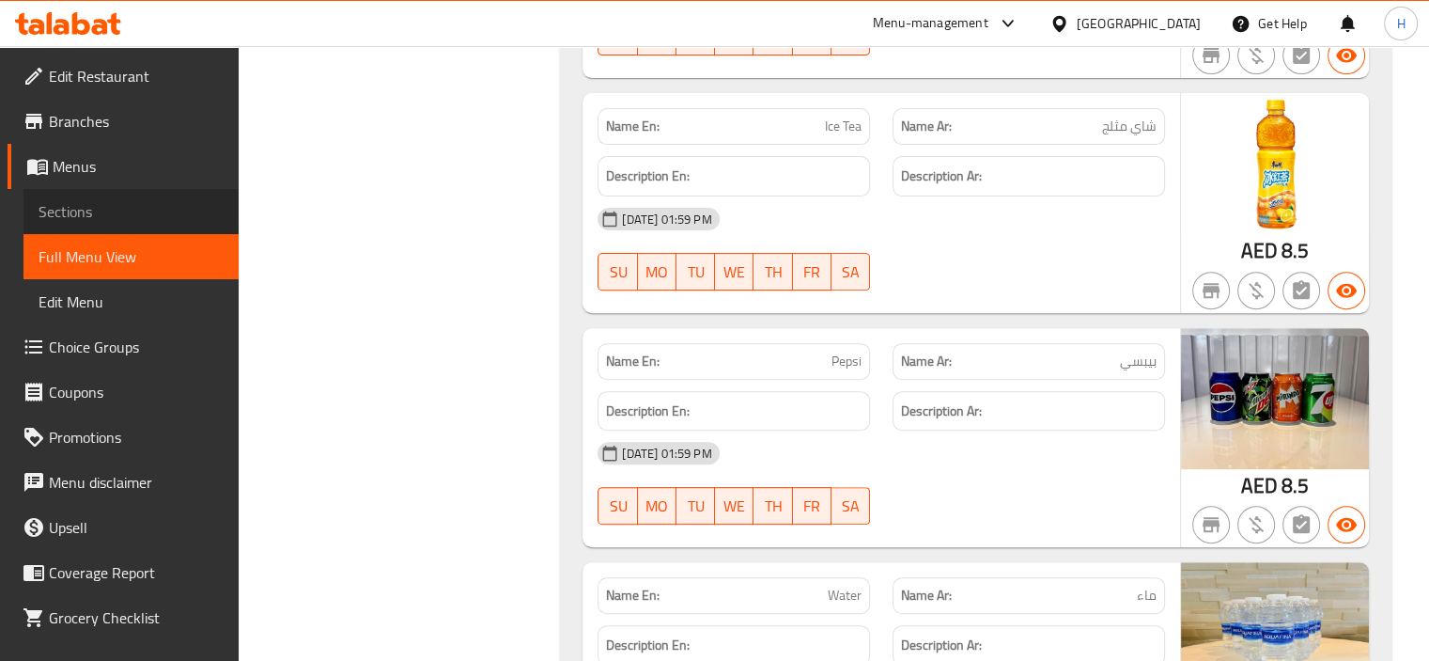
click at [142, 202] on span "Sections" at bounding box center [131, 211] width 185 height 23
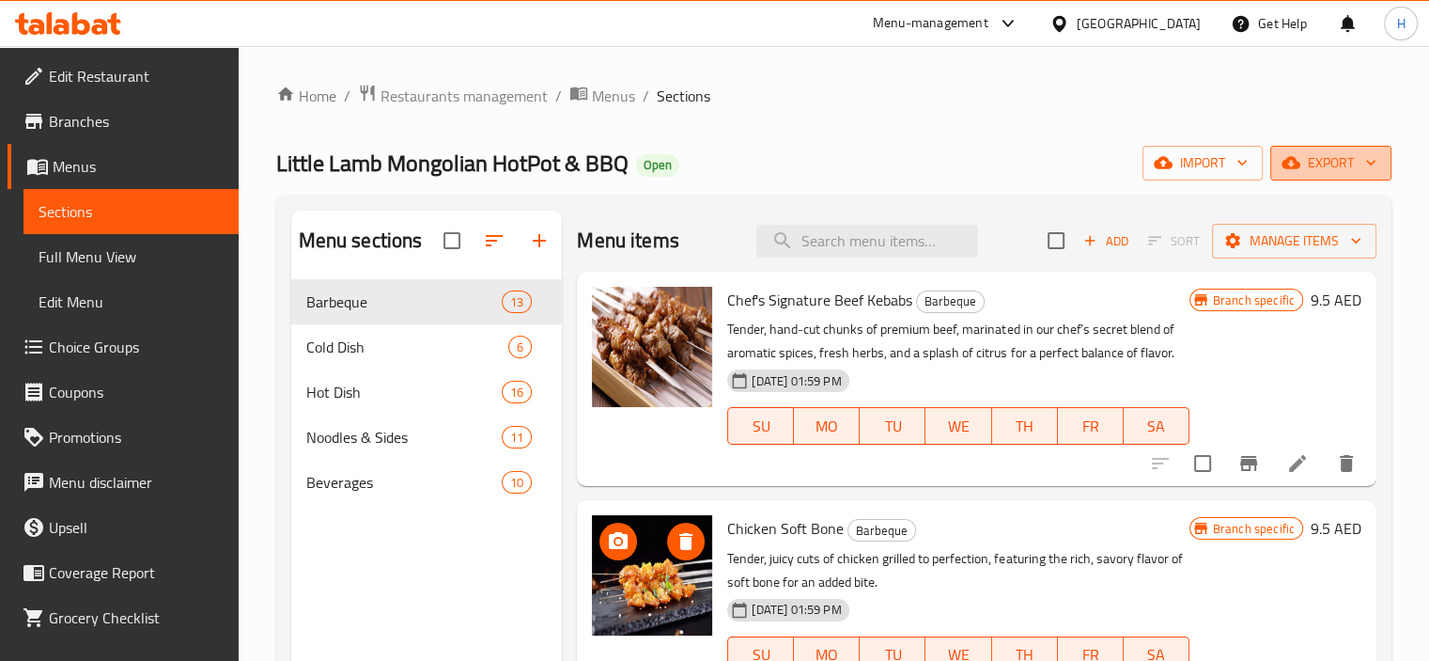
click at [1327, 171] on span "export" at bounding box center [1330, 162] width 91 height 23
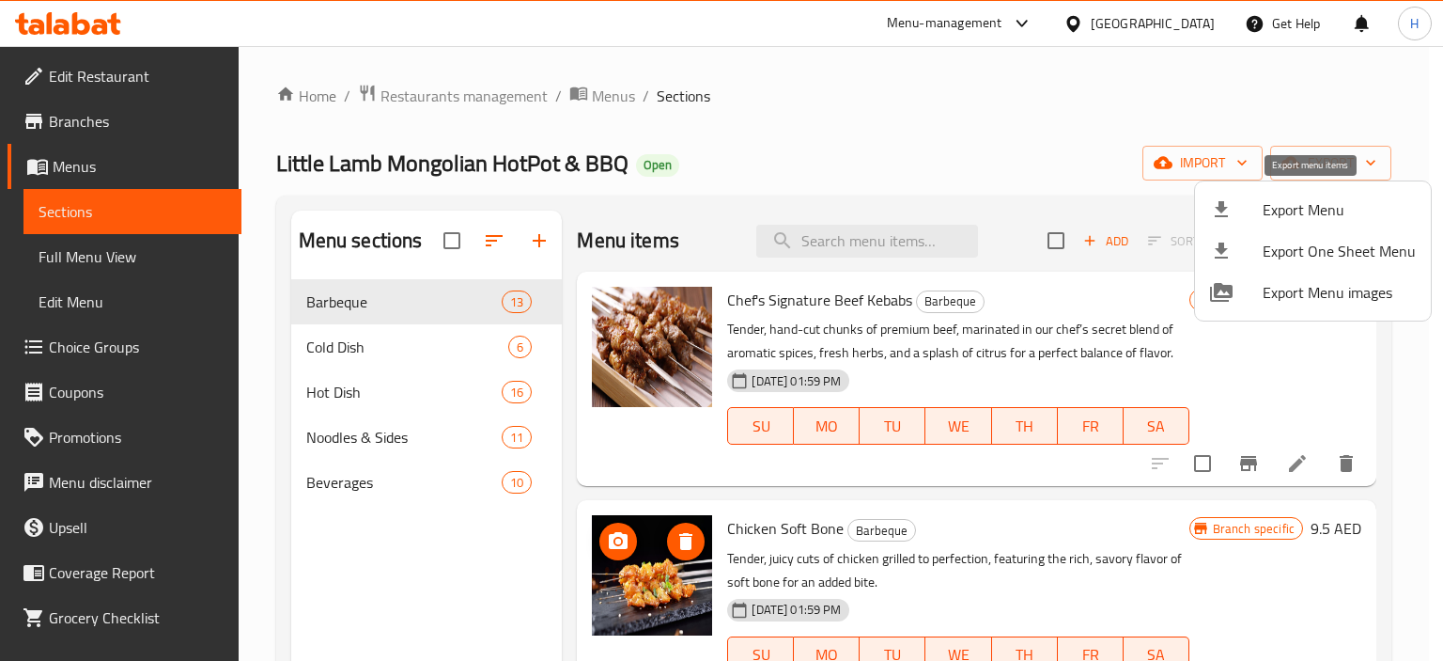
click at [1315, 225] on li "Export Menu" at bounding box center [1313, 209] width 236 height 41
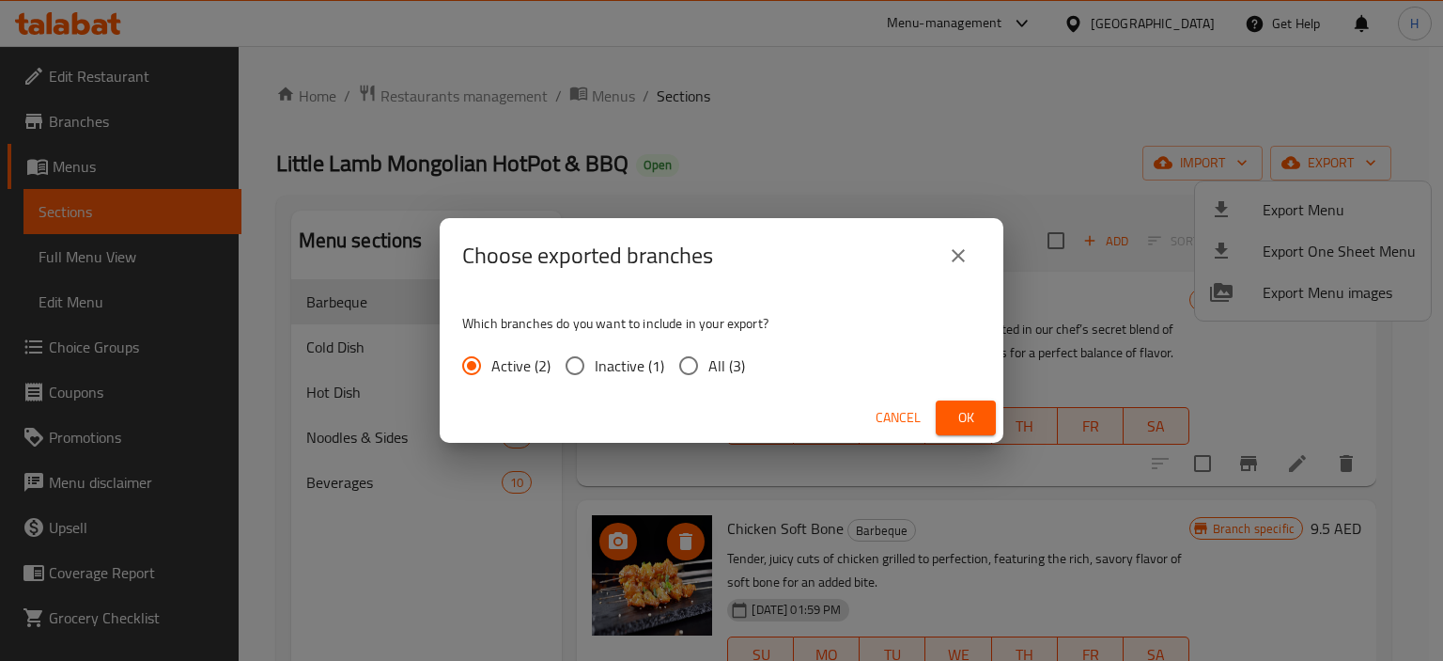
click at [708, 354] on span "All (3)" at bounding box center [726, 365] width 37 height 23
click at [707, 354] on input "All (3)" at bounding box center [688, 365] width 39 height 39
radio input "true"
click at [962, 420] on span "Ok" at bounding box center [966, 417] width 30 height 23
